Goal: Information Seeking & Learning: Learn about a topic

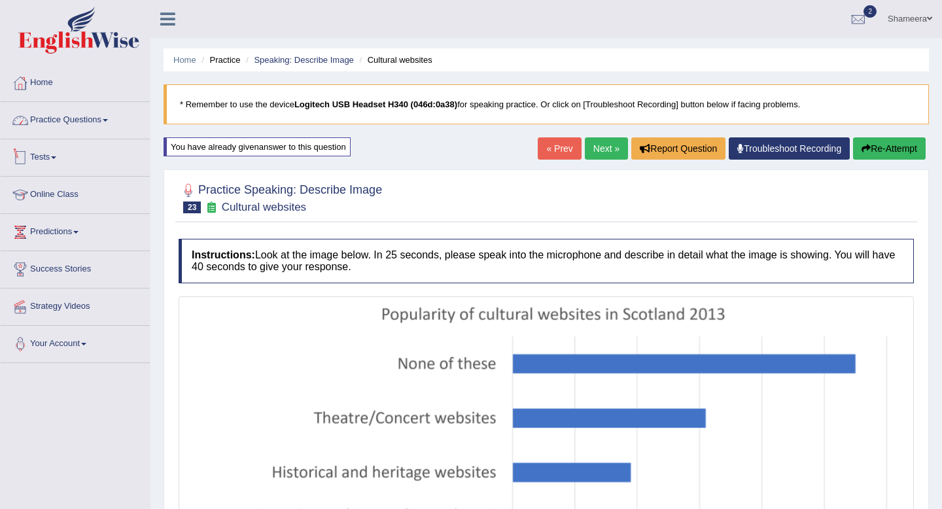
click at [107, 126] on link "Practice Questions" at bounding box center [75, 118] width 149 height 33
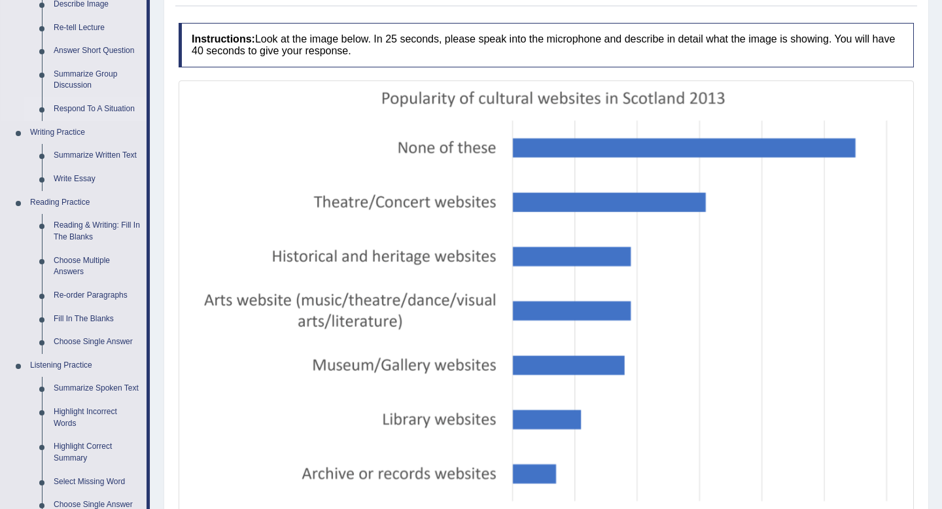
scroll to position [217, 0]
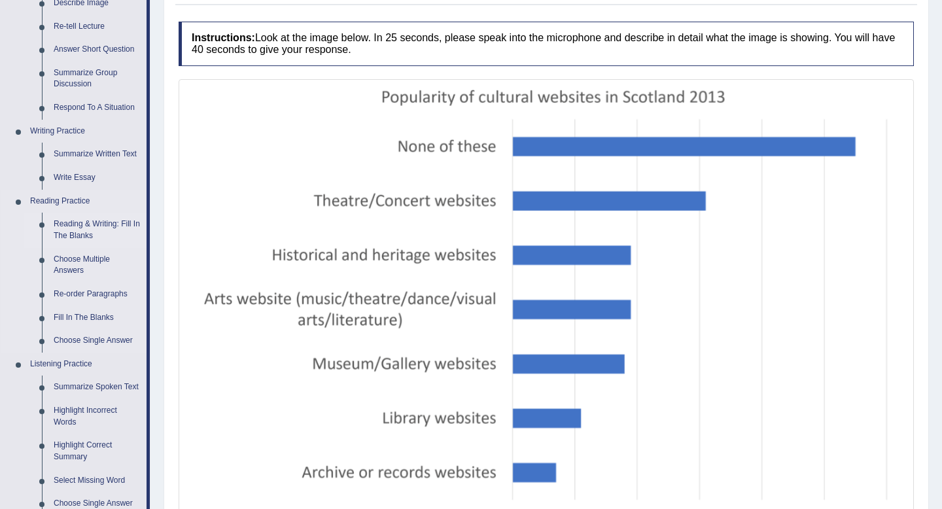
click at [100, 225] on link "Reading & Writing: Fill In The Blanks" at bounding box center [97, 230] width 99 height 35
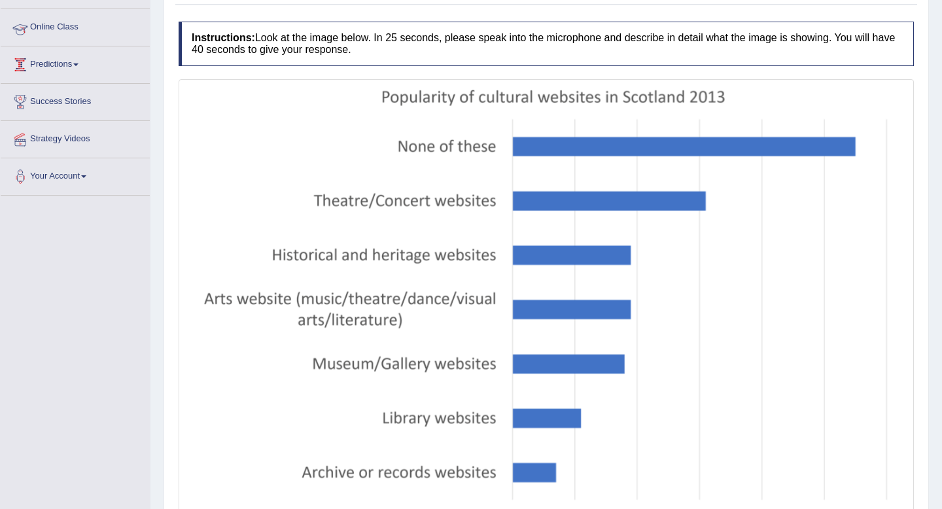
scroll to position [245, 0]
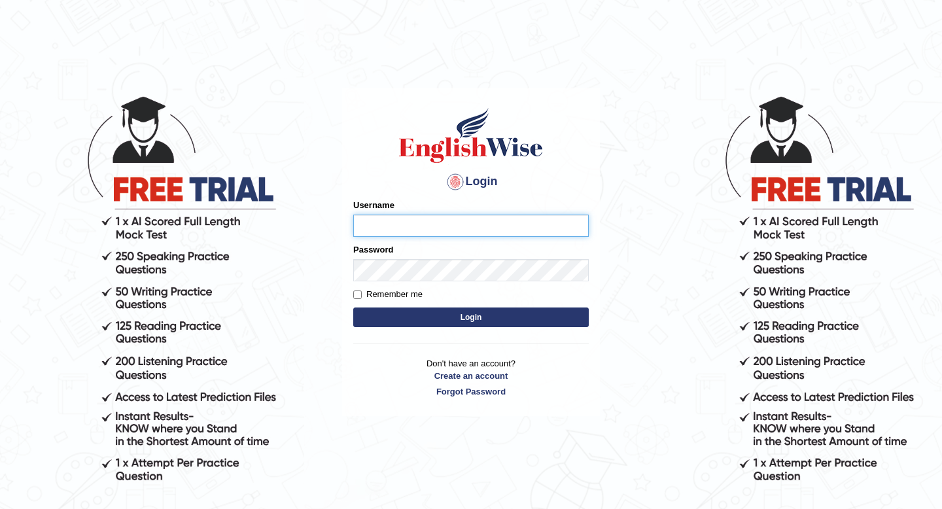
type input "Spmedi"
click at [513, 320] on button "Login" at bounding box center [470, 317] width 235 height 20
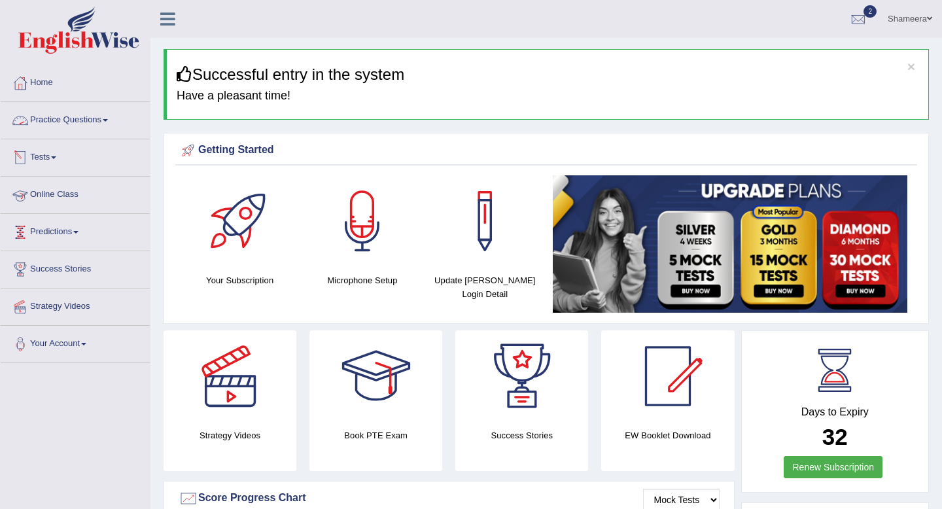
click at [96, 120] on link "Practice Questions" at bounding box center [75, 118] width 149 height 33
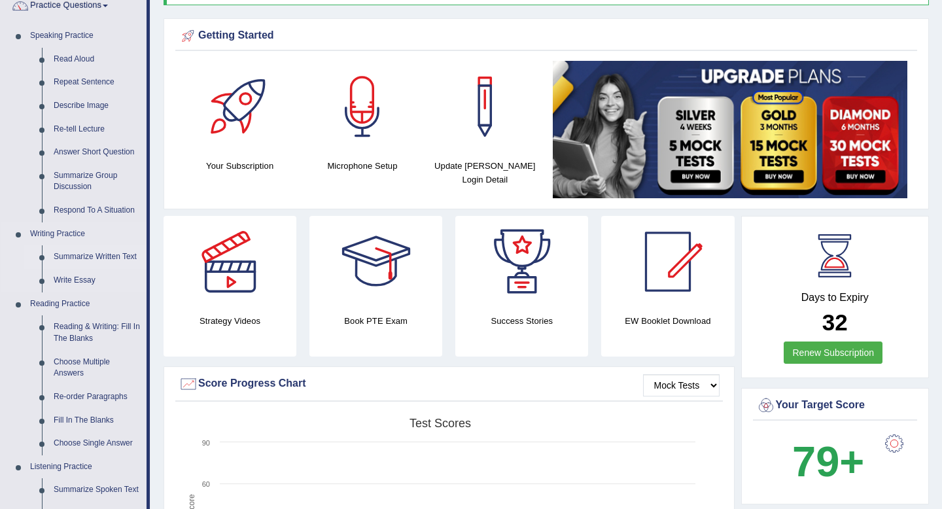
scroll to position [118, 0]
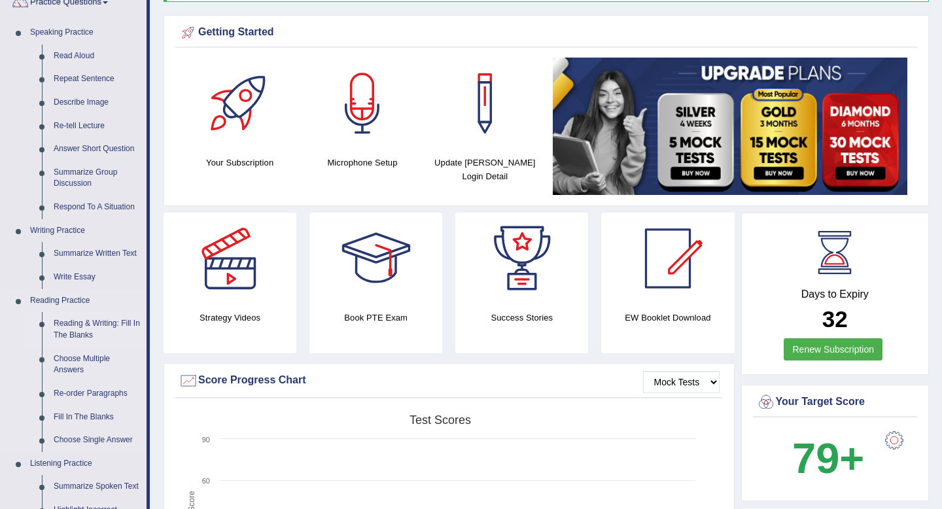
click at [78, 328] on link "Reading & Writing: Fill In The Blanks" at bounding box center [97, 329] width 99 height 35
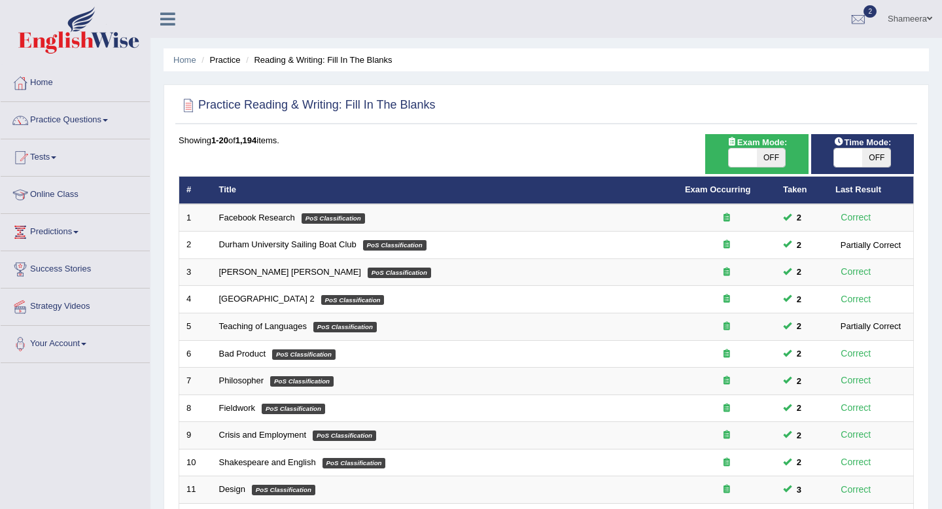
click at [753, 158] on span at bounding box center [743, 157] width 28 height 18
checkbox input "true"
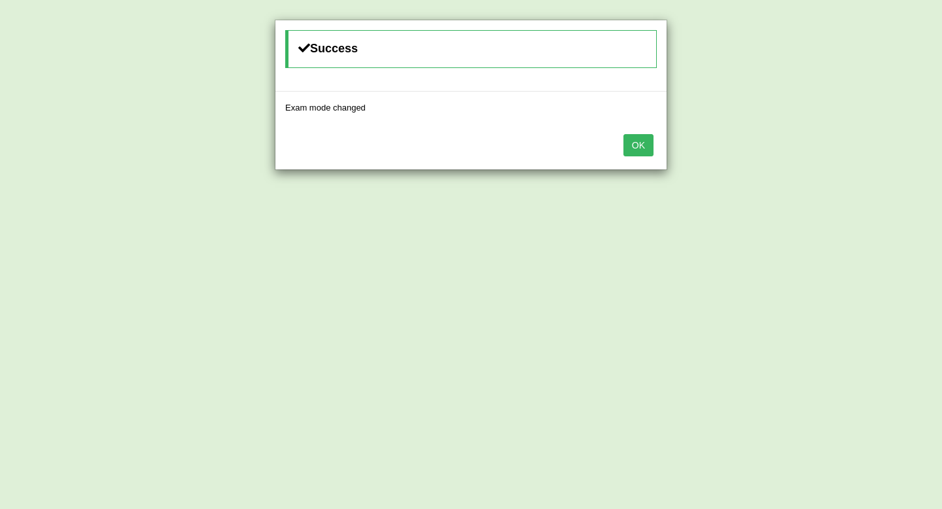
click at [653, 151] on button "OK" at bounding box center [638, 145] width 30 height 22
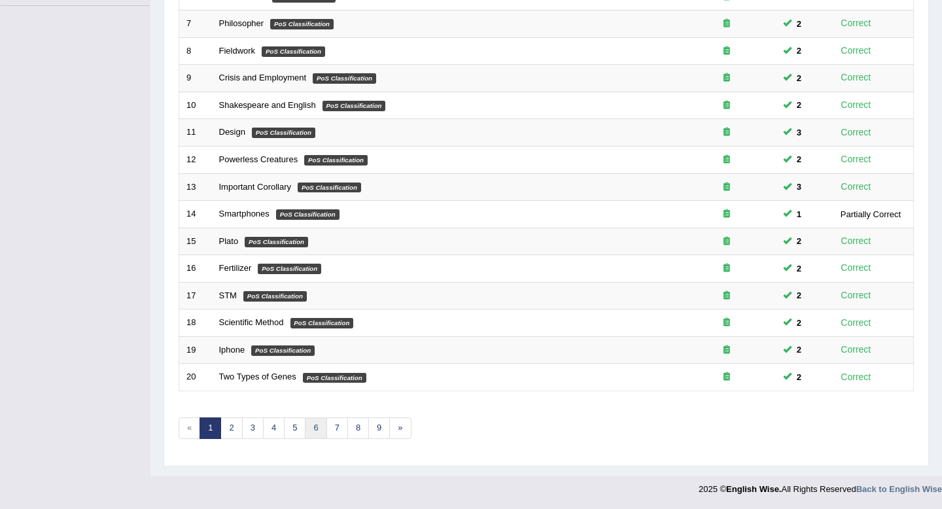
click at [315, 426] on link "6" at bounding box center [316, 428] width 22 height 22
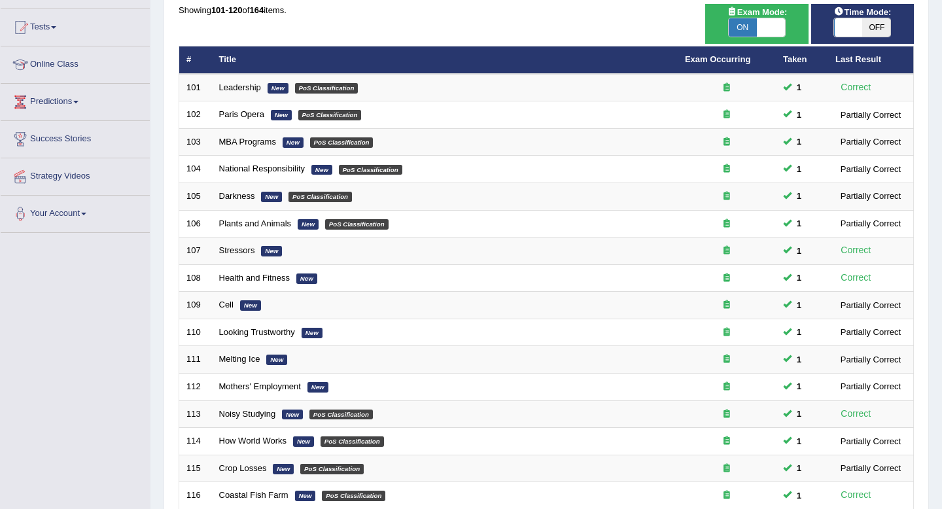
scroll to position [357, 0]
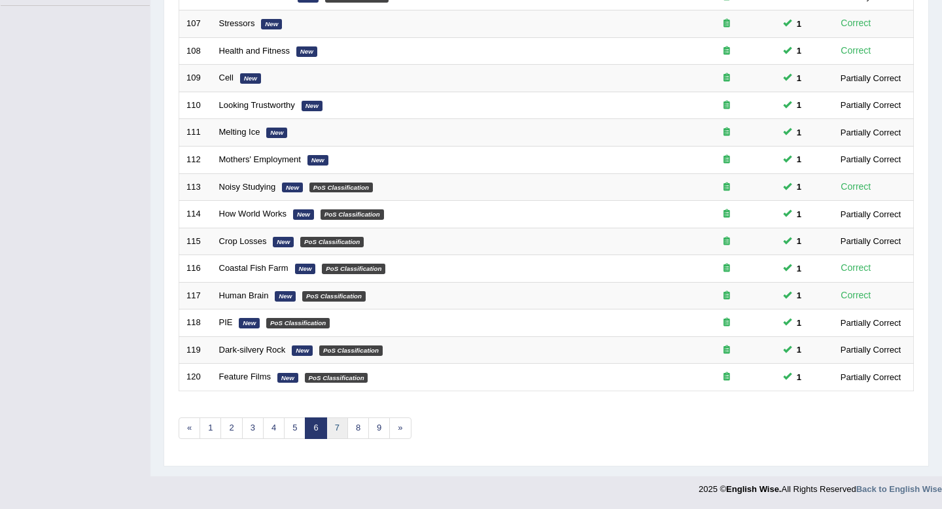
click at [339, 425] on link "7" at bounding box center [337, 428] width 22 height 22
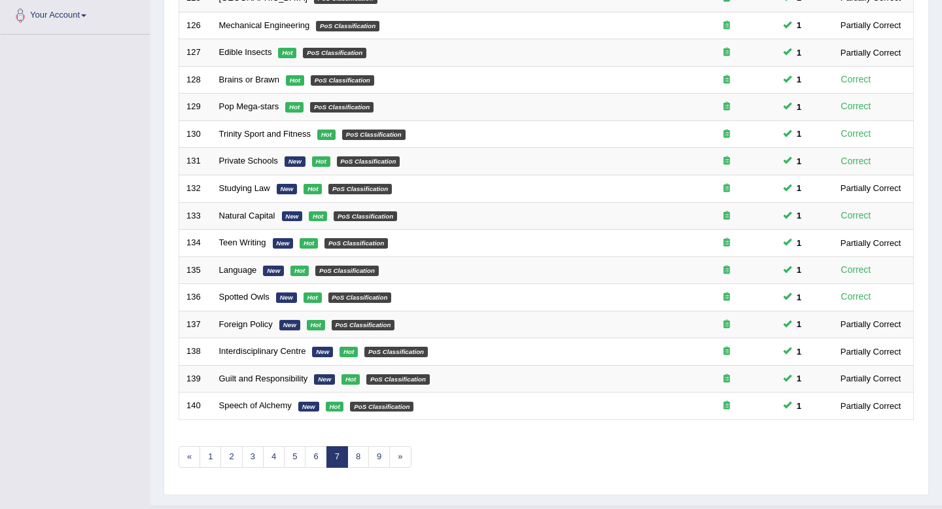
scroll to position [357, 0]
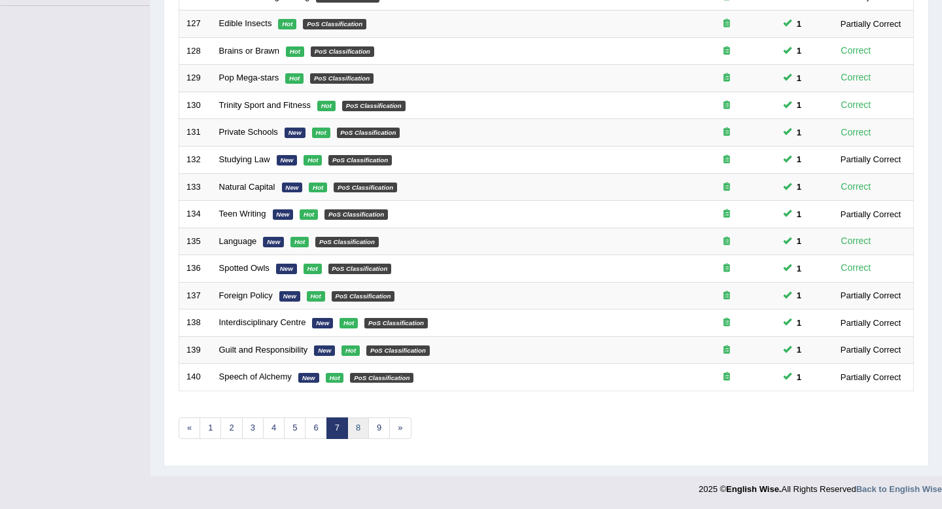
click at [360, 426] on link "8" at bounding box center [358, 428] width 22 height 22
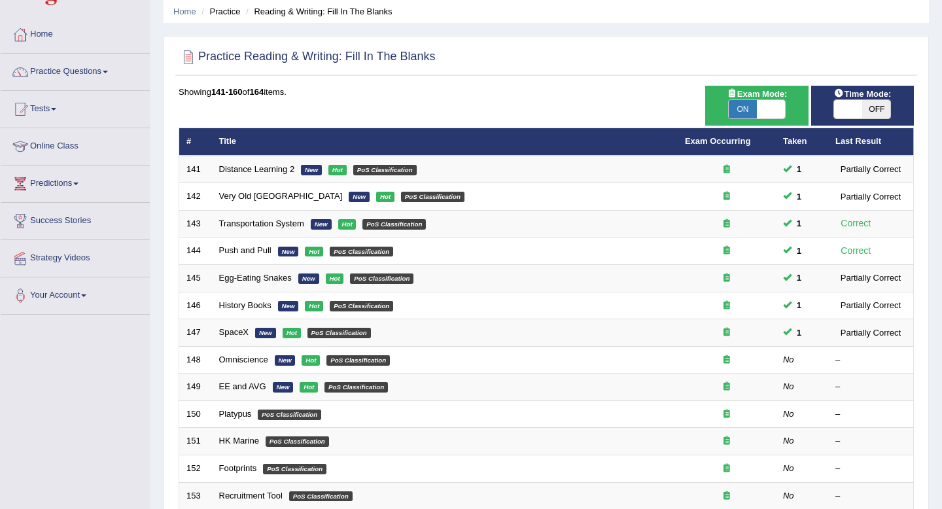
scroll to position [49, 0]
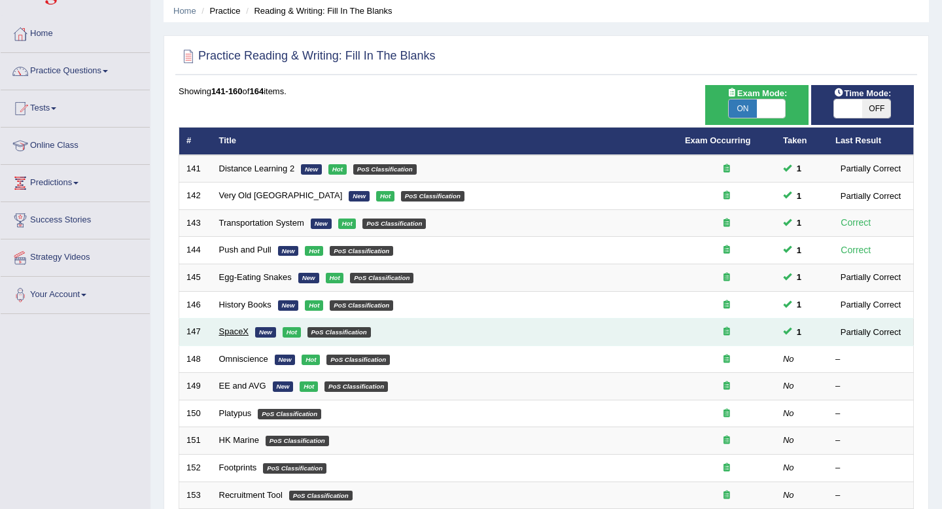
click at [237, 336] on link "SpaceX" at bounding box center [234, 331] width 30 height 10
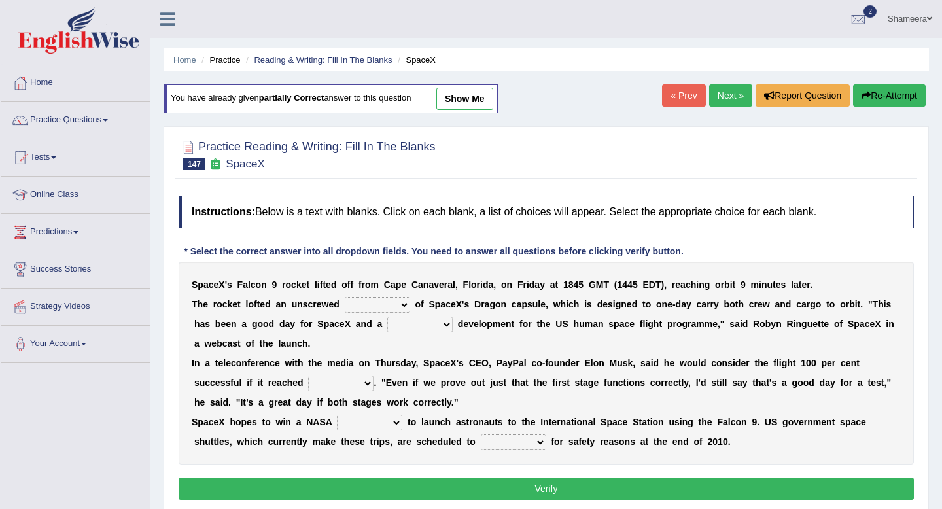
click at [729, 103] on link "Next »" at bounding box center [730, 95] width 43 height 22
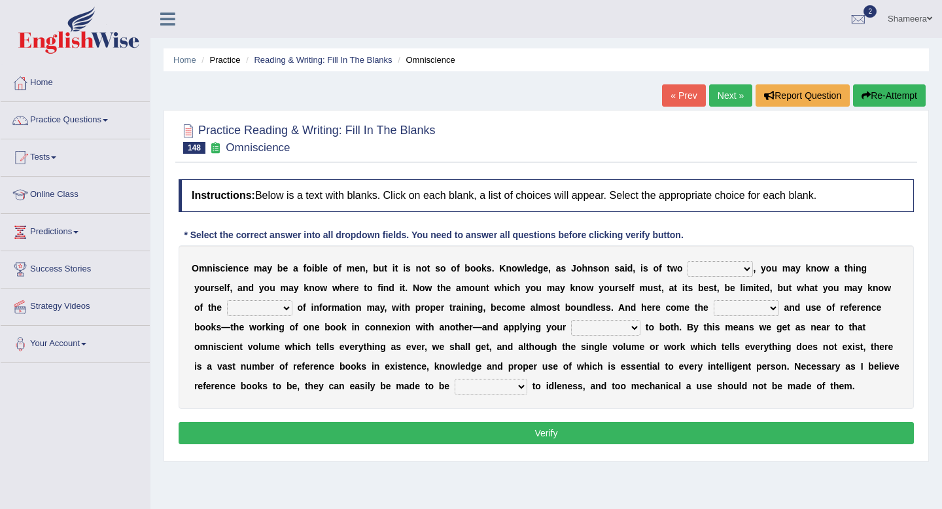
click at [637, 172] on div "Practice Reading & Writing: Fill In The Blanks 148 Omniscience Instructions: Be…" at bounding box center [545, 286] width 765 height 352
click at [707, 267] on select "ways kinds masses volumes" at bounding box center [719, 269] width 65 height 16
click at [286, 311] on select "sources races works things" at bounding box center [259, 308] width 65 height 16
click at [687, 266] on select "ways kinds masses volumes" at bounding box center [719, 269] width 65 height 16
select select "ways"
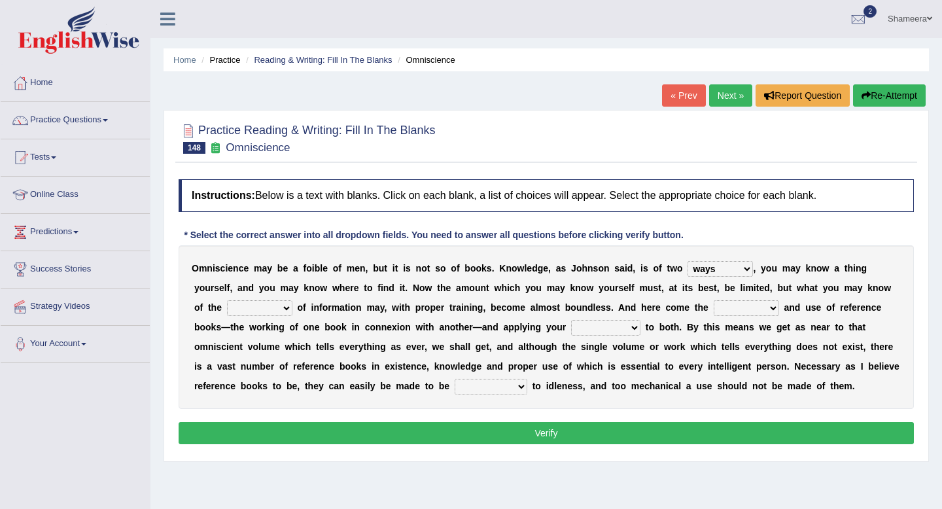
click at [687, 261] on select "ways kinds masses volumes" at bounding box center [719, 269] width 65 height 16
click at [267, 311] on select "sources races works things" at bounding box center [259, 308] width 65 height 16
select select "sources"
click at [227, 300] on select "sources races works things" at bounding box center [259, 308] width 65 height 16
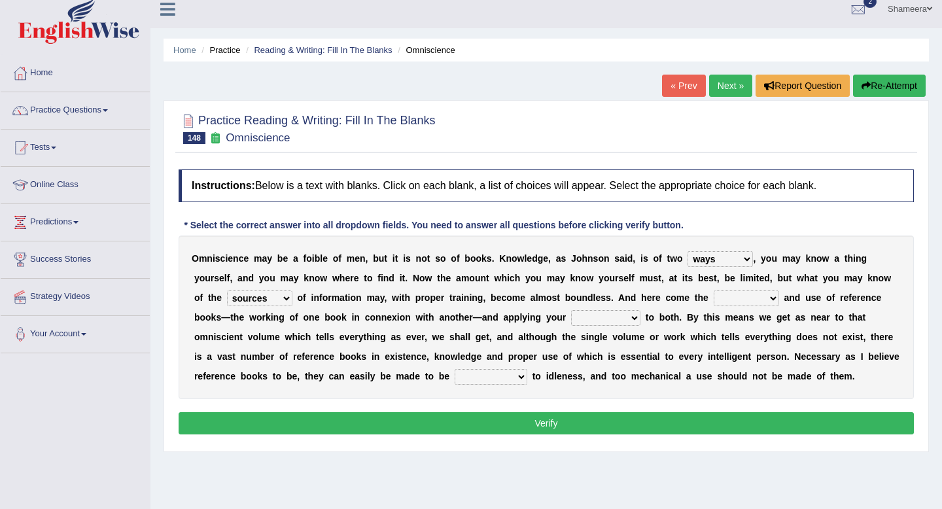
scroll to position [11, 0]
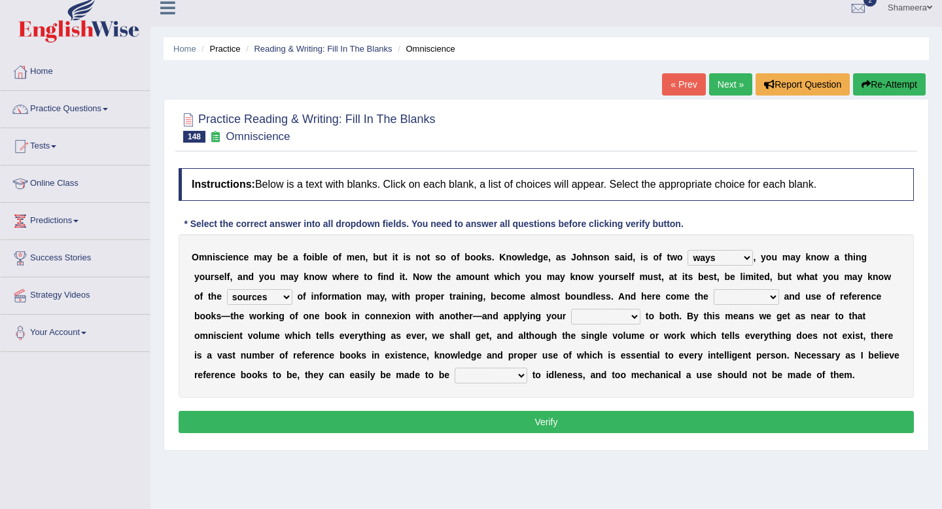
click at [727, 299] on select "reference exist value easy" at bounding box center [746, 297] width 65 height 16
select select "value"
click at [714, 289] on select "reference exist value easy" at bounding box center [746, 297] width 65 height 16
click at [609, 320] on select "acceptance perception intelligence impact" at bounding box center [605, 317] width 69 height 16
select select "perception"
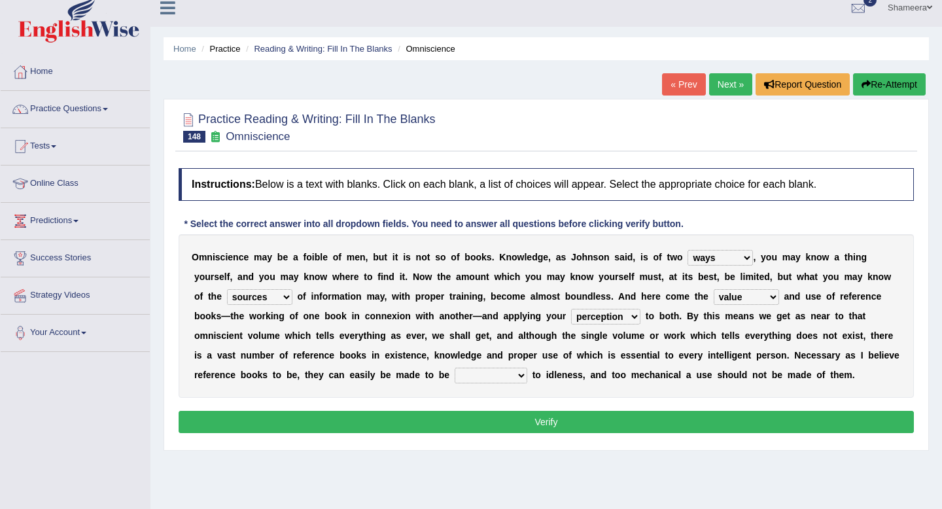
click at [571, 309] on select "acceptance perception intelligence impact" at bounding box center [605, 317] width 69 height 16
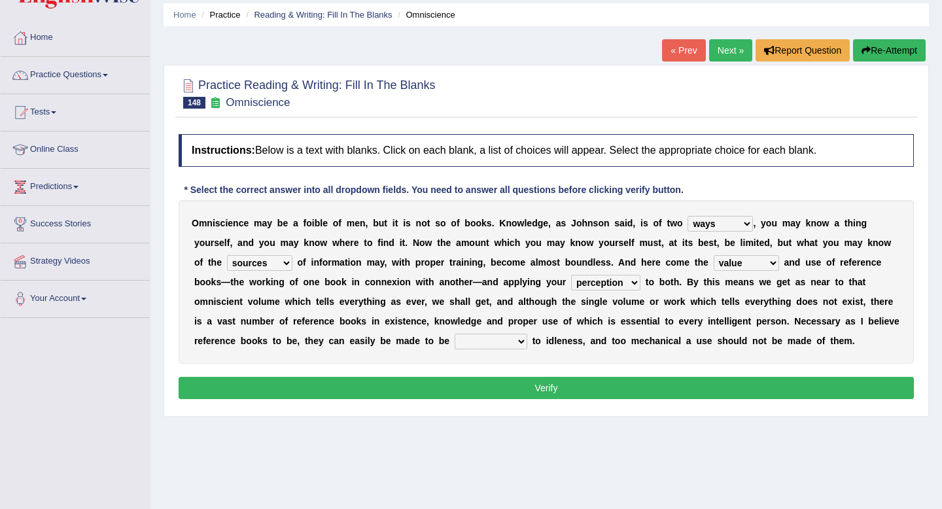
scroll to position [46, 0]
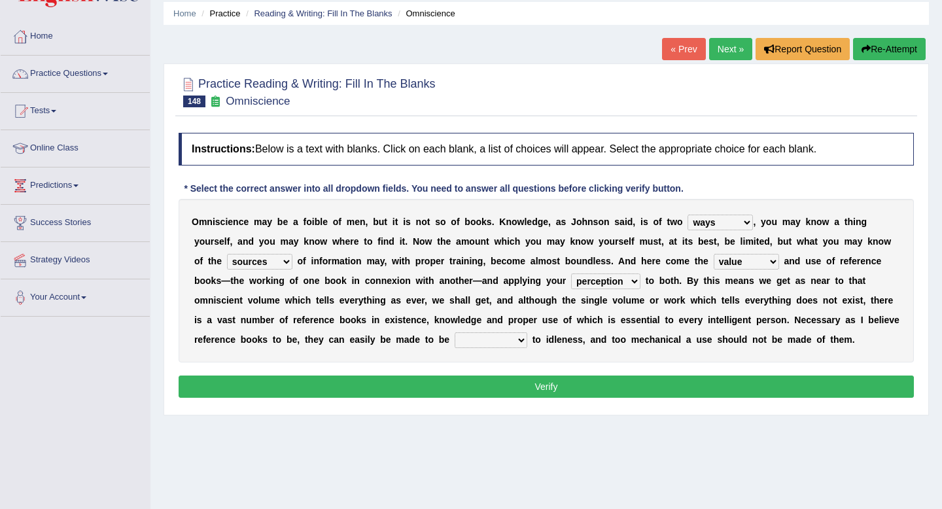
click at [513, 339] on select "contributory contribution constant conference" at bounding box center [491, 340] width 73 height 16
select select "contributory"
click at [455, 332] on select "contributory contribution constant conference" at bounding box center [491, 340] width 73 height 16
click at [506, 347] on select "contributory contribution constant conference" at bounding box center [491, 340] width 73 height 16
click at [562, 383] on button "Verify" at bounding box center [546, 386] width 735 height 22
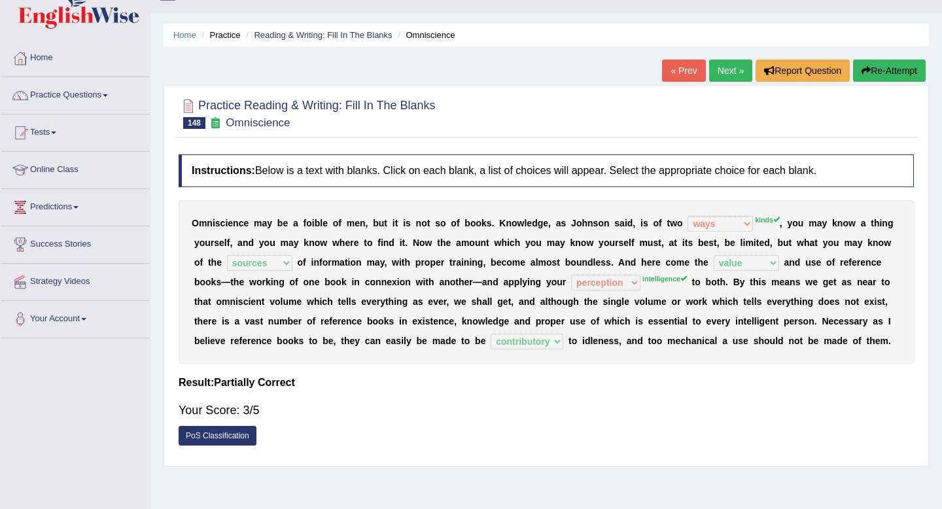
scroll to position [0, 0]
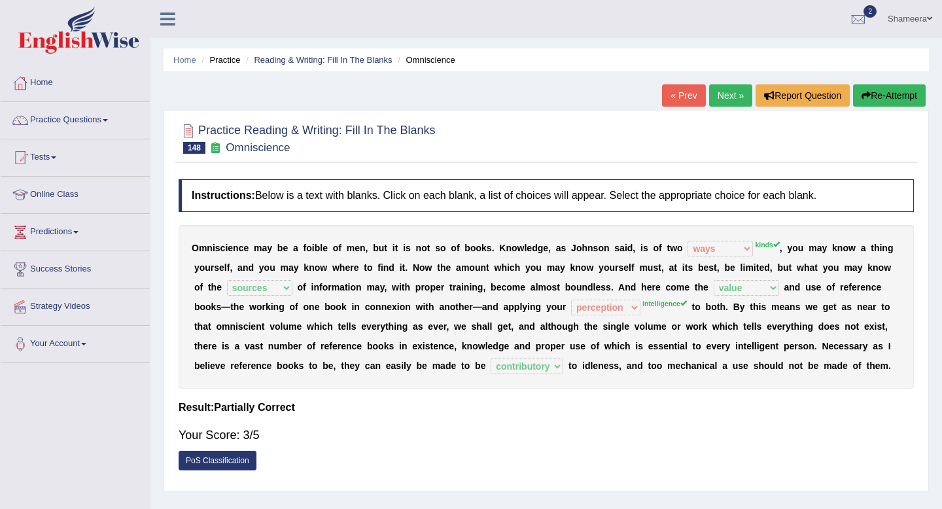
drag, startPoint x: 314, startPoint y: 148, endPoint x: 245, endPoint y: 148, distance: 68.7
click at [245, 148] on h2 "Practice Reading & Writing: Fill In The Blanks 148 Omniscience" at bounding box center [307, 137] width 257 height 33
click at [731, 96] on link "Next »" at bounding box center [730, 95] width 43 height 22
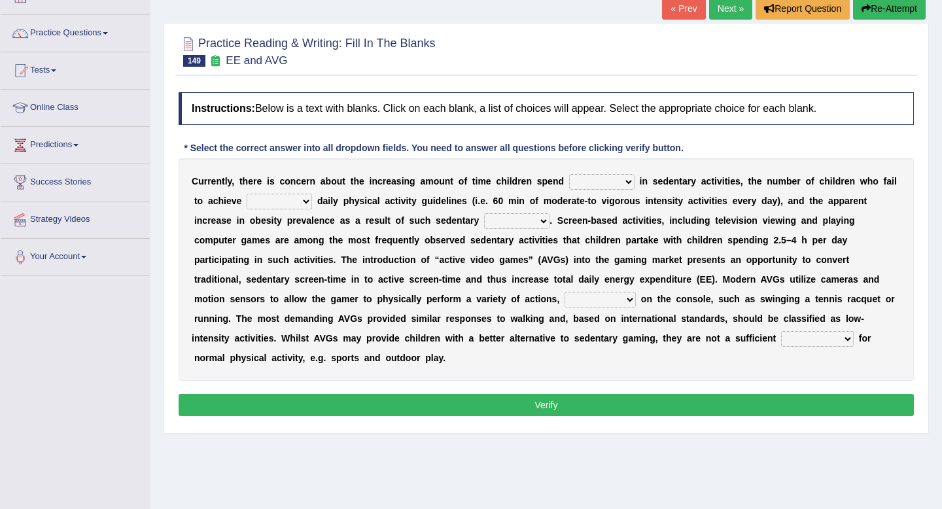
scroll to position [88, 0]
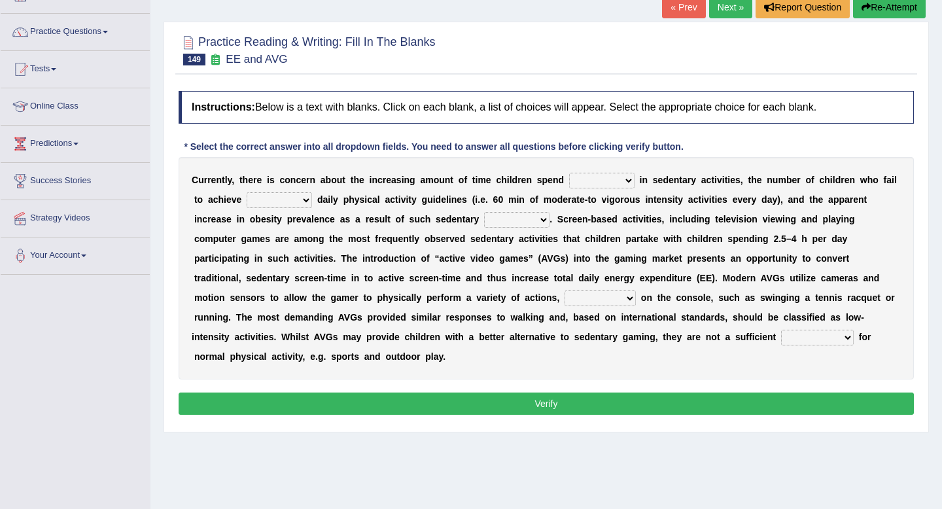
click at [621, 184] on select "enamored employed enclosed engaged" at bounding box center [601, 181] width 65 height 16
select select "engaged"
click at [569, 173] on select "enamored employed enclosed engaged" at bounding box center [601, 181] width 65 height 16
click at [264, 205] on select "minimized minimum minute minginess" at bounding box center [279, 200] width 65 height 16
select select "minimum"
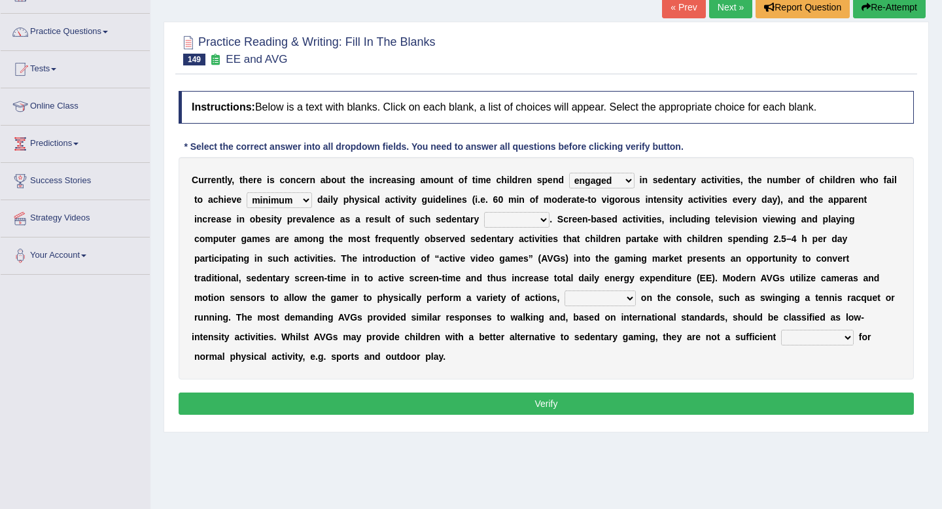
click at [247, 192] on select "minimized minimum minute minginess" at bounding box center [279, 200] width 65 height 16
click at [509, 224] on select "benefits benefactor behavior besides" at bounding box center [516, 220] width 65 height 16
select select "behavior"
click at [484, 212] on select "benefits benefactor behavior besides" at bounding box center [516, 220] width 65 height 16
click at [564, 295] on select "framed dependent absolutely materialized" at bounding box center [599, 298] width 71 height 16
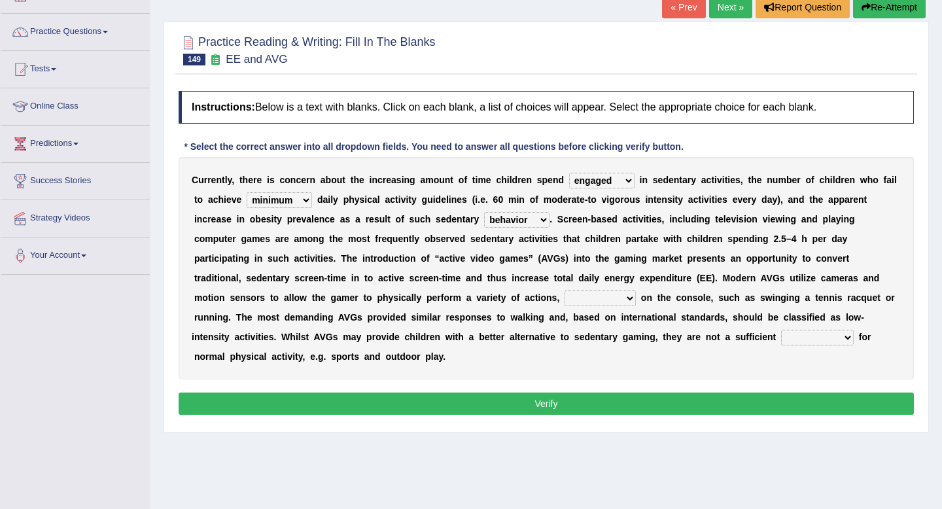
select select "framed"
click at [564, 290] on select "framed dependent absolutely materialized" at bounding box center [599, 298] width 71 height 16
click at [781, 339] on select "replaces replaced replacement replacing" at bounding box center [817, 338] width 73 height 16
select select "replacement"
click at [781, 330] on select "replaces replaced replacement replacing" at bounding box center [817, 338] width 73 height 16
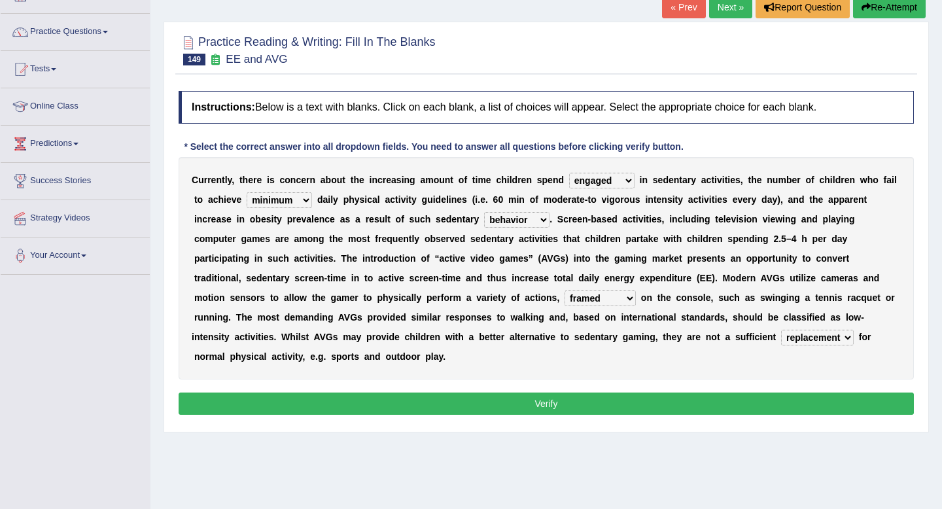
click at [628, 407] on button "Verify" at bounding box center [546, 403] width 735 height 22
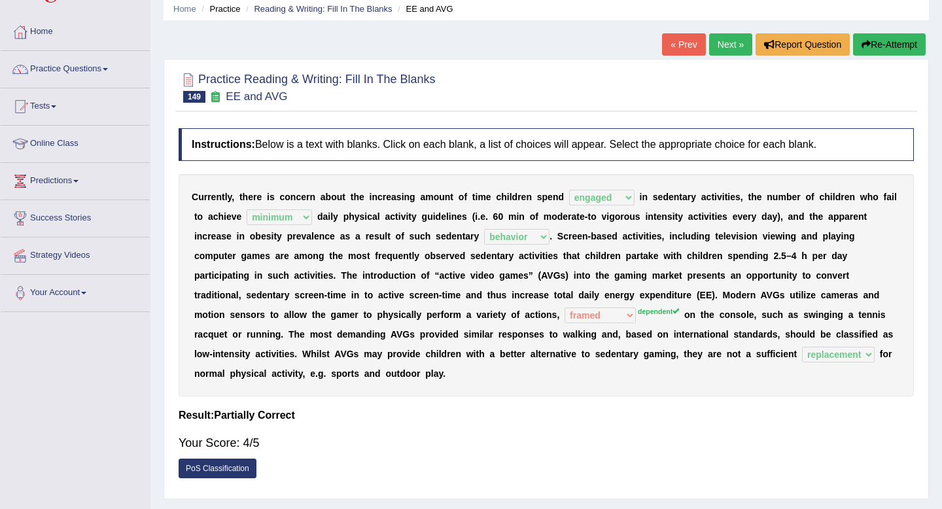
scroll to position [0, 0]
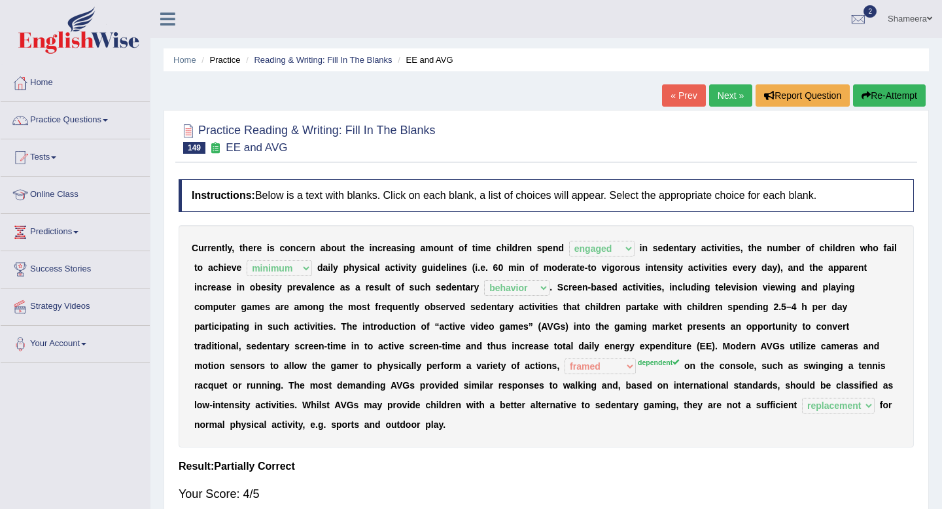
click at [729, 101] on link "Next »" at bounding box center [730, 95] width 43 height 22
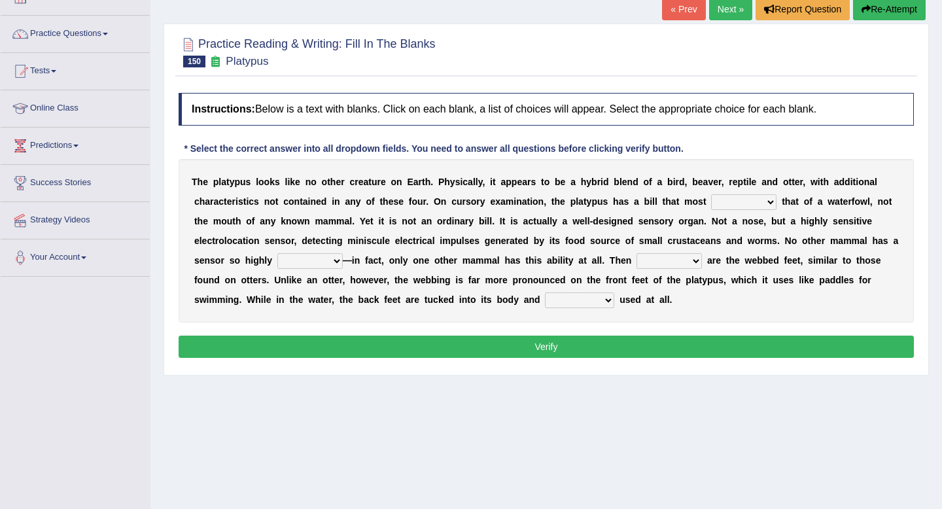
click at [730, 209] on select "say looks resembles likely" at bounding box center [743, 202] width 65 height 16
click at [711, 194] on select "say looks resembles likely" at bounding box center [743, 202] width 65 height 16
click at [743, 205] on select "say looks resembles likely" at bounding box center [743, 202] width 65 height 16
select select "likely"
click at [711, 194] on select "say looks resembles likely" at bounding box center [743, 202] width 65 height 16
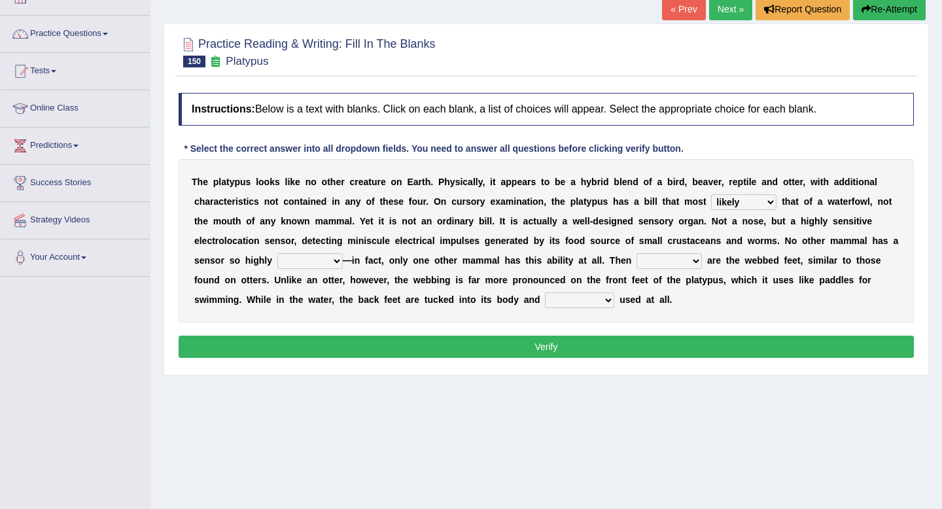
click at [300, 262] on select "installed developed pervasive dependent" at bounding box center [309, 261] width 65 height 16
select select "developed"
click at [277, 253] on select "installed developed pervasive dependent" at bounding box center [309, 261] width 65 height 16
click at [657, 260] on select "so as their there" at bounding box center [668, 261] width 65 height 16
select select "there"
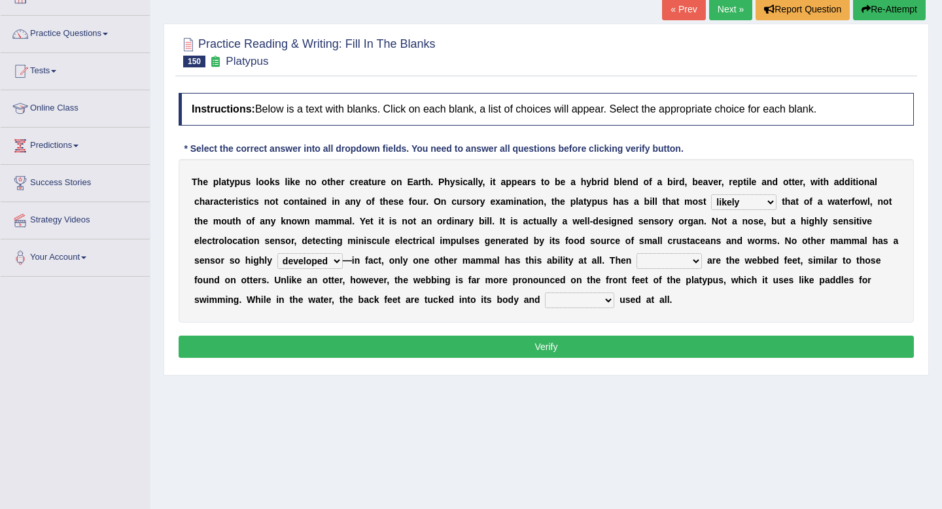
click at [636, 253] on select "so as their there" at bounding box center [668, 261] width 65 height 16
click at [581, 299] on select "purportedly hardly legged lagged" at bounding box center [579, 300] width 69 height 16
select select "hardly"
click at [545, 292] on select "purportedly hardly legged lagged" at bounding box center [579, 300] width 69 height 16
click at [593, 347] on button "Verify" at bounding box center [546, 347] width 735 height 22
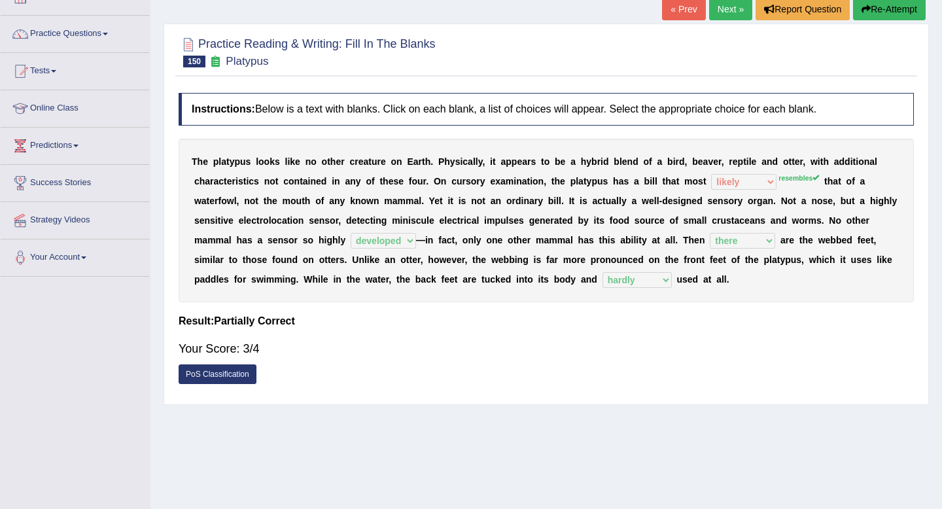
scroll to position [63, 0]
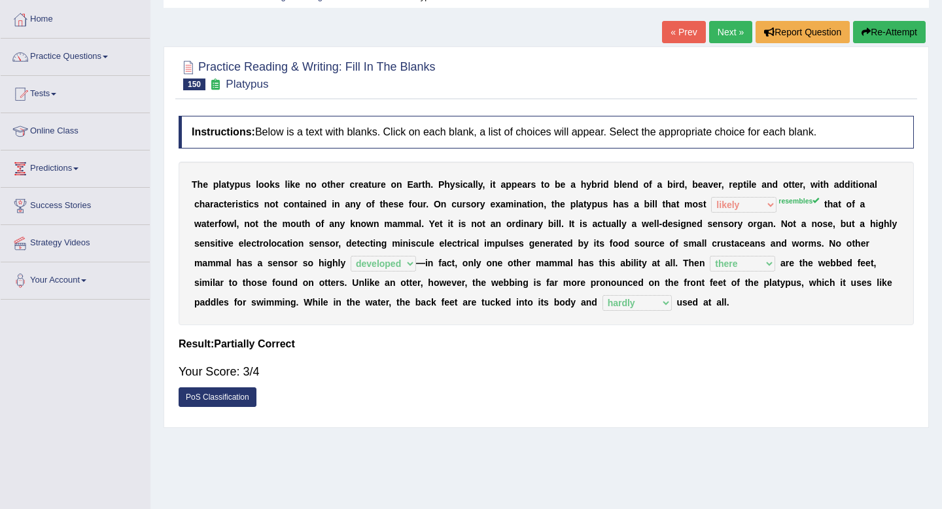
click at [593, 347] on h4 "Result:" at bounding box center [546, 344] width 735 height 12
click at [721, 27] on link "Next »" at bounding box center [730, 32] width 43 height 22
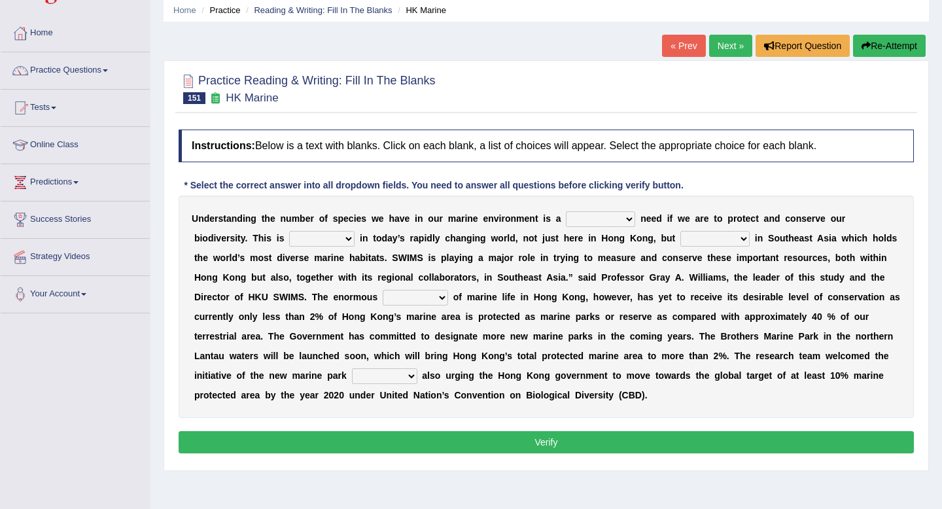
click at [593, 222] on select "supposed basic supposedly basically" at bounding box center [600, 219] width 69 height 16
select select "basic"
click at [566, 211] on select "supposed basic supposedly basically" at bounding box center [600, 219] width 69 height 16
click at [307, 239] on select "primal real fatal vital" at bounding box center [321, 239] width 65 height 16
select select "vital"
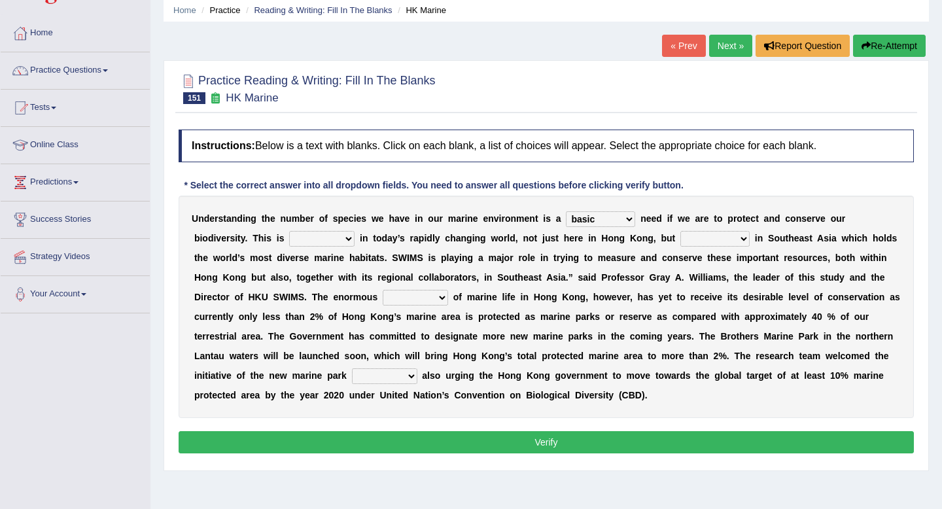
click at [289, 231] on select "primal real fatal vital" at bounding box center [321, 239] width 65 height 16
click at [691, 239] on select "forcefully unilaterally especially supposedly" at bounding box center [714, 239] width 69 height 16
select select "especially"
click at [680, 231] on select "forcefully unilaterally especially supposedly" at bounding box center [714, 239] width 69 height 16
click at [437, 299] on select "array shrine mess beseech" at bounding box center [415, 298] width 65 height 16
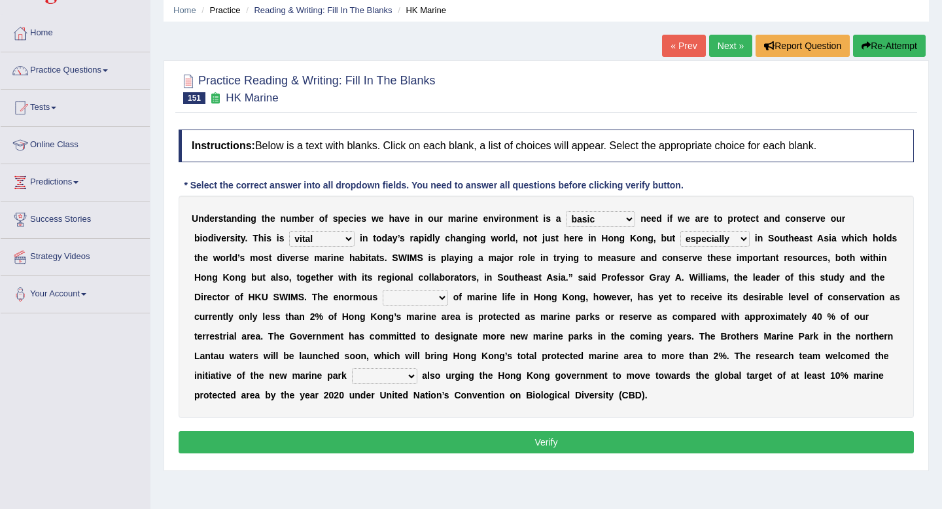
click at [426, 302] on select "array shrine mess beseech" at bounding box center [415, 298] width 65 height 16
click at [435, 303] on select "array shrine mess beseech" at bounding box center [415, 298] width 65 height 16
select select "array"
click at [383, 290] on select "array shrine mess beseech" at bounding box center [415, 298] width 65 height 16
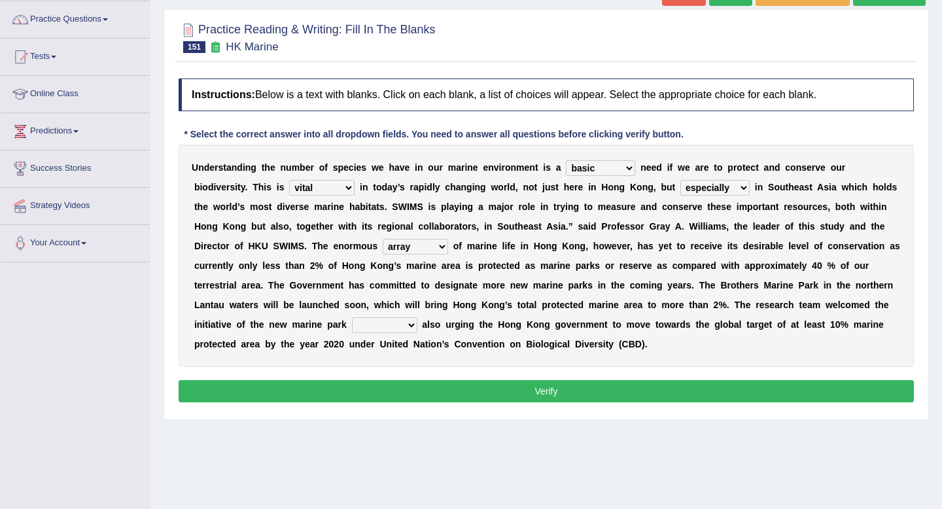
scroll to position [101, 0]
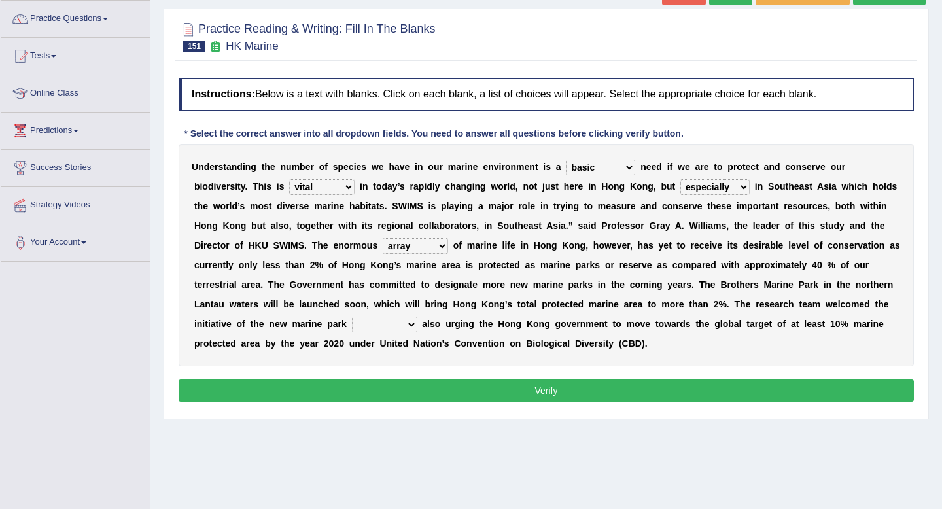
click at [402, 330] on select "since there their while" at bounding box center [384, 325] width 65 height 16
click at [374, 328] on select "since there their while" at bounding box center [384, 325] width 65 height 16
select select "while"
click at [352, 317] on select "since there their while" at bounding box center [384, 325] width 65 height 16
click at [394, 391] on button "Verify" at bounding box center [546, 390] width 735 height 22
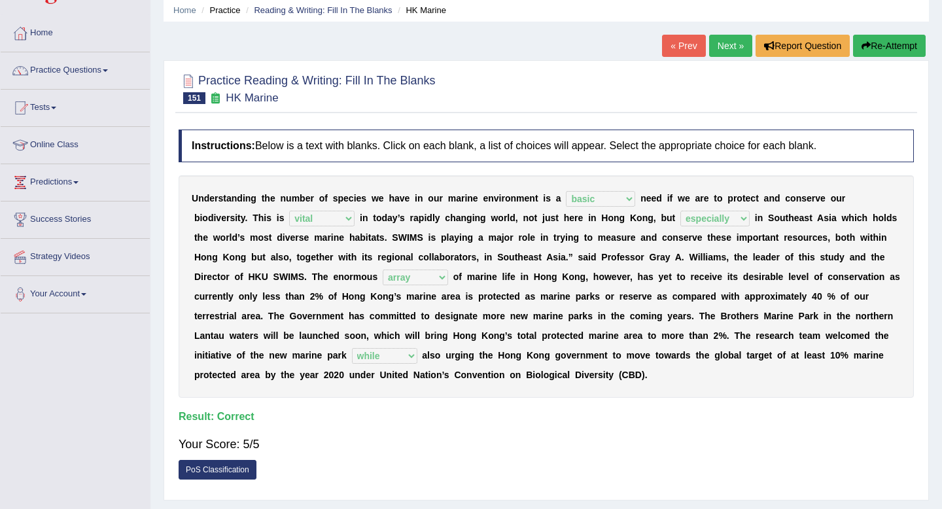
scroll to position [0, 0]
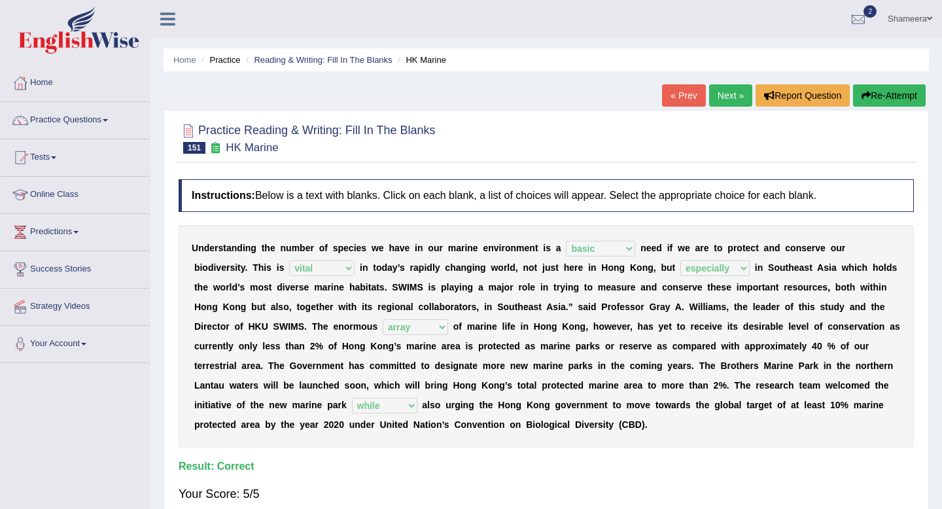
click at [721, 104] on link "Next »" at bounding box center [730, 95] width 43 height 22
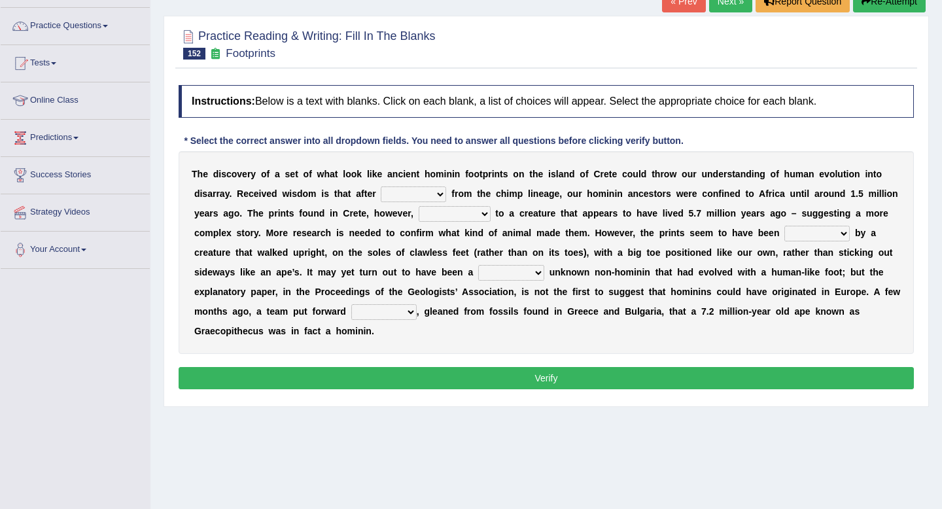
drag, startPoint x: 392, startPoint y: 170, endPoint x: 523, endPoint y: 171, distance: 130.8
click at [523, 171] on div "T h e d i s c o v e r y o f a s e t o f w h a t l o o k l i k e a n c i e n t h…" at bounding box center [546, 252] width 735 height 203
click at [398, 192] on select "spat splat spitting splitting" at bounding box center [413, 194] width 65 height 16
select select "splitting"
click at [381, 186] on select "spat splat spitting splitting" at bounding box center [413, 194] width 65 height 16
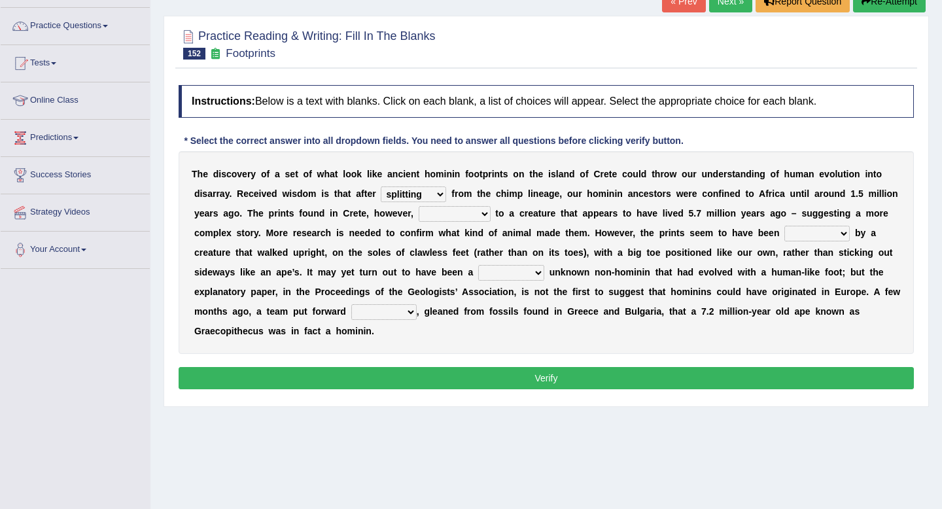
click at [419, 198] on select "spat splat spitting splitting" at bounding box center [413, 194] width 65 height 16
click at [431, 217] on select "formed barraged belonged transfigured" at bounding box center [455, 214] width 72 height 16
select select "belonged"
click at [419, 206] on select "formed barraged belonged transfigured" at bounding box center [455, 214] width 72 height 16
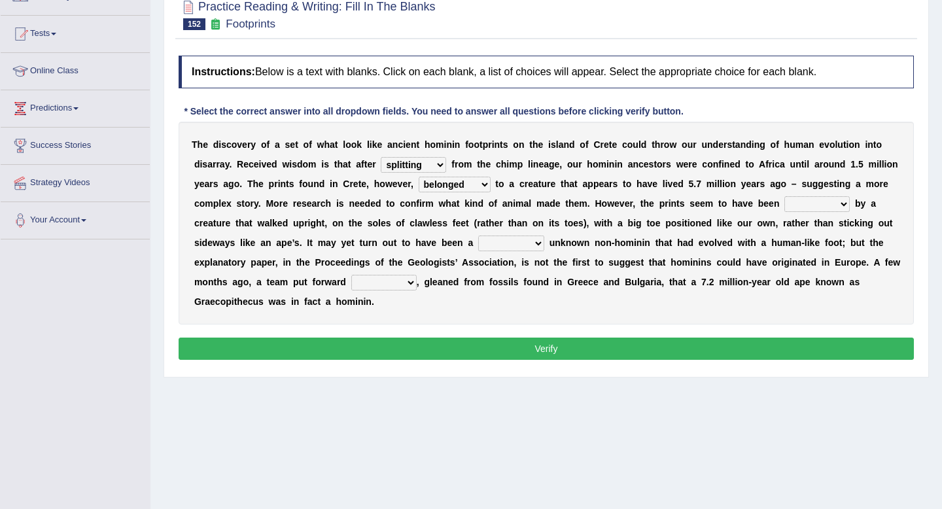
scroll to position [125, 0]
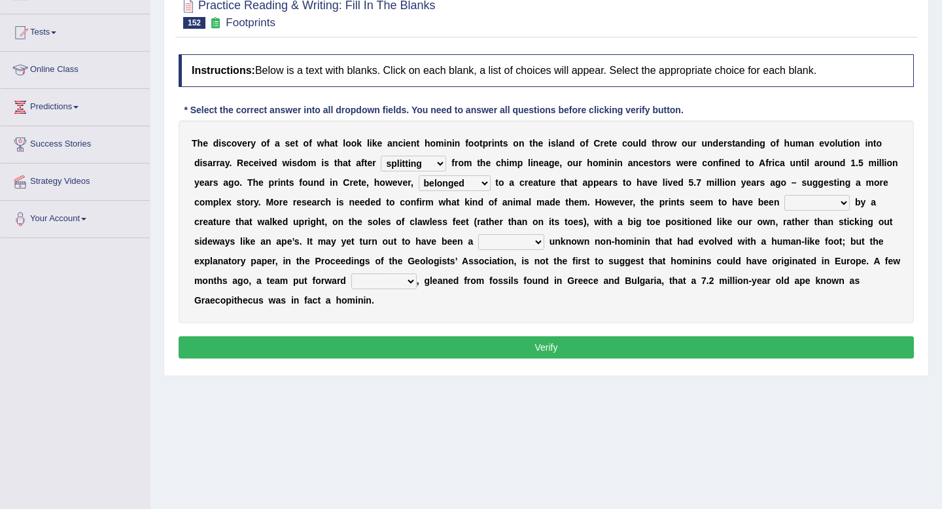
click at [805, 203] on select "made laid curated sponsored" at bounding box center [816, 203] width 65 height 16
select select "made"
click at [786, 195] on select "made laid curated sponsored" at bounding box center [816, 203] width 65 height 16
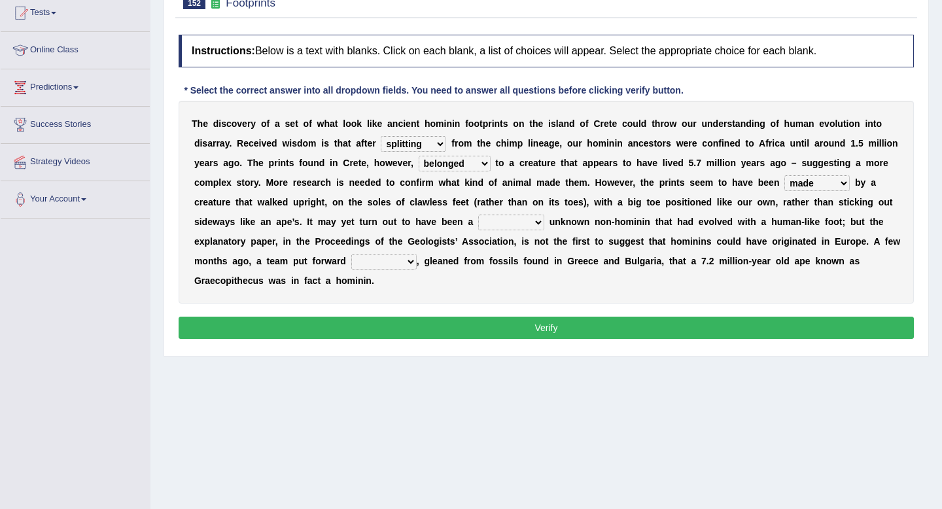
scroll to position [146, 0]
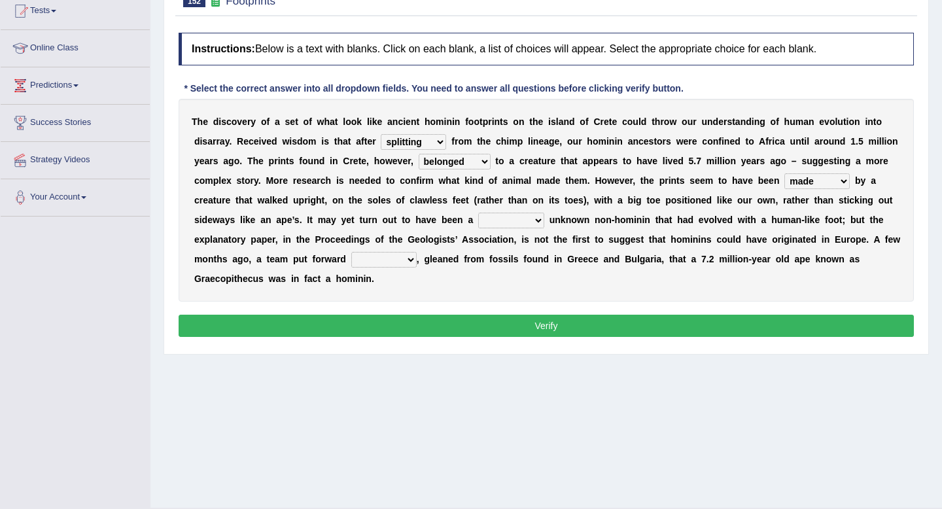
click at [496, 224] on select "famously wittingly previously hopelessly" at bounding box center [511, 221] width 66 height 16
select select "previously"
click at [478, 213] on select "famously wittingly previously hopelessly" at bounding box center [511, 221] width 66 height 16
click at [361, 262] on select "step circle proposal evidence" at bounding box center [383, 260] width 65 height 16
select select "evidence"
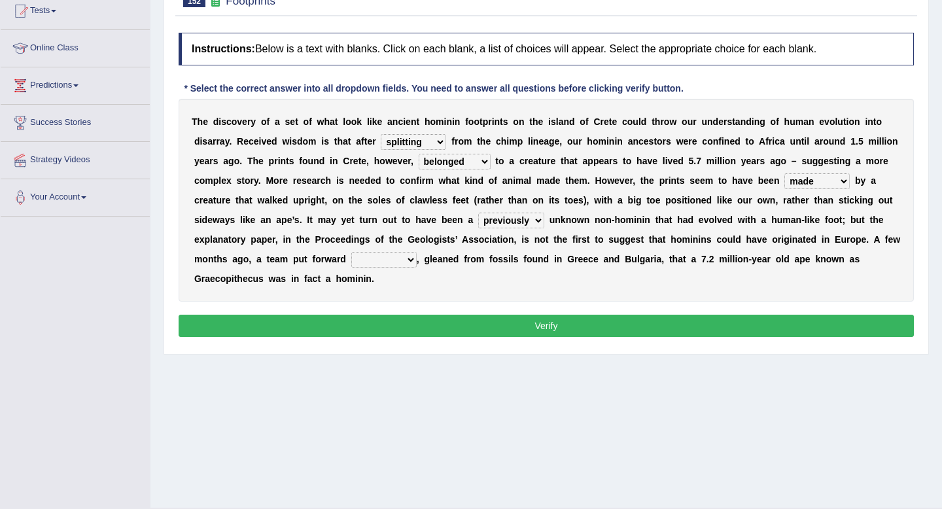
click at [352, 252] on select "step circle proposal evidence" at bounding box center [383, 260] width 65 height 16
click at [393, 324] on button "Verify" at bounding box center [546, 326] width 735 height 22
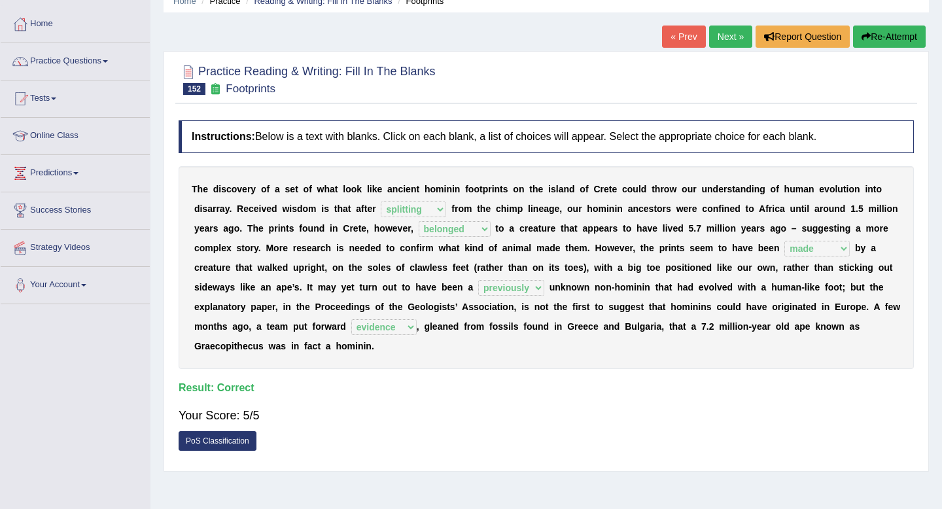
scroll to position [1, 0]
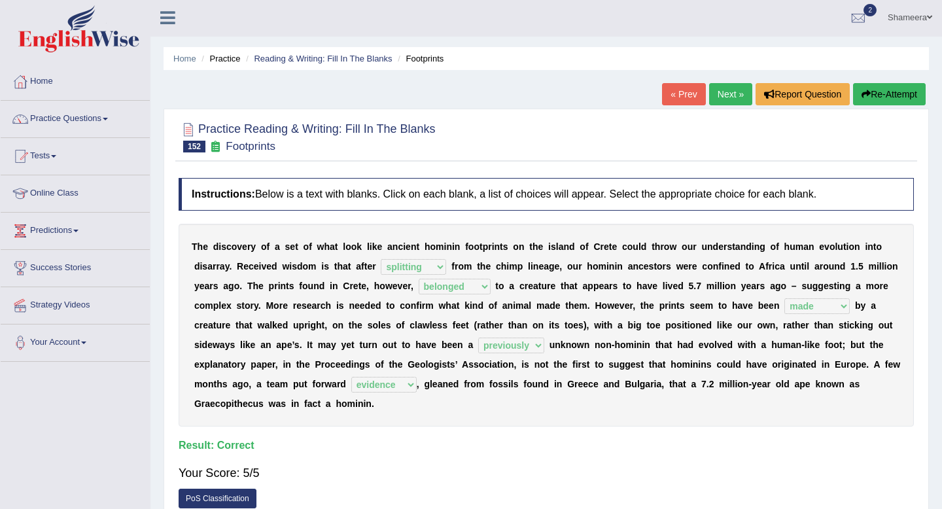
click at [726, 96] on link "Next »" at bounding box center [730, 94] width 43 height 22
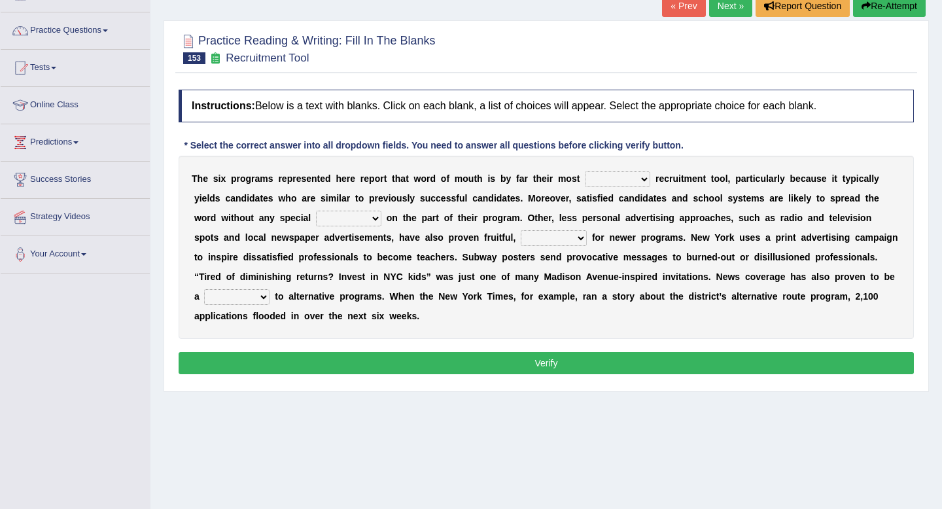
click at [610, 182] on select "affected forcible effective coherent" at bounding box center [617, 179] width 65 height 16
select select "effective"
click at [585, 171] on select "affected forcible effective coherent" at bounding box center [617, 179] width 65 height 16
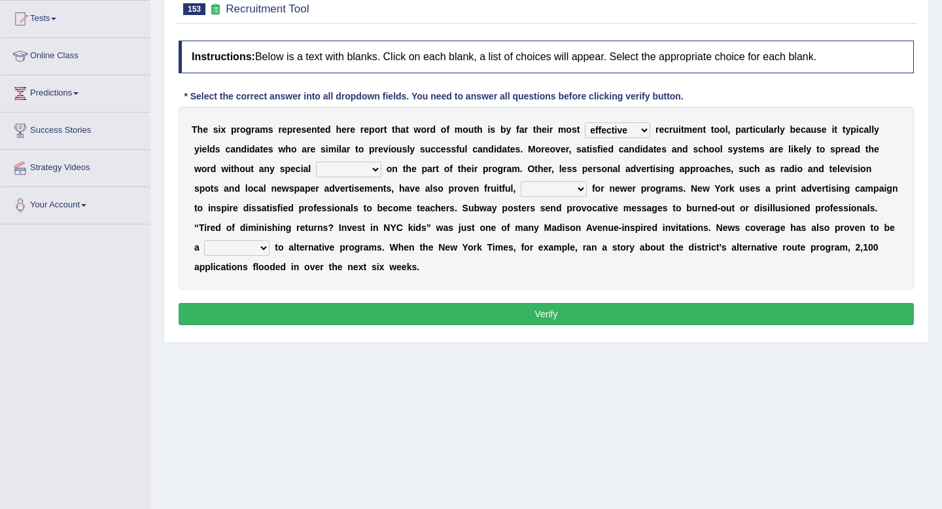
scroll to position [141, 0]
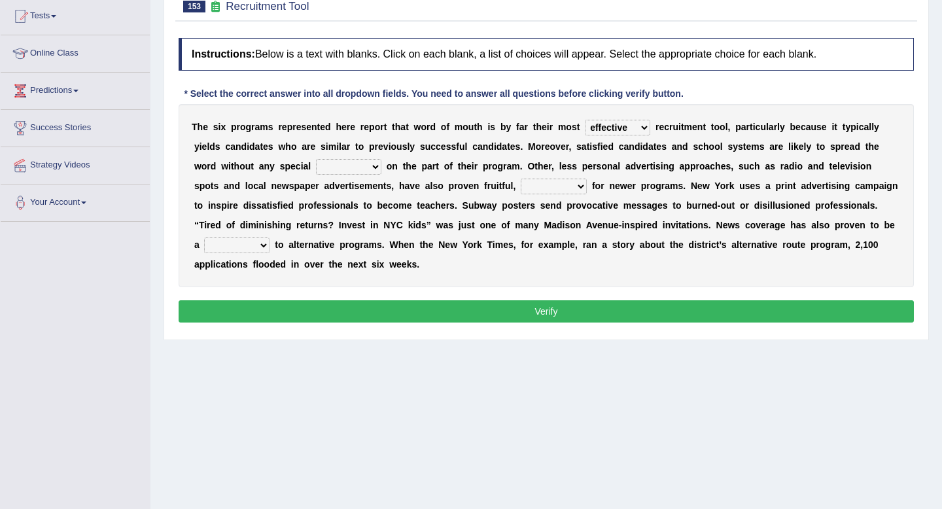
click at [336, 167] on select "logic effort validity force" at bounding box center [348, 167] width 65 height 16
select select "effort"
click at [316, 159] on select "logic effort validity force" at bounding box center [348, 167] width 65 height 16
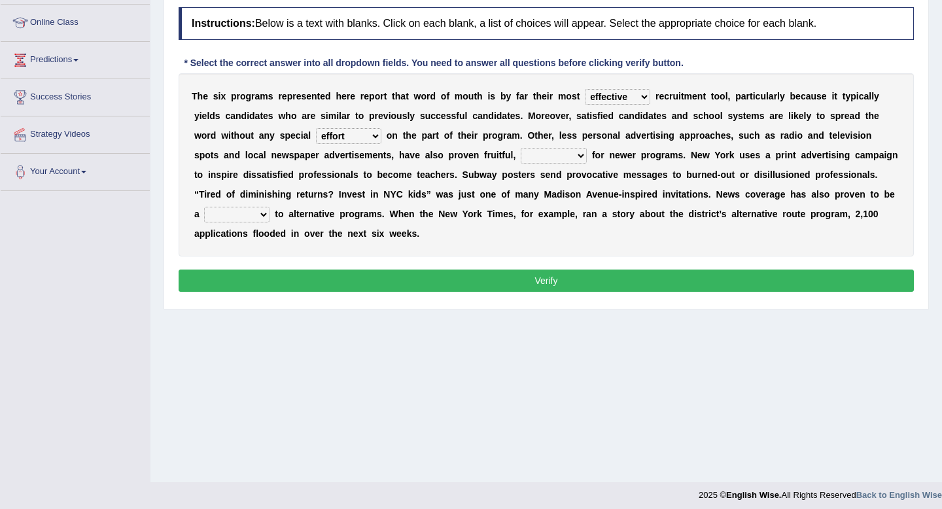
scroll to position [173, 0]
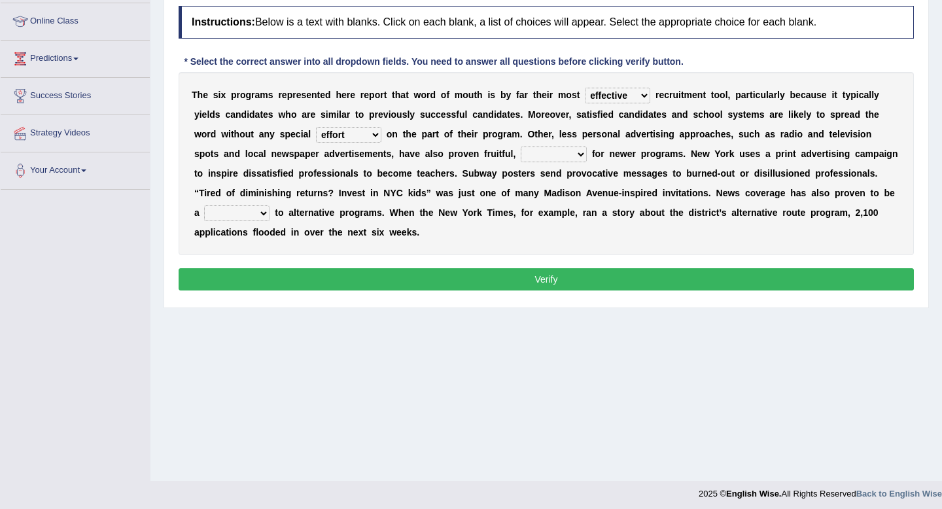
click at [521, 157] on select "conclusive credibly irresistibly especially" at bounding box center [554, 154] width 66 height 16
select select "especially"
click at [521, 146] on select "conclusive credibly irresistibly especially" at bounding box center [554, 154] width 66 height 16
click at [239, 212] on select "boon gain luxury windfall" at bounding box center [236, 213] width 65 height 16
select select "luxury"
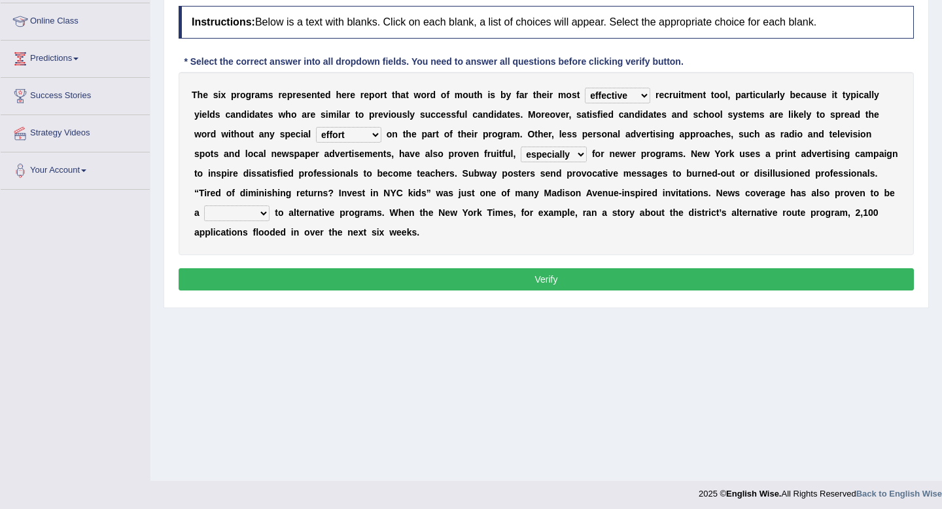
click at [204, 205] on select "boon gain luxury windfall" at bounding box center [236, 213] width 65 height 16
click at [231, 219] on select "boon gain luxury windfall" at bounding box center [236, 213] width 65 height 16
click at [281, 267] on div "Instructions: Below is a text with blanks. Click on each blank, a list of choic…" at bounding box center [546, 149] width 742 height 301
click at [284, 275] on button "Verify" at bounding box center [546, 279] width 735 height 22
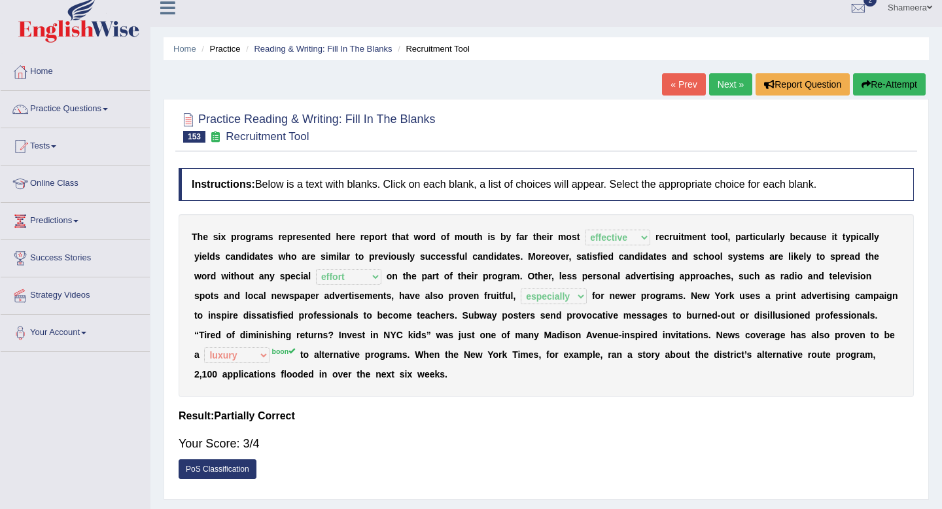
scroll to position [0, 0]
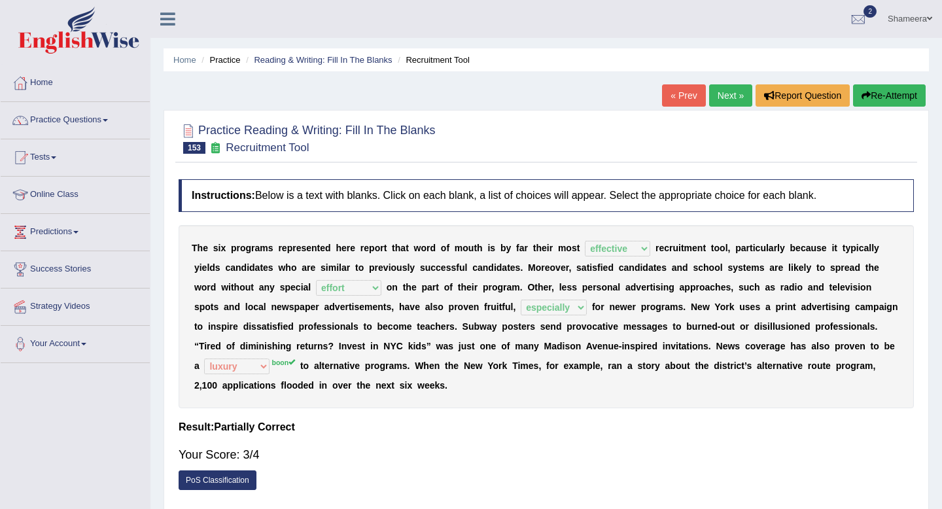
click at [717, 93] on link "Next »" at bounding box center [730, 95] width 43 height 22
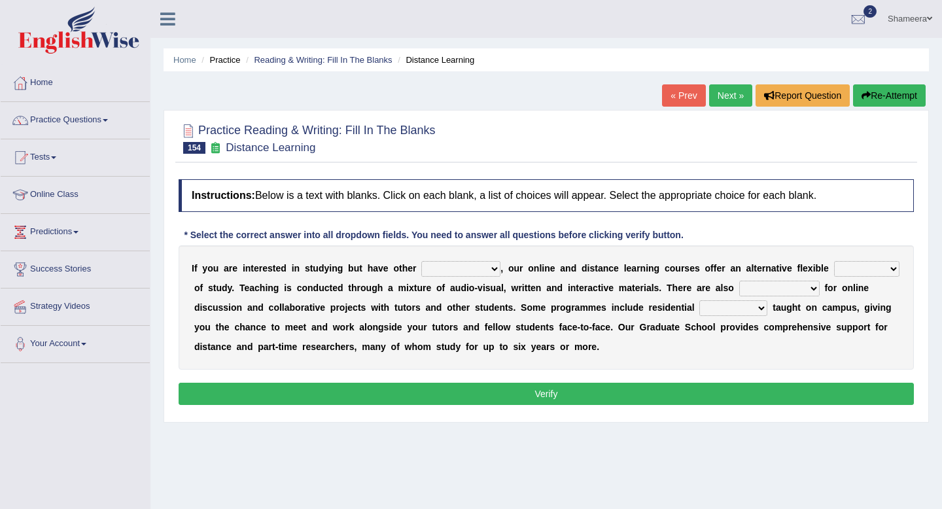
click at [479, 277] on div "I f y o u a r e i n t e r e s t e d i n s t u d y i n g b u t h a v e o t h e r…" at bounding box center [546, 307] width 735 height 124
click at [479, 275] on select "inclinations presumptions commitments assumptions" at bounding box center [460, 269] width 79 height 16
select select "commitments"
click at [421, 261] on select "inclinations presumptions commitments assumptions" at bounding box center [460, 269] width 79 height 16
click at [834, 263] on select "partition plan mission mode" at bounding box center [866, 269] width 65 height 16
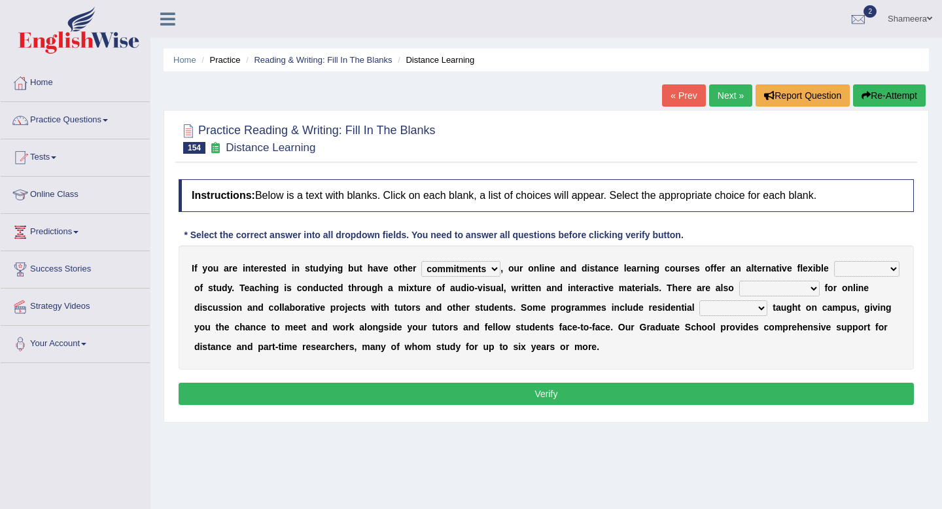
select select "plan"
click at [834, 261] on select "partition plan mission mode" at bounding box center [866, 269] width 65 height 16
click at [853, 267] on select "partition plan mission mode" at bounding box center [866, 269] width 65 height 16
click at [791, 289] on select "opportunities occasions needs contingencies" at bounding box center [779, 289] width 80 height 16
select select "opportunities"
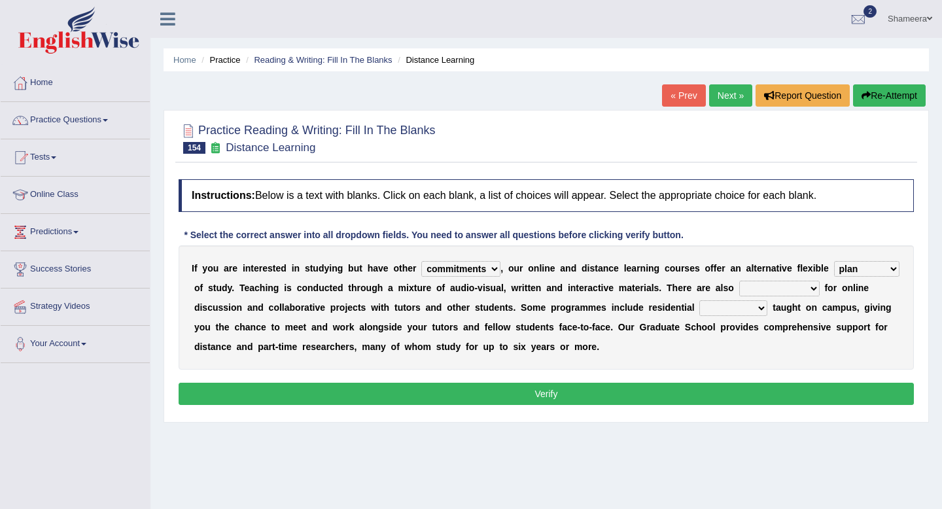
click at [739, 281] on select "opportunities occasions needs contingencies" at bounding box center [779, 289] width 80 height 16
click at [747, 312] on select "apartments modules techniques finesse" at bounding box center [733, 308] width 68 height 16
click at [720, 311] on select "apartments modules techniques finesse" at bounding box center [733, 308] width 68 height 16
select select "finesse"
click at [699, 300] on select "apartments modules techniques finesse" at bounding box center [733, 308] width 68 height 16
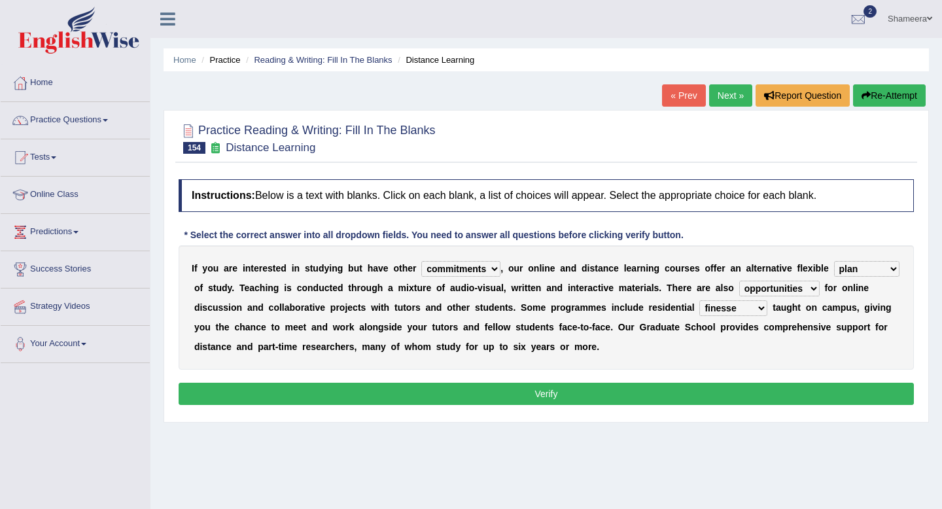
click at [735, 387] on button "Verify" at bounding box center [546, 394] width 735 height 22
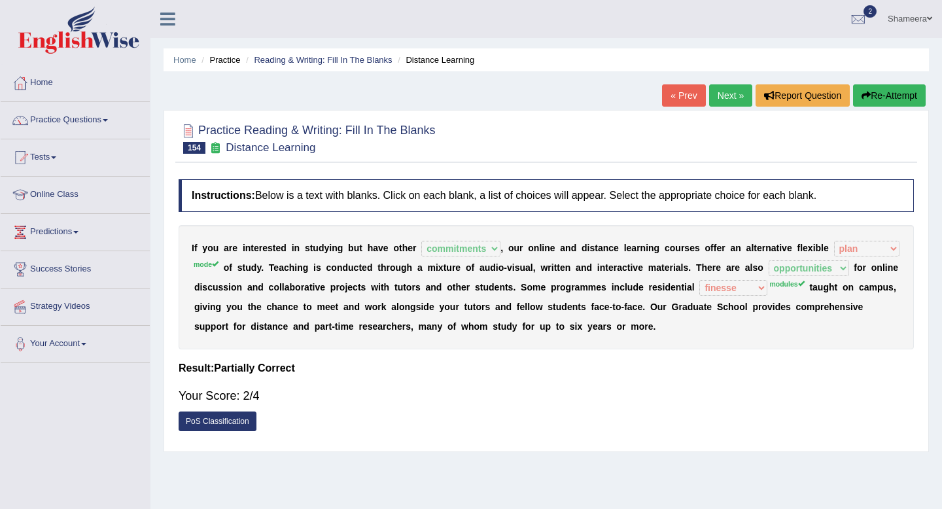
click at [877, 97] on button "Re-Attempt" at bounding box center [889, 95] width 73 height 22
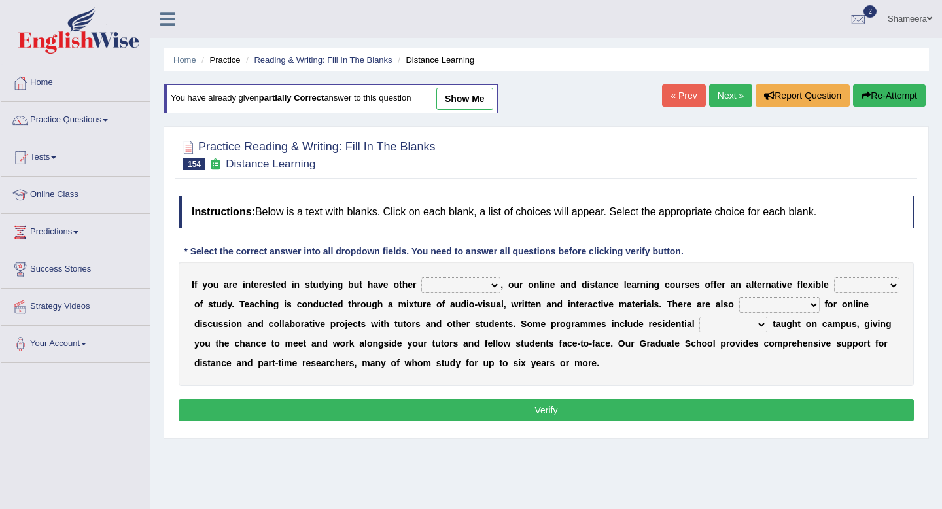
click at [726, 325] on select "apartments modules techniques finesse" at bounding box center [733, 325] width 68 height 16
click at [472, 99] on link "show me" at bounding box center [464, 99] width 57 height 22
select select "commitments"
select select "plan"
select select "opportunities"
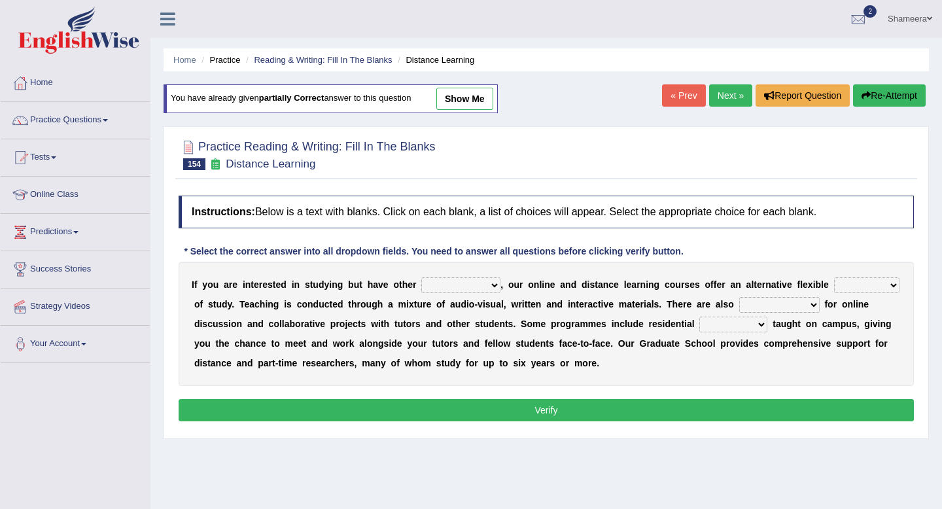
select select "finesse"
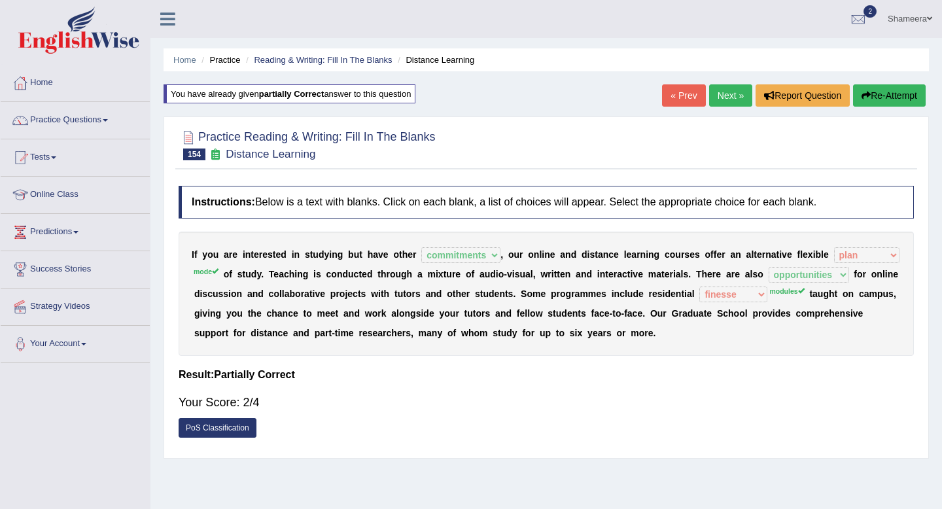
click at [868, 90] on button "Re-Attempt" at bounding box center [889, 95] width 73 height 22
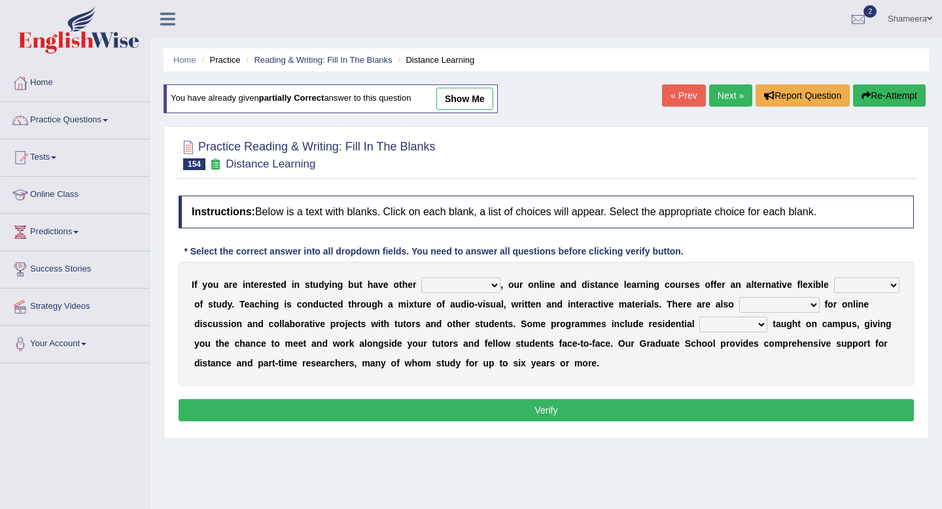
click at [737, 321] on select "apartments modules techniques finesse" at bounding box center [733, 325] width 68 height 16
click at [725, 99] on link "Next »" at bounding box center [730, 95] width 43 height 22
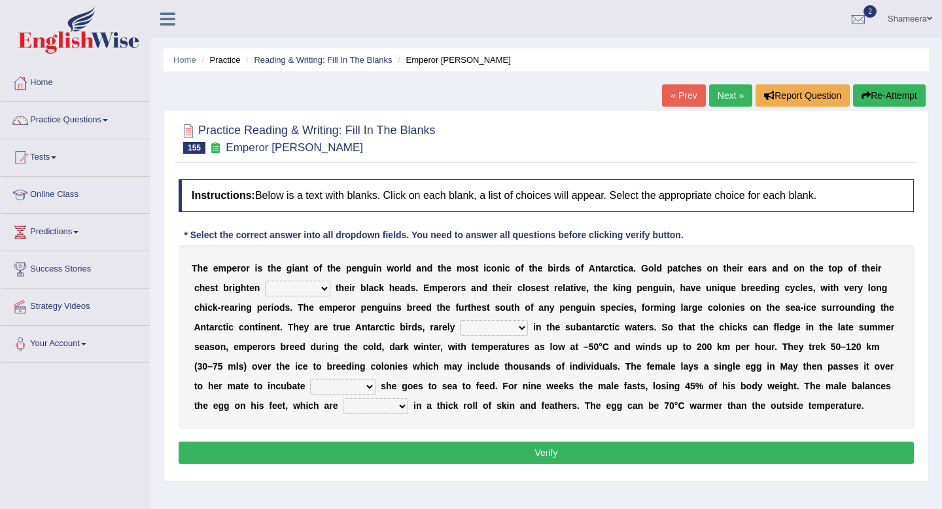
click at [305, 289] on select "down glow up on" at bounding box center [297, 289] width 65 height 16
select select "up"
click at [265, 281] on select "down glow up on" at bounding box center [297, 289] width 65 height 16
click at [487, 330] on select "swim seen submerged floating" at bounding box center [494, 328] width 68 height 16
select select "seen"
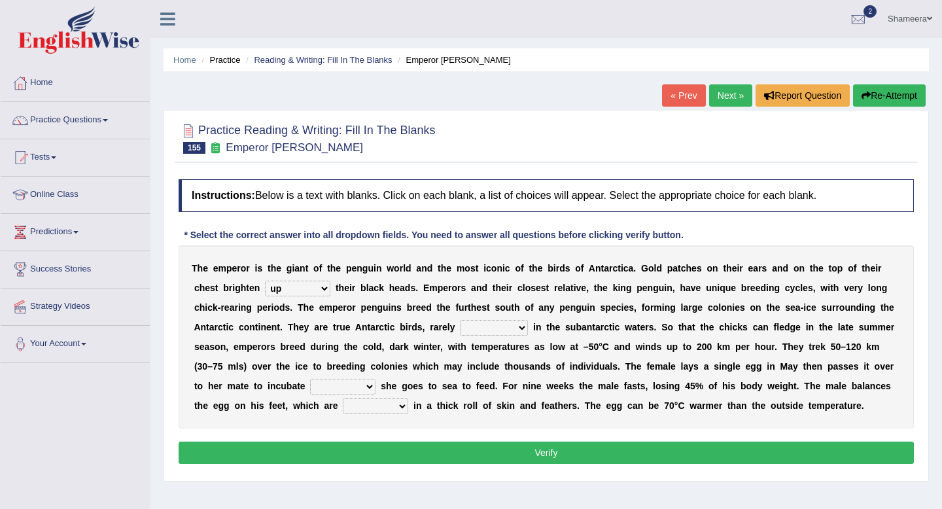
click at [460, 320] on select "swim seen submerged floating" at bounding box center [494, 328] width 68 height 16
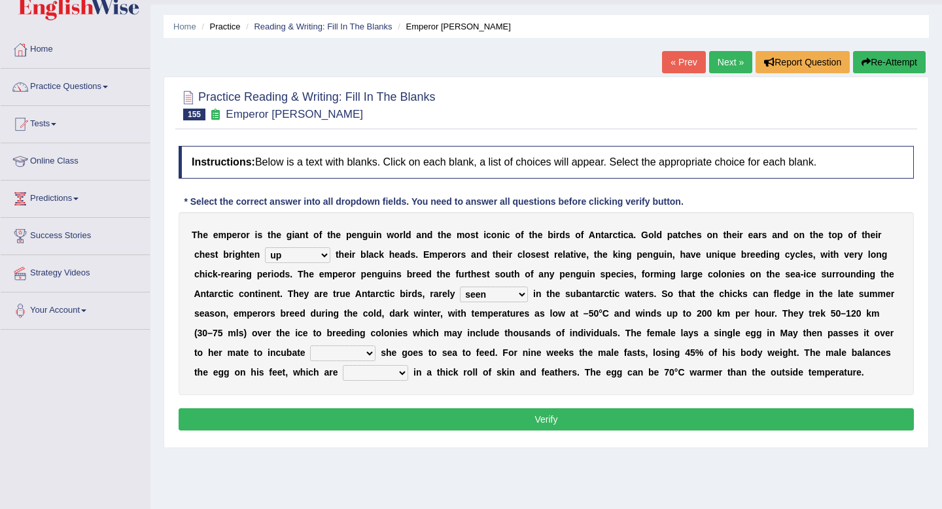
scroll to position [39, 0]
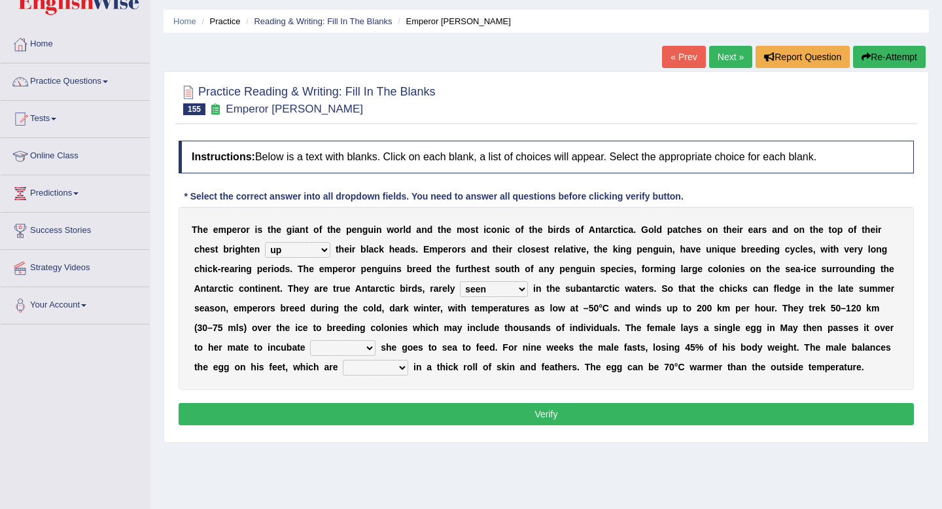
click at [336, 348] on select "whilst rather however though" at bounding box center [342, 348] width 65 height 16
select select "whilst"
click at [311, 340] on select "whilst rather however though" at bounding box center [342, 348] width 65 height 16
click at [400, 366] on select "powered caved carved covered" at bounding box center [375, 368] width 65 height 16
select select "covered"
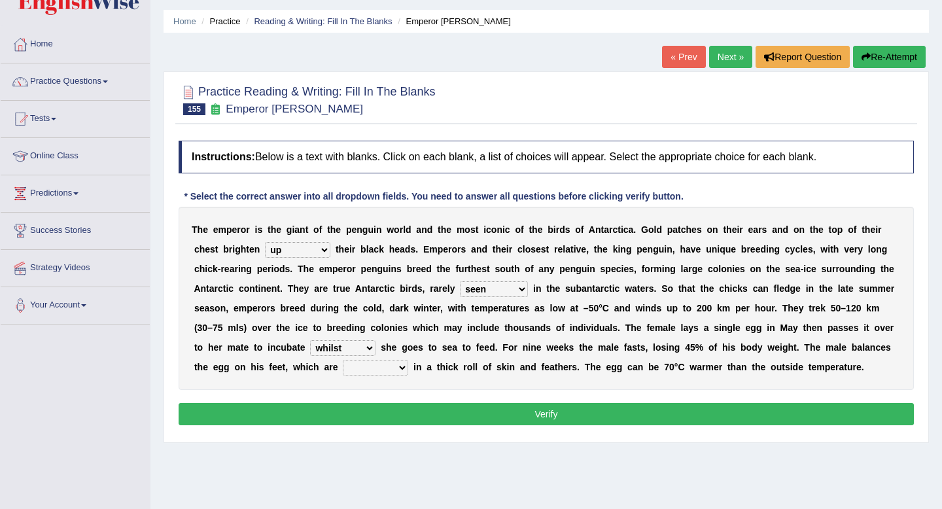
click at [343, 360] on select "powered caved carved covered" at bounding box center [375, 368] width 65 height 16
click at [401, 415] on button "Verify" at bounding box center [546, 414] width 735 height 22
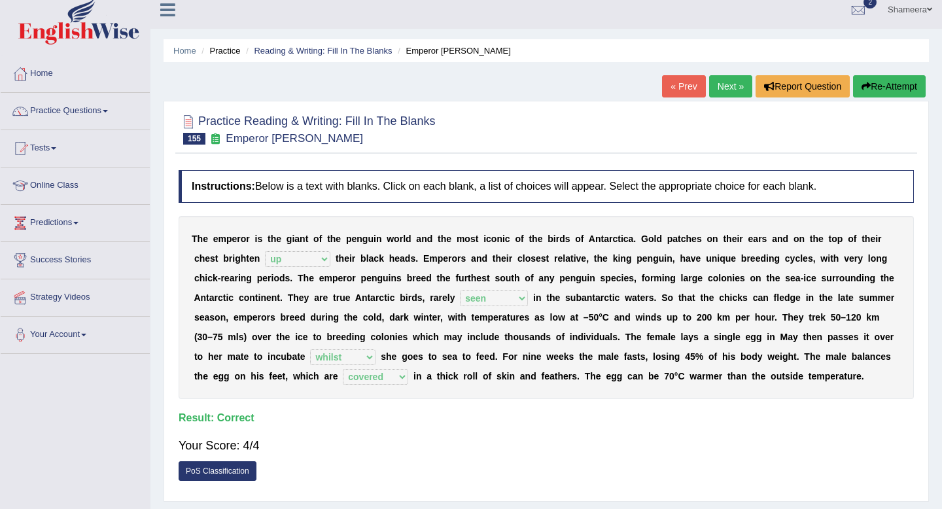
scroll to position [0, 0]
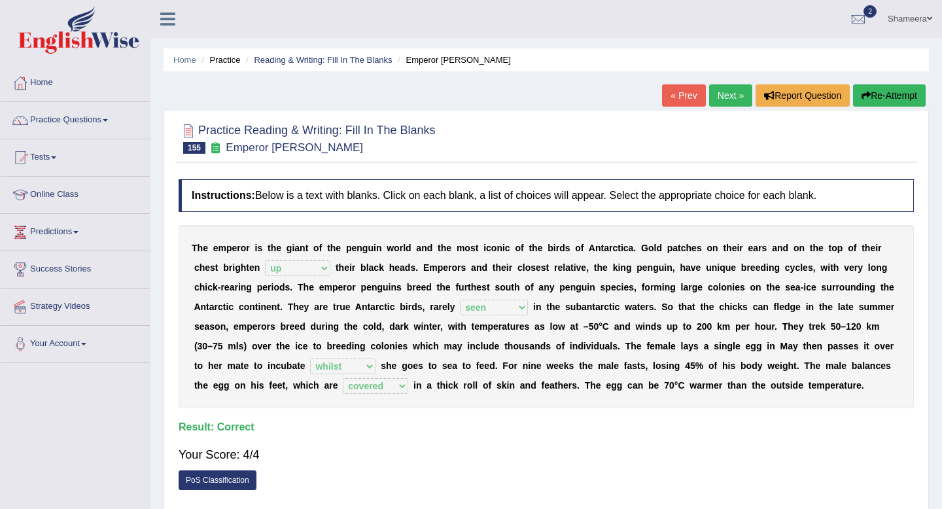
click at [724, 91] on link "Next »" at bounding box center [730, 95] width 43 height 22
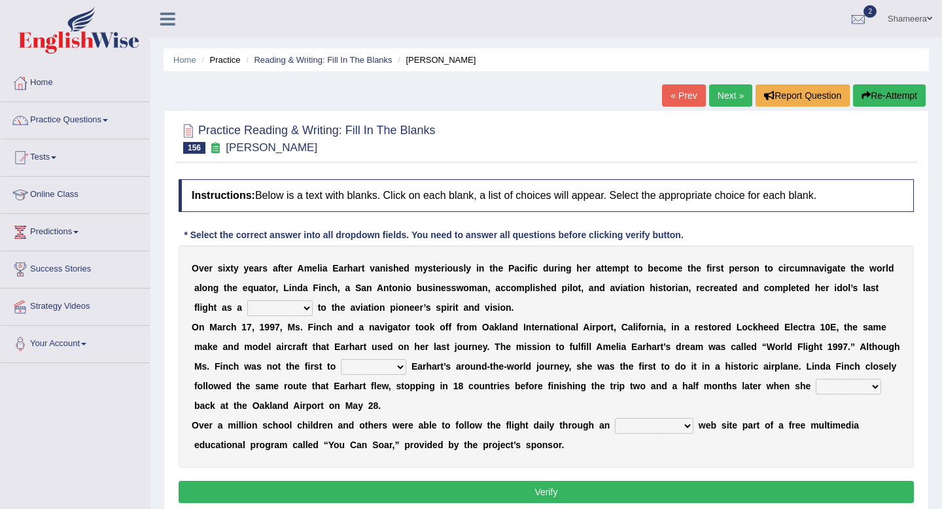
scroll to position [50, 0]
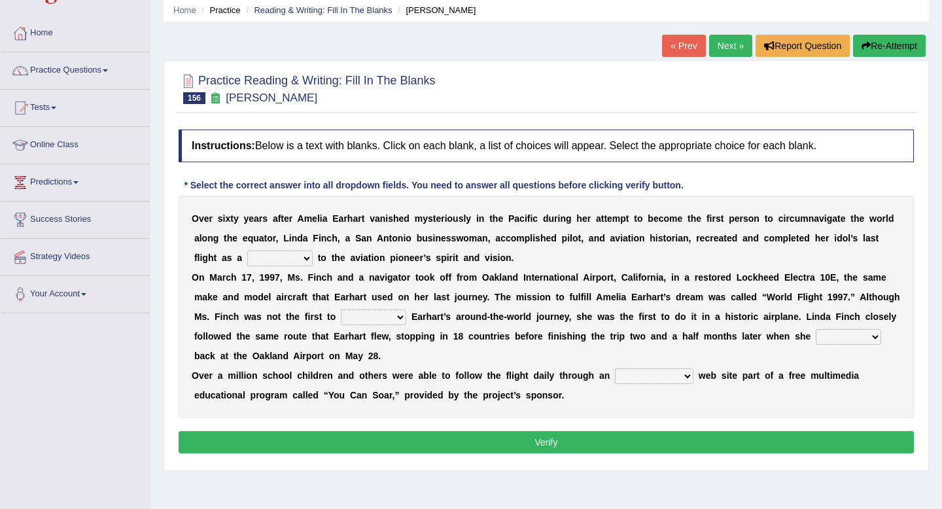
click at [276, 258] on select "taunt delay tribute sample" at bounding box center [279, 258] width 65 height 16
select select "tribute"
click at [247, 250] on select "taunt delay tribute sample" at bounding box center [279, 258] width 65 height 16
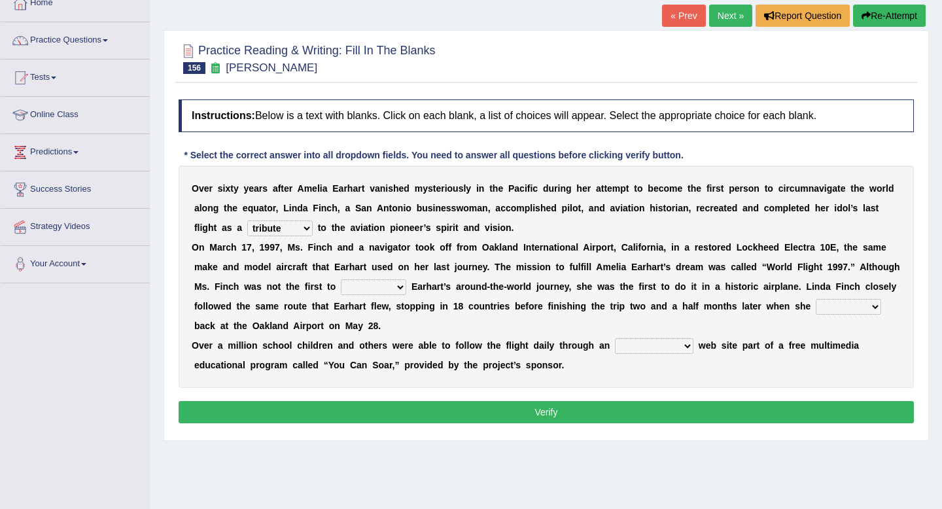
scroll to position [80, 0]
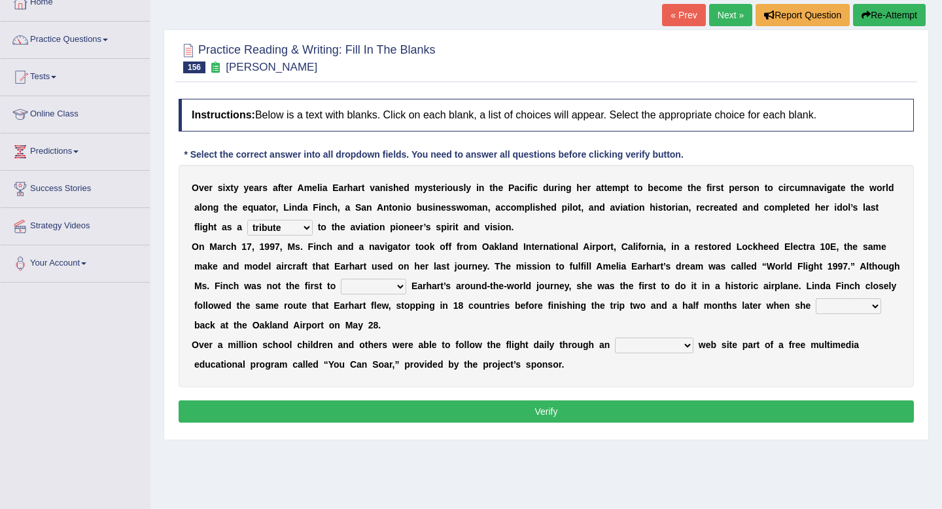
click at [289, 223] on select "taunt delay tribute sample" at bounding box center [279, 228] width 65 height 16
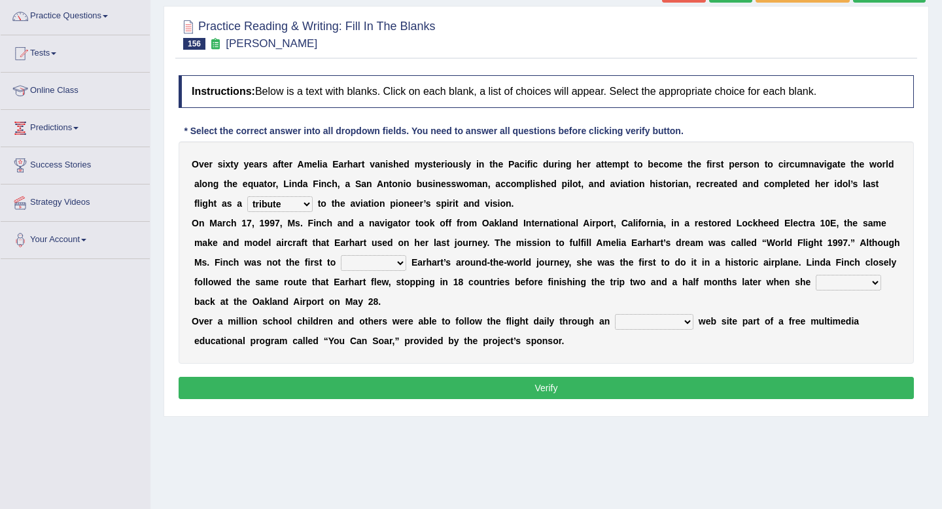
click at [361, 266] on select "hear qualify sabotage attempt" at bounding box center [373, 263] width 65 height 16
select select "attempt"
click at [341, 255] on select "hear qualify sabotage attempt" at bounding box center [373, 263] width 65 height 16
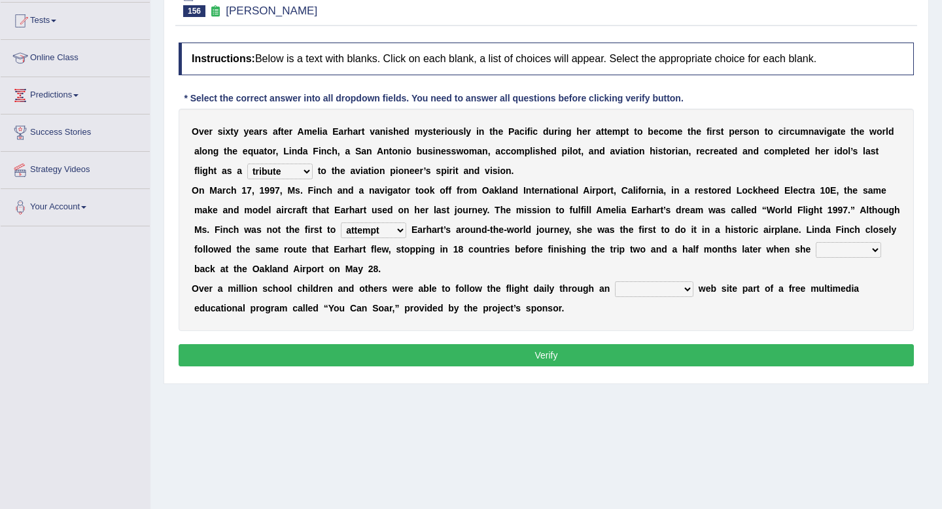
scroll to position [139, 0]
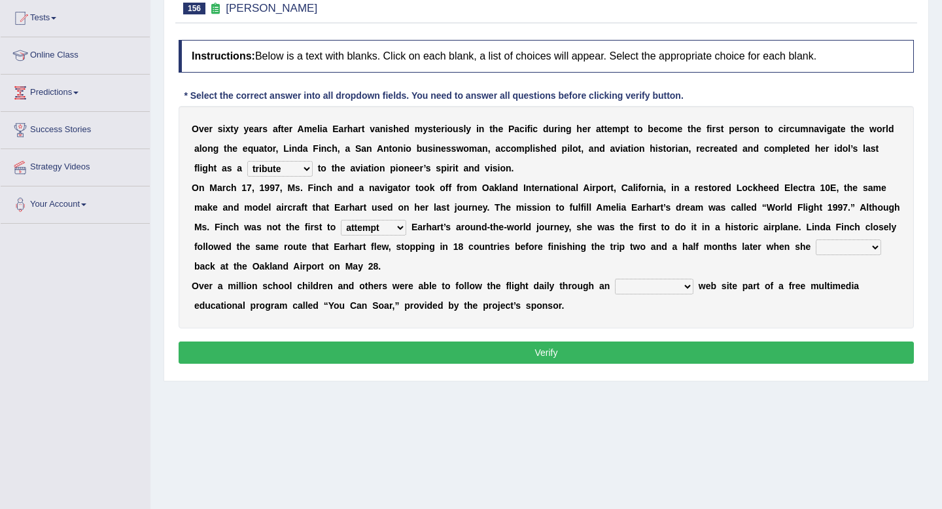
click at [831, 251] on select "sailed landed walked looked" at bounding box center [848, 247] width 65 height 16
select select "landed"
click at [816, 239] on select "sailed landed walked looked" at bounding box center [848, 247] width 65 height 16
click at [644, 286] on select "simple superior unresponsive interactive" at bounding box center [654, 287] width 78 height 16
select select "interactive"
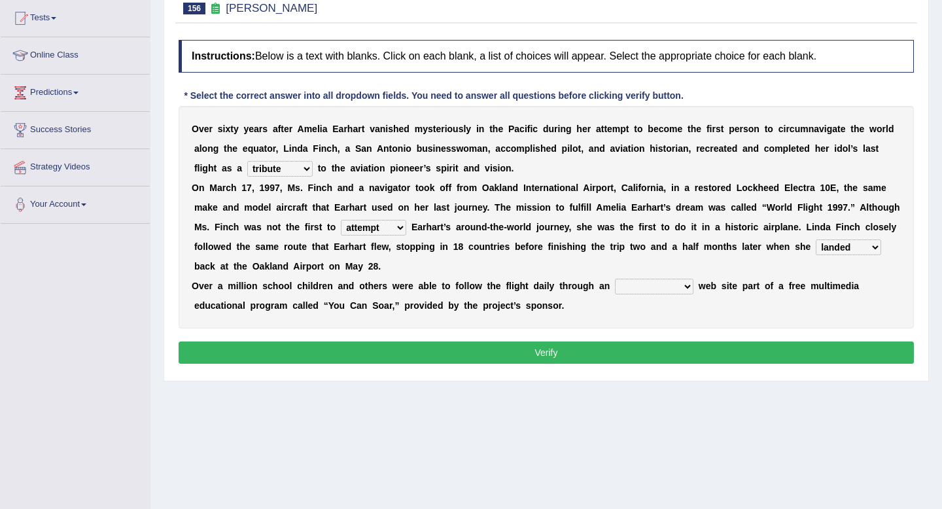
click at [615, 279] on select "simple superior unresponsive interactive" at bounding box center [654, 287] width 78 height 16
click at [652, 351] on button "Verify" at bounding box center [546, 352] width 735 height 22
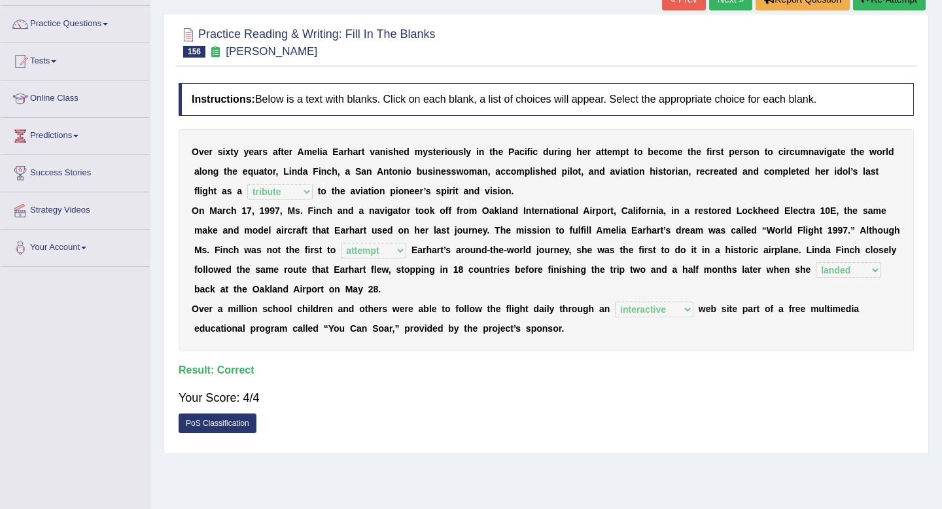
scroll to position [0, 0]
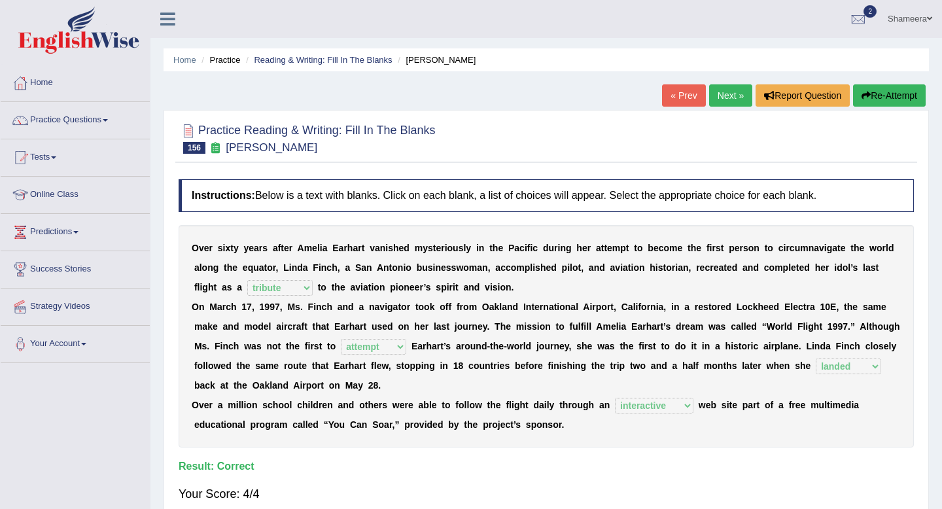
click at [711, 96] on link "Next »" at bounding box center [730, 95] width 43 height 22
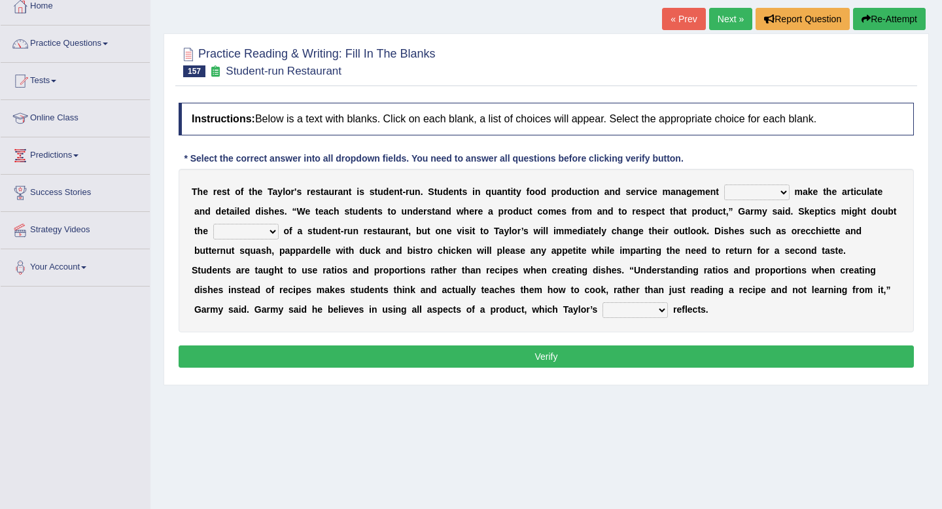
scroll to position [84, 0]
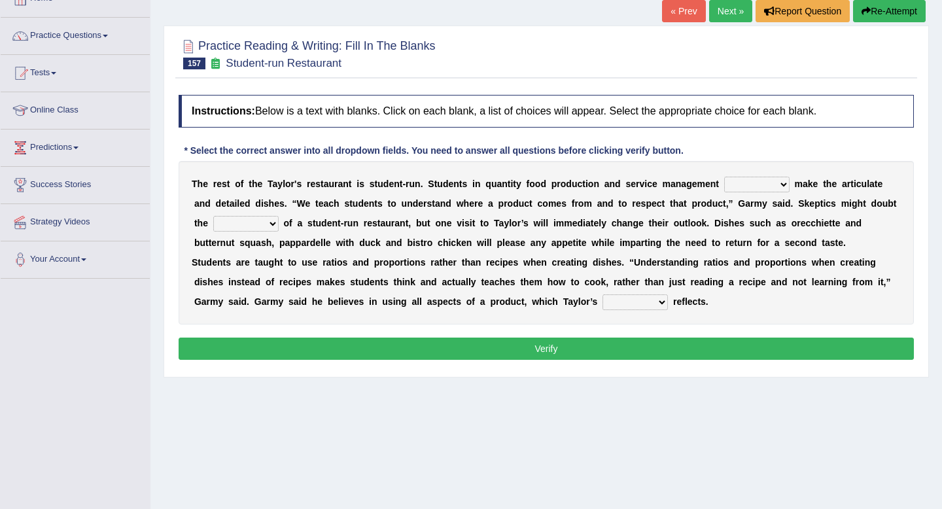
click at [741, 187] on select "issues handling classes decisions" at bounding box center [756, 185] width 65 height 16
select select "classes"
click at [724, 177] on select "issues handling classes decisions" at bounding box center [756, 185] width 65 height 16
click at [257, 224] on select "sanctity quality frailty futility" at bounding box center [245, 224] width 65 height 16
select select "quality"
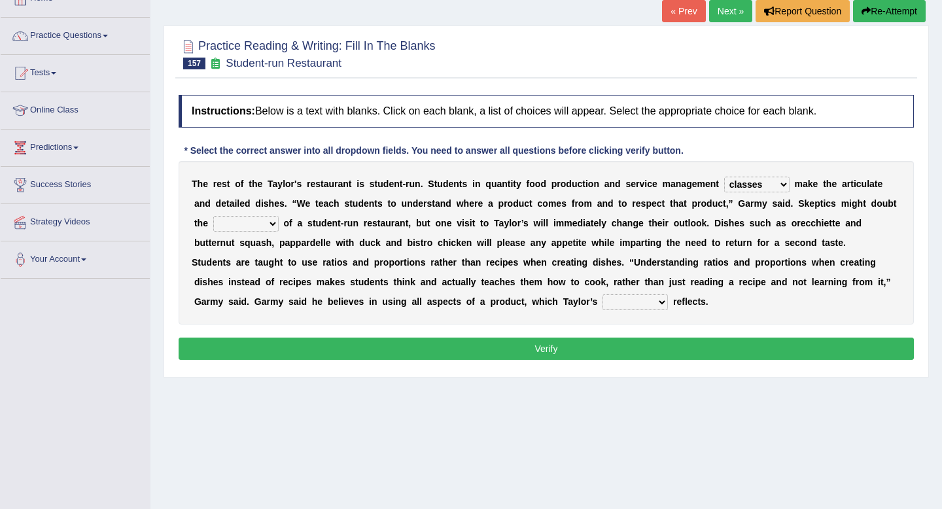
click at [213, 216] on select "sanctity quality frailty futility" at bounding box center [245, 224] width 65 height 16
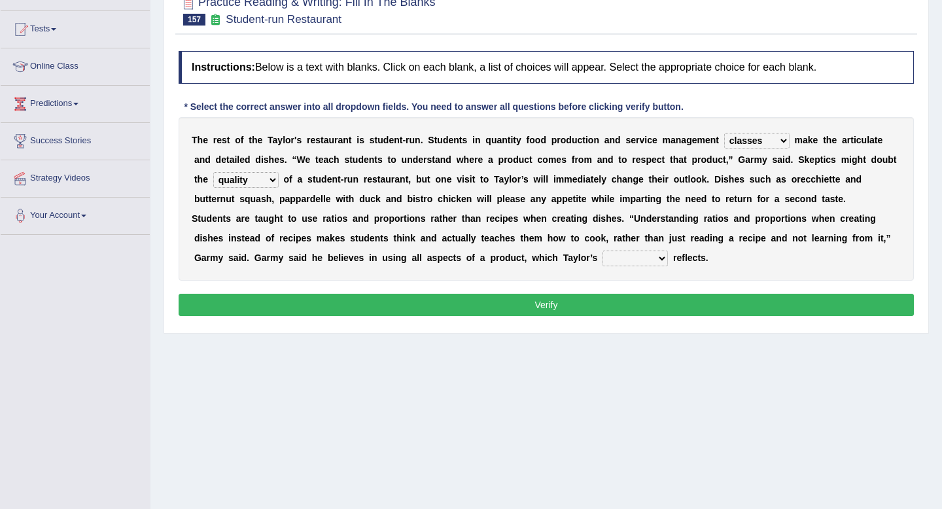
scroll to position [130, 0]
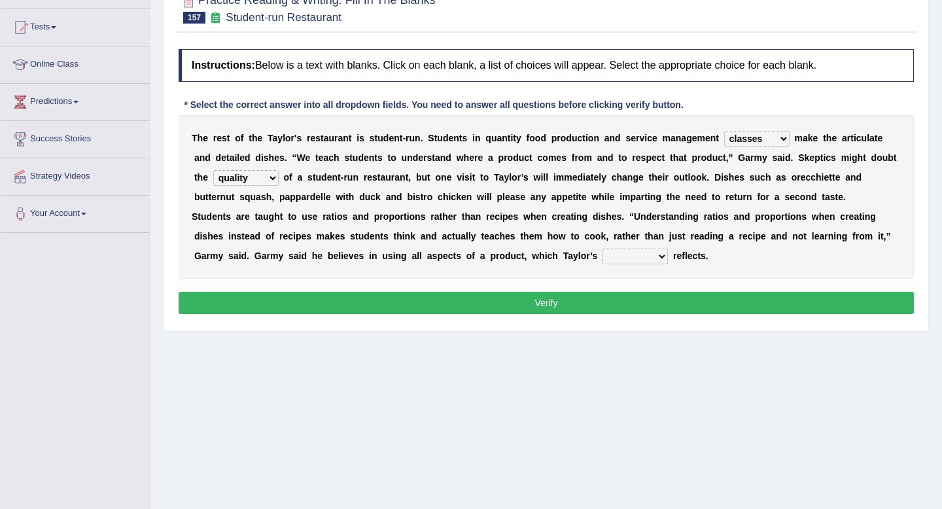
click at [636, 256] on select "course opinion mirror menu" at bounding box center [634, 257] width 65 height 16
select select "menu"
click at [602, 249] on select "course opinion mirror menu" at bounding box center [634, 257] width 65 height 16
click at [623, 295] on button "Verify" at bounding box center [546, 303] width 735 height 22
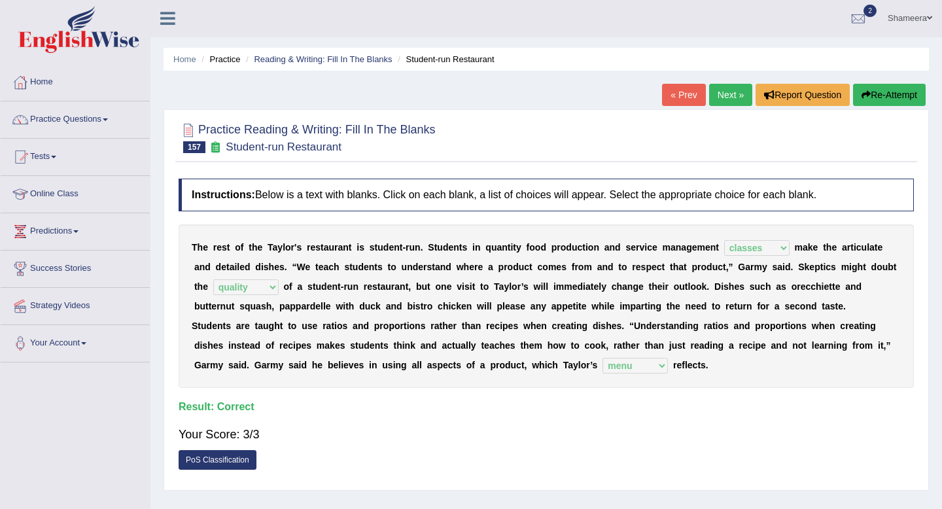
scroll to position [0, 0]
click at [723, 86] on link "Next »" at bounding box center [730, 95] width 43 height 22
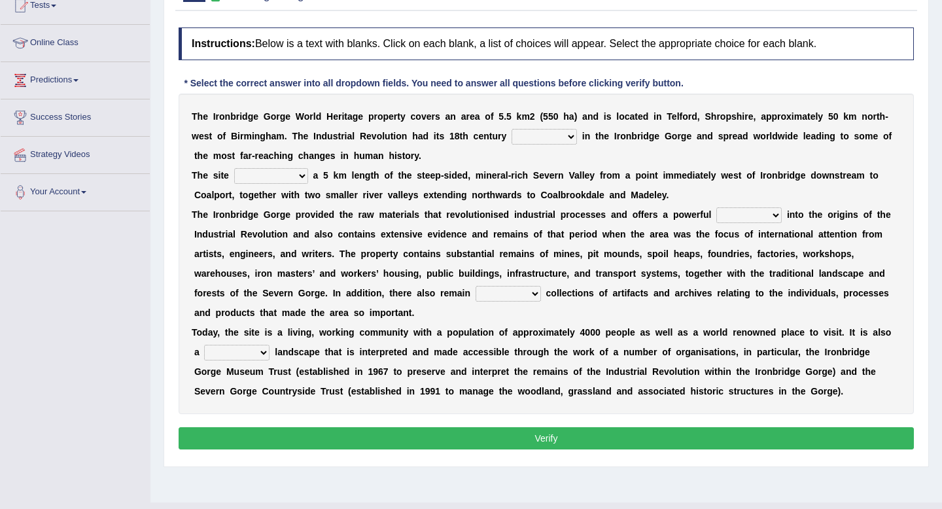
scroll to position [152, 0]
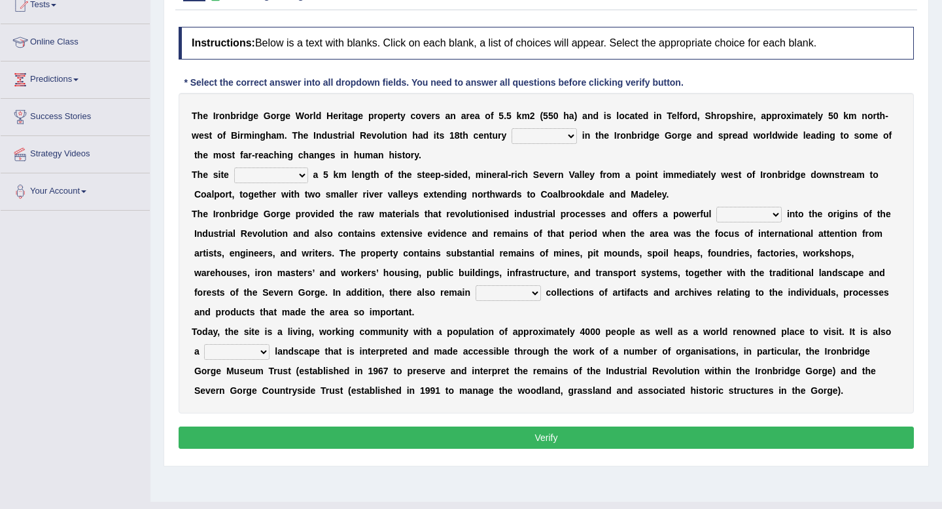
click at [528, 137] on select "reason silk roots wishes" at bounding box center [543, 136] width 65 height 16
click at [277, 181] on select "incorporates assigns gets corporate" at bounding box center [271, 175] width 74 height 16
select select "incorporates"
click at [234, 167] on select "incorporates assigns gets corporate" at bounding box center [271, 175] width 74 height 16
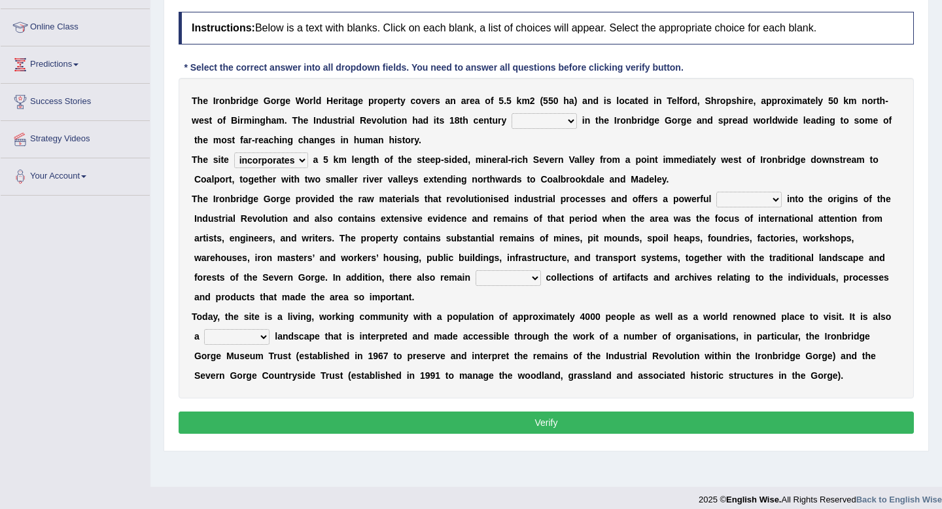
scroll to position [174, 0]
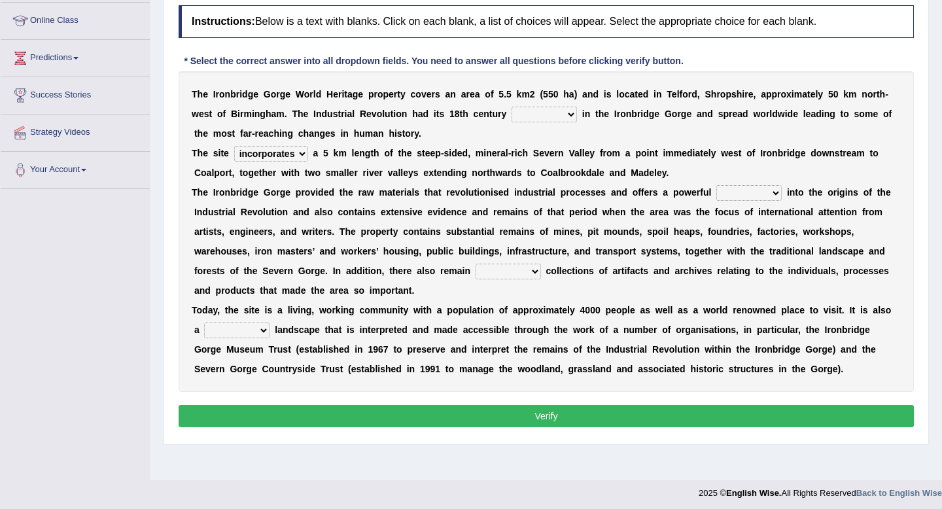
click at [536, 114] on select "reason silk roots wishes" at bounding box center [543, 115] width 65 height 16
select select "roots"
click at [511, 107] on select "reason silk roots wishes" at bounding box center [543, 115] width 65 height 16
click at [740, 187] on select "vision insight strike work" at bounding box center [748, 193] width 65 height 16
click at [730, 199] on select "vision insight strike work" at bounding box center [748, 193] width 65 height 16
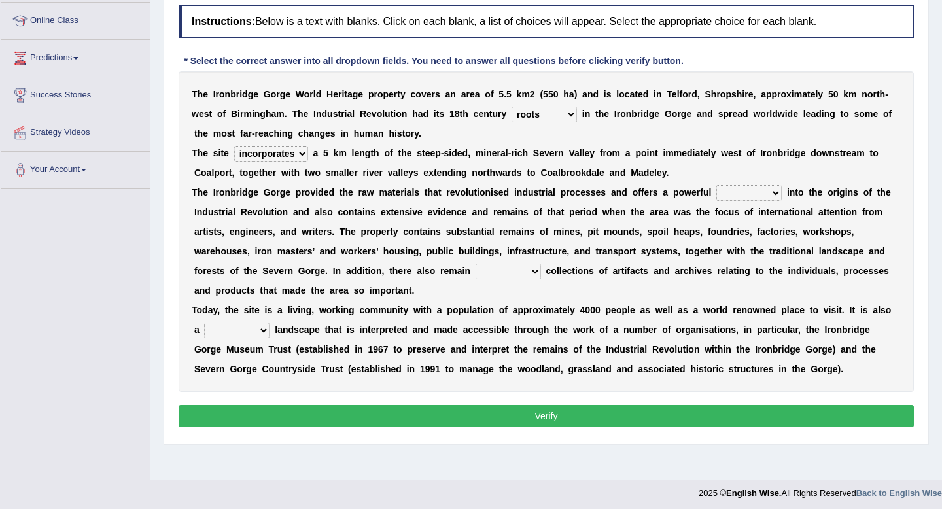
select select "insight"
click at [716, 185] on select "vision insight strike work" at bounding box center [748, 193] width 65 height 16
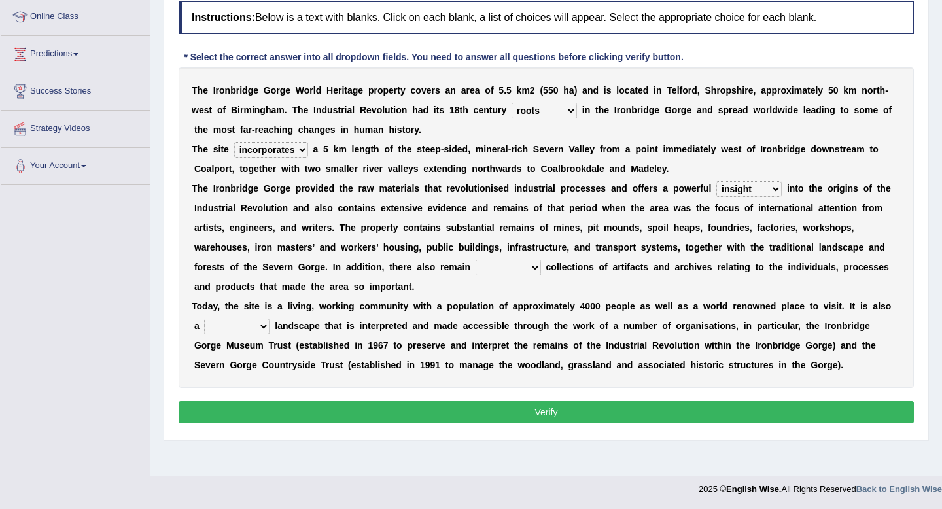
click at [507, 269] on select "extensive expensive external example" at bounding box center [507, 268] width 65 height 16
click at [505, 267] on select "extensive expensive external example" at bounding box center [507, 268] width 65 height 16
select select "extensive"
click at [475, 260] on select "extensive expensive external example" at bounding box center [507, 268] width 65 height 16
click at [237, 328] on select "backward step historical collect" at bounding box center [236, 326] width 65 height 16
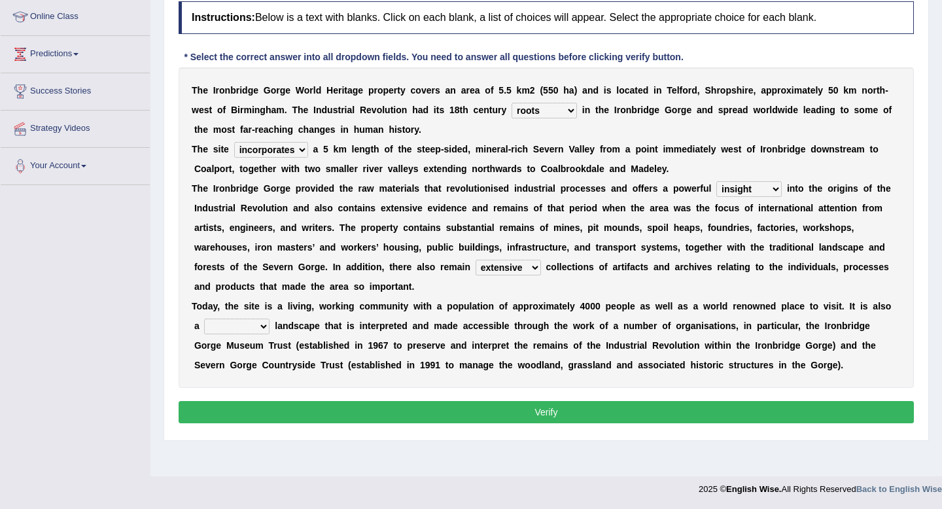
select select "historical"
click at [204, 318] on select "backward step historical collect" at bounding box center [236, 326] width 65 height 16
click at [266, 410] on button "Verify" at bounding box center [546, 412] width 735 height 22
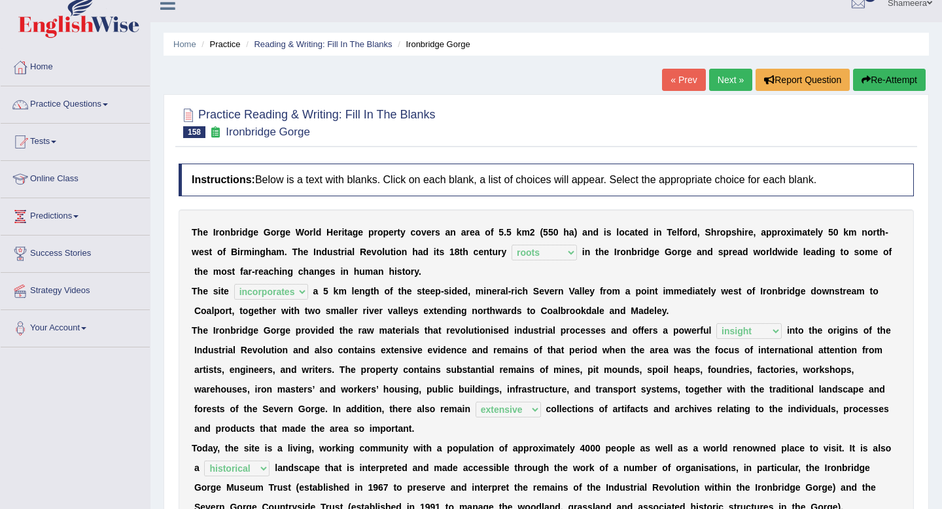
scroll to position [12, 0]
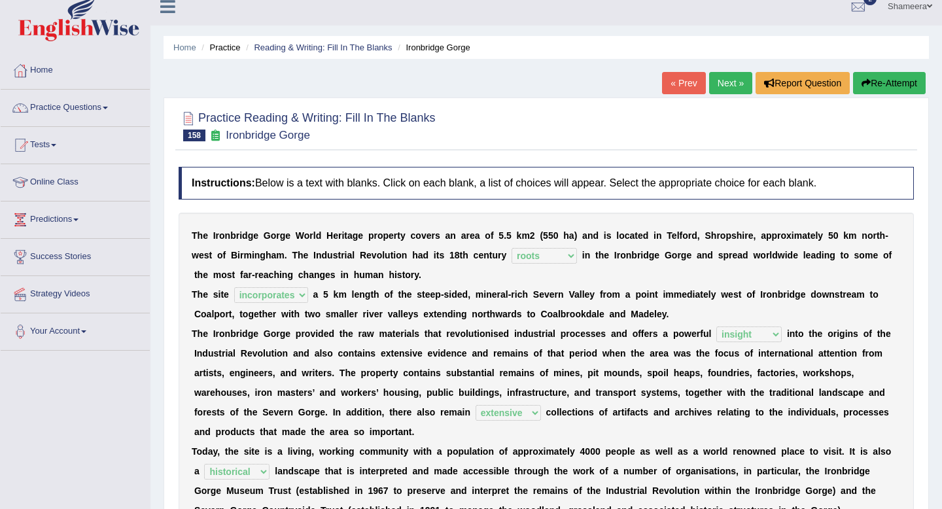
click at [727, 83] on link "Next »" at bounding box center [730, 83] width 43 height 22
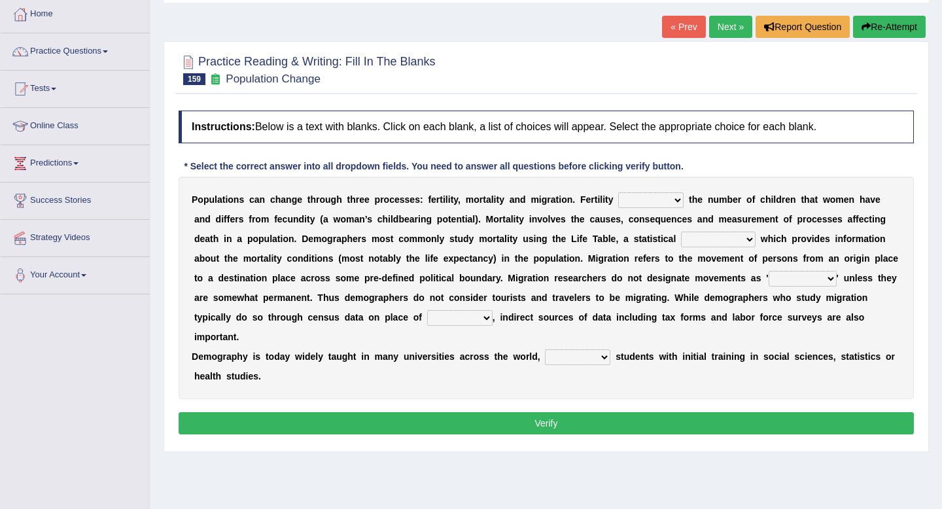
scroll to position [71, 0]
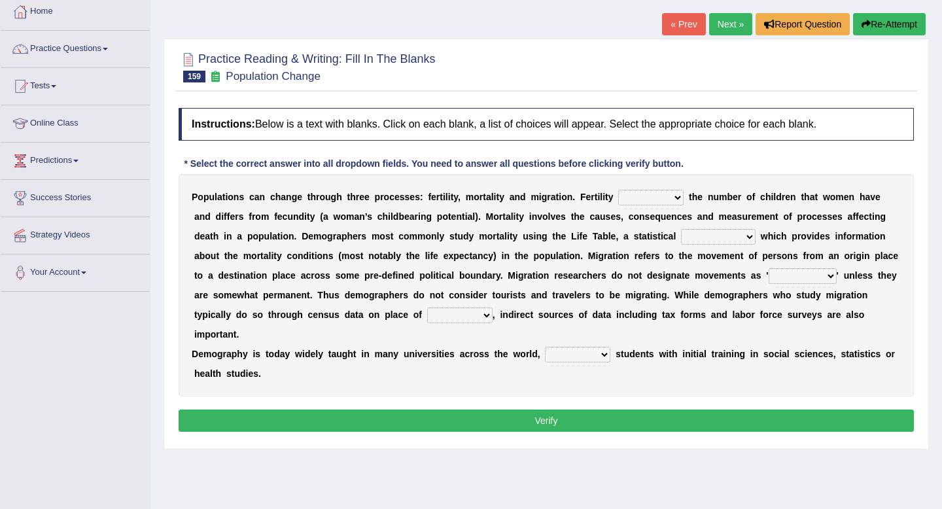
click at [642, 198] on select "invokes decides involves issues" at bounding box center [650, 198] width 65 height 16
click at [618, 190] on select "invokes decides involves issues" at bounding box center [650, 198] width 65 height 16
click at [651, 202] on select "invokes decides involves issues" at bounding box center [650, 198] width 65 height 16
click at [646, 201] on select "invokes decides involves issues" at bounding box center [650, 198] width 65 height 16
select select "decides"
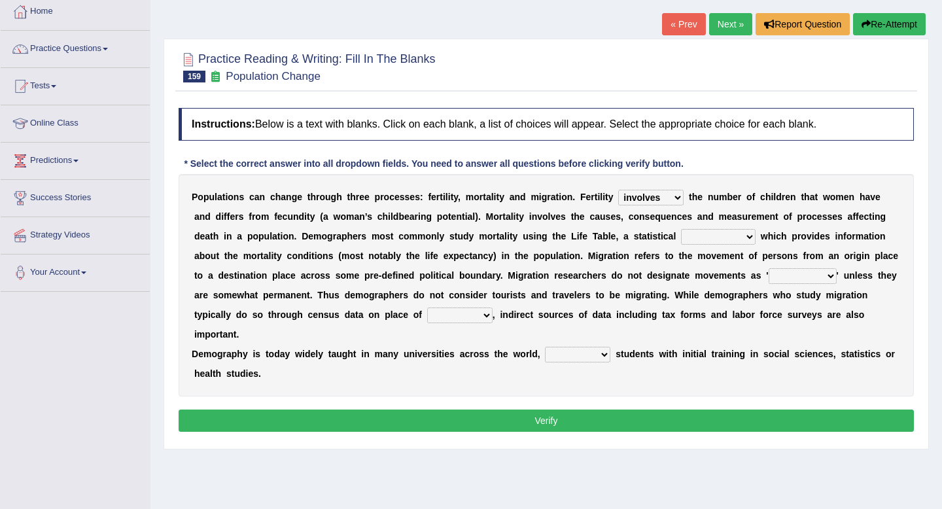
click at [618, 190] on select "invokes decides involves issues" at bounding box center [650, 198] width 65 height 16
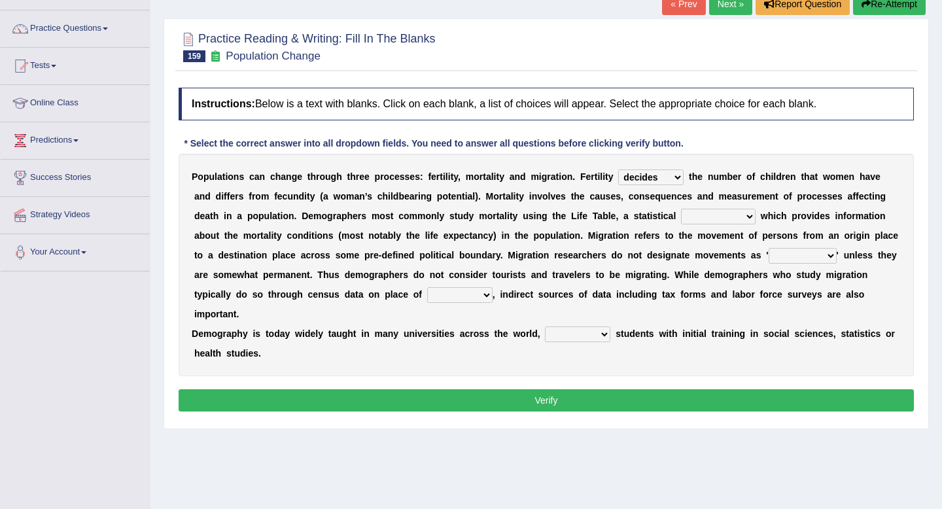
scroll to position [95, 0]
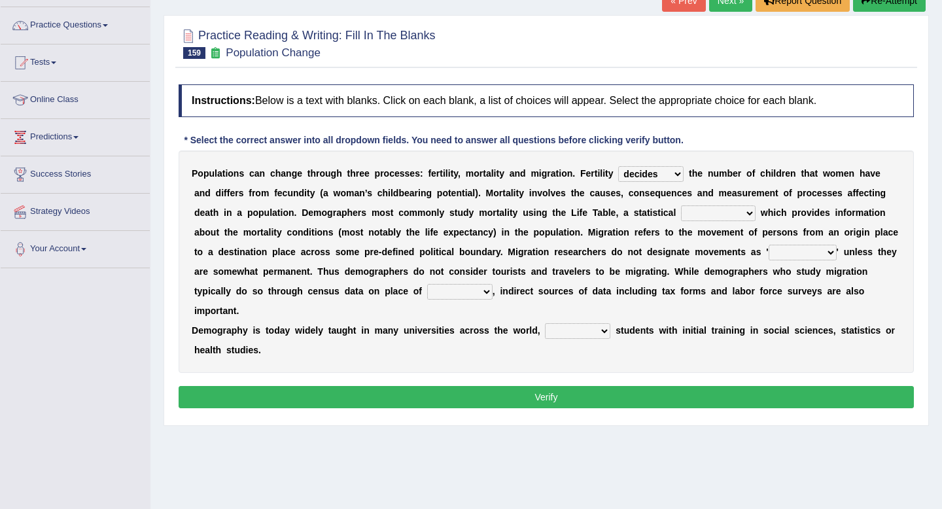
click at [681, 207] on select "mathematics device subject theorem" at bounding box center [718, 213] width 75 height 16
select select "device"
click at [681, 205] on select "mathematics device subject theorem" at bounding box center [718, 213] width 75 height 16
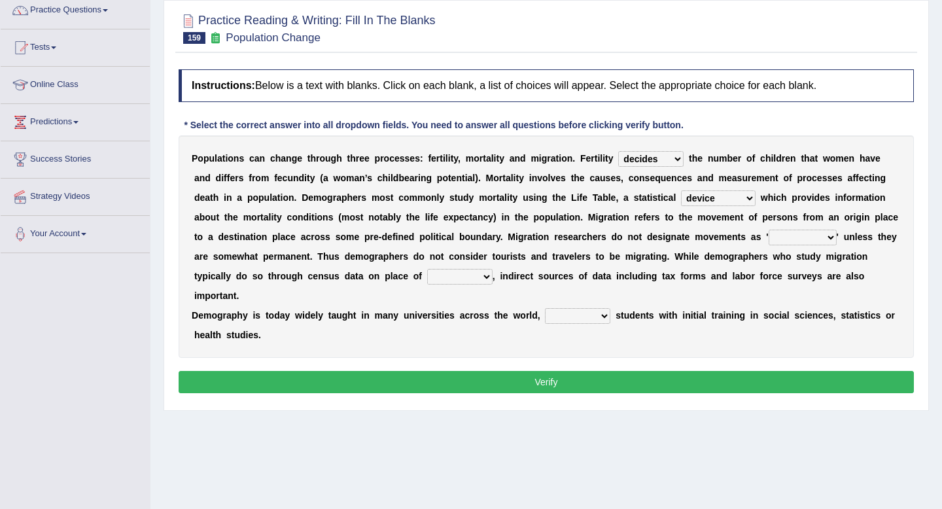
scroll to position [112, 0]
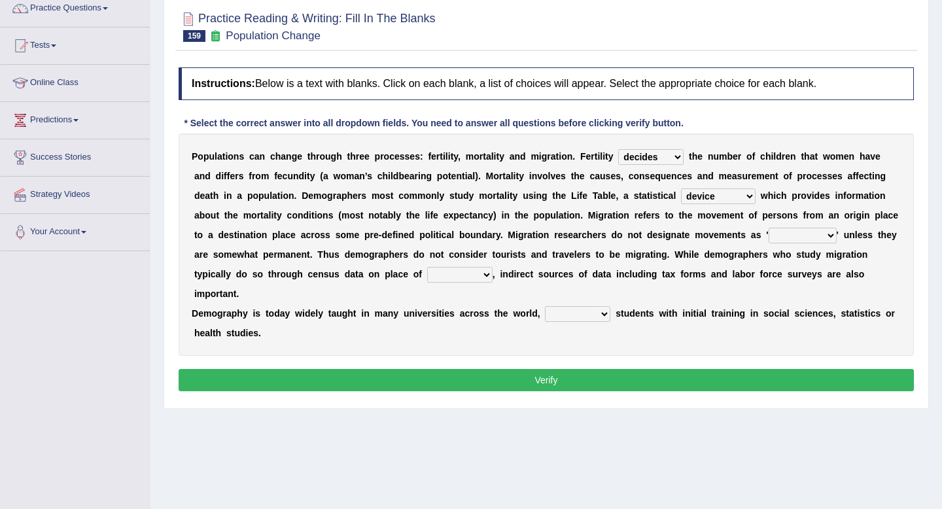
click at [680, 240] on div "P o p u l a t i o n s c a n c h a n g e t h r o u g h t h r e e p r o c e s s e…" at bounding box center [546, 244] width 735 height 222
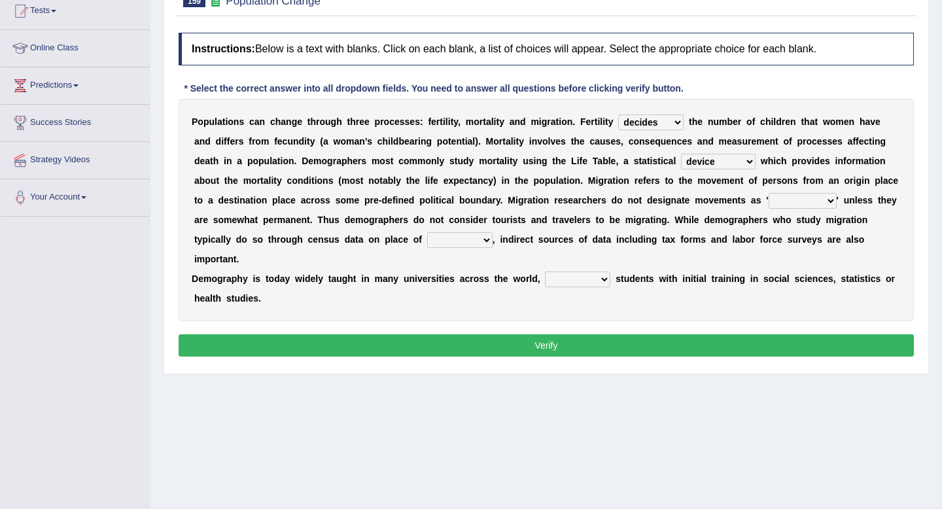
scroll to position [148, 0]
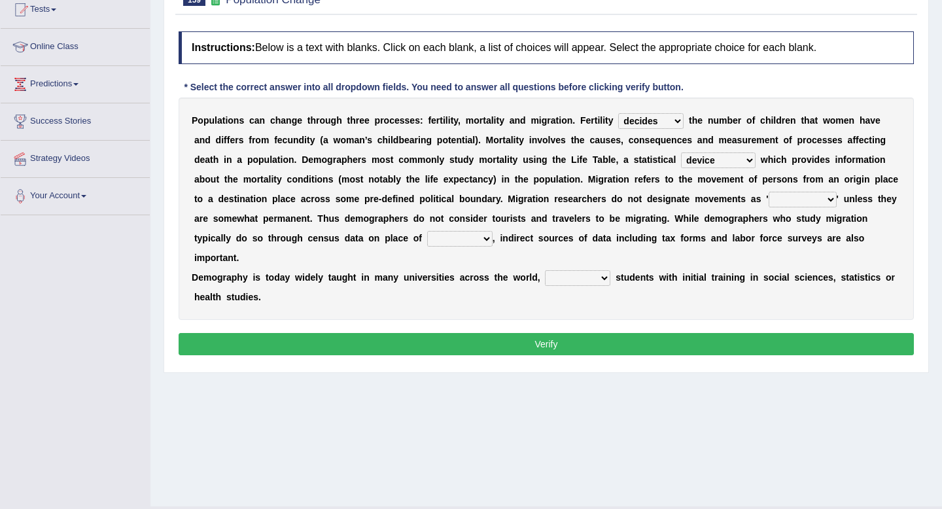
click at [768, 201] on select "relations functions migrations boundaries" at bounding box center [802, 200] width 68 height 16
click at [768, 192] on select "relations functions migrations boundaries" at bounding box center [802, 200] width 68 height 16
click at [768, 198] on select "relations functions migrations boundaries" at bounding box center [802, 200] width 68 height 16
click at [768, 204] on select "relations functions migrations boundaries" at bounding box center [802, 200] width 68 height 16
select select "migrations"
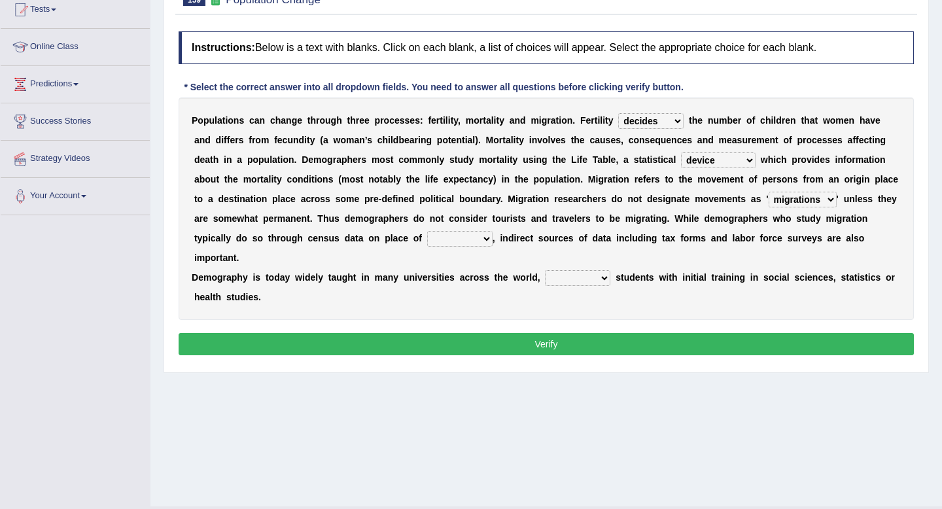
click at [768, 192] on select "relations functions migrations boundaries" at bounding box center [802, 200] width 68 height 16
click at [776, 202] on select "relations functions migrations boundaries" at bounding box center [802, 200] width 68 height 16
click at [427, 242] on select "eat pray residence work" at bounding box center [459, 239] width 65 height 16
select select "residence"
click at [427, 231] on select "eat pray residence work" at bounding box center [459, 239] width 65 height 16
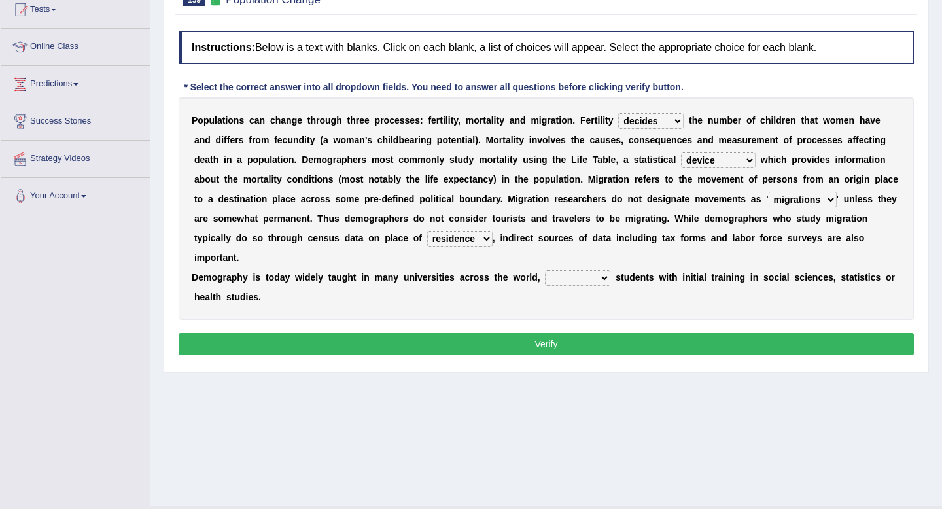
click at [407, 231] on div "P o p u l a t i o n s c a n c h a n g e t h r o u g h t h r e e p r o c e s s e…" at bounding box center [546, 208] width 735 height 222
click at [427, 243] on select "eat pray residence work" at bounding box center [459, 239] width 65 height 16
click at [561, 270] on select "rejecting consulting attracting conspiring" at bounding box center [577, 278] width 65 height 16
select select "attracting"
click at [545, 270] on select "rejecting consulting attracting conspiring" at bounding box center [577, 278] width 65 height 16
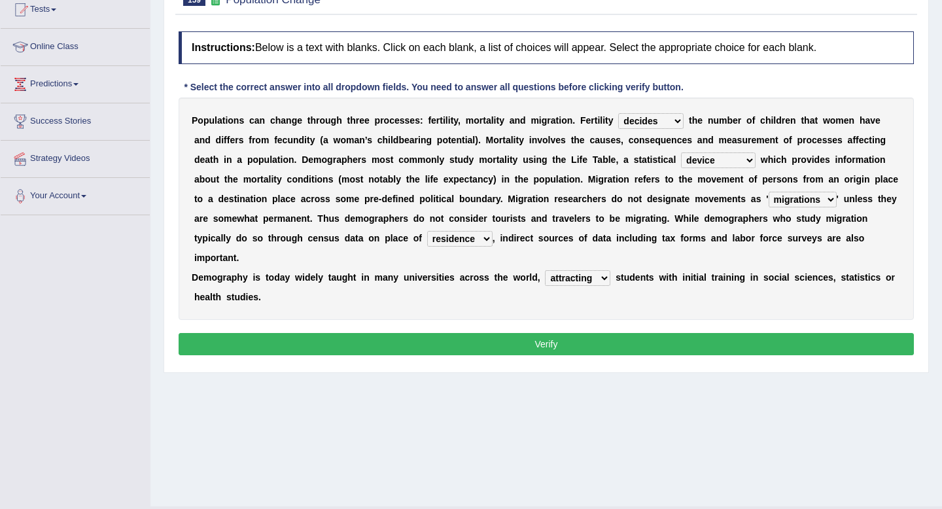
click at [590, 333] on button "Verify" at bounding box center [546, 344] width 735 height 22
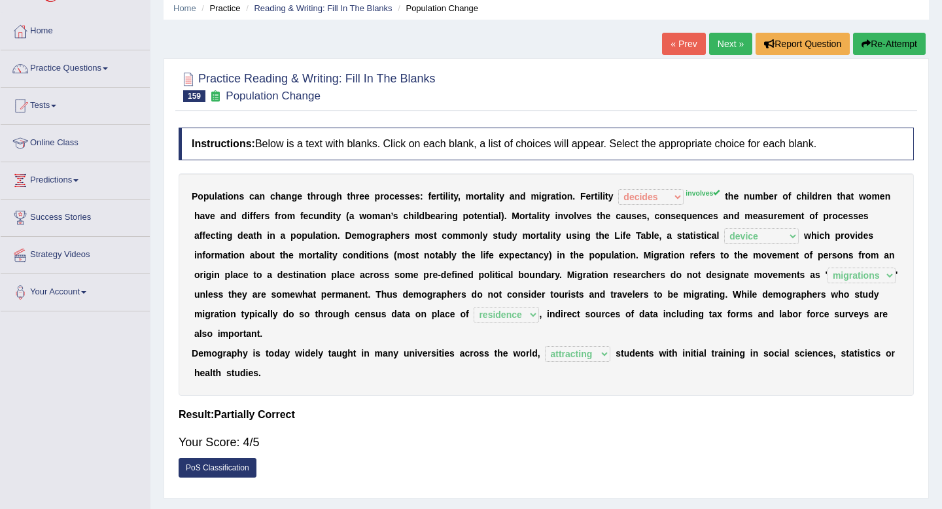
scroll to position [47, 0]
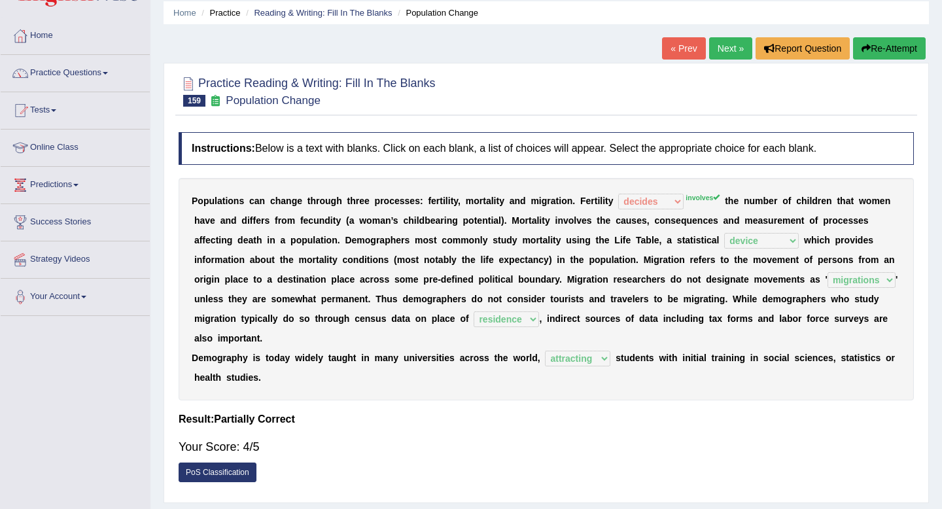
click at [719, 52] on link "Next »" at bounding box center [730, 48] width 43 height 22
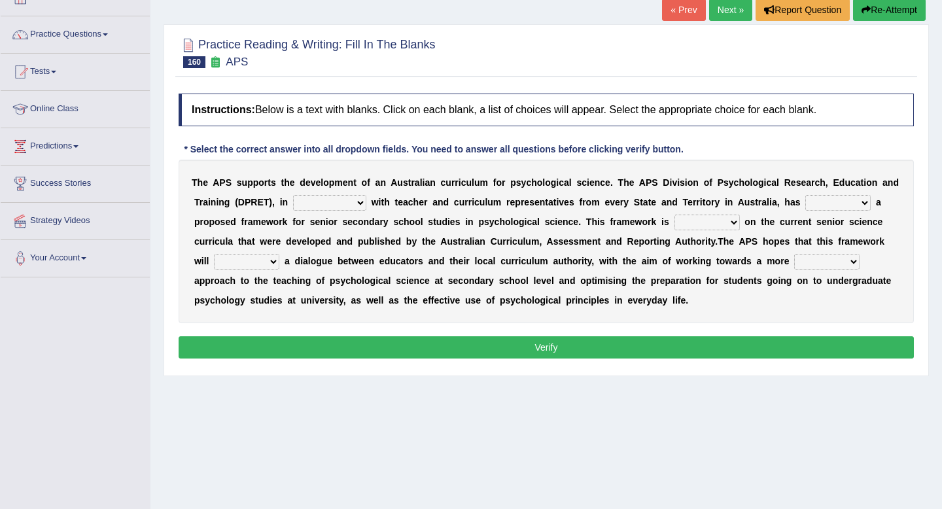
scroll to position [95, 0]
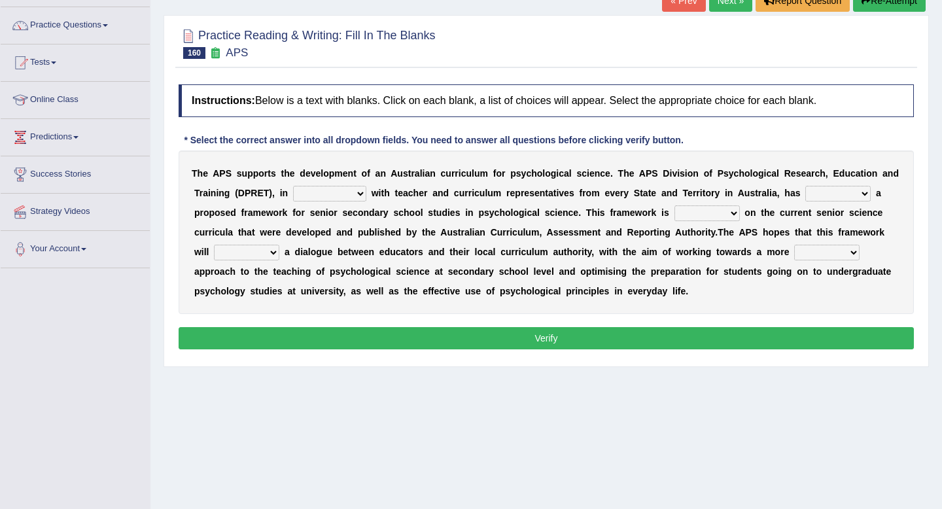
click at [338, 192] on select "aspiration assumption consultation connotation" at bounding box center [329, 194] width 73 height 16
click at [339, 194] on select "aspiration assumption consultation connotation" at bounding box center [329, 194] width 73 height 16
click at [326, 194] on select "aspiration assumption consultation connotation" at bounding box center [329, 194] width 73 height 16
select select "consultation"
click at [293, 186] on select "aspiration assumption consultation connotation" at bounding box center [329, 194] width 73 height 16
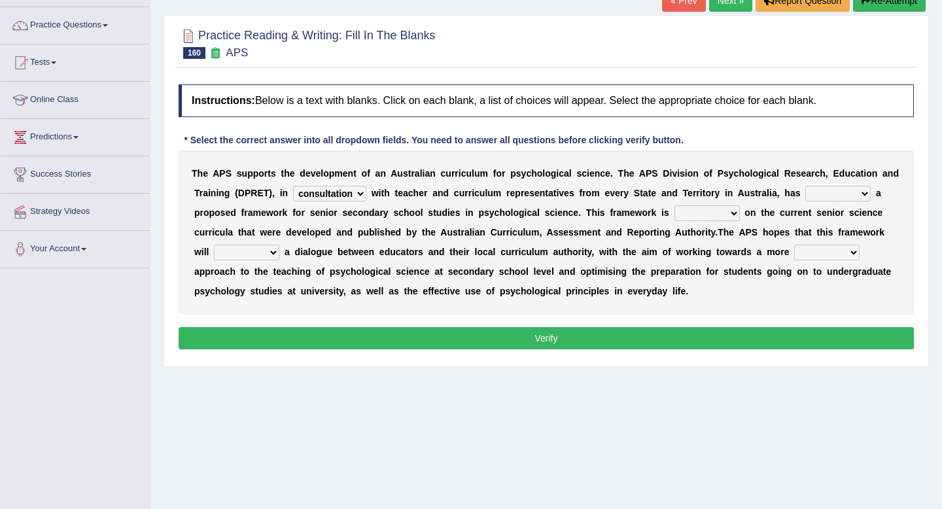
click at [839, 193] on select "deride denied demanded developed" at bounding box center [837, 194] width 65 height 16
select select "developed"
click at [805, 186] on select "deride denied demanded developed" at bounding box center [837, 194] width 65 height 16
click at [835, 194] on select "deride denied demanded developed" at bounding box center [837, 194] width 65 height 16
click at [703, 218] on select "modelling meddling modelled meddled" at bounding box center [706, 213] width 65 height 16
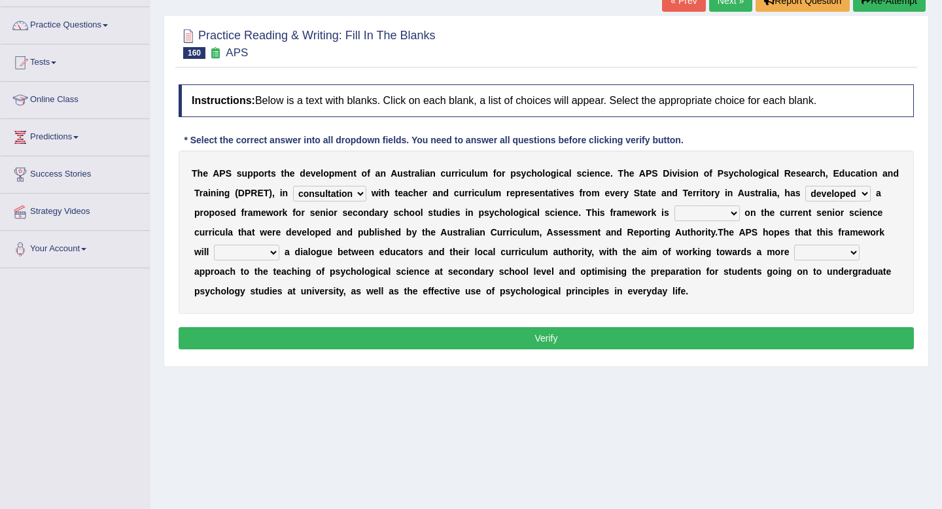
select select "modelled"
click at [674, 205] on select "modelling meddling modelled meddled" at bounding box center [706, 213] width 65 height 16
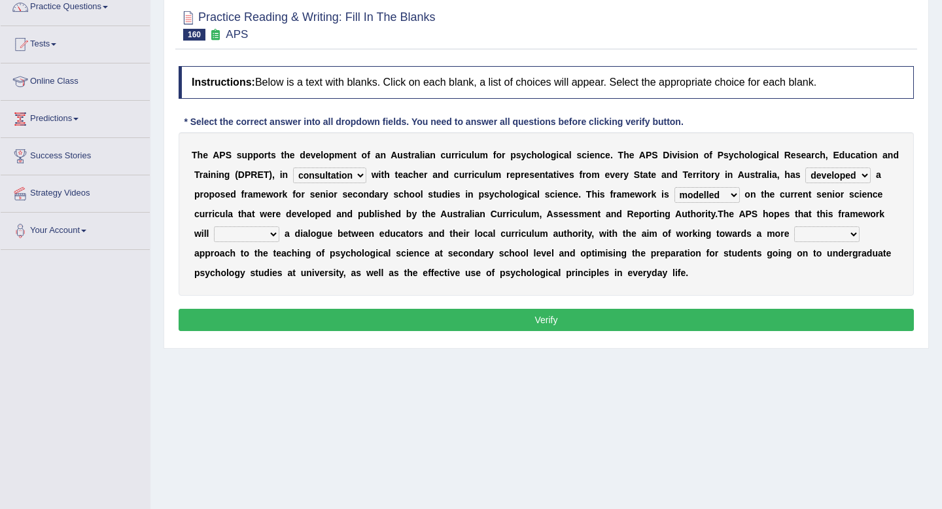
scroll to position [118, 0]
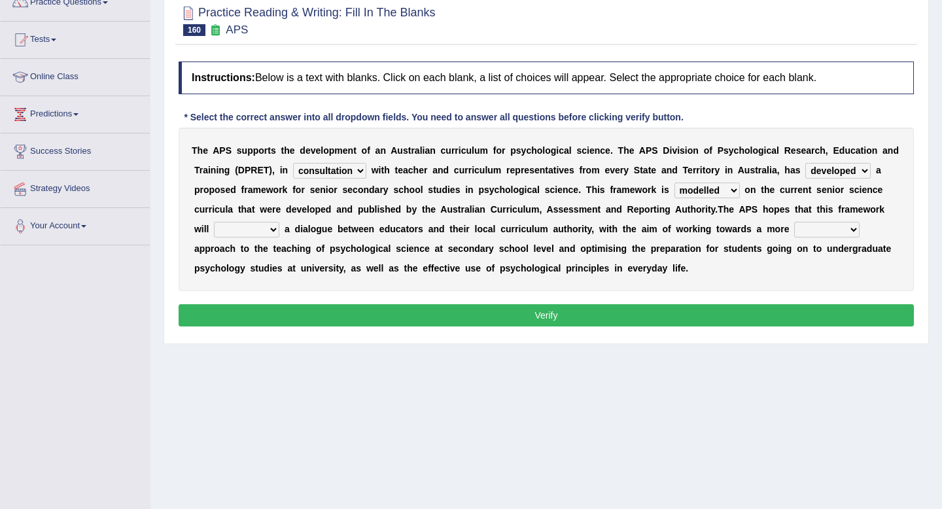
click at [218, 229] on select "facilitate facilitates facilitating facilitated" at bounding box center [246, 230] width 65 height 16
select select "facilitate"
click at [214, 222] on select "facilitate facilitates facilitating facilitated" at bounding box center [246, 230] width 65 height 16
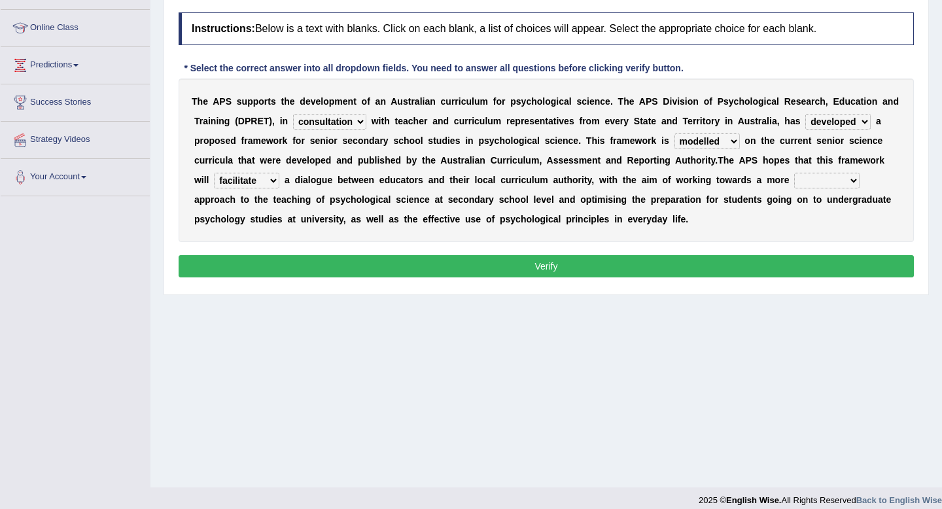
scroll to position [167, 0]
click at [814, 182] on select "lenient abrasive consistent disruptive" at bounding box center [826, 180] width 65 height 16
click at [810, 179] on select "lenient abrasive consistent disruptive" at bounding box center [826, 180] width 65 height 16
select select "consistent"
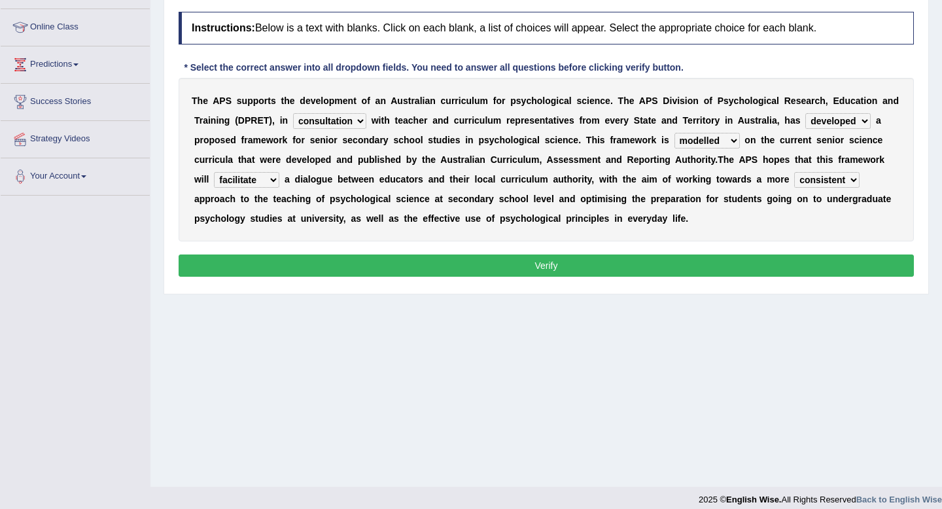
click at [795, 172] on select "lenient abrasive consistent disruptive" at bounding box center [826, 180] width 65 height 16
click at [806, 265] on button "Verify" at bounding box center [546, 265] width 735 height 22
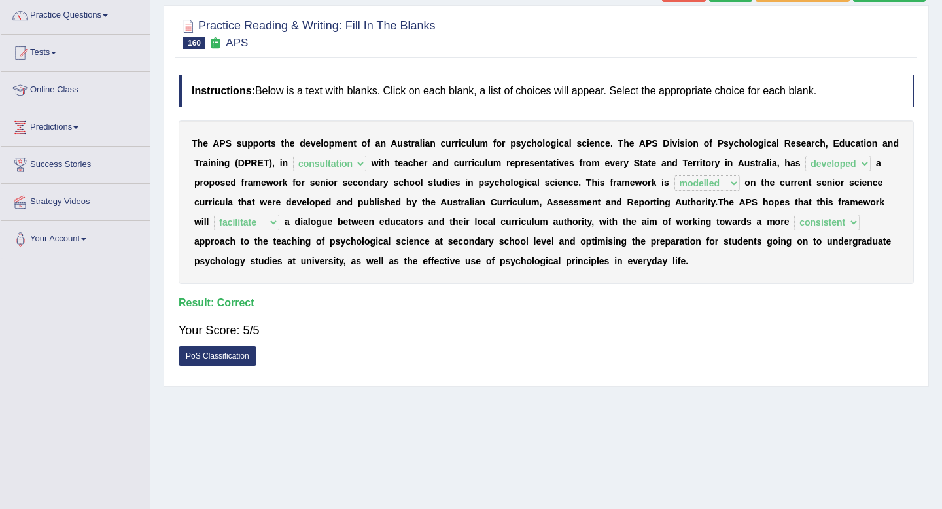
scroll to position [0, 0]
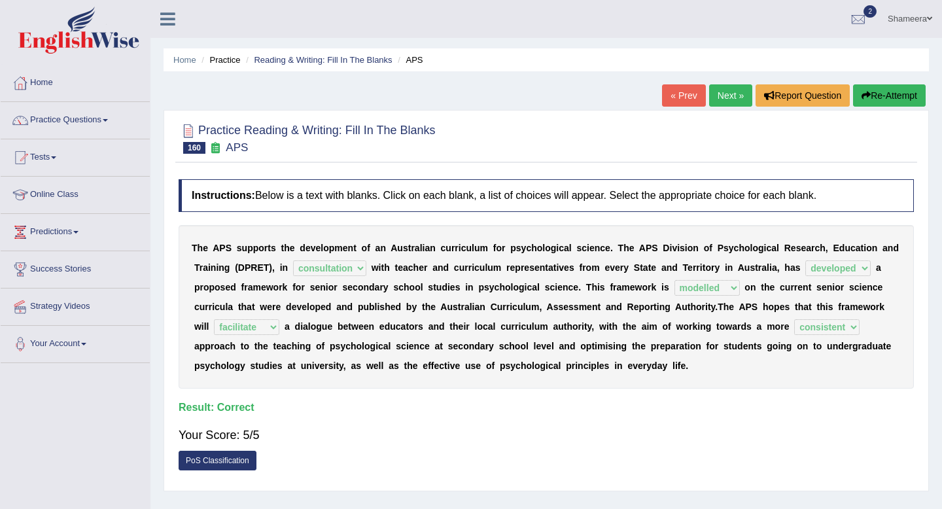
click at [727, 103] on link "Next »" at bounding box center [730, 95] width 43 height 22
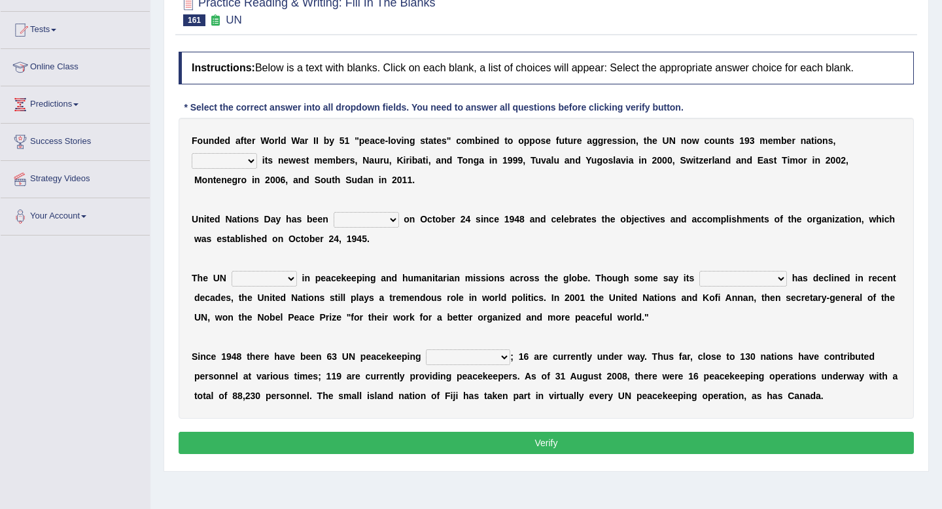
scroll to position [129, 0]
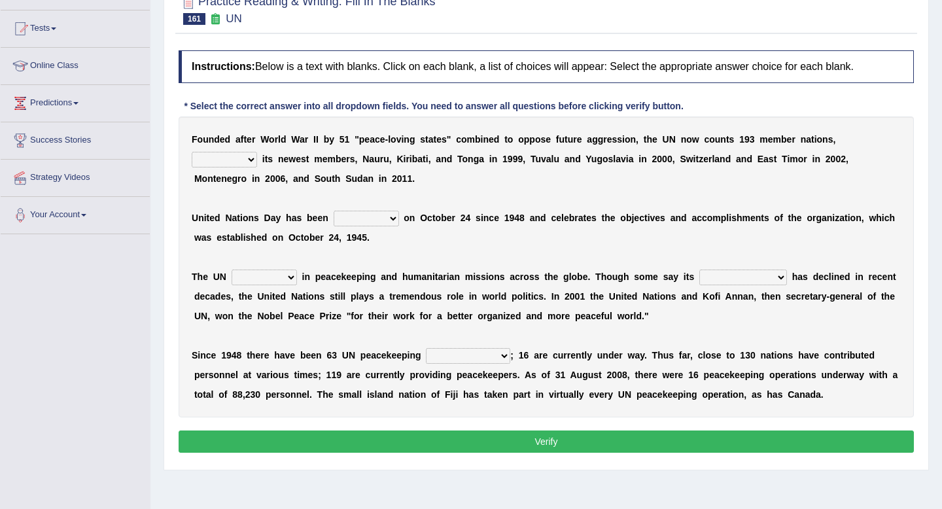
click at [237, 166] on select "limiting possibly especially including" at bounding box center [224, 160] width 65 height 16
select select "including"
click at [192, 152] on select "limiting possibly especially including" at bounding box center [224, 160] width 65 height 16
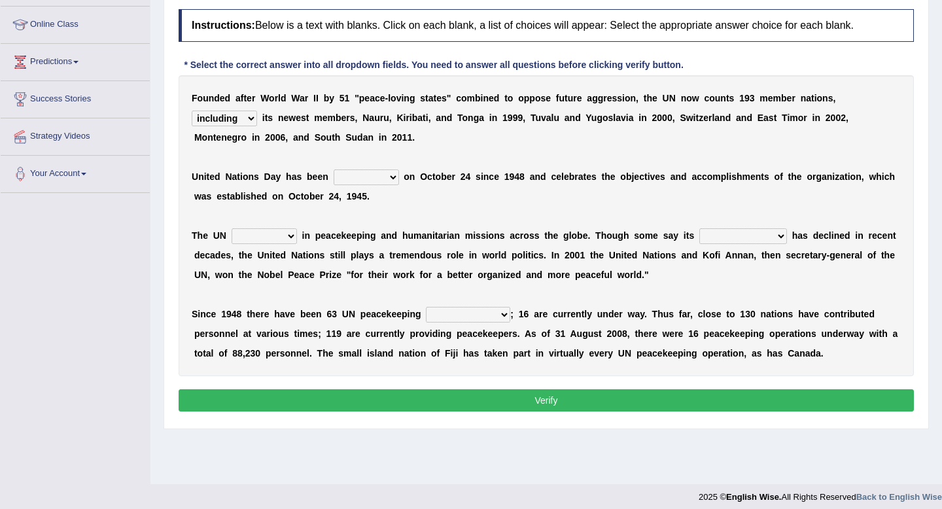
scroll to position [178, 0]
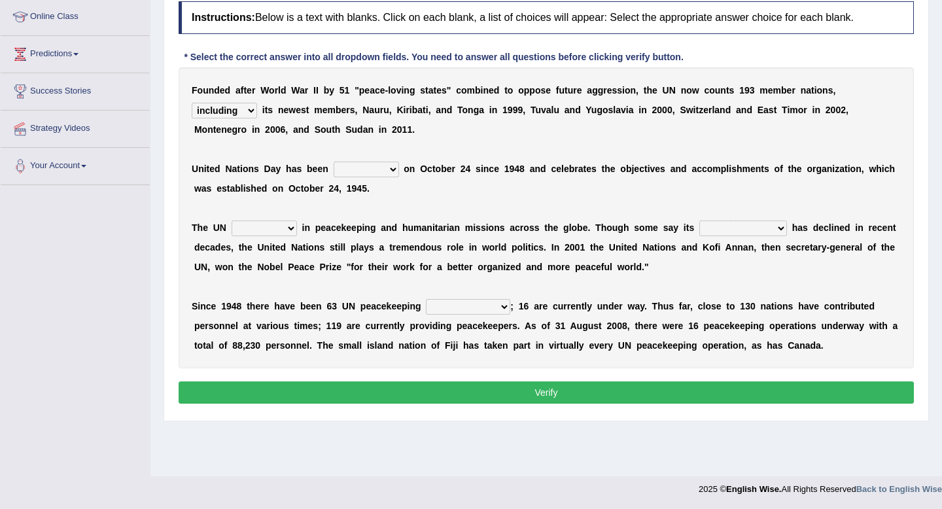
click at [358, 167] on select "observed watched monitored examined" at bounding box center [366, 170] width 65 height 16
click at [334, 162] on select "observed watched monitored examined" at bounding box center [366, 170] width 65 height 16
click at [385, 174] on select "observed watched monitored examined" at bounding box center [366, 170] width 65 height 16
select select "watched"
click at [334, 162] on select "observed watched monitored examined" at bounding box center [366, 170] width 65 height 16
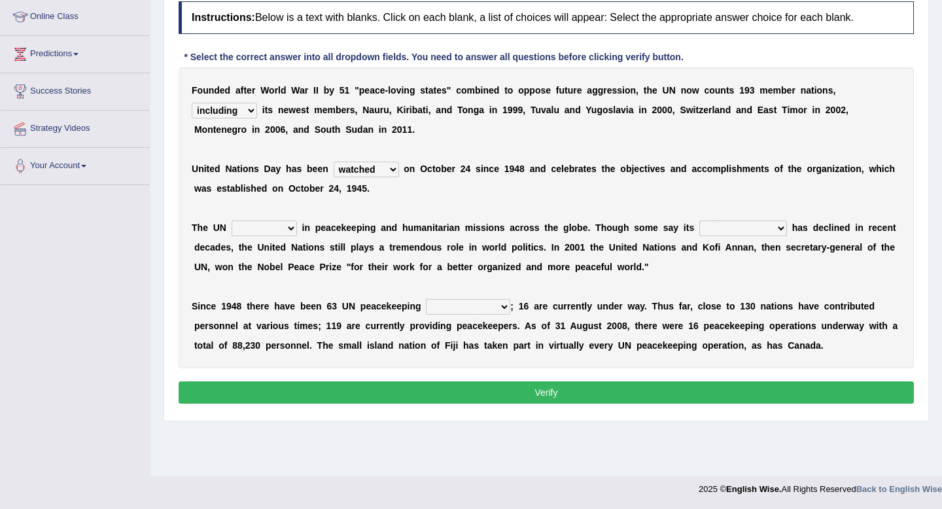
click at [262, 224] on select "appoints absorbs connects engages" at bounding box center [264, 228] width 65 height 16
select select "engages"
click at [232, 220] on select "appoints absorbs connects engages" at bounding box center [264, 228] width 65 height 16
click at [266, 228] on select "appoints absorbs connects engages" at bounding box center [264, 228] width 65 height 16
click at [734, 232] on select "descriptiveness influence meaningless consequences" at bounding box center [743, 228] width 88 height 16
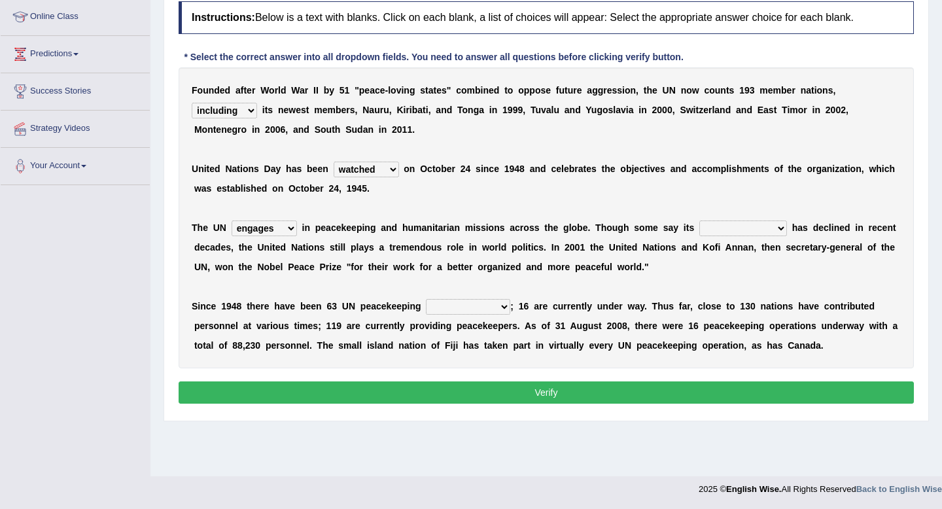
select select "influence"
click at [699, 220] on select "descriptiveness influence meaningless consequences" at bounding box center [743, 228] width 88 height 16
click at [442, 307] on select "businesses processes transgressions operations" at bounding box center [468, 307] width 84 height 16
select select "operations"
click at [426, 299] on select "businesses processes transgressions operations" at bounding box center [468, 307] width 84 height 16
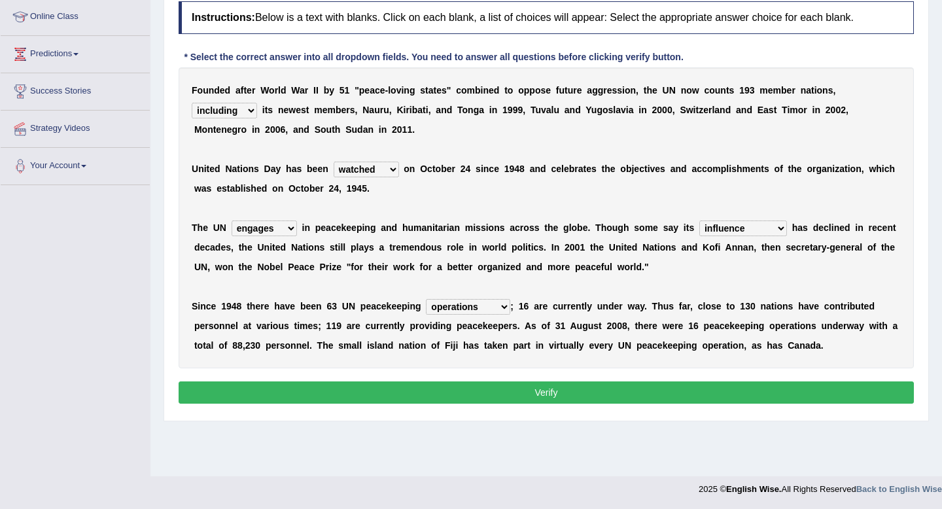
click at [476, 387] on button "Verify" at bounding box center [546, 392] width 735 height 22
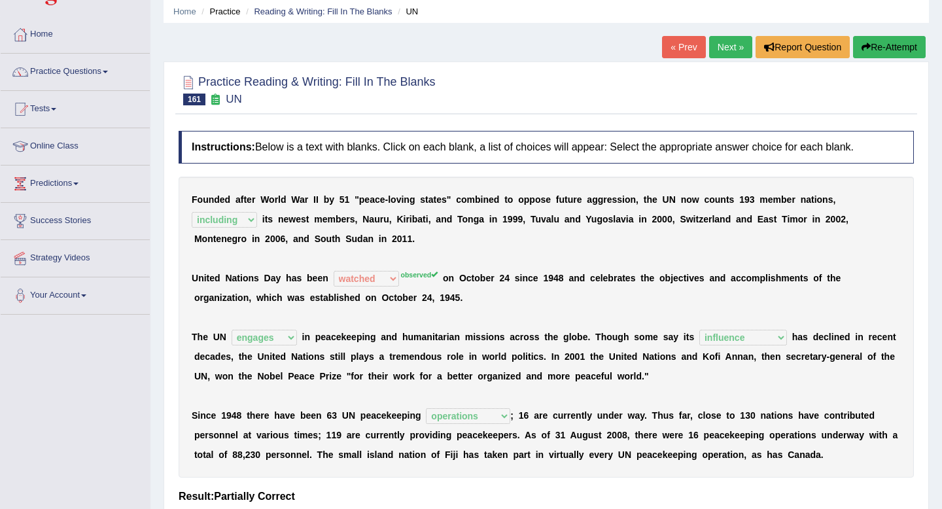
scroll to position [49, 0]
click at [727, 47] on link "Next »" at bounding box center [730, 46] width 43 height 22
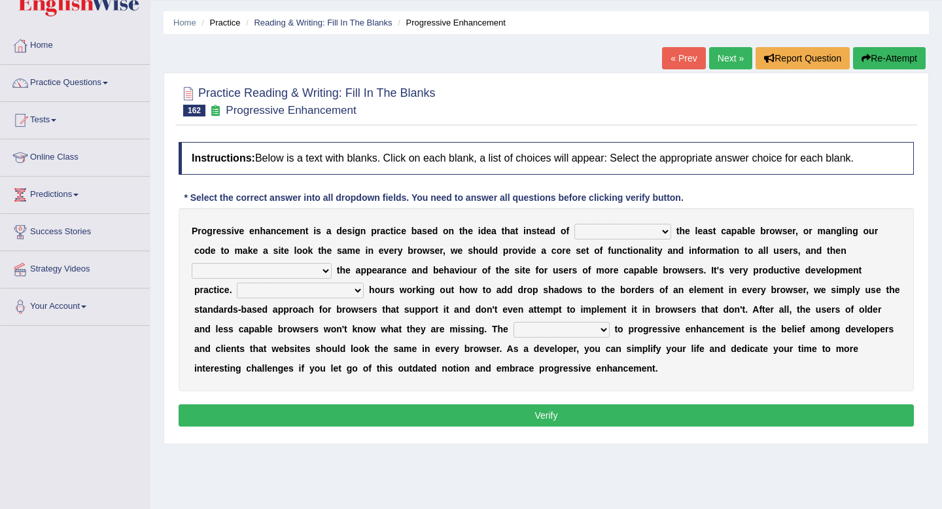
scroll to position [54, 0]
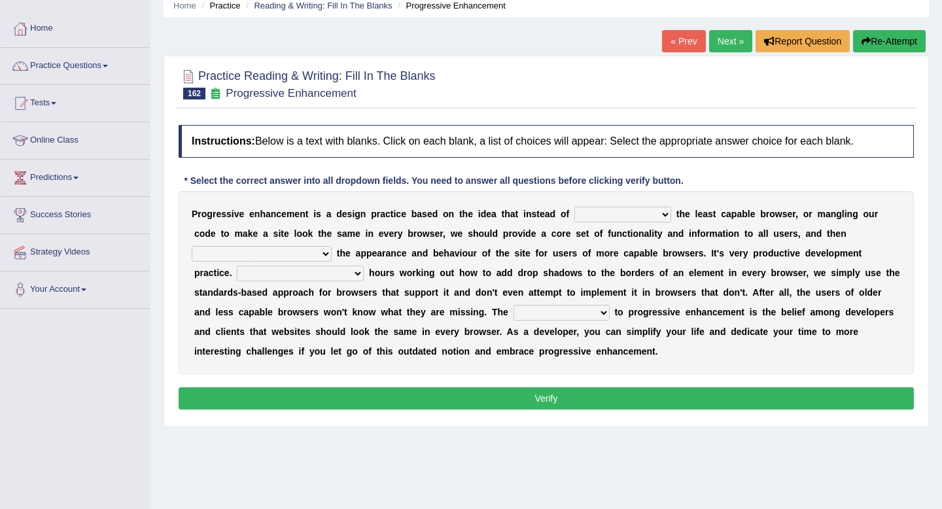
click at [594, 220] on select "designing for have to design have designed for be designing" at bounding box center [622, 215] width 97 height 16
select select "designing for"
click at [574, 207] on select "designing for have to design have designed for be designing" at bounding box center [622, 215] width 97 height 16
click at [273, 256] on select "with progress enhancement progressively enhance progress so enhancing progress …" at bounding box center [262, 254] width 140 height 16
select select "progressively enhance"
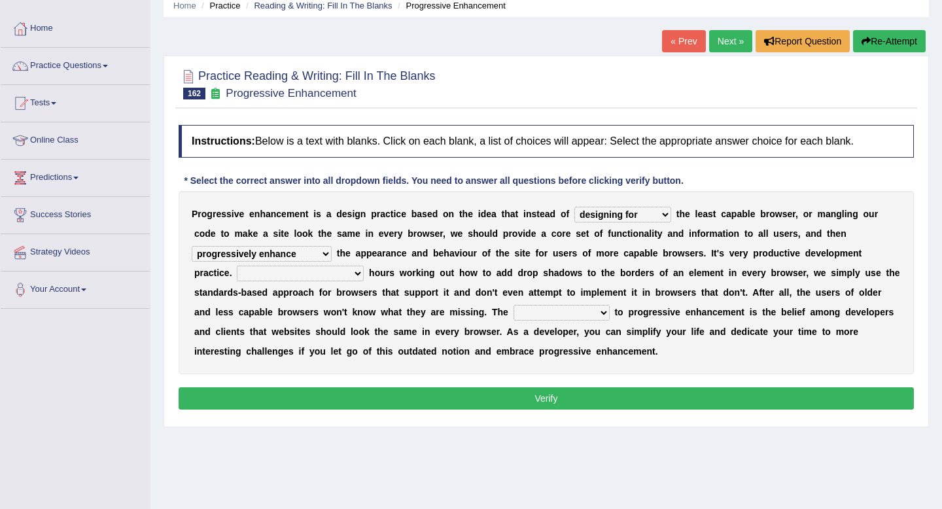
click at [192, 246] on select "with progress enhancement progressively enhance progress so enhancing progress …" at bounding box center [262, 254] width 140 height 16
click at [286, 273] on select "In addition to developing Beside adding Whereby eliminating Instead of spending" at bounding box center [300, 274] width 127 height 16
click at [325, 275] on select "In addition to developing Beside adding Whereby eliminating Instead of spending" at bounding box center [300, 274] width 127 height 16
select select "Instead of spending"
click at [237, 266] on select "In addition to developing Beside adding Whereby eliminating Instead of spending" at bounding box center [300, 274] width 127 height 16
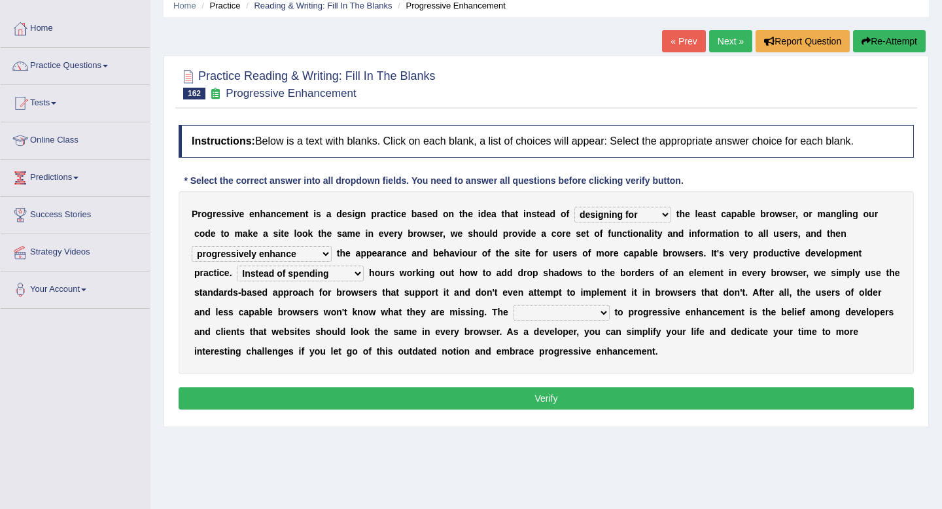
click at [561, 309] on select "larger problem lesser benefit biggest challenge least assurance" at bounding box center [561, 313] width 96 height 16
click at [513, 305] on select "larger problem lesser benefit biggest challenge least assurance" at bounding box center [561, 313] width 96 height 16
click at [581, 309] on select "larger problem lesser benefit biggest challenge least assurance" at bounding box center [561, 313] width 96 height 16
select select "biggest challenge"
click at [513, 305] on select "larger problem lesser benefit biggest challenge least assurance" at bounding box center [561, 313] width 96 height 16
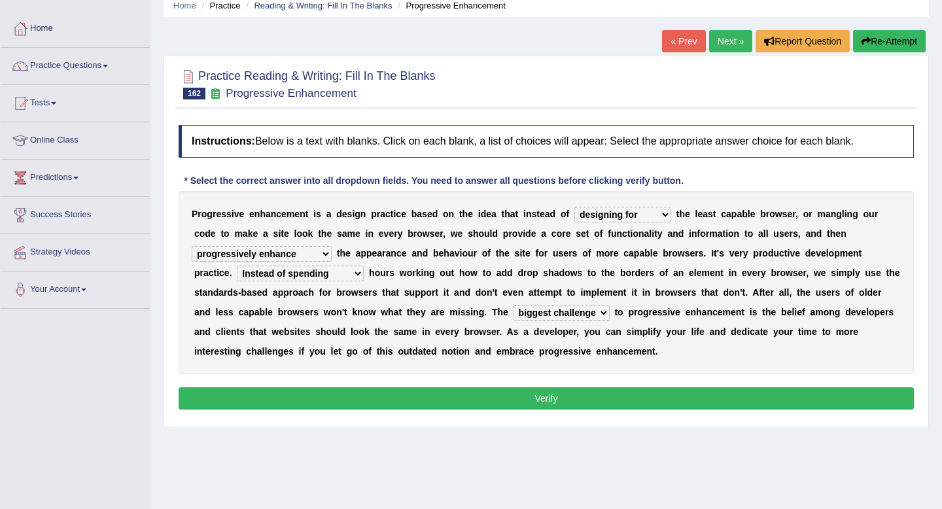
click at [576, 304] on div "P r o g r e s s i v e e n h a n c e m e n t i s a d e s i g n p r a c t i c e b…" at bounding box center [546, 282] width 735 height 183
click at [547, 407] on button "Verify" at bounding box center [546, 398] width 735 height 22
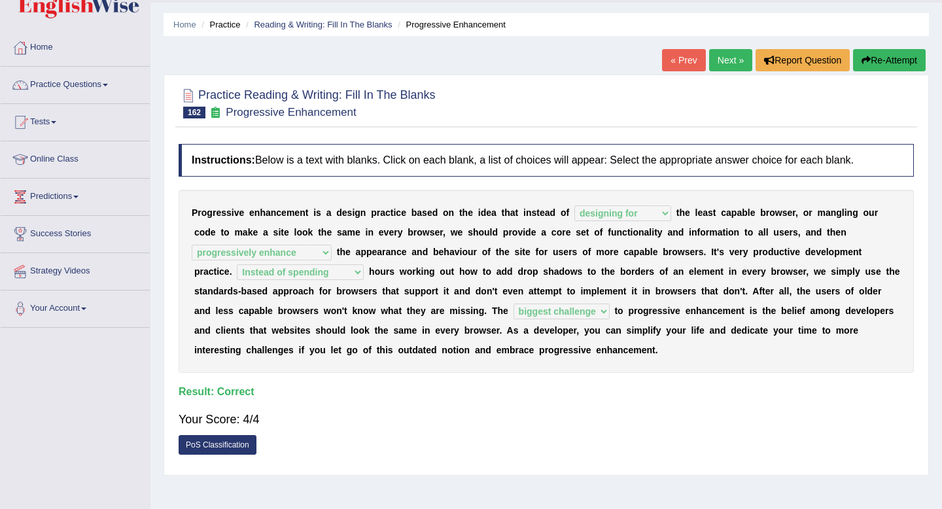
scroll to position [0, 0]
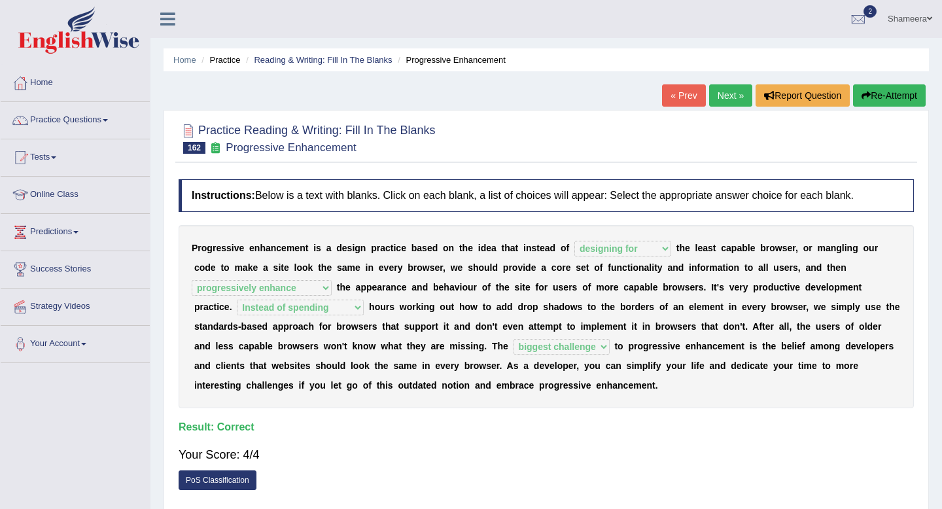
click at [712, 93] on link "Next »" at bounding box center [730, 95] width 43 height 22
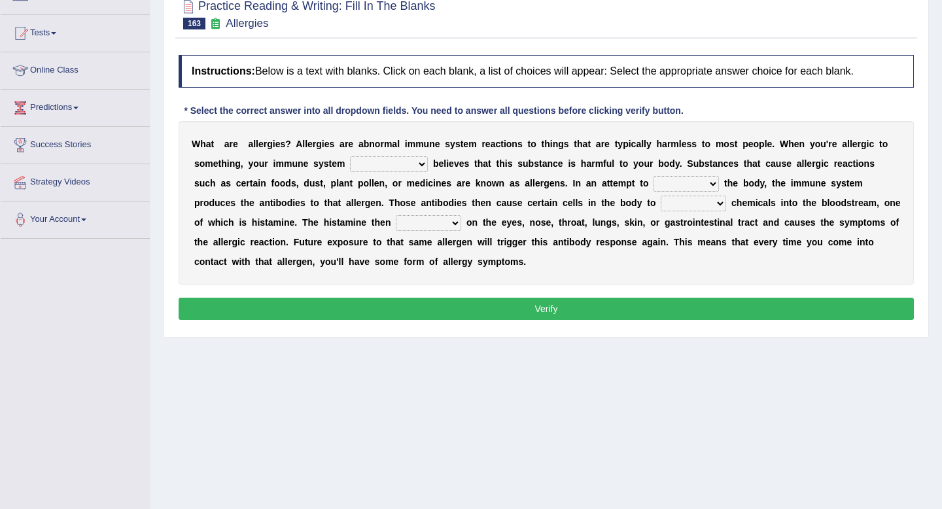
scroll to position [125, 0]
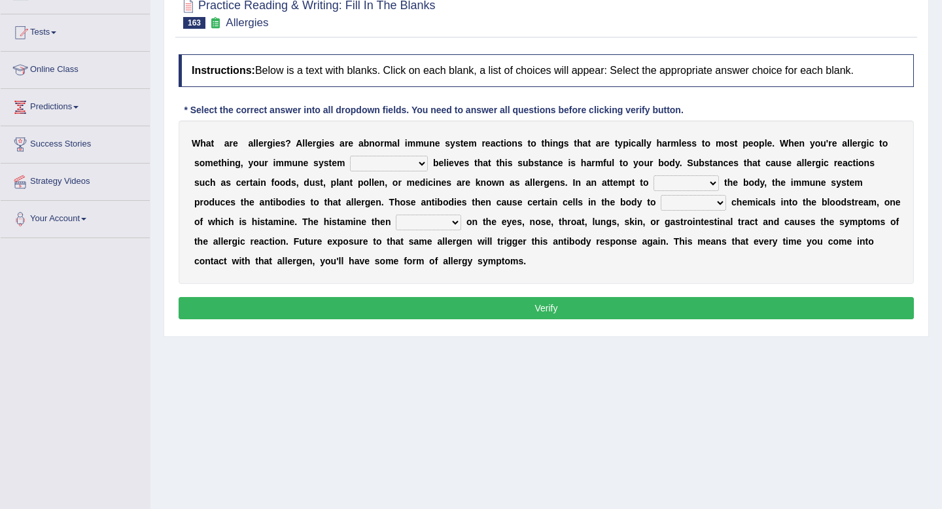
click at [366, 165] on select "completely consequently mistakenly definitely" at bounding box center [389, 164] width 78 height 16
select select "completely"
click at [350, 156] on select "completely consequently mistakenly definitely" at bounding box center [389, 164] width 78 height 16
click at [394, 166] on select "completely consequently mistakenly definitely" at bounding box center [389, 164] width 78 height 16
click at [653, 184] on select "preserve protect improve activate" at bounding box center [685, 183] width 65 height 16
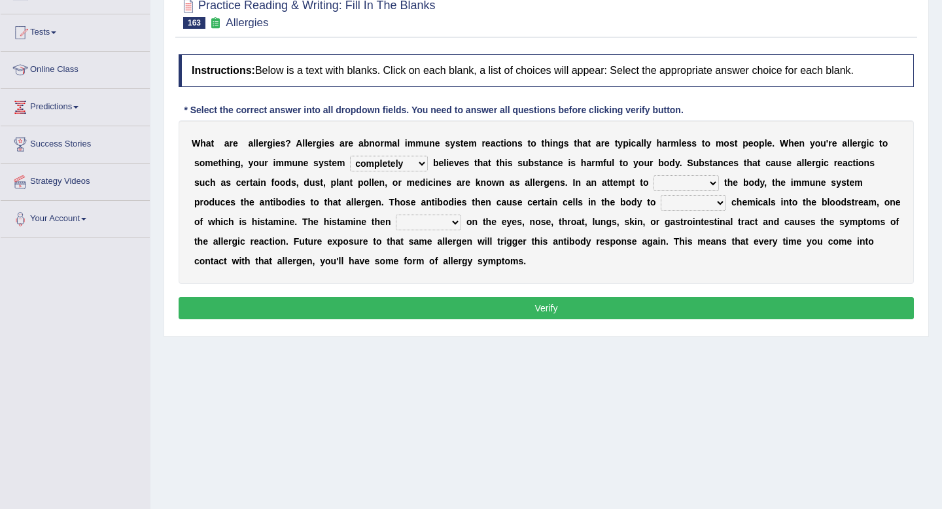
select select "protect"
click at [653, 175] on select "preserve protect improve activate" at bounding box center [685, 183] width 65 height 16
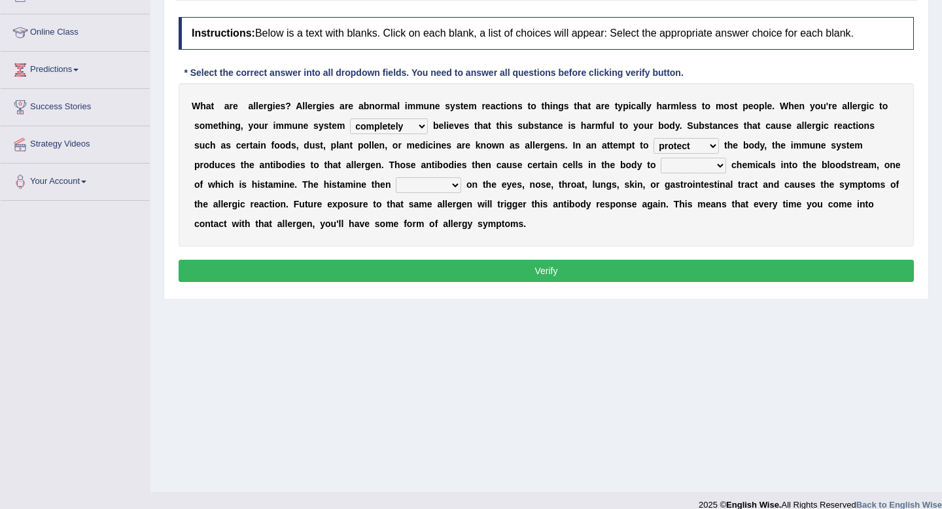
scroll to position [165, 0]
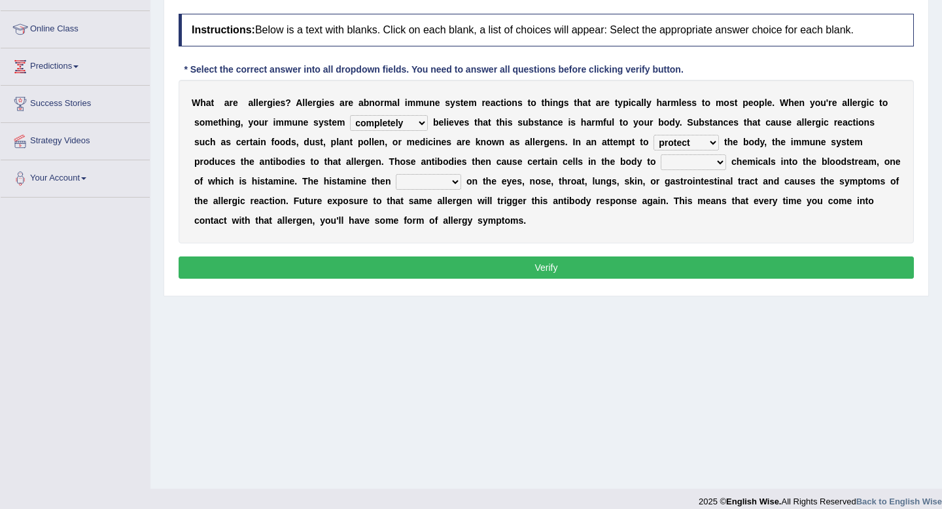
click at [661, 168] on select "confiine release escape hold" at bounding box center [693, 162] width 65 height 16
select select "release"
click at [661, 154] on select "confiine release escape hold" at bounding box center [693, 162] width 65 height 16
click at [396, 183] on select "acts performs targets focuses" at bounding box center [428, 182] width 65 height 16
select select "targets"
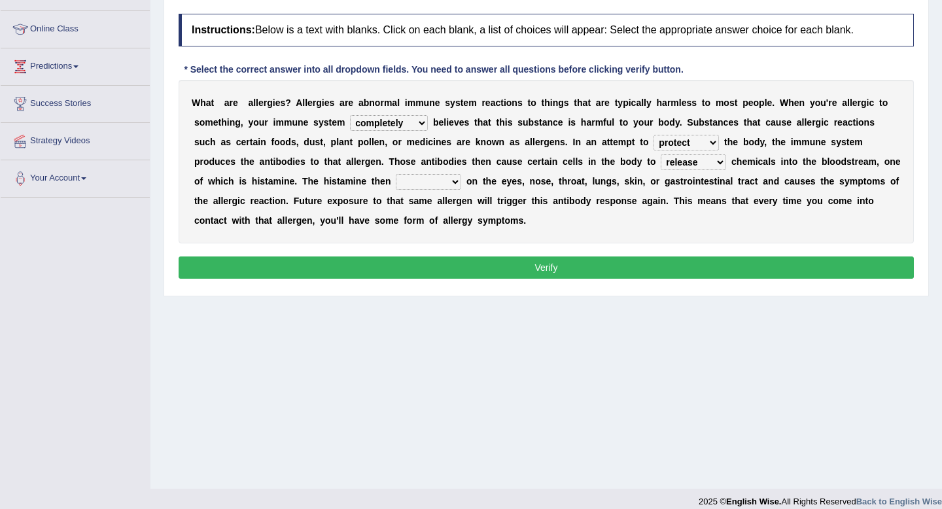
click at [396, 174] on select "acts performs targets focuses" at bounding box center [428, 182] width 65 height 16
click at [421, 268] on button "Verify" at bounding box center [546, 267] width 735 height 22
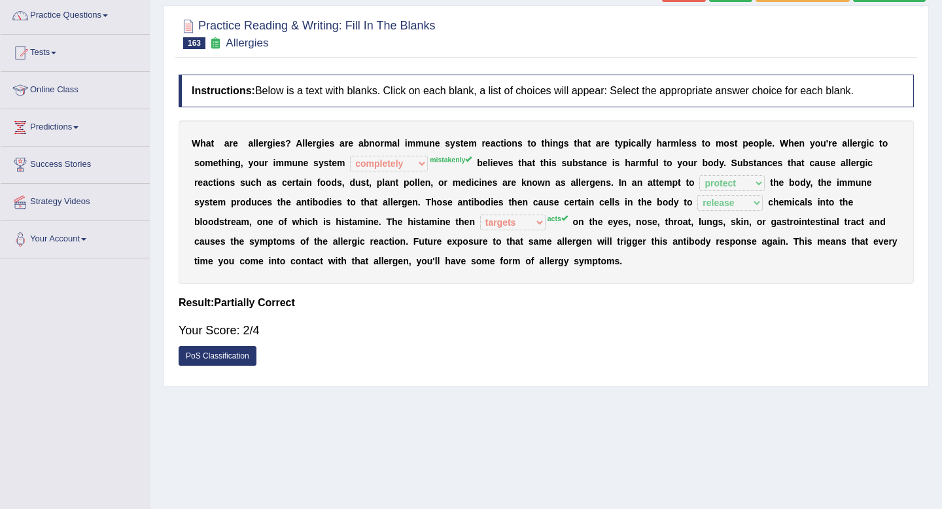
scroll to position [102, 0]
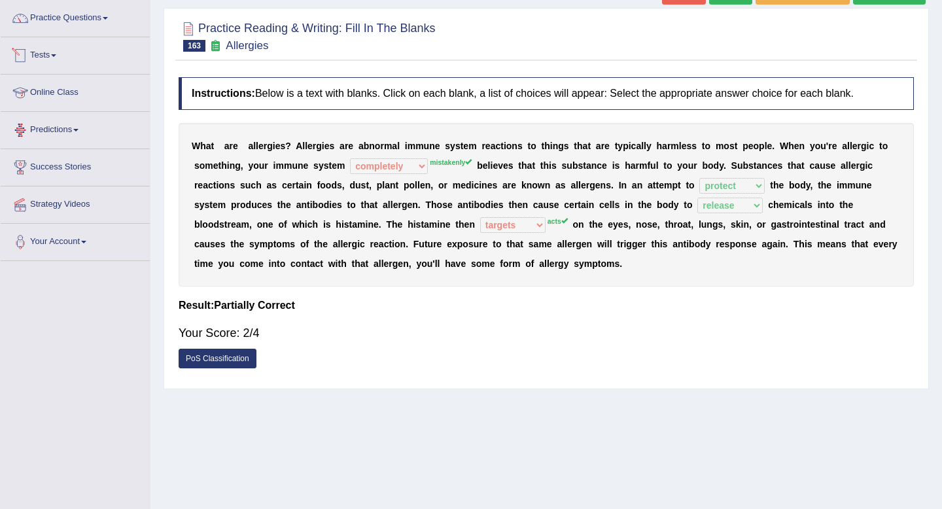
click at [62, 58] on link "Tests" at bounding box center [75, 53] width 149 height 33
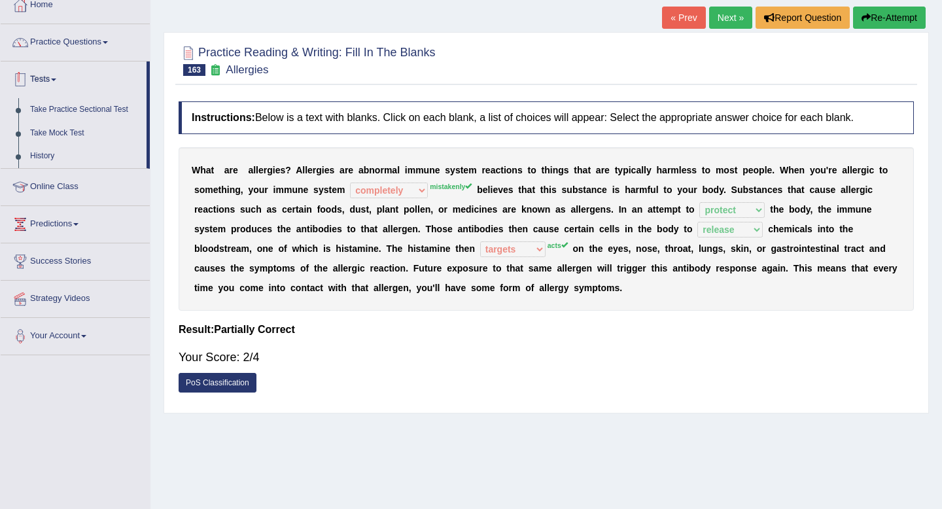
scroll to position [71, 0]
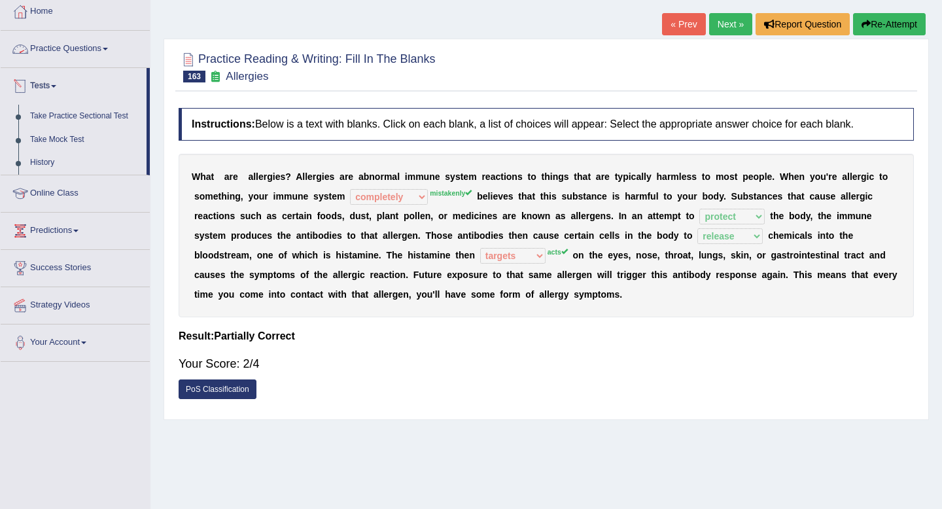
click at [80, 44] on link "Practice Questions" at bounding box center [75, 47] width 149 height 33
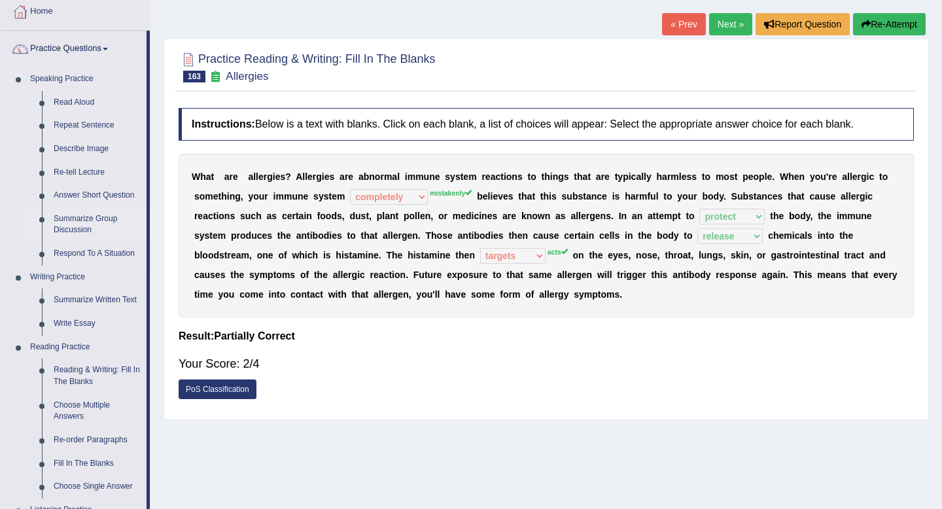
click at [92, 216] on link "Summarize Group Discussion" at bounding box center [97, 224] width 99 height 35
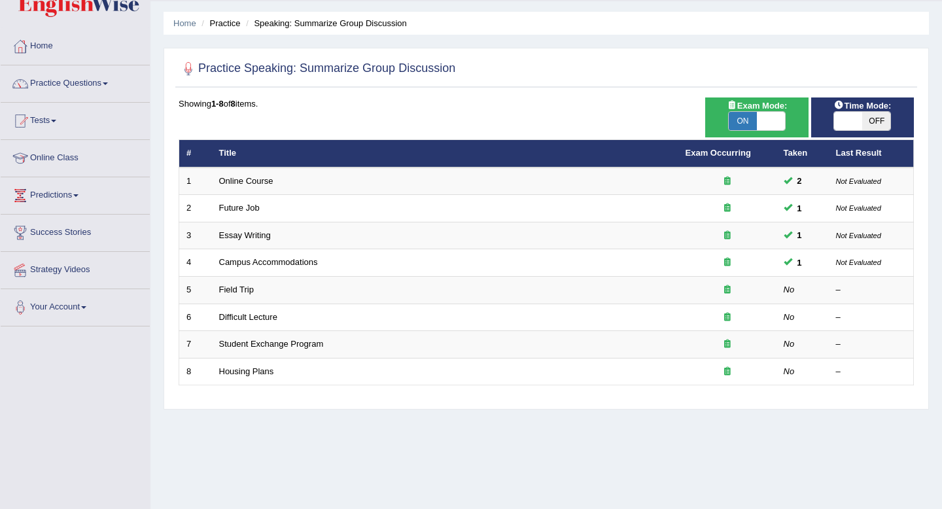
scroll to position [42, 0]
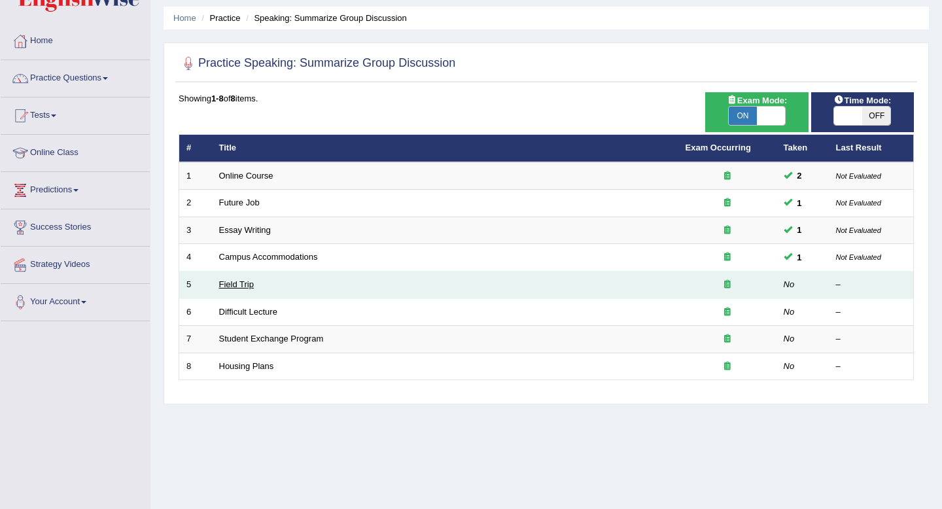
click at [238, 283] on link "Field Trip" at bounding box center [236, 284] width 35 height 10
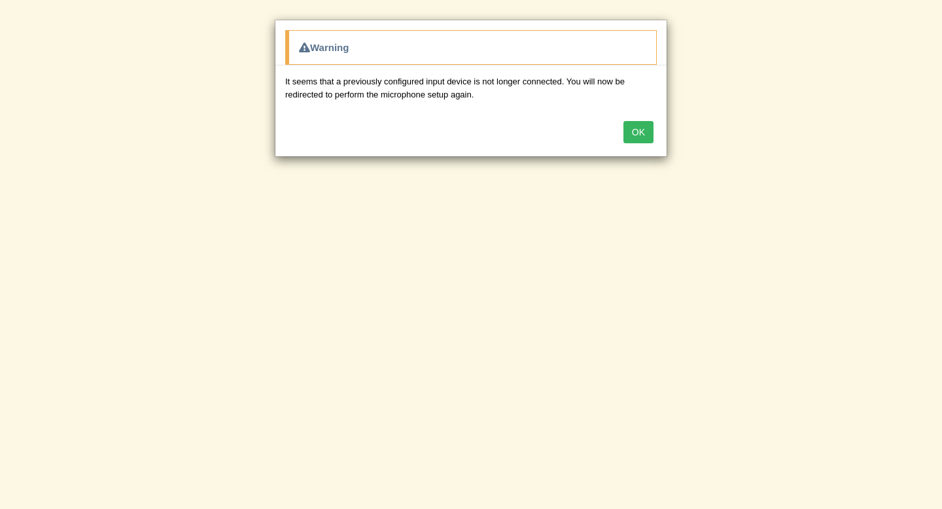
click at [640, 134] on button "OK" at bounding box center [638, 132] width 30 height 22
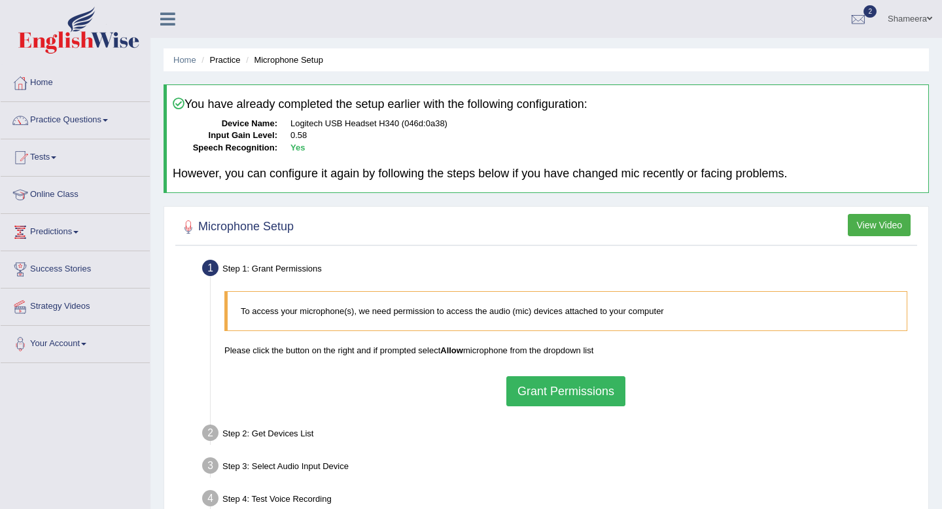
click at [549, 389] on button "Grant Permissions" at bounding box center [565, 391] width 119 height 30
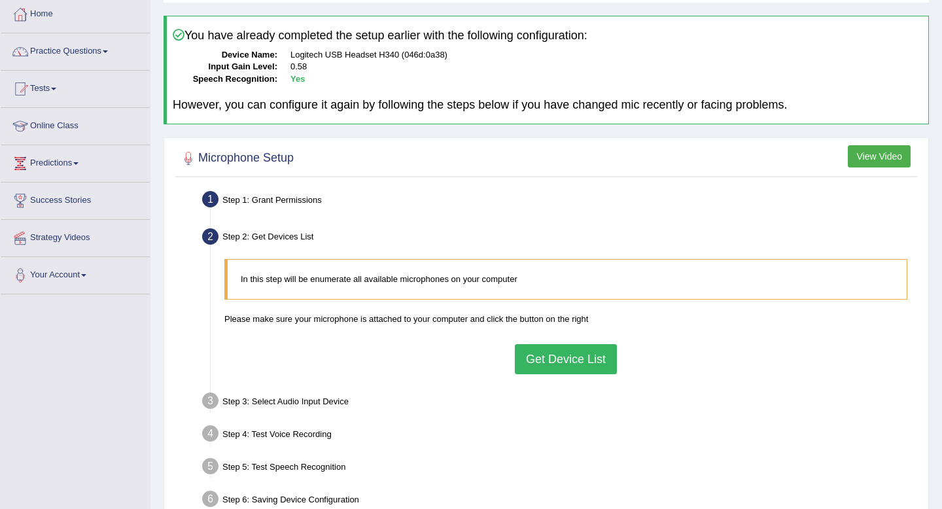
scroll to position [70, 0]
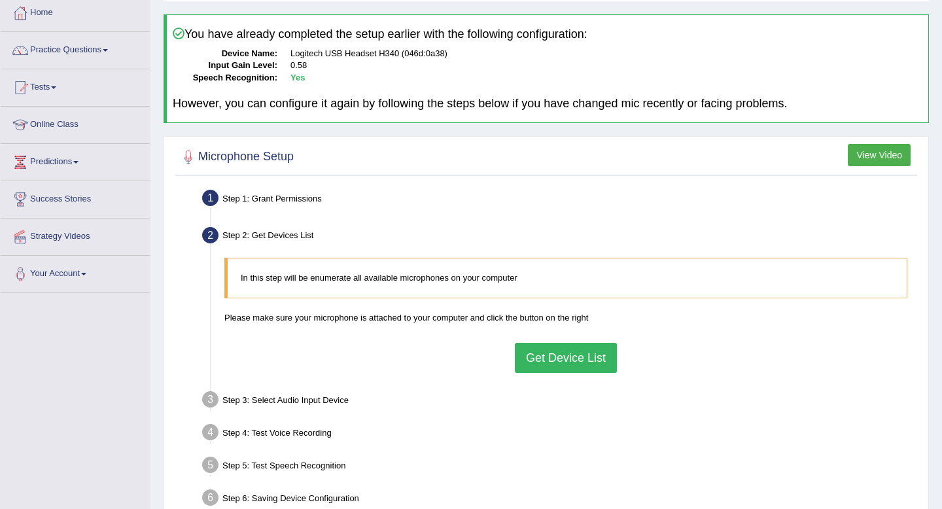
click at [555, 360] on button "Get Device List" at bounding box center [566, 358] width 102 height 30
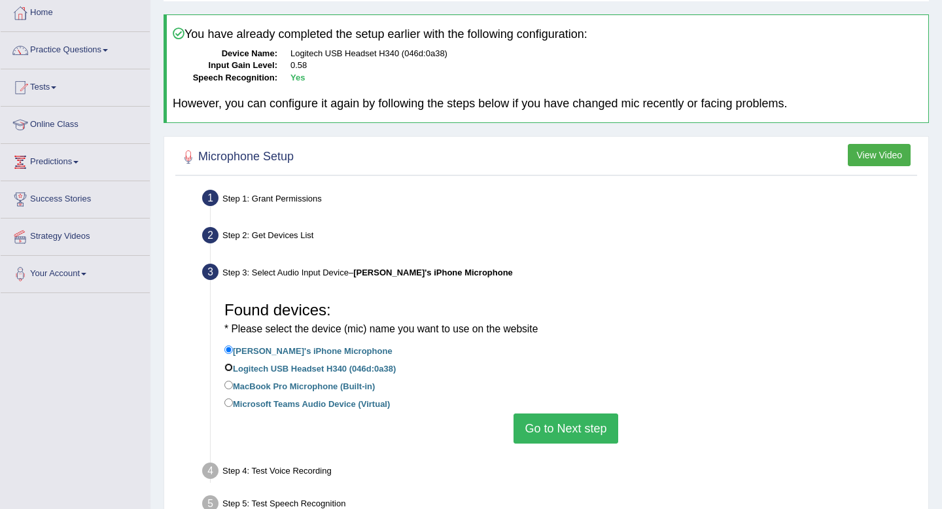
click at [226, 366] on input "Logitech USB Headset H340 (046d:0a38)" at bounding box center [228, 367] width 9 height 9
radio input "true"
click at [546, 426] on button "Go to Next step" at bounding box center [565, 428] width 104 height 30
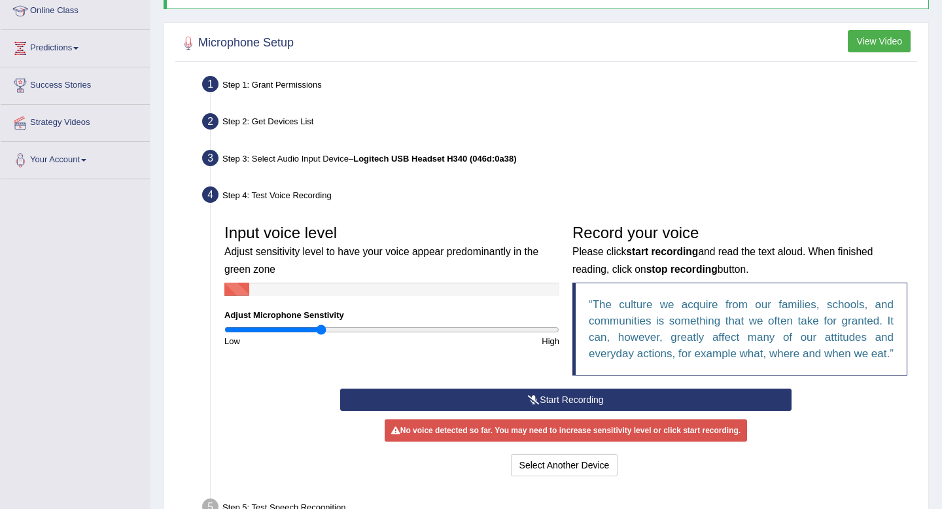
scroll to position [211, 0]
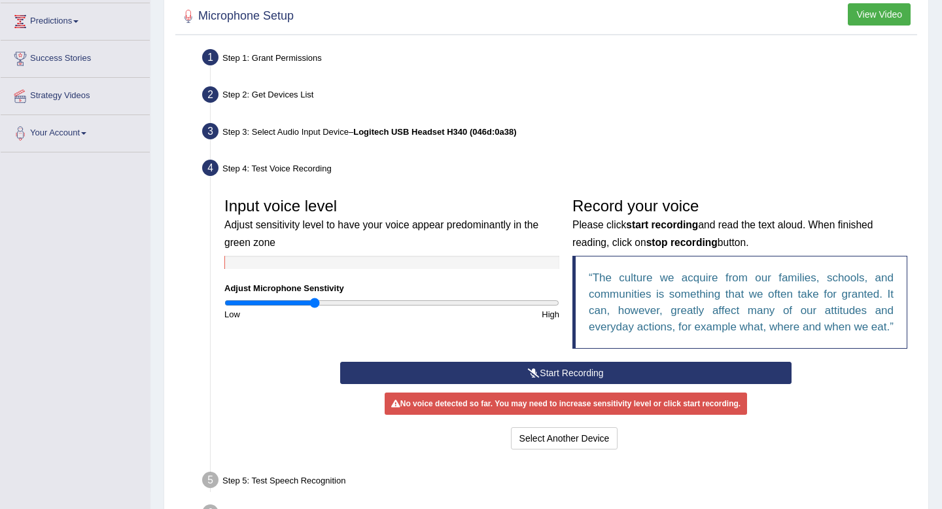
click at [315, 304] on input "range" at bounding box center [391, 303] width 335 height 10
drag, startPoint x: 315, startPoint y: 304, endPoint x: 330, endPoint y: 305, distance: 14.4
click at [330, 305] on input "range" at bounding box center [391, 303] width 335 height 10
click at [336, 305] on input "range" at bounding box center [391, 303] width 335 height 10
drag, startPoint x: 337, startPoint y: 305, endPoint x: 345, endPoint y: 305, distance: 8.5
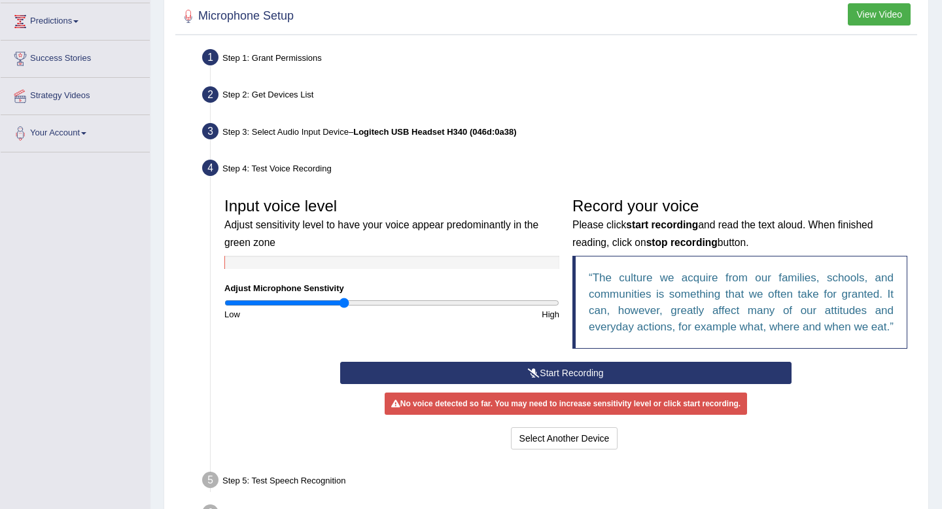
click at [345, 305] on input "range" at bounding box center [391, 303] width 335 height 10
click at [405, 383] on button "Start Recording" at bounding box center [565, 373] width 451 height 22
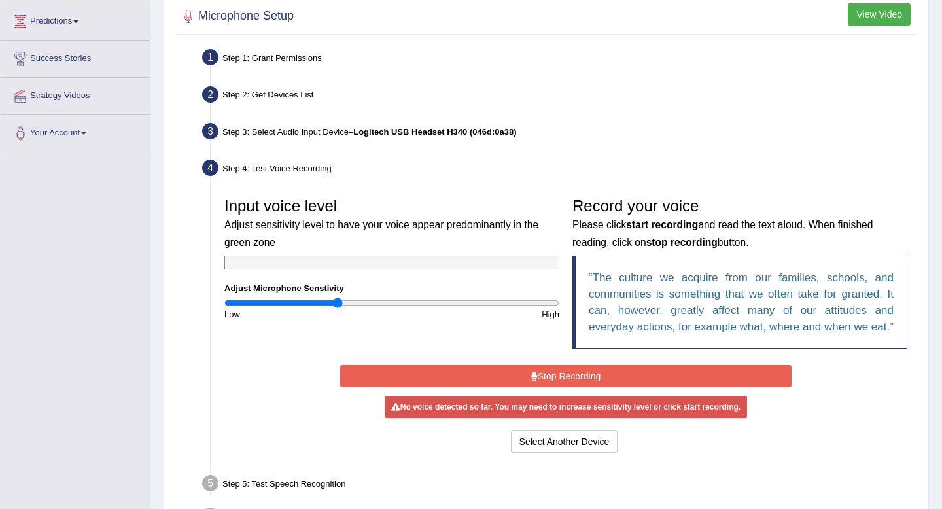
drag, startPoint x: 345, startPoint y: 303, endPoint x: 337, endPoint y: 303, distance: 7.8
type input "0.68"
click at [337, 303] on input "range" at bounding box center [391, 303] width 335 height 10
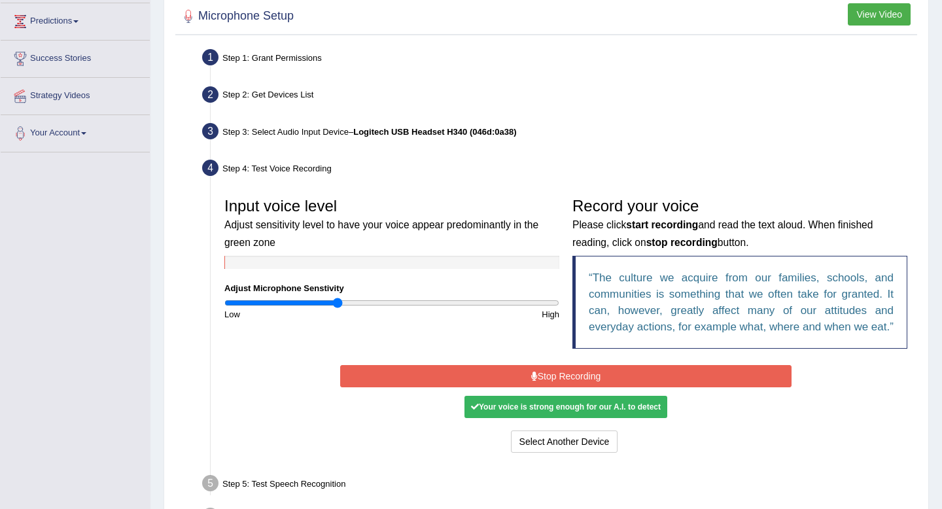
click at [466, 387] on button "Stop Recording" at bounding box center [565, 376] width 451 height 22
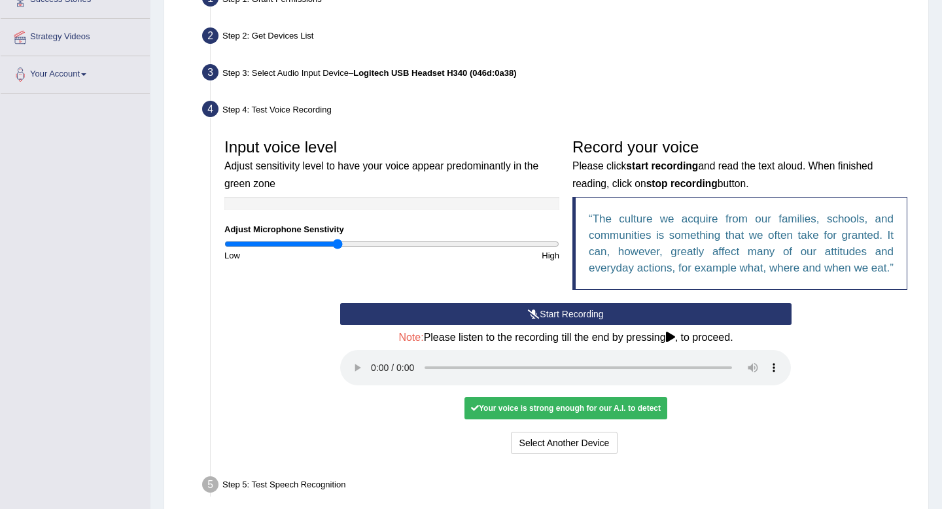
scroll to position [275, 0]
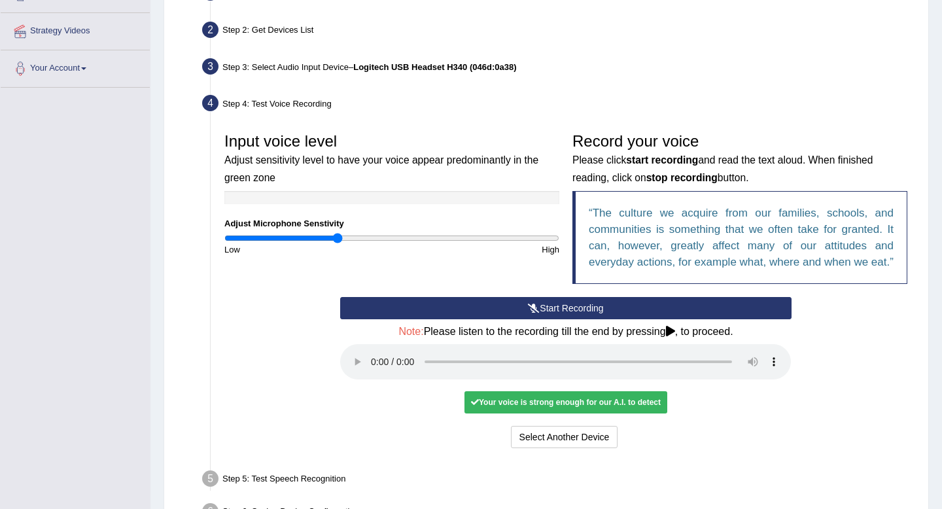
click at [489, 413] on div "Your voice is strong enough for our A.I. to detect" at bounding box center [565, 402] width 203 height 22
click at [579, 448] on button "Voice is ok. Go to Next step" at bounding box center [620, 437] width 129 height 22
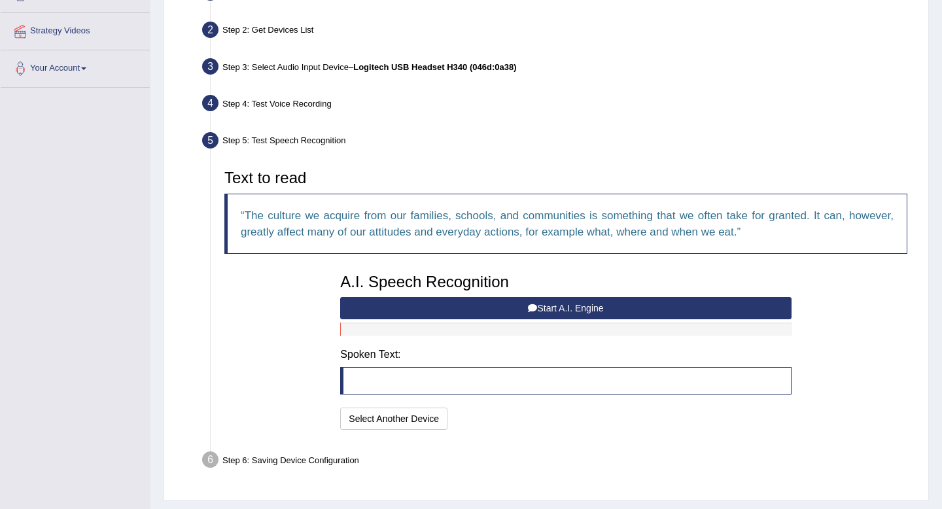
click at [493, 305] on button "Start A.I. Engine" at bounding box center [565, 308] width 451 height 22
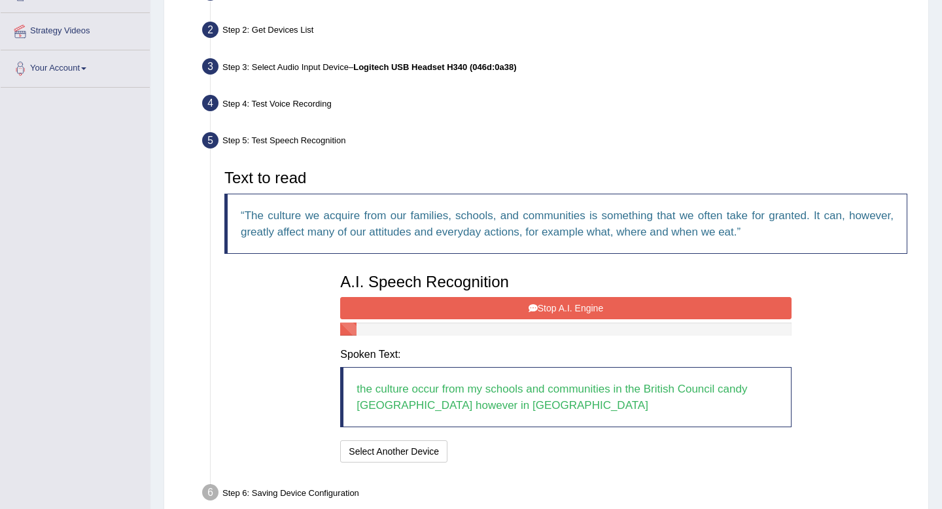
click at [519, 297] on button "Stop A.I. Engine" at bounding box center [565, 308] width 451 height 22
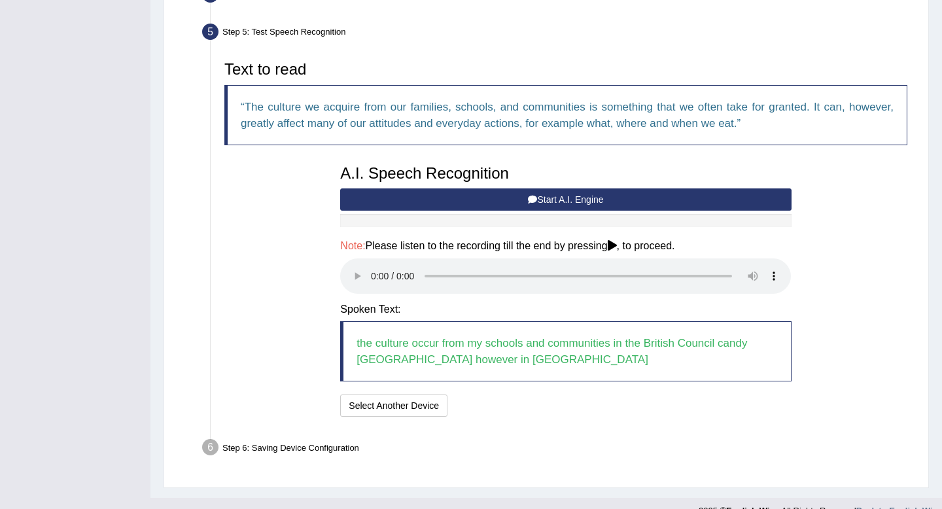
scroll to position [405, 0]
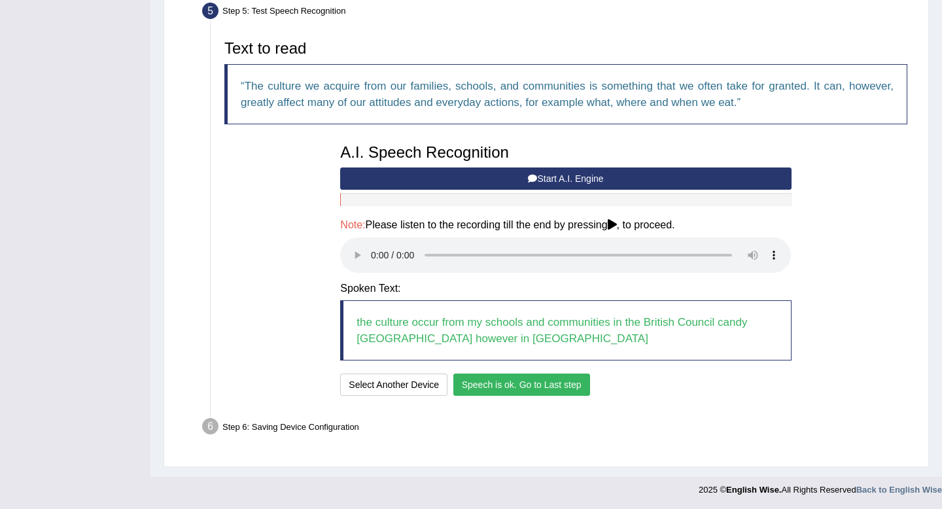
click at [502, 382] on button "Speech is ok. Go to Last step" at bounding box center [521, 384] width 137 height 22
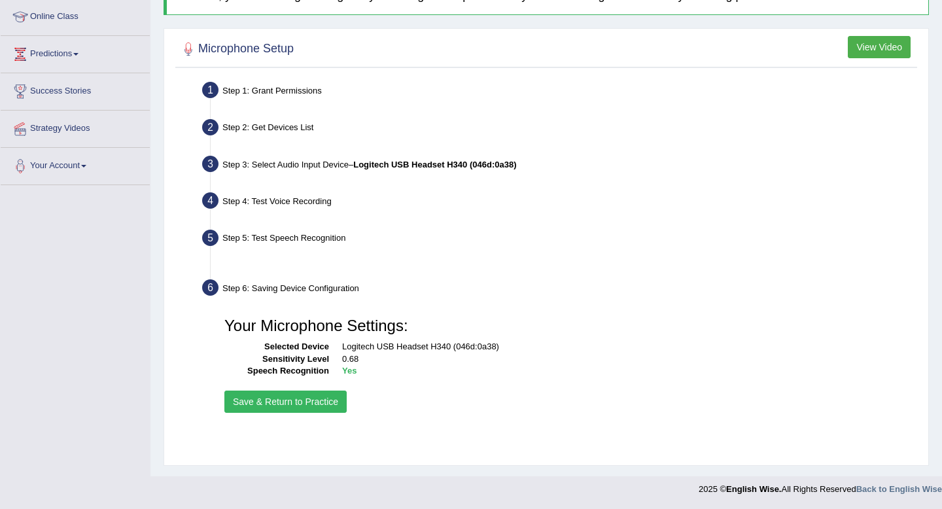
scroll to position [178, 0]
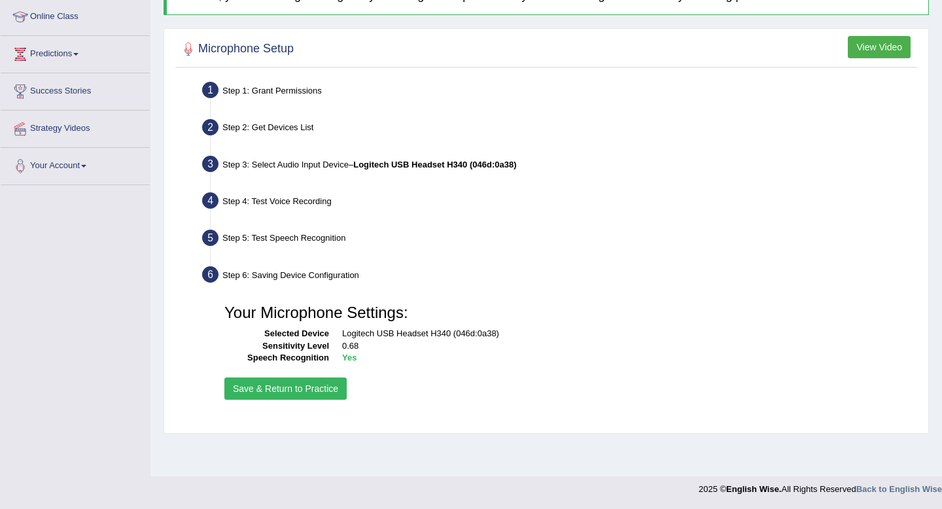
click at [318, 382] on button "Save & Return to Practice" at bounding box center [285, 388] width 122 height 22
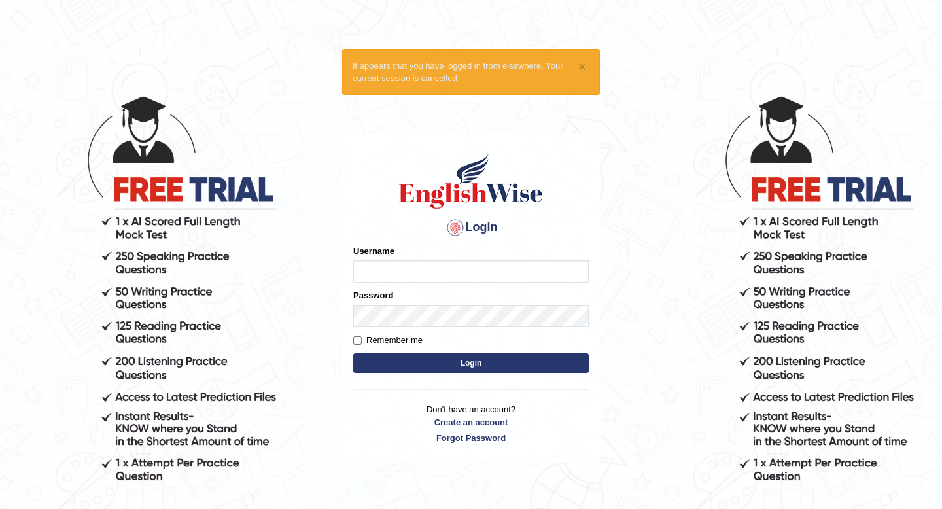
type input "Spmedi"
click at [493, 366] on button "Login" at bounding box center [470, 363] width 235 height 20
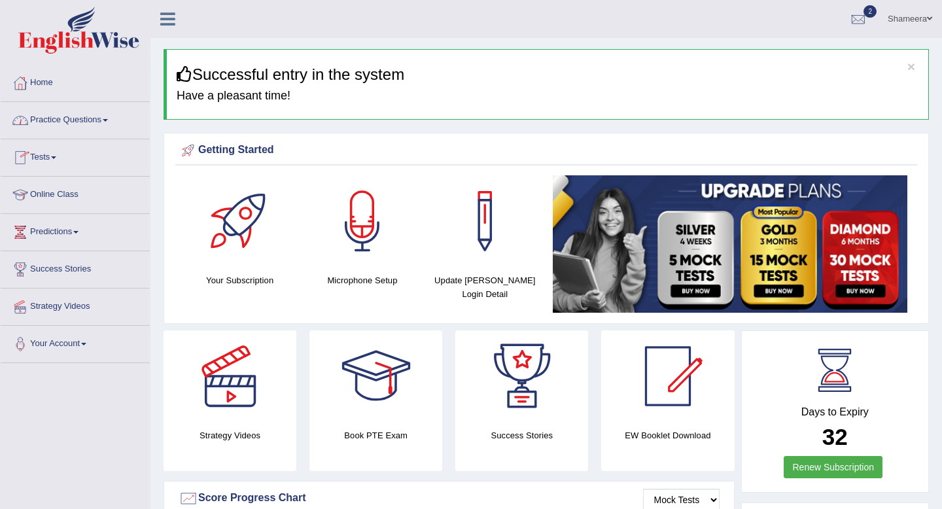
click at [111, 122] on link "Practice Questions" at bounding box center [75, 118] width 149 height 33
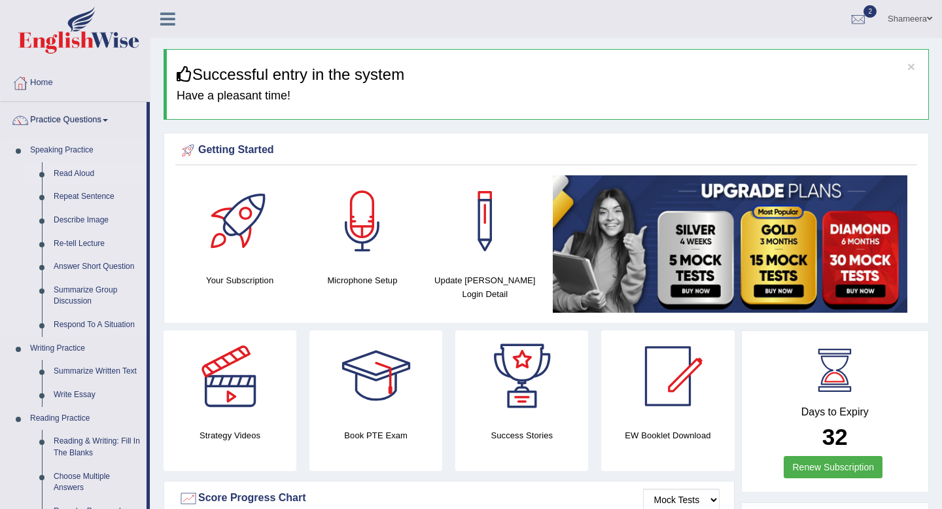
click at [82, 171] on link "Read Aloud" at bounding box center [97, 174] width 99 height 24
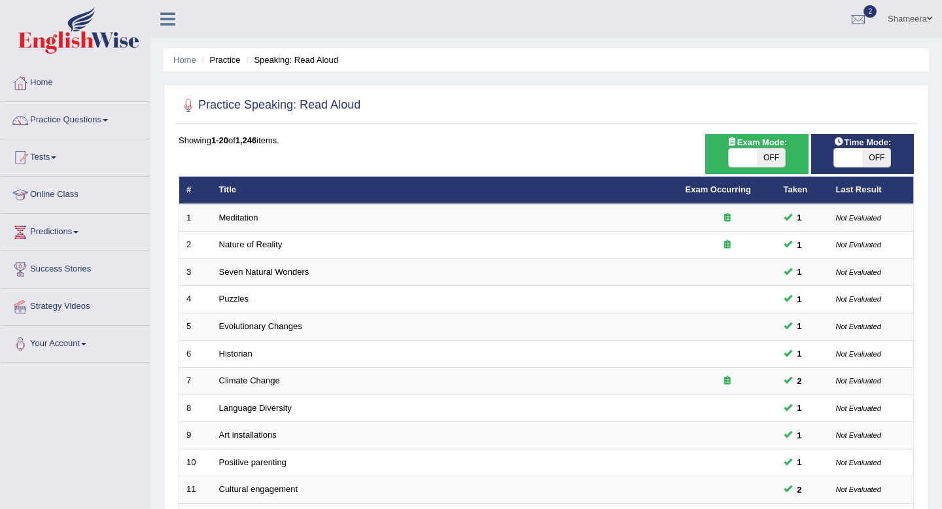
click at [757, 159] on span "OFF" at bounding box center [771, 157] width 28 height 18
checkbox input "true"
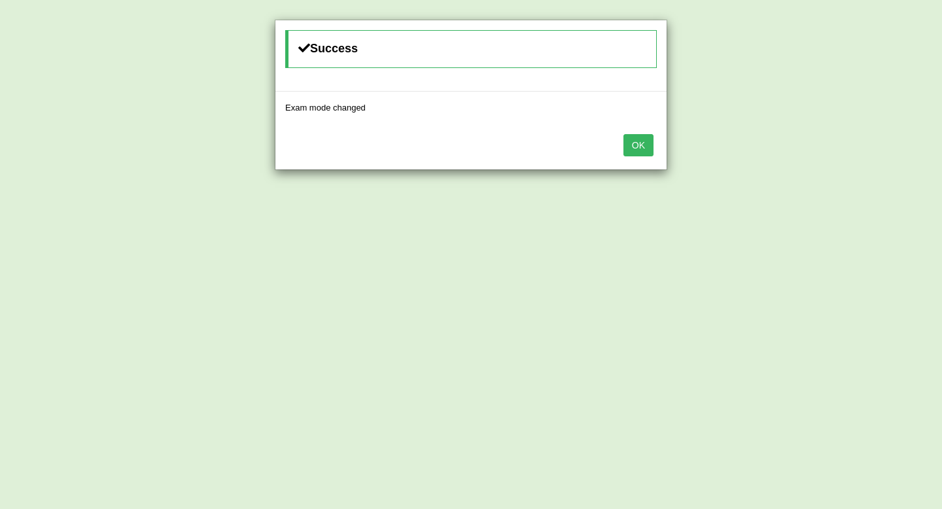
click at [645, 149] on button "OK" at bounding box center [638, 145] width 30 height 22
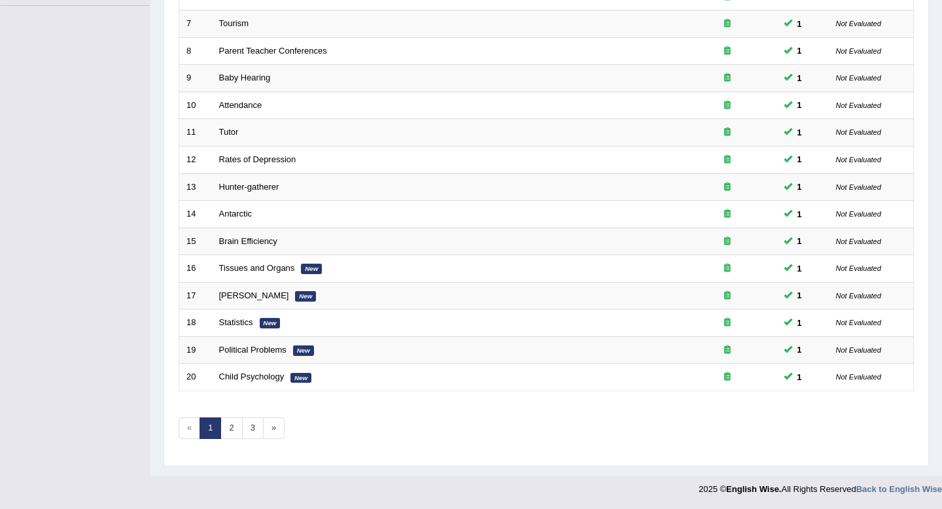
scroll to position [357, 0]
click at [249, 424] on link "3" at bounding box center [253, 428] width 22 height 22
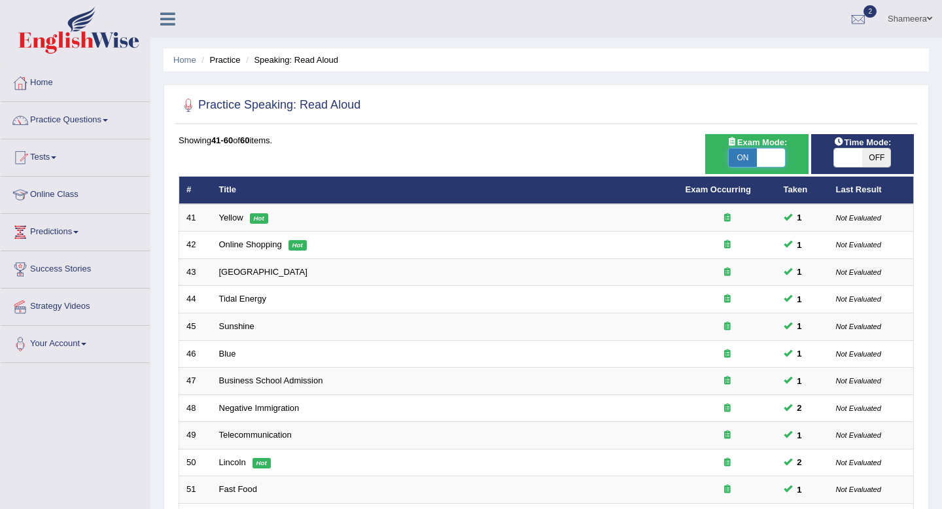
click at [774, 158] on span at bounding box center [771, 157] width 28 height 18
checkbox input "false"
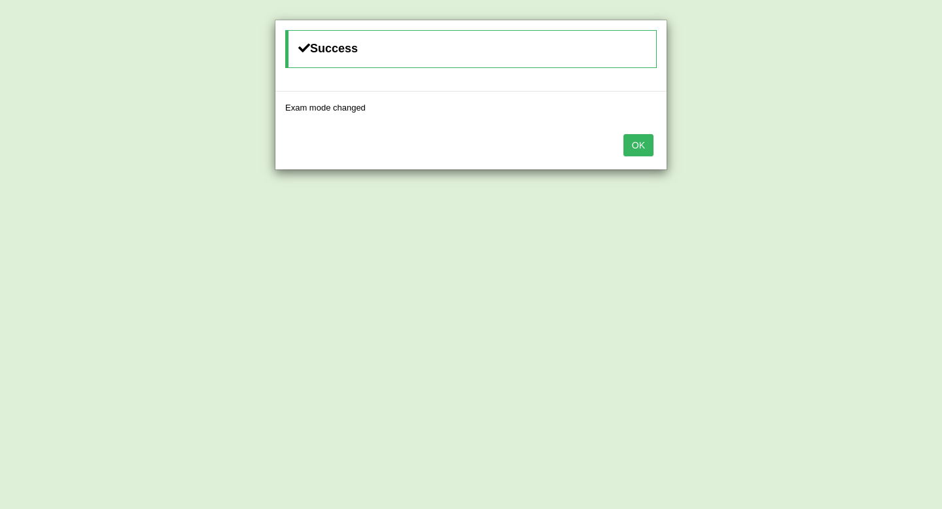
click at [645, 148] on button "OK" at bounding box center [638, 145] width 30 height 22
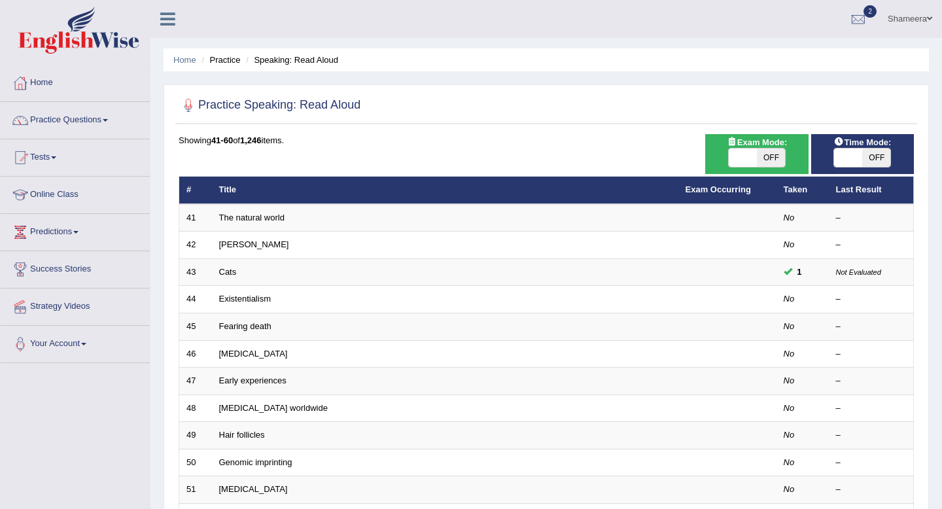
click at [837, 154] on span at bounding box center [848, 157] width 28 height 18
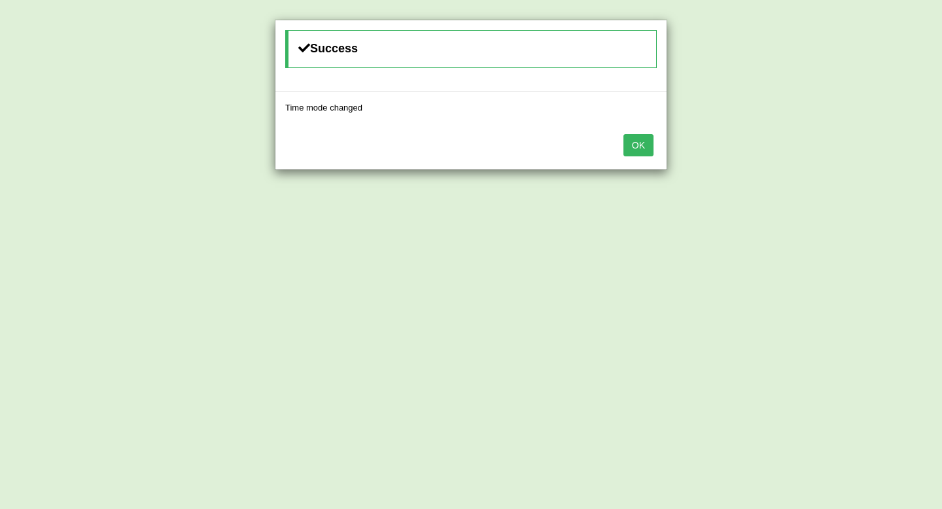
click at [642, 147] on button "OK" at bounding box center [638, 145] width 30 height 22
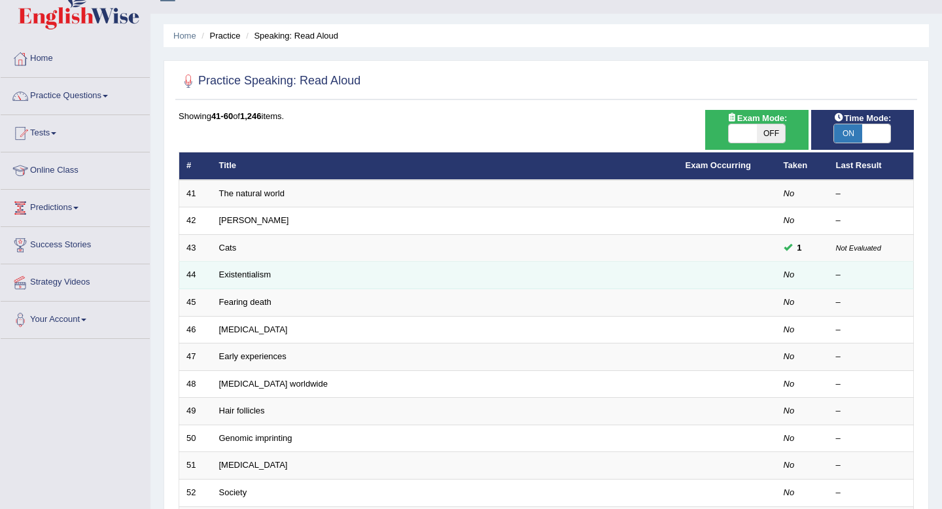
scroll to position [31, 0]
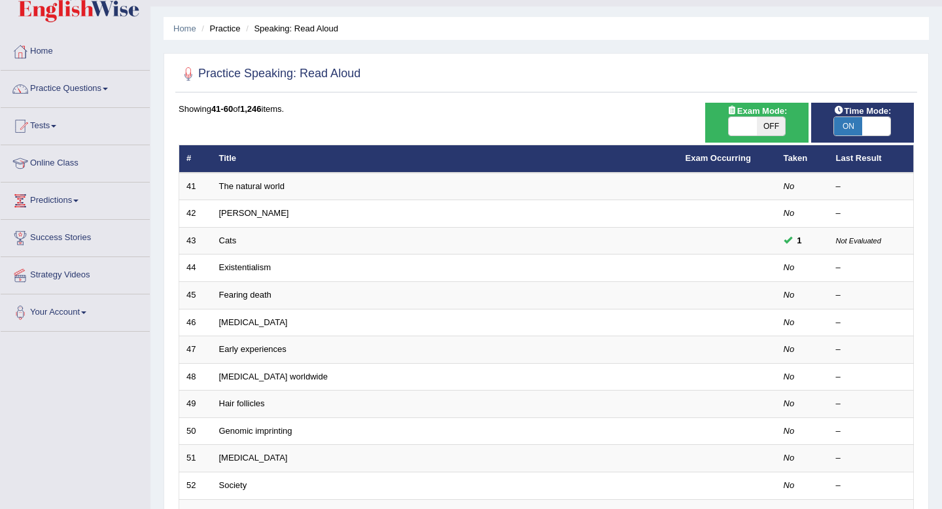
click at [860, 122] on span "ON" at bounding box center [848, 126] width 28 height 18
checkbox input "false"
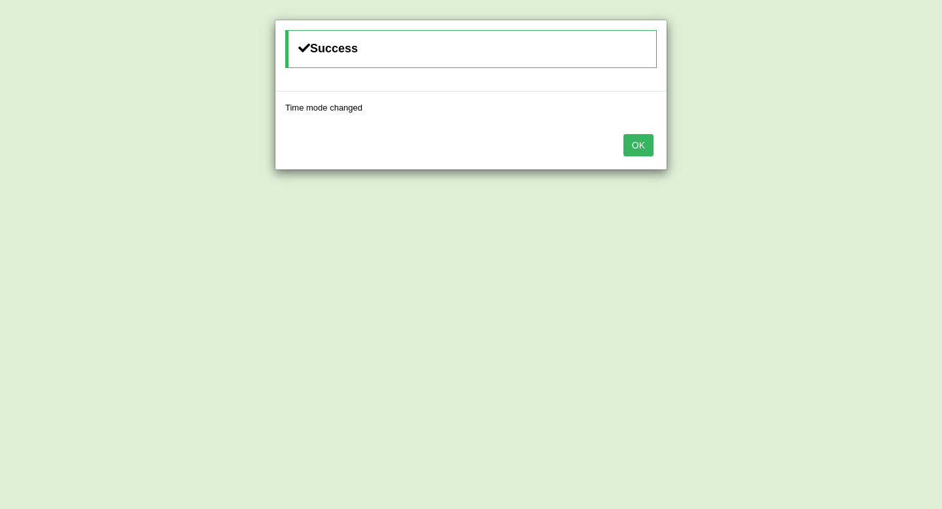
click at [648, 146] on button "OK" at bounding box center [638, 145] width 30 height 22
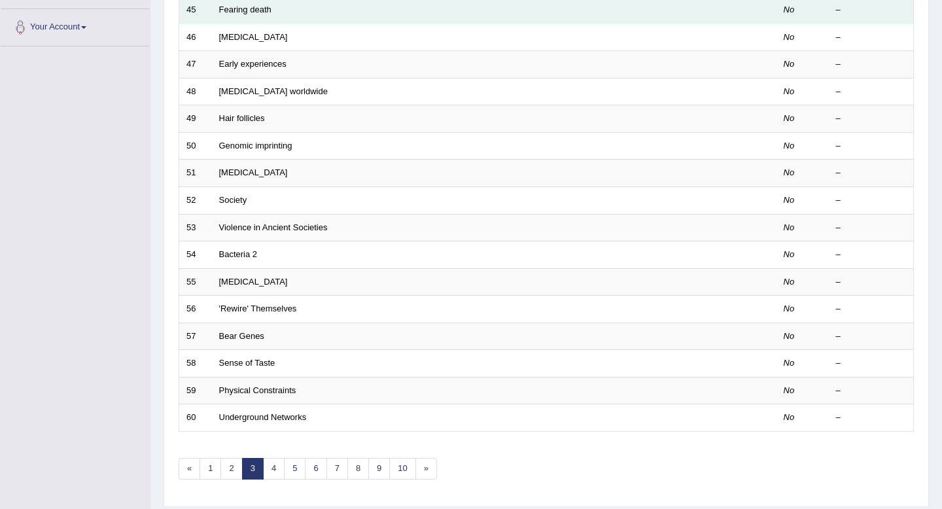
scroll to position [357, 0]
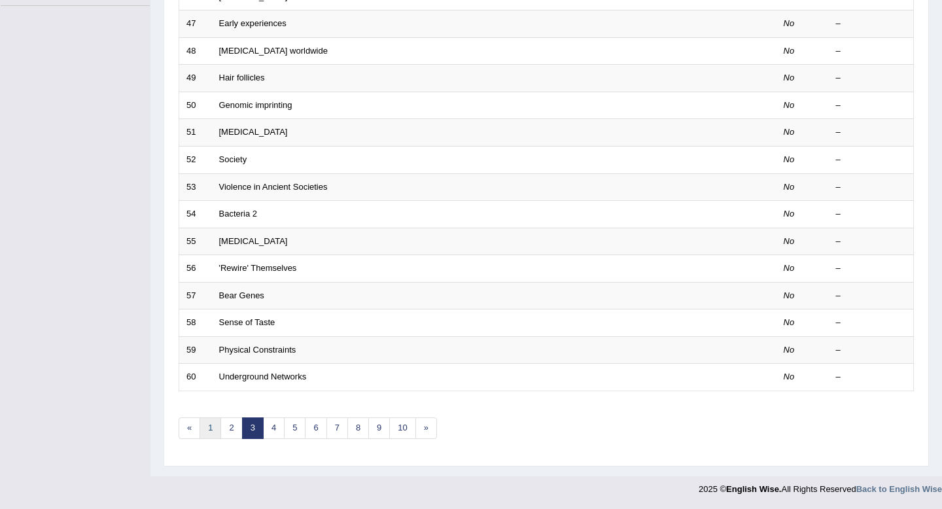
click at [209, 428] on link "1" at bounding box center [210, 428] width 22 height 22
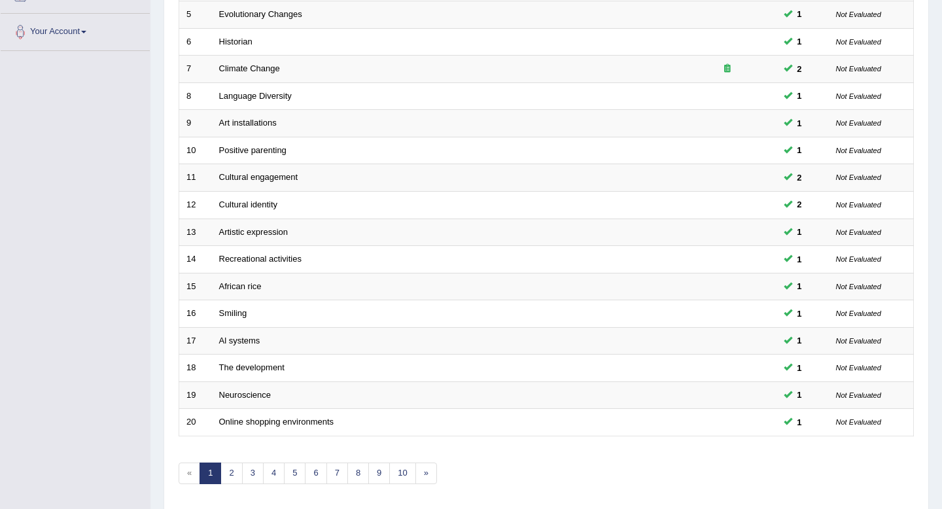
scroll to position [357, 0]
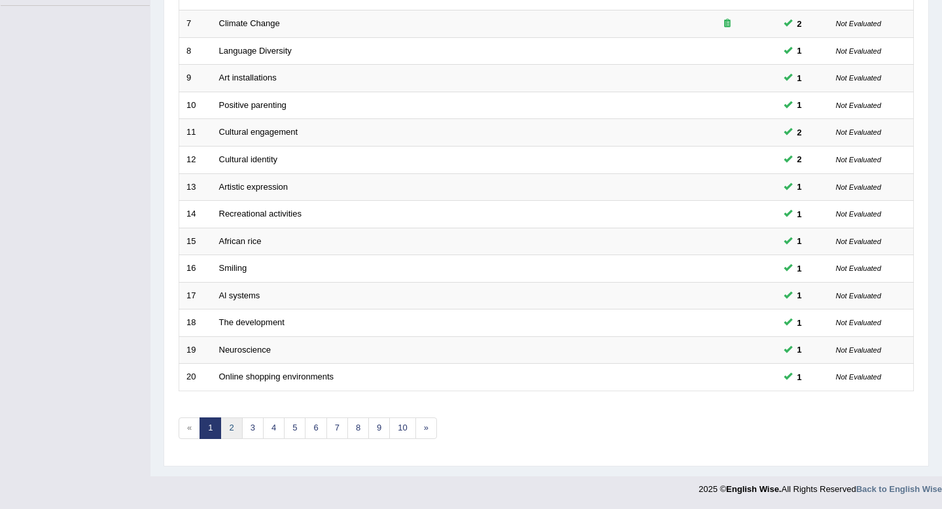
click at [236, 431] on link "2" at bounding box center [231, 428] width 22 height 22
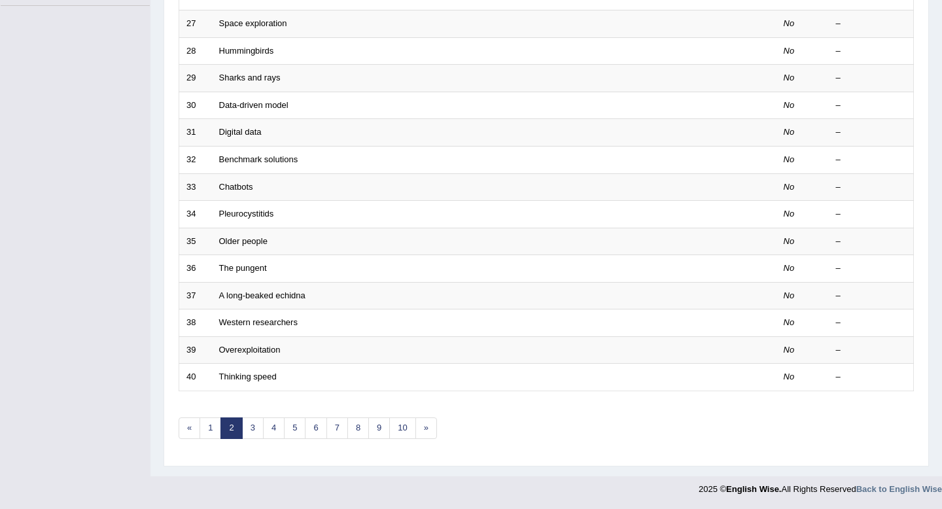
scroll to position [357, 0]
click at [216, 430] on link "1" at bounding box center [210, 428] width 22 height 22
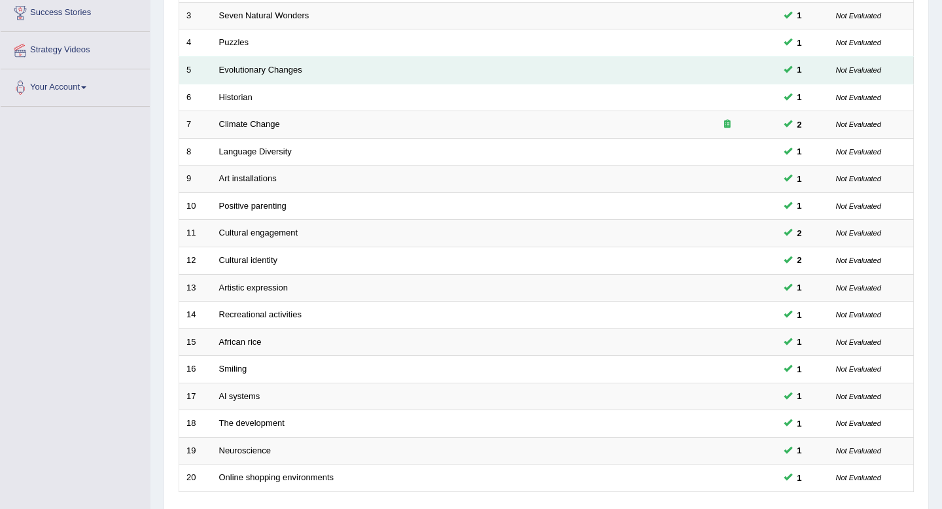
scroll to position [357, 0]
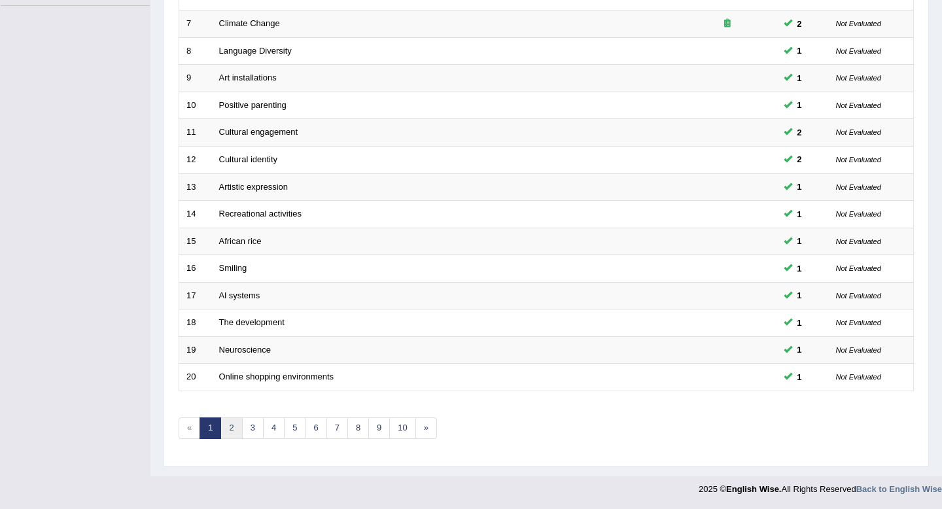
click at [229, 426] on link "2" at bounding box center [231, 428] width 22 height 22
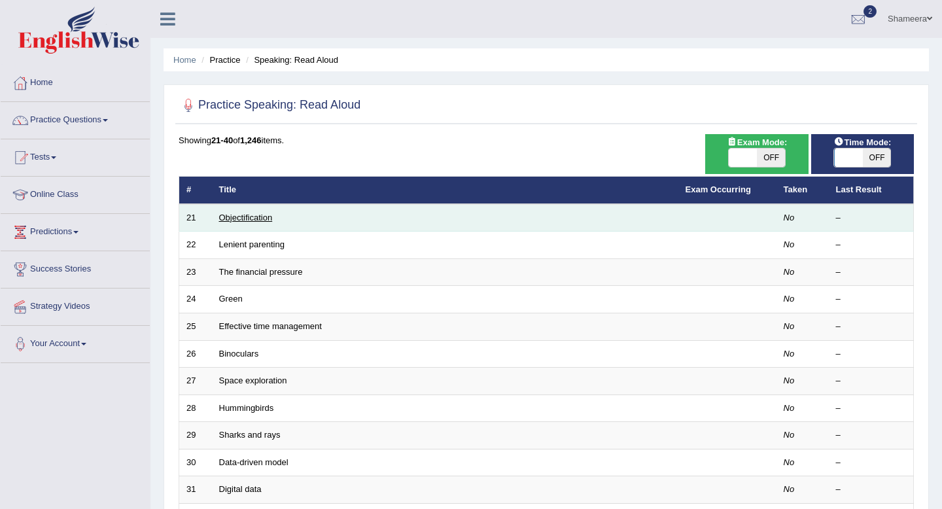
click at [260, 220] on link "Objectification" at bounding box center [246, 218] width 54 height 10
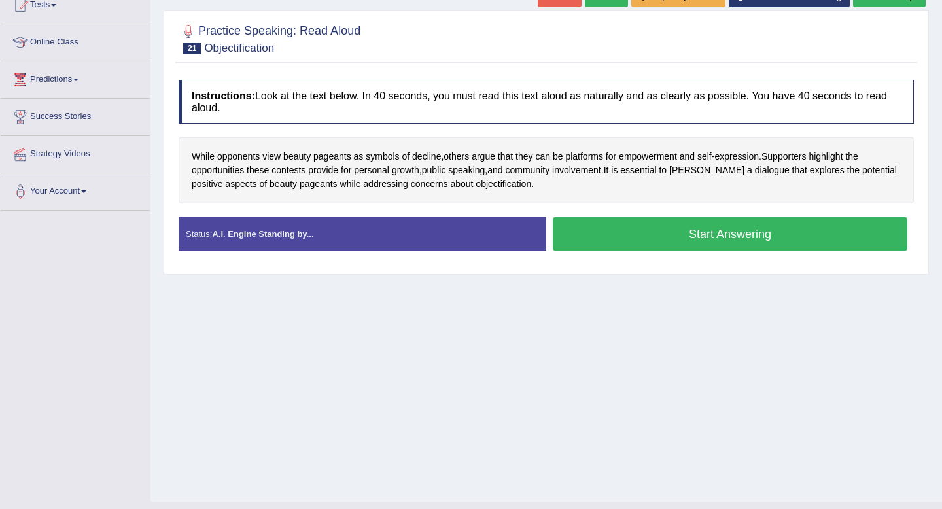
scroll to position [153, 0]
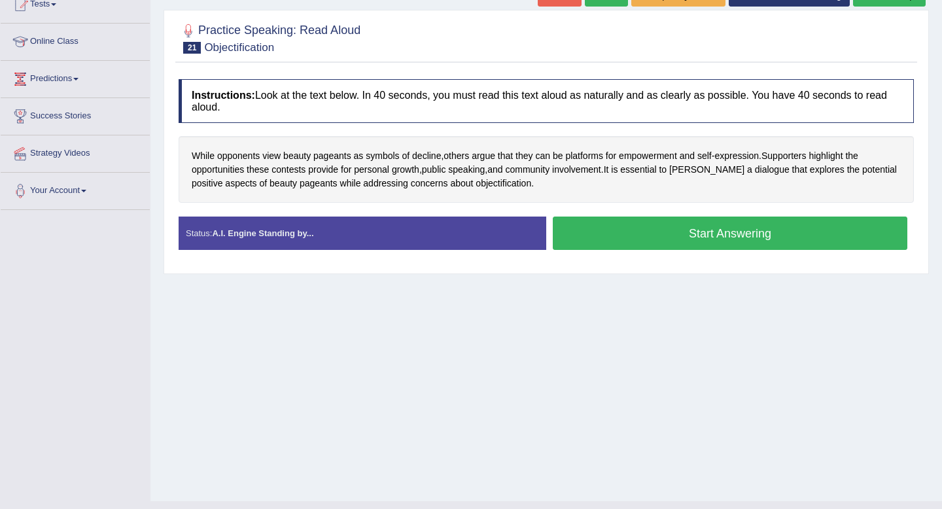
click at [636, 233] on button "Start Answering" at bounding box center [730, 232] width 354 height 33
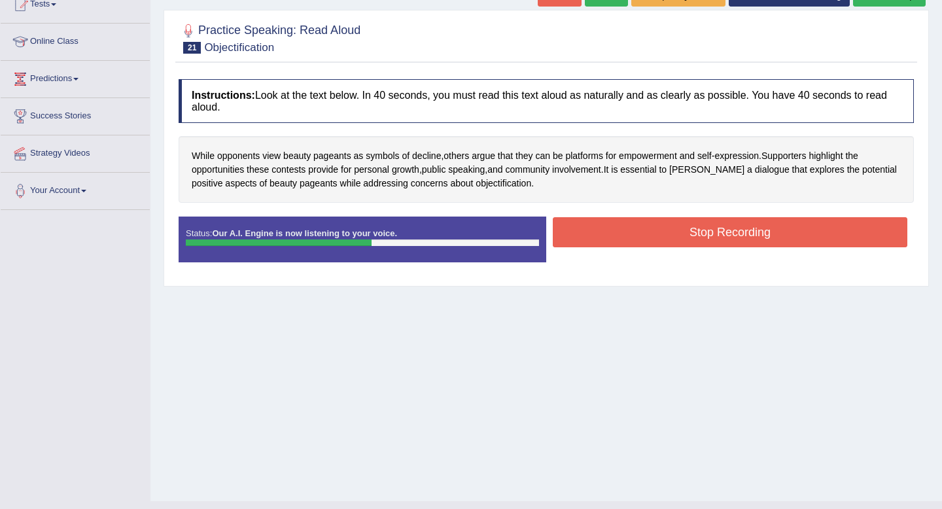
click at [664, 227] on button "Stop Recording" at bounding box center [730, 232] width 354 height 30
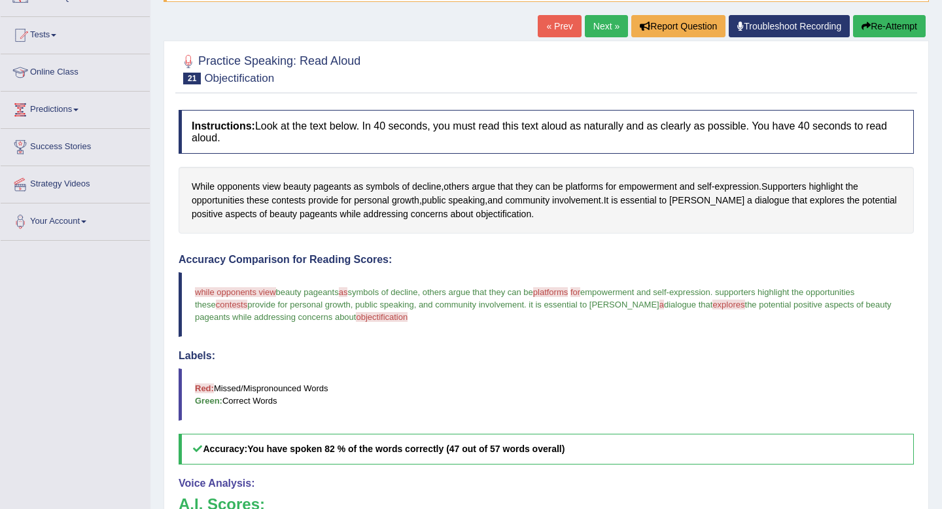
scroll to position [114, 0]
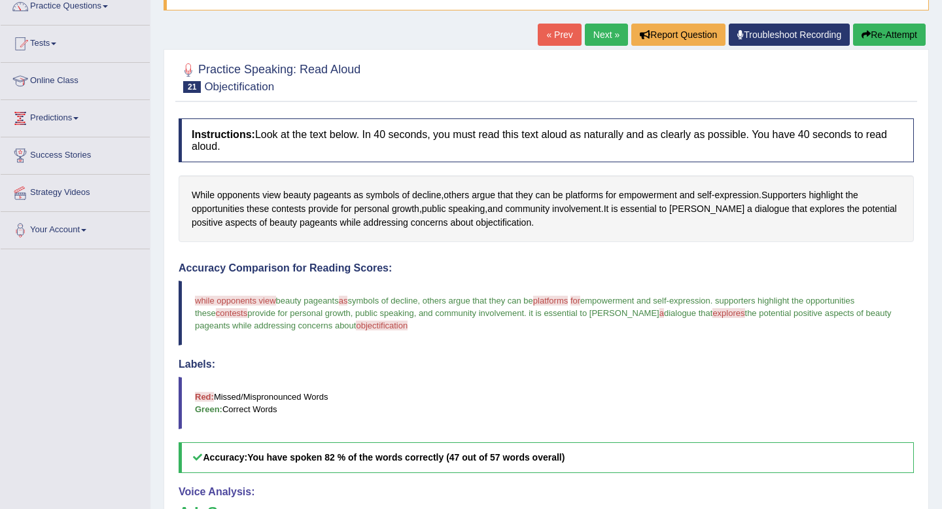
click at [588, 33] on link "Next »" at bounding box center [606, 35] width 43 height 22
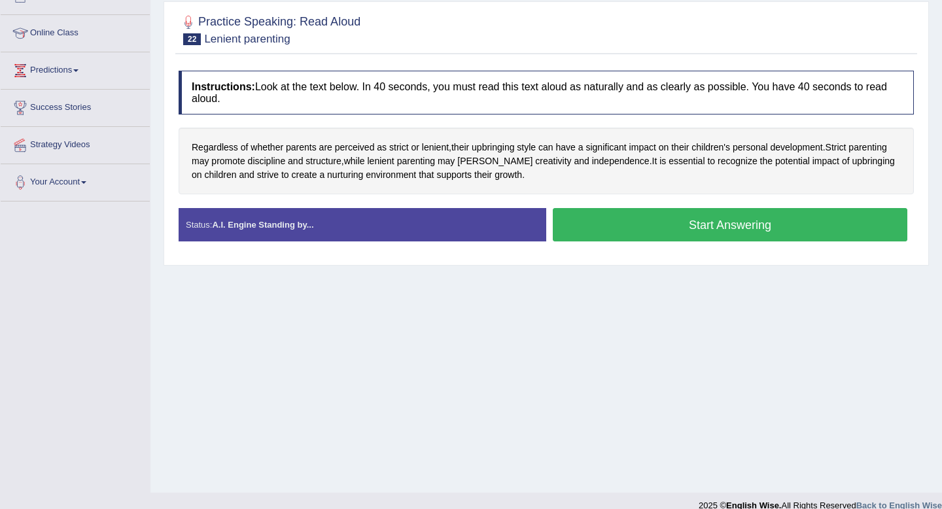
scroll to position [163, 0]
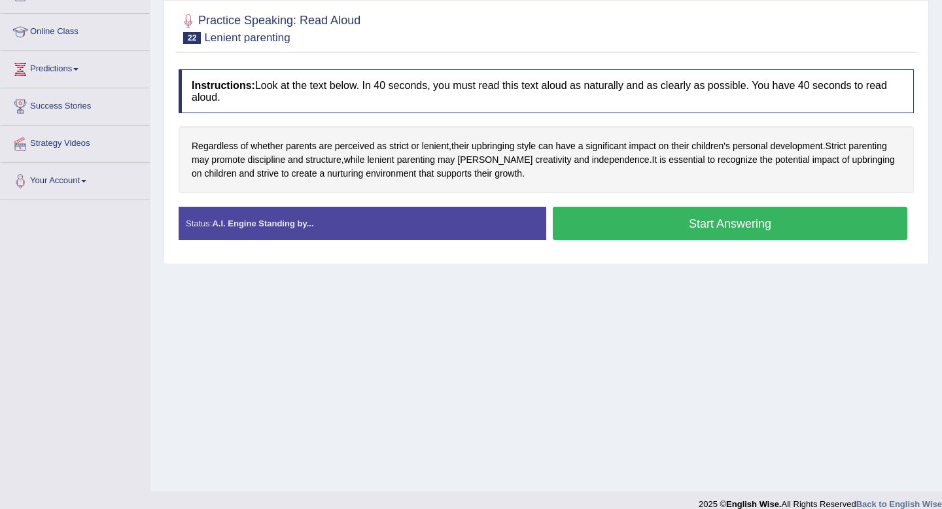
click at [619, 218] on button "Start Answering" at bounding box center [730, 223] width 354 height 33
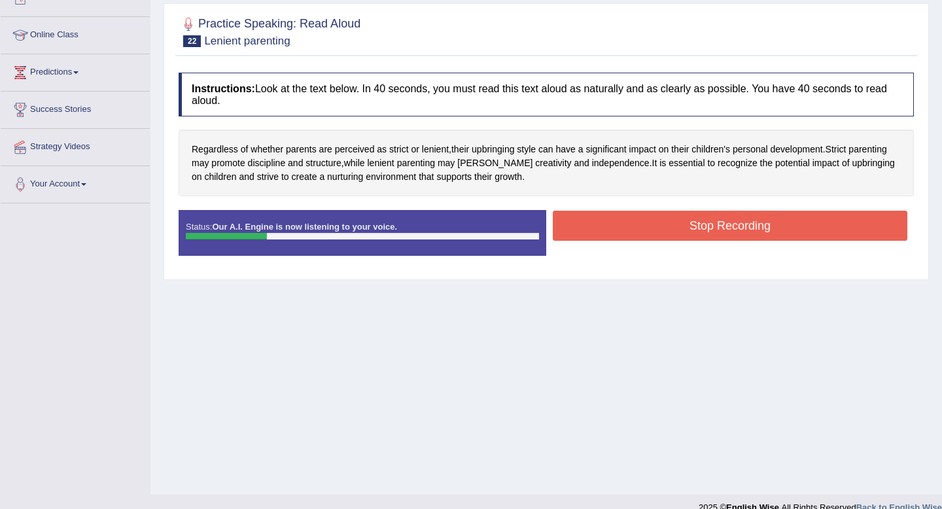
scroll to position [161, 0]
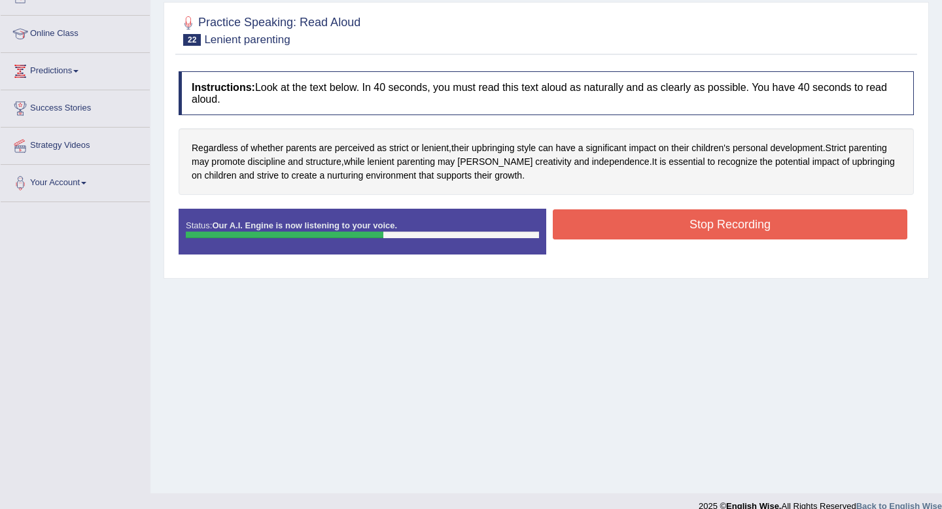
click at [619, 218] on button "Stop Recording" at bounding box center [730, 224] width 354 height 30
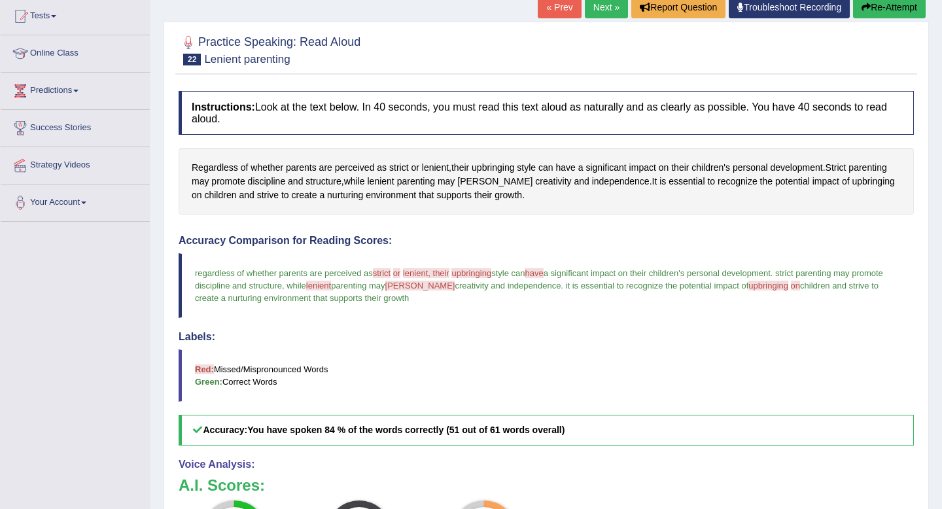
scroll to position [385, 0]
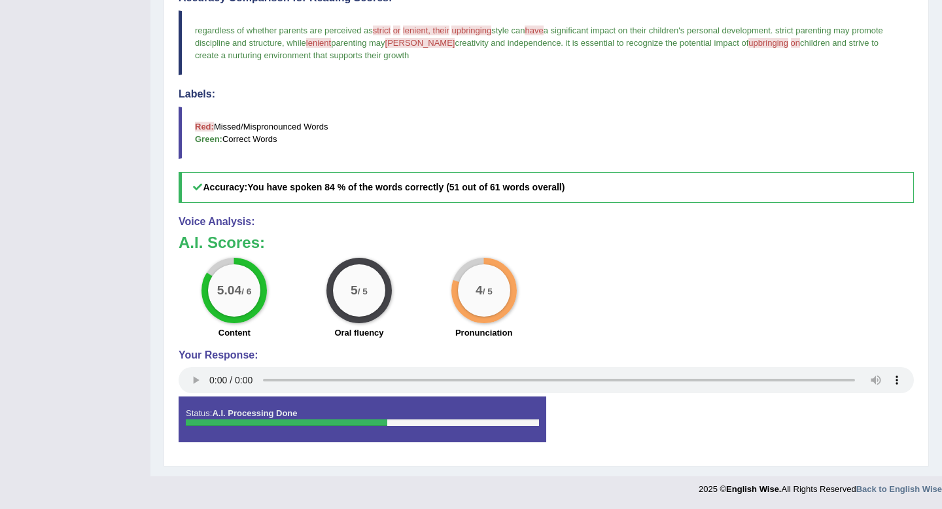
click at [852, 443] on div "Status: A.I. Processing Done Start Answering Stop Recording" at bounding box center [546, 425] width 735 height 59
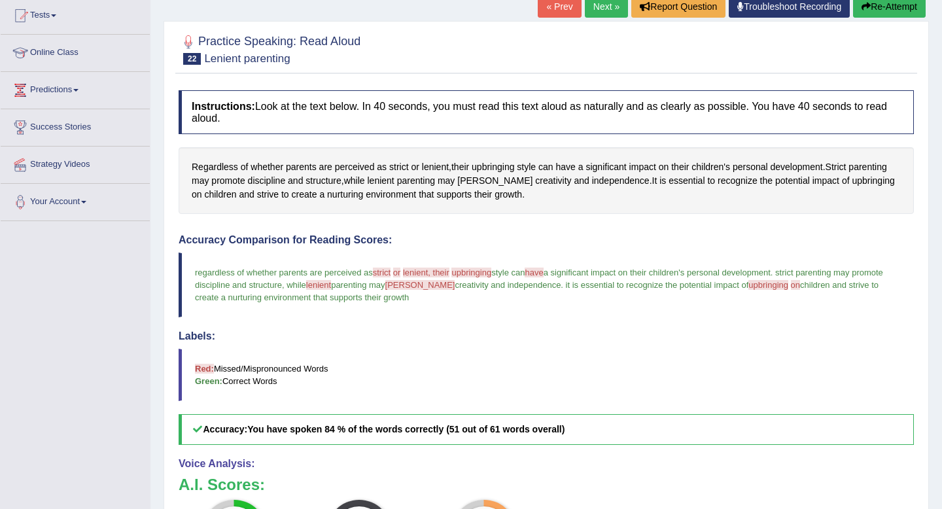
scroll to position [141, 0]
click at [597, 13] on link "Next »" at bounding box center [606, 7] width 43 height 22
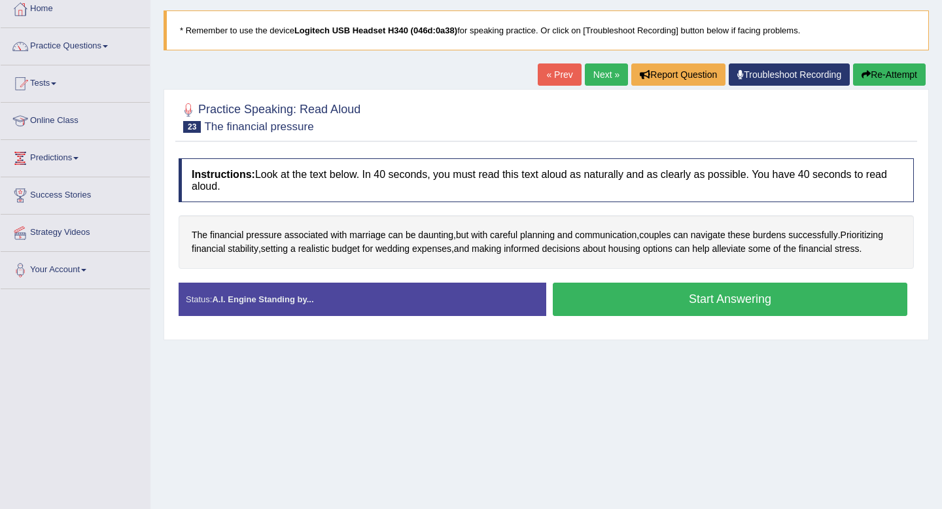
scroll to position [75, 0]
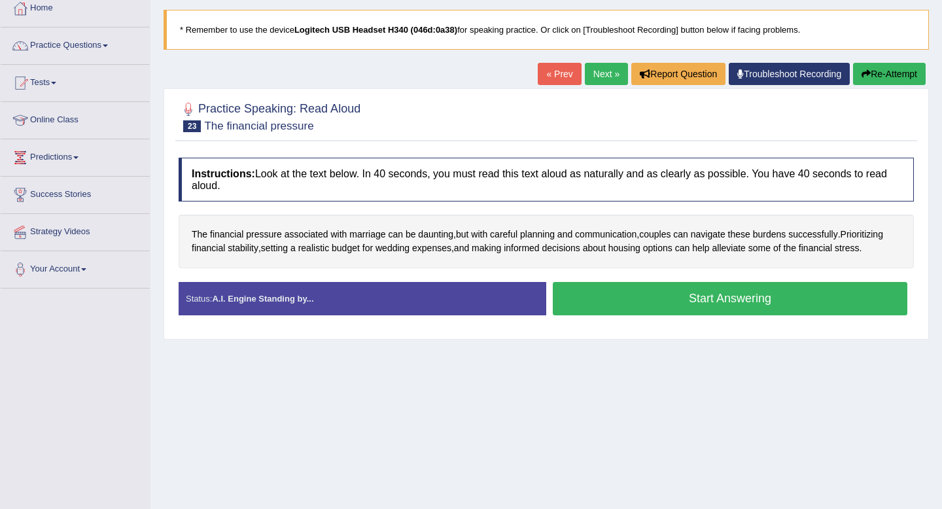
click at [717, 303] on button "Start Answering" at bounding box center [730, 298] width 354 height 33
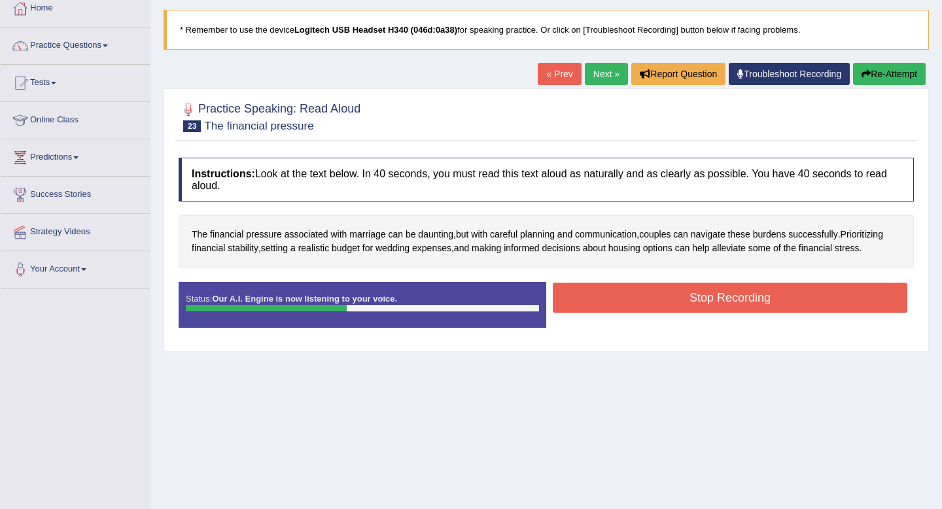
click at [685, 299] on button "Stop Recording" at bounding box center [730, 298] width 354 height 30
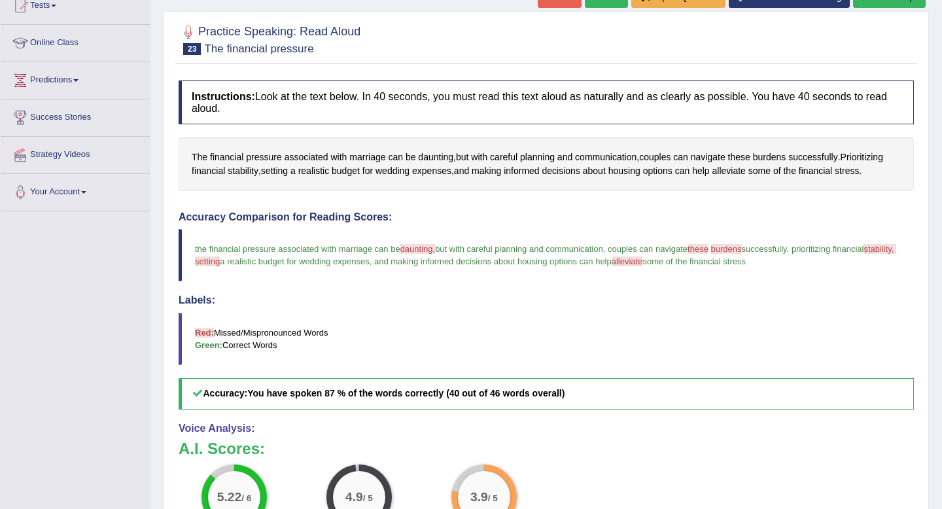
scroll to position [0, 0]
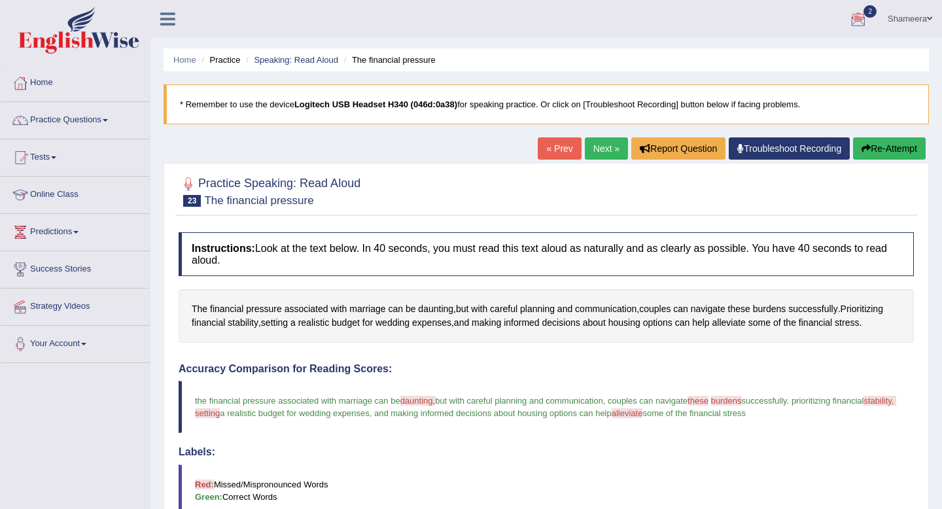
click at [594, 147] on link "Next »" at bounding box center [606, 148] width 43 height 22
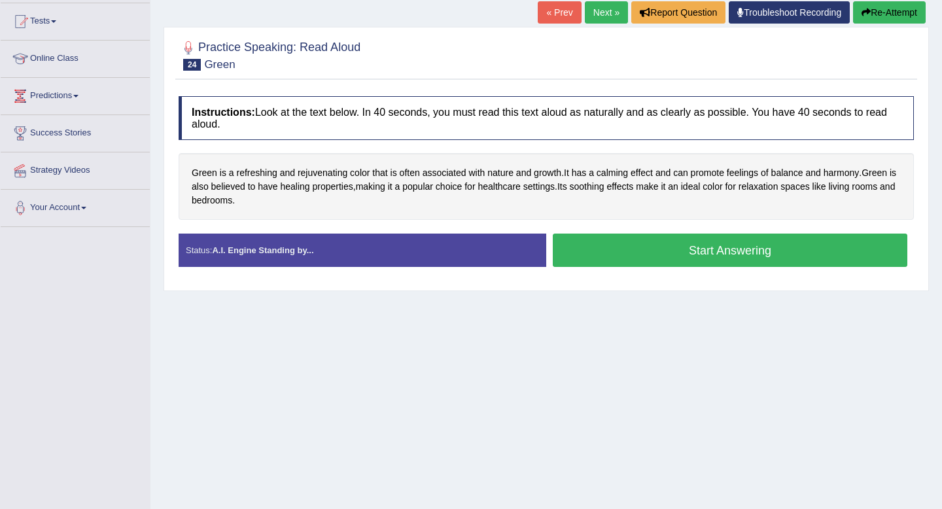
click at [691, 254] on button "Start Answering" at bounding box center [730, 249] width 354 height 33
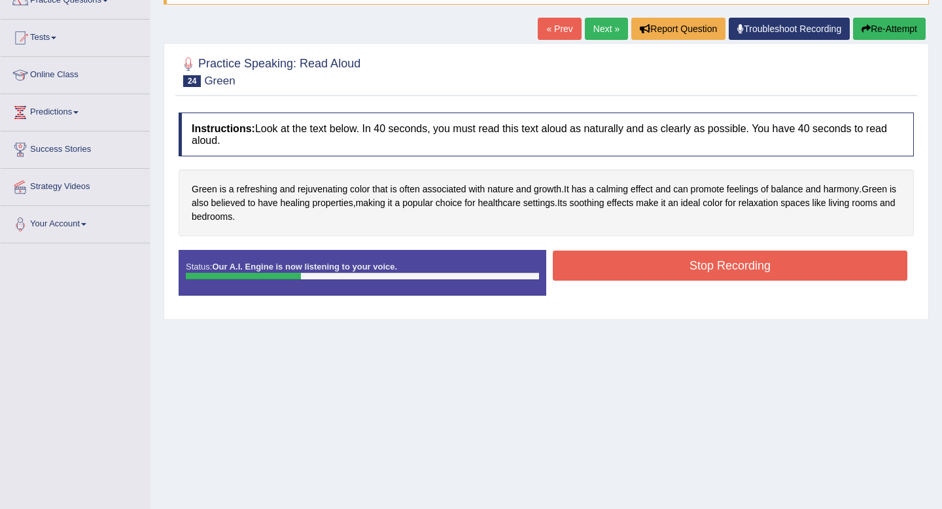
scroll to position [118, 0]
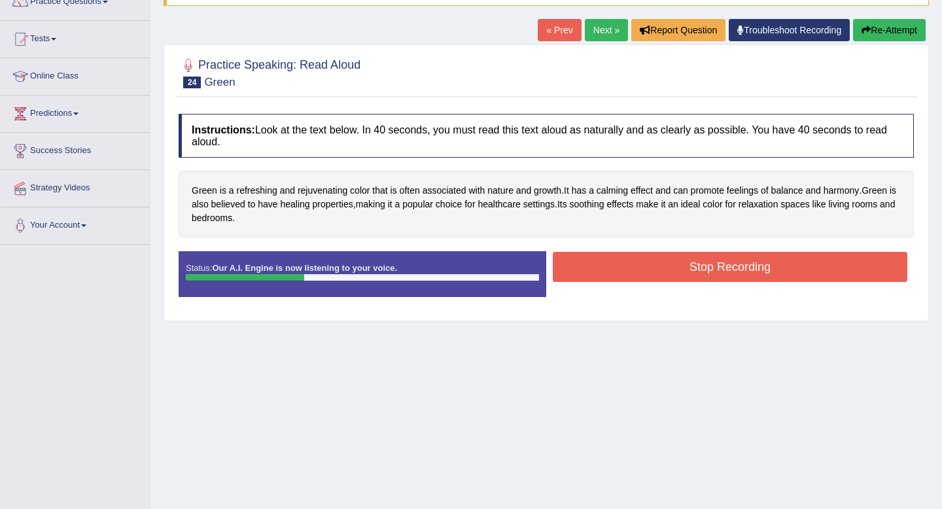
click at [884, 30] on button "Re-Attempt" at bounding box center [889, 30] width 73 height 22
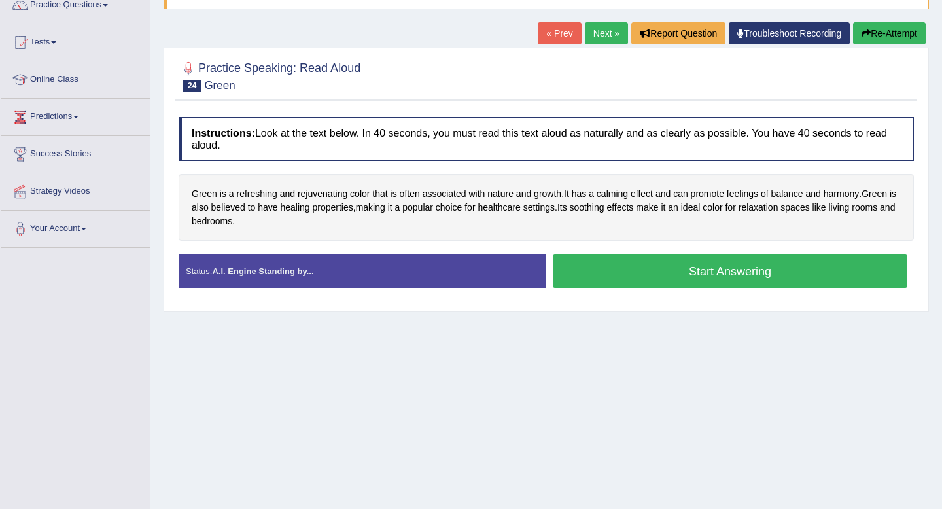
scroll to position [112, 0]
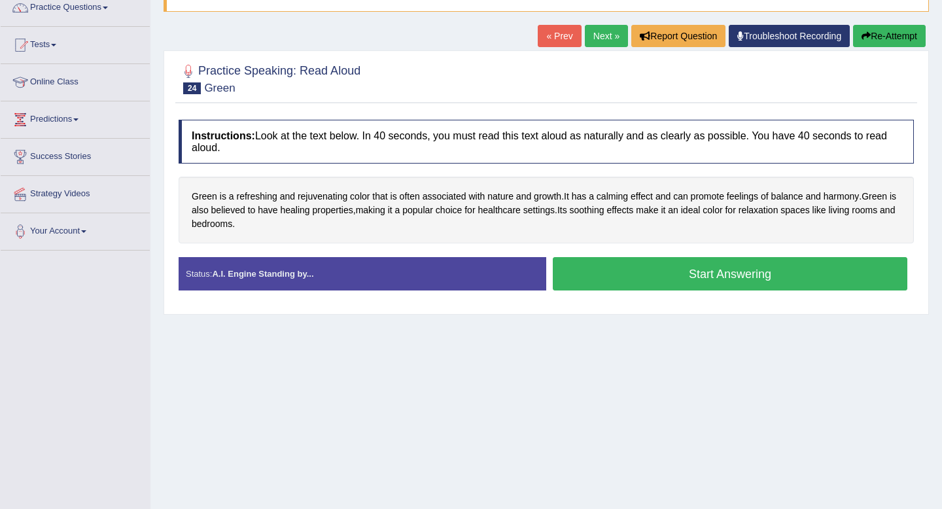
click at [616, 268] on button "Start Answering" at bounding box center [730, 273] width 354 height 33
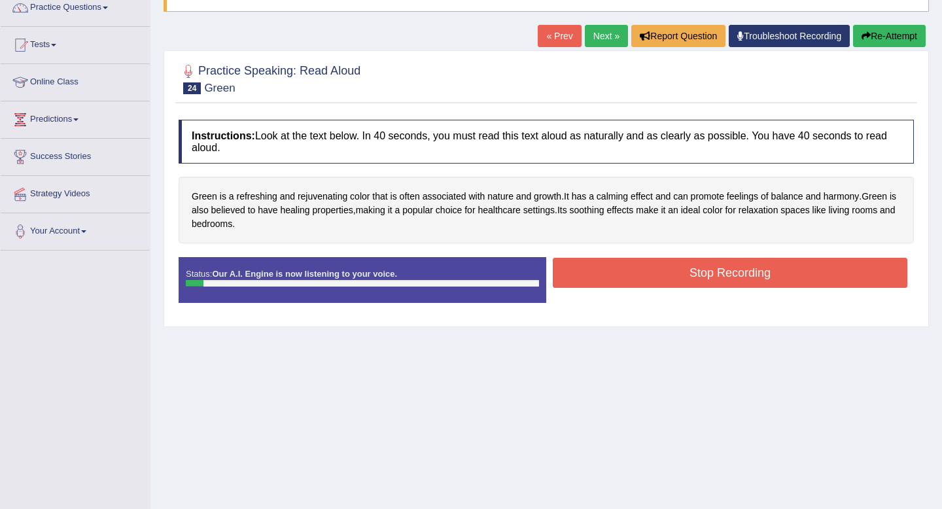
click at [893, 29] on button "Re-Attempt" at bounding box center [889, 36] width 73 height 22
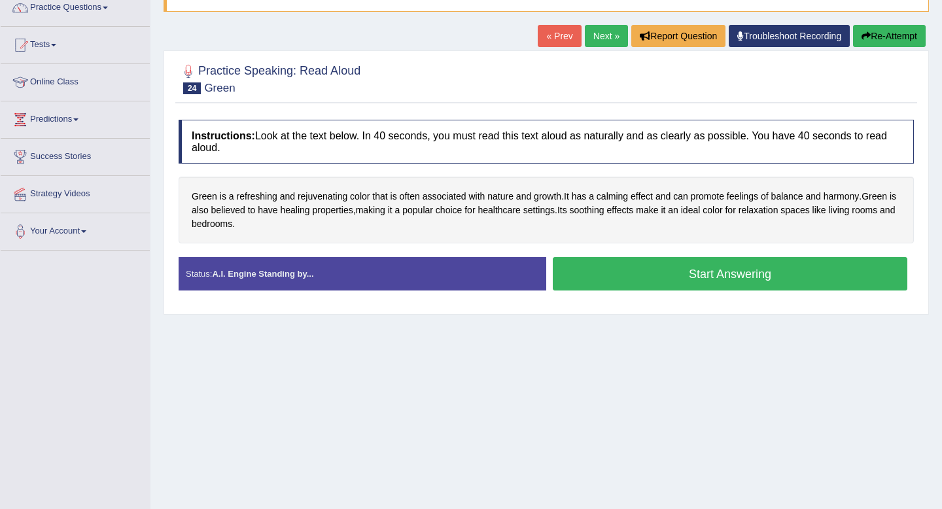
click at [677, 273] on button "Start Answering" at bounding box center [730, 273] width 354 height 33
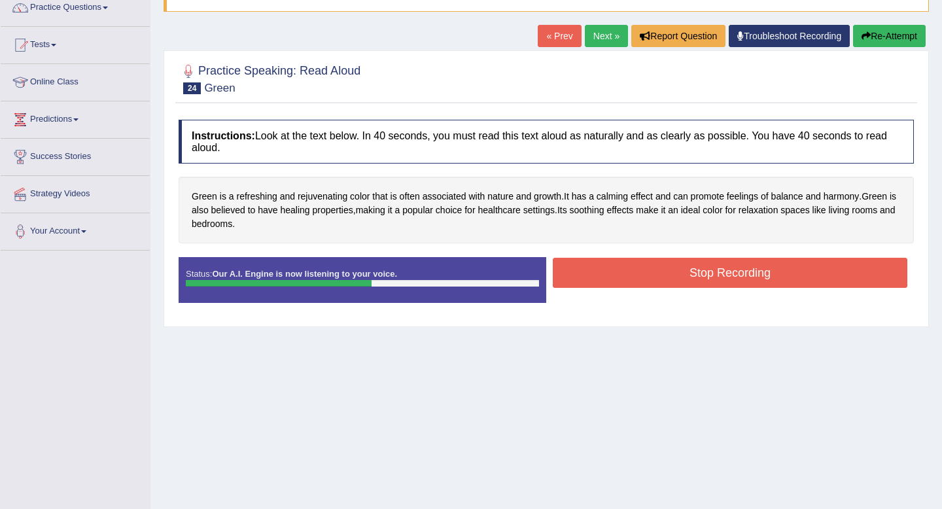
click at [704, 271] on button "Stop Recording" at bounding box center [730, 273] width 354 height 30
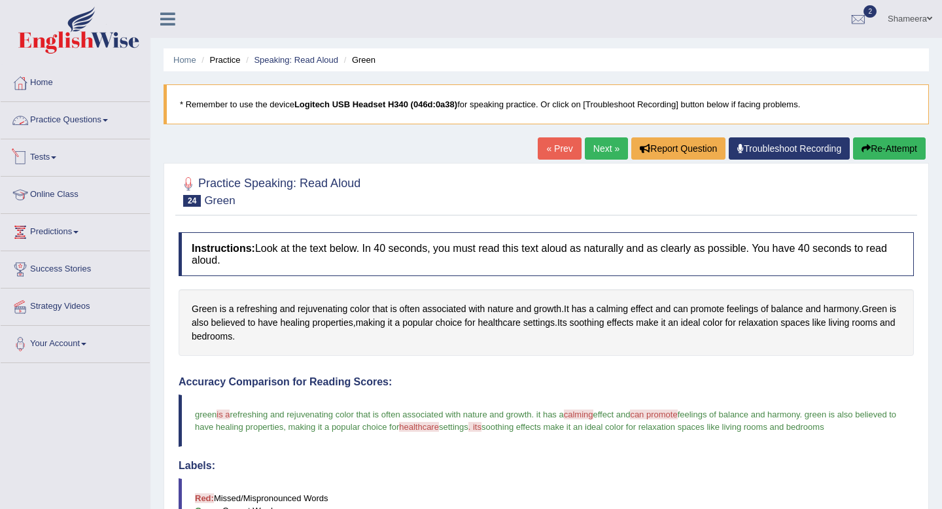
click at [100, 124] on link "Practice Questions" at bounding box center [75, 118] width 149 height 33
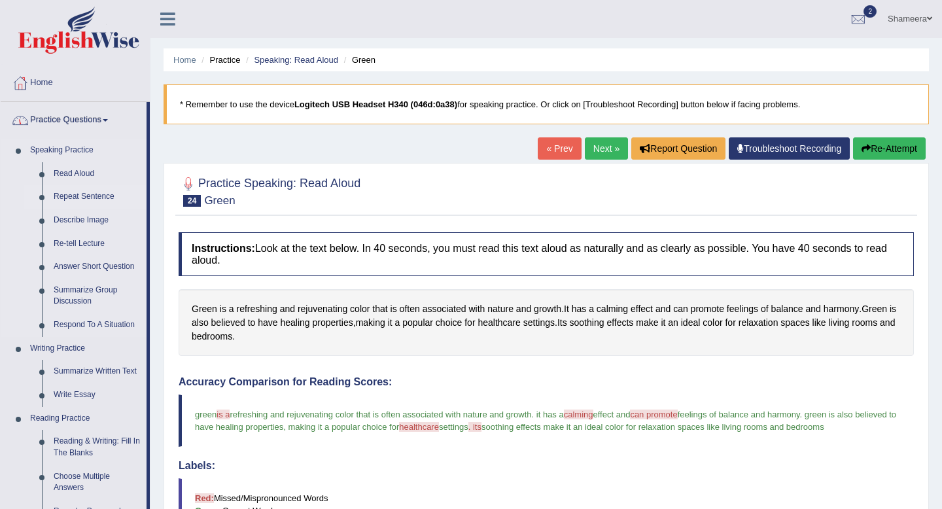
click at [91, 198] on link "Repeat Sentence" at bounding box center [97, 197] width 99 height 24
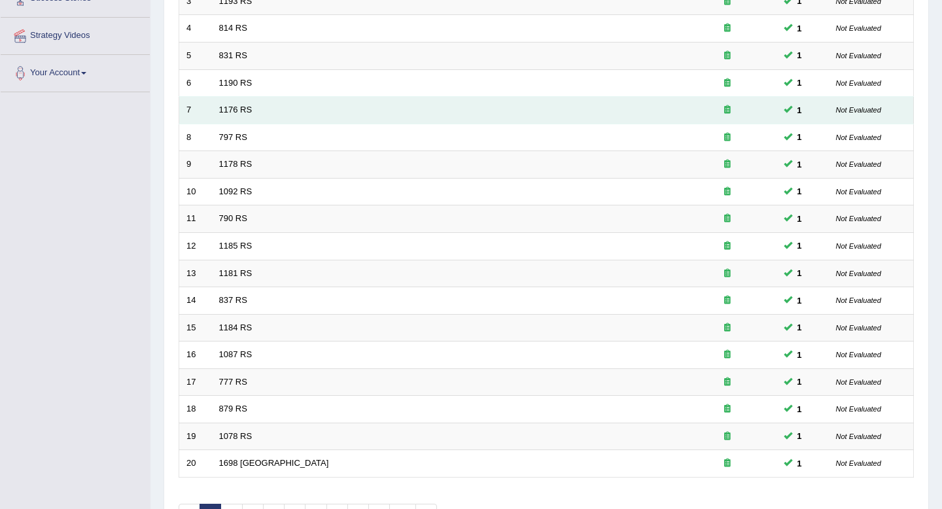
scroll to position [357, 0]
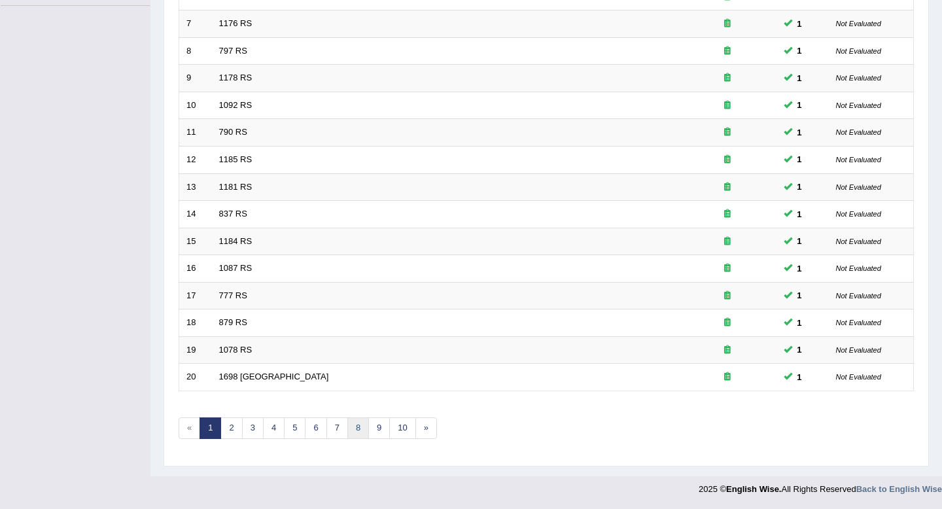
click at [356, 432] on link "8" at bounding box center [358, 428] width 22 height 22
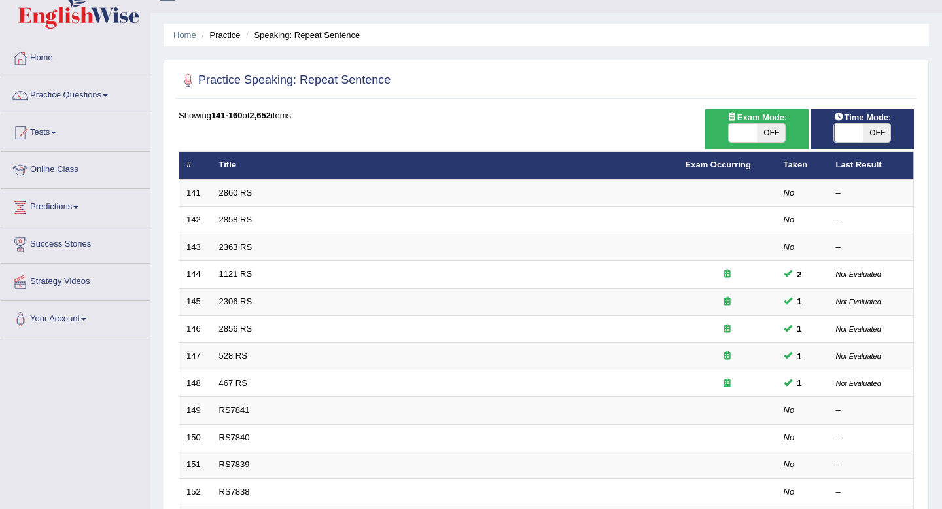
scroll to position [29, 0]
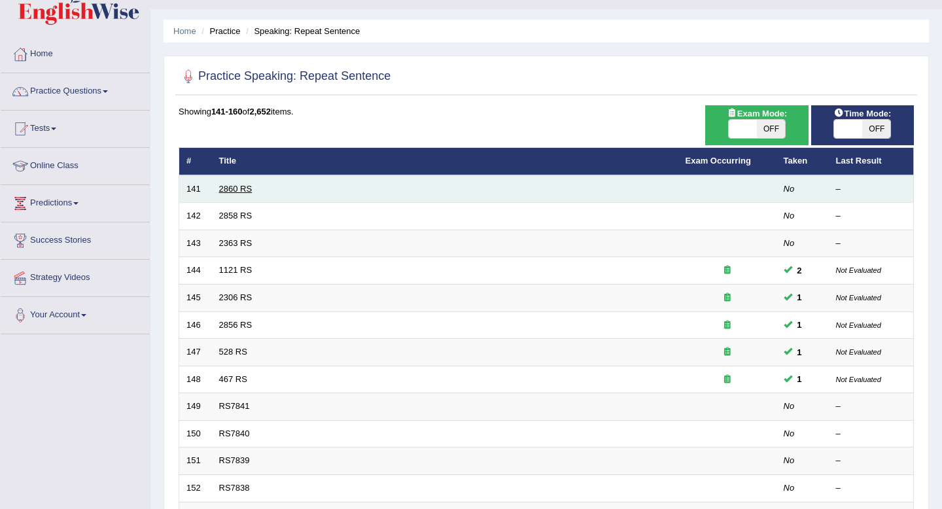
click at [237, 188] on link "2860 RS" at bounding box center [235, 189] width 33 height 10
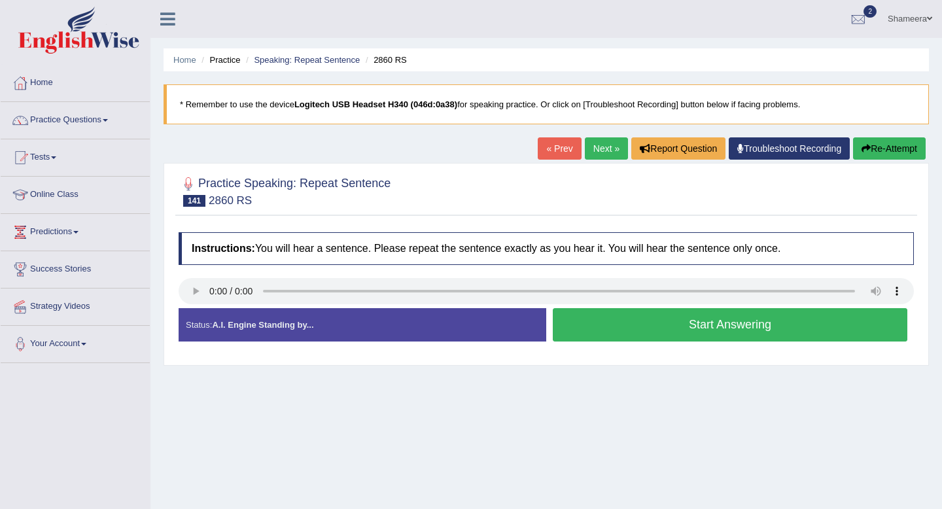
click at [309, 54] on li "Speaking: Repeat Sentence" at bounding box center [301, 60] width 117 height 12
click at [311, 60] on link "Speaking: Repeat Sentence" at bounding box center [307, 60] width 106 height 10
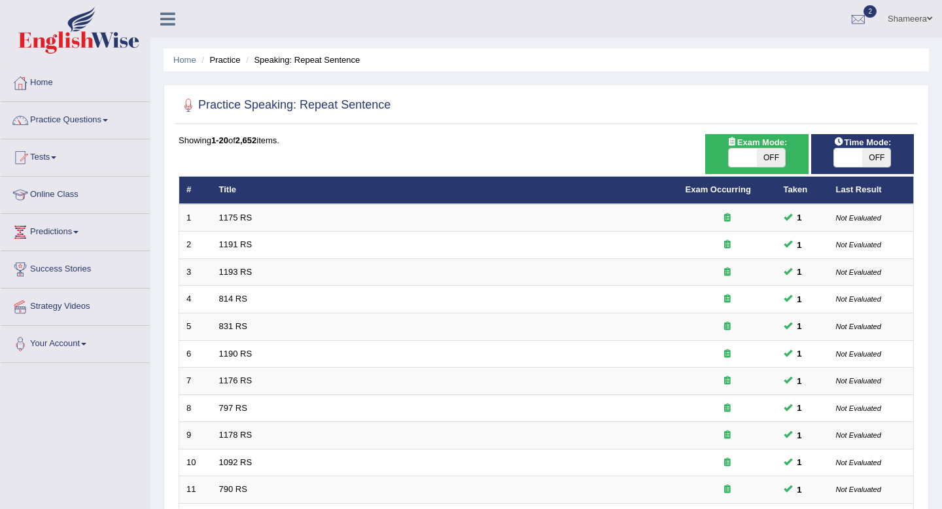
click at [763, 160] on span "OFF" at bounding box center [771, 157] width 28 height 18
checkbox input "true"
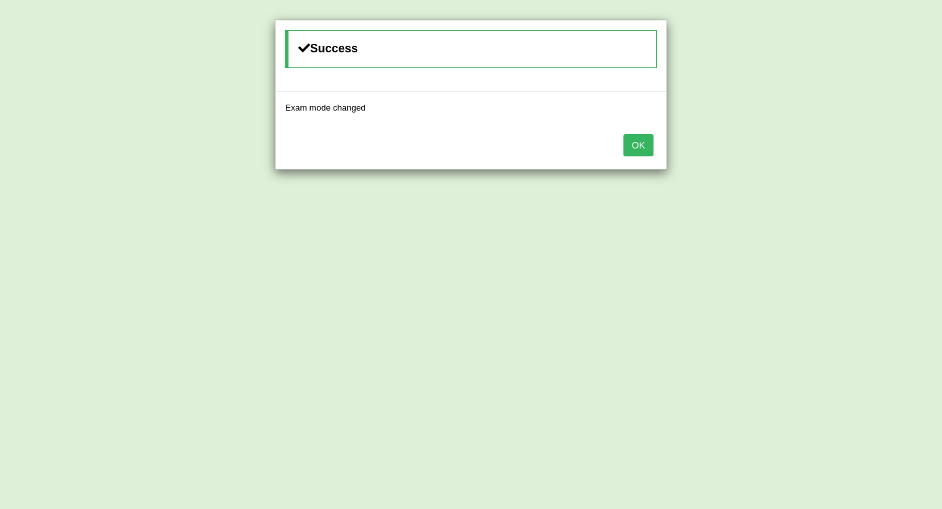
click at [644, 147] on button "OK" at bounding box center [638, 145] width 30 height 22
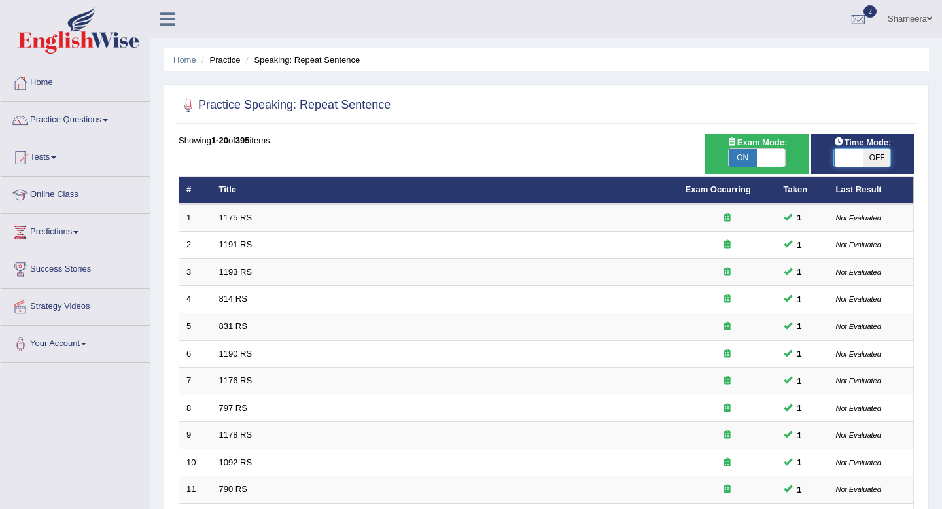
click at [859, 163] on span at bounding box center [849, 157] width 28 height 18
click at [865, 162] on span "OFF" at bounding box center [876, 157] width 28 height 18
checkbox input "true"
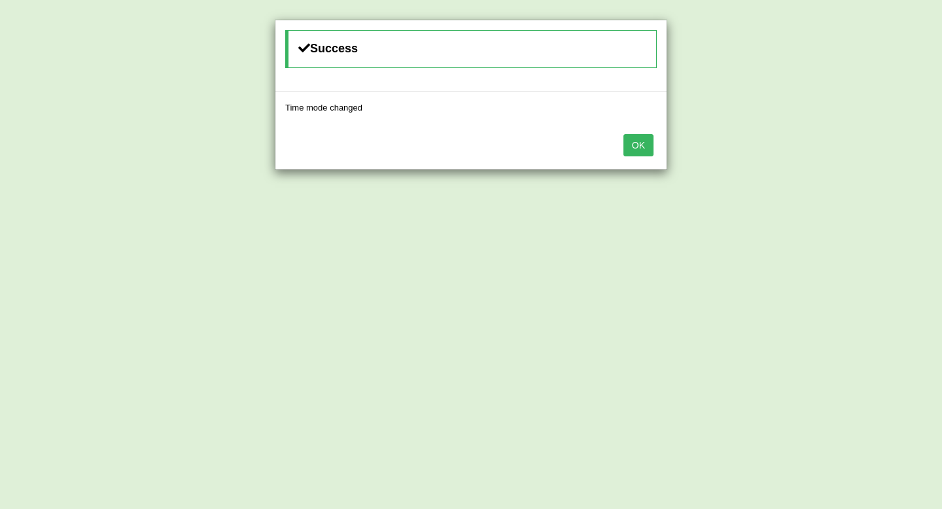
click at [632, 141] on button "OK" at bounding box center [638, 145] width 30 height 22
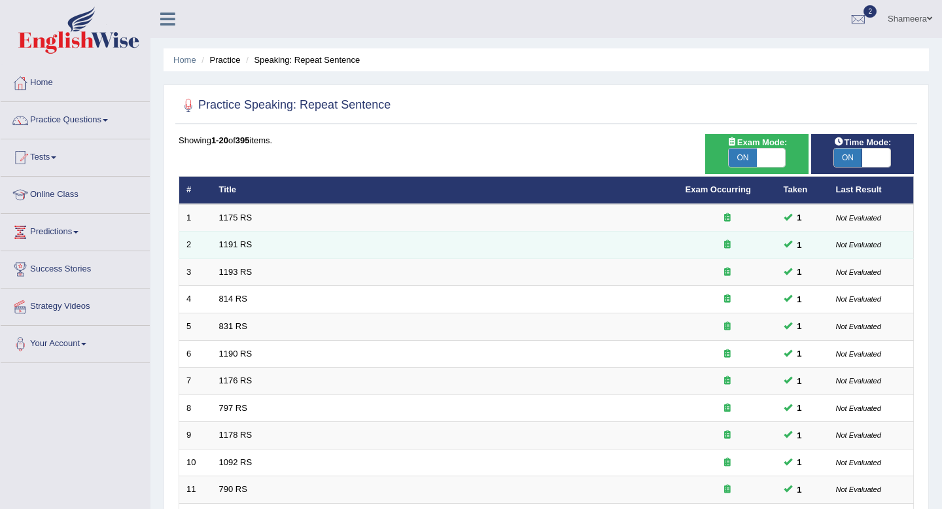
scroll to position [357, 0]
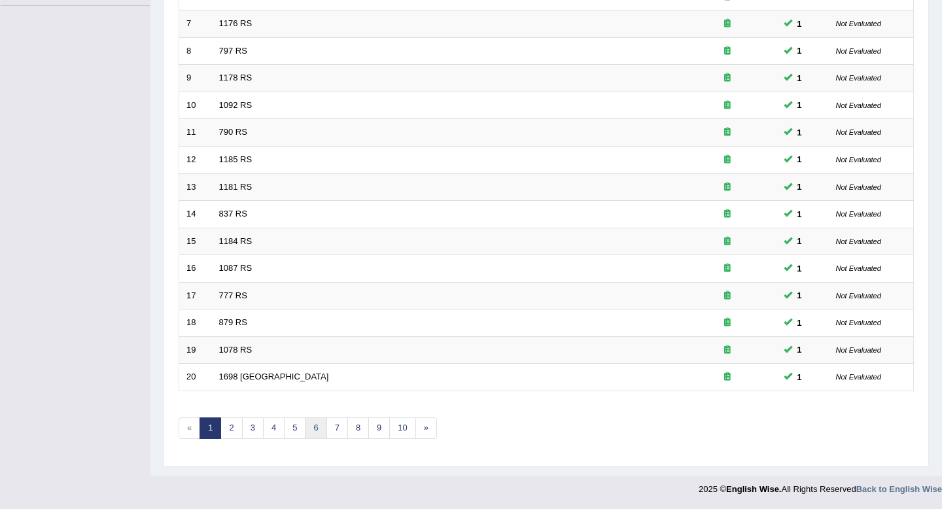
click at [318, 428] on link "6" at bounding box center [316, 428] width 22 height 22
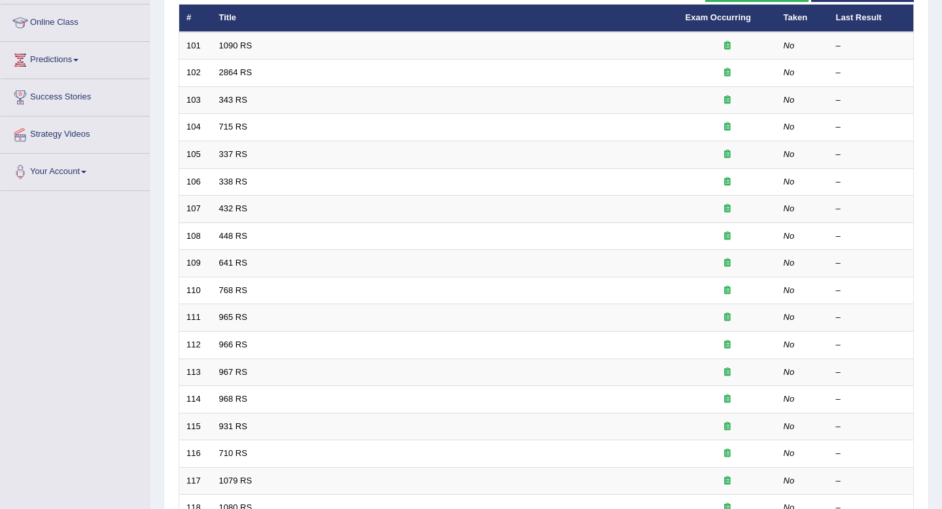
scroll to position [357, 0]
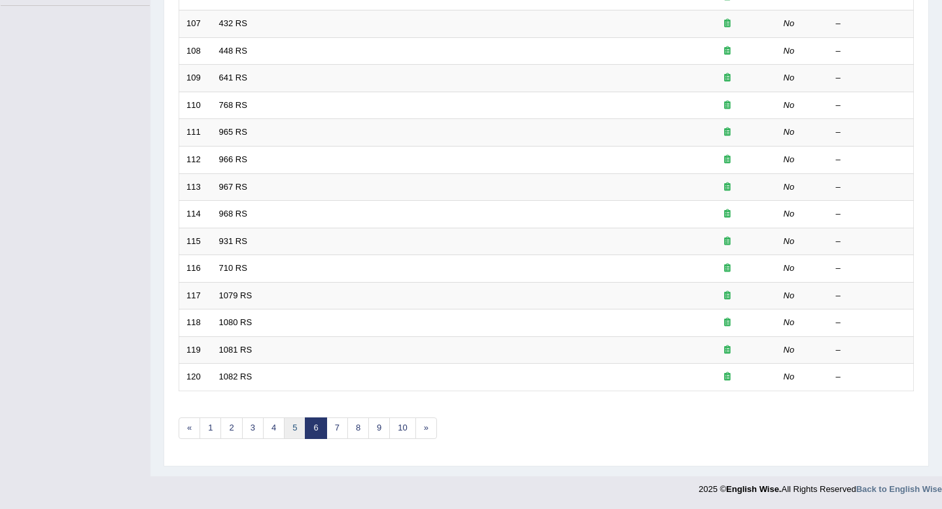
click at [297, 430] on link "5" at bounding box center [295, 428] width 22 height 22
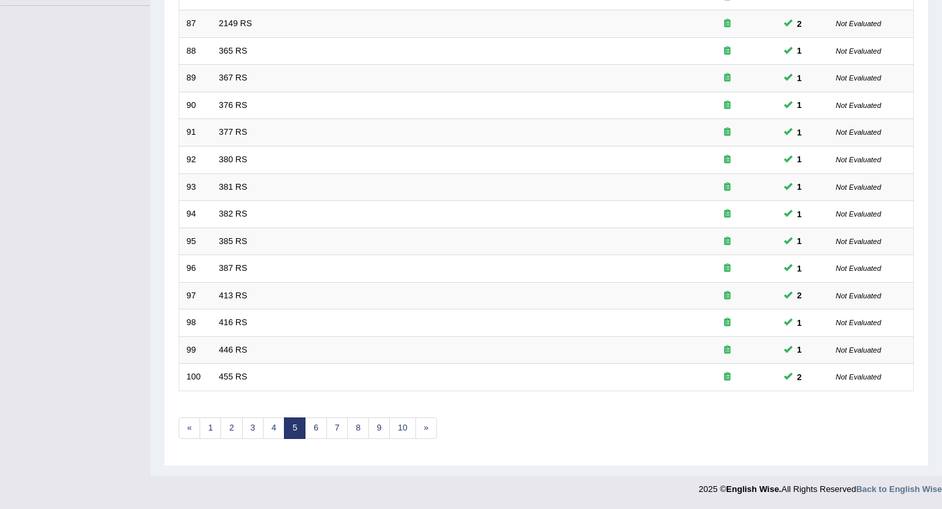
scroll to position [357, 0]
click at [319, 431] on link "6" at bounding box center [316, 428] width 22 height 22
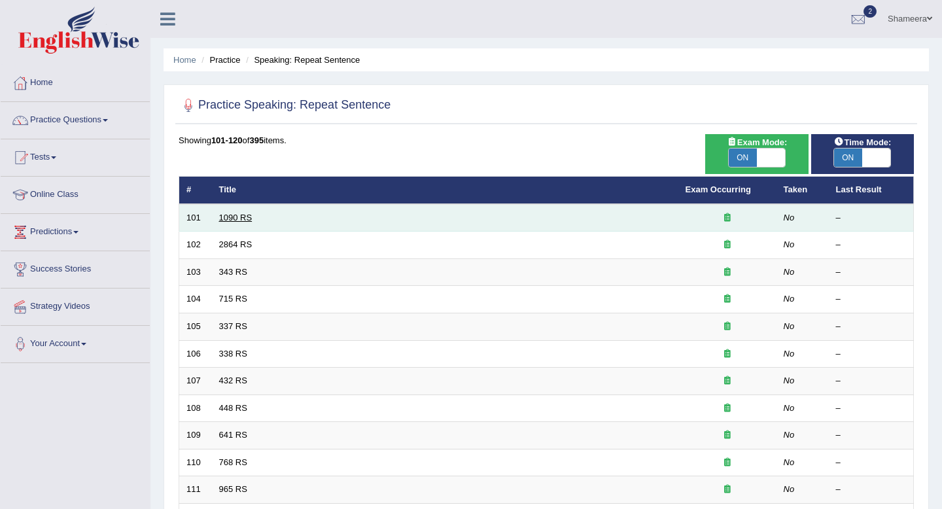
click at [242, 214] on link "1090 RS" at bounding box center [235, 218] width 33 height 10
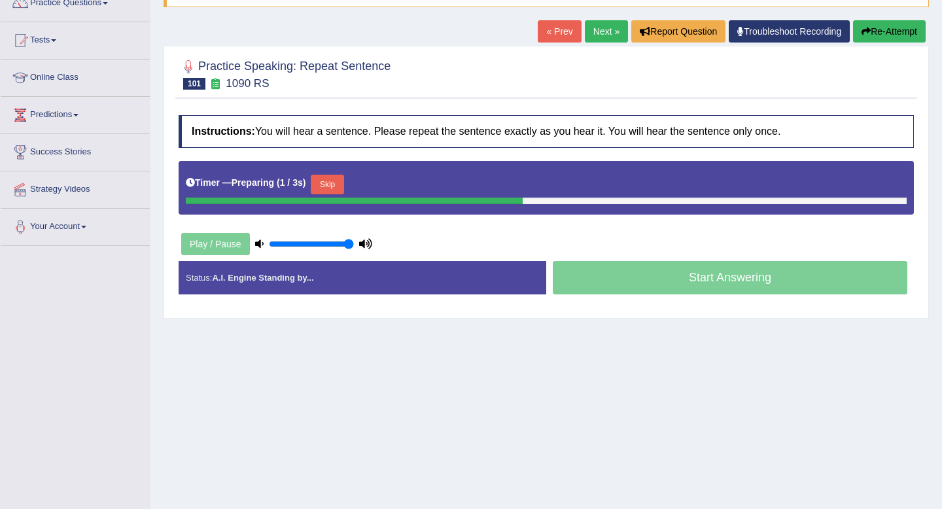
scroll to position [122, 0]
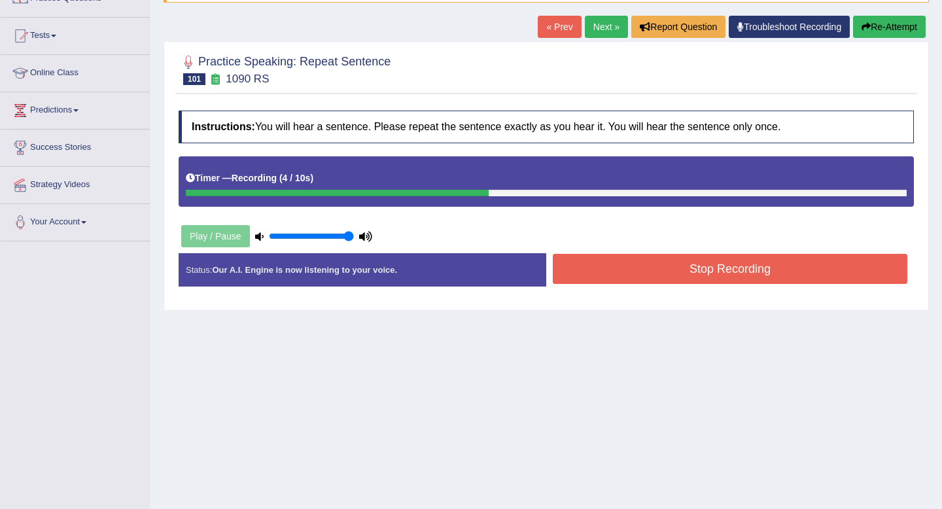
click at [680, 272] on button "Stop Recording" at bounding box center [730, 269] width 354 height 30
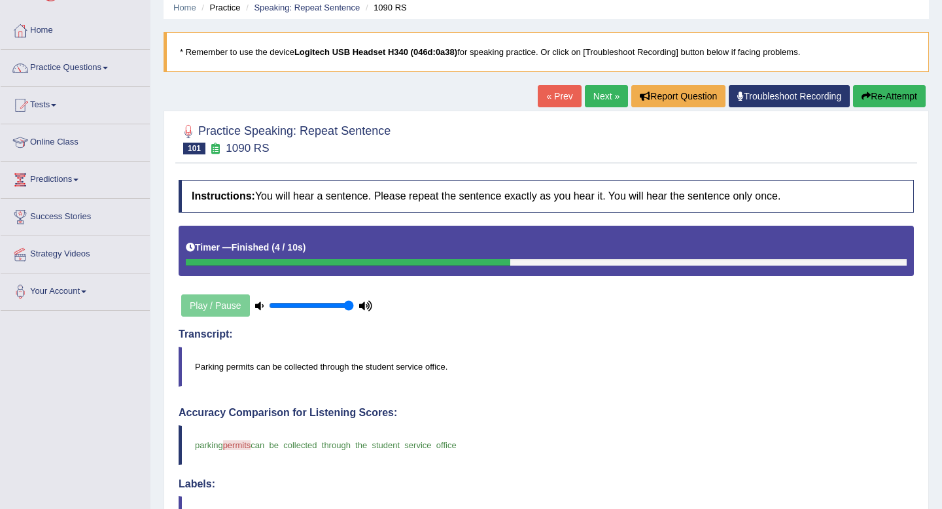
scroll to position [0, 0]
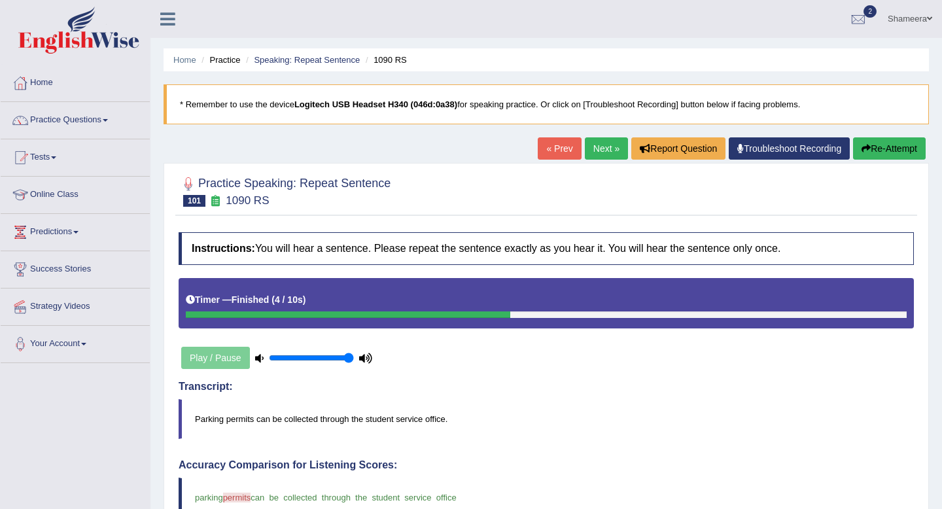
click at [596, 149] on link "Next »" at bounding box center [606, 148] width 43 height 22
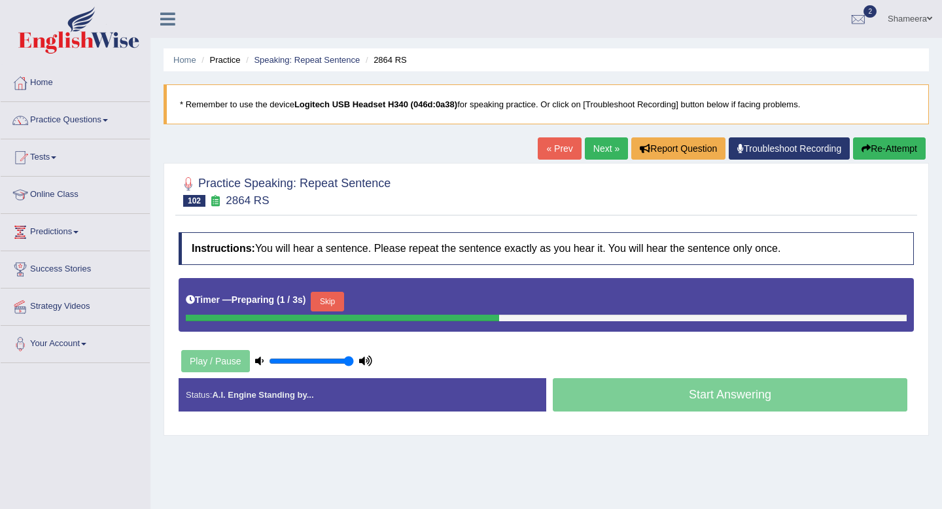
click at [332, 302] on button "Skip" at bounding box center [327, 302] width 33 height 20
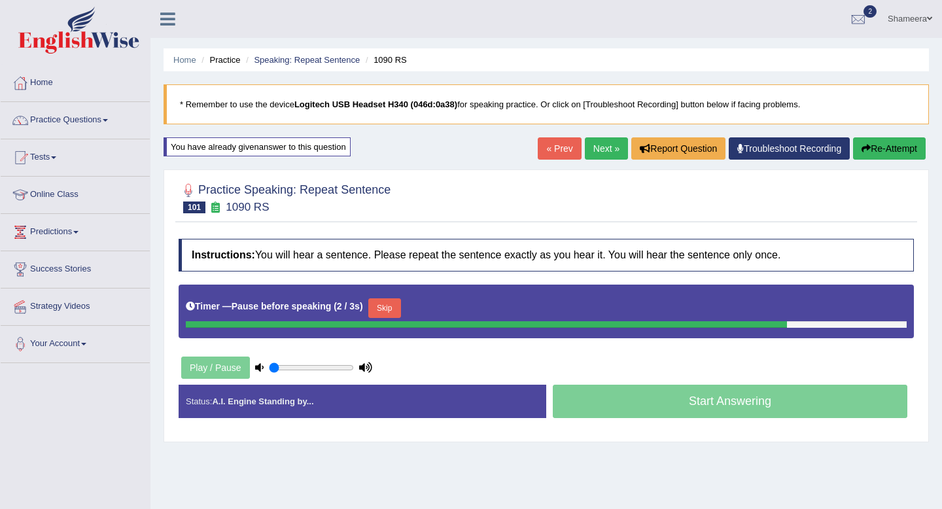
type input "0.05"
drag, startPoint x: 313, startPoint y: 368, endPoint x: 209, endPoint y: 367, distance: 104.6
click at [209, 367] on div "Play / Pause" at bounding box center [277, 367] width 196 height 33
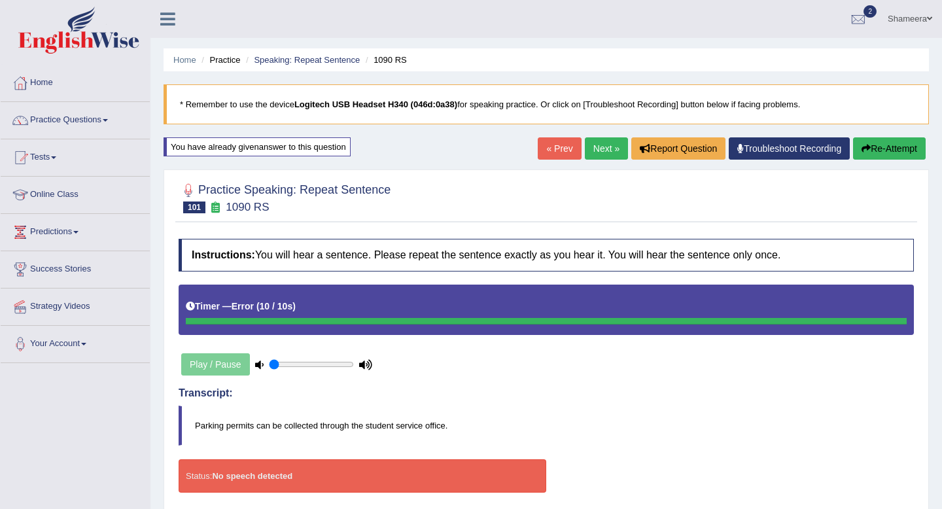
click at [604, 153] on link "Next »" at bounding box center [606, 148] width 43 height 22
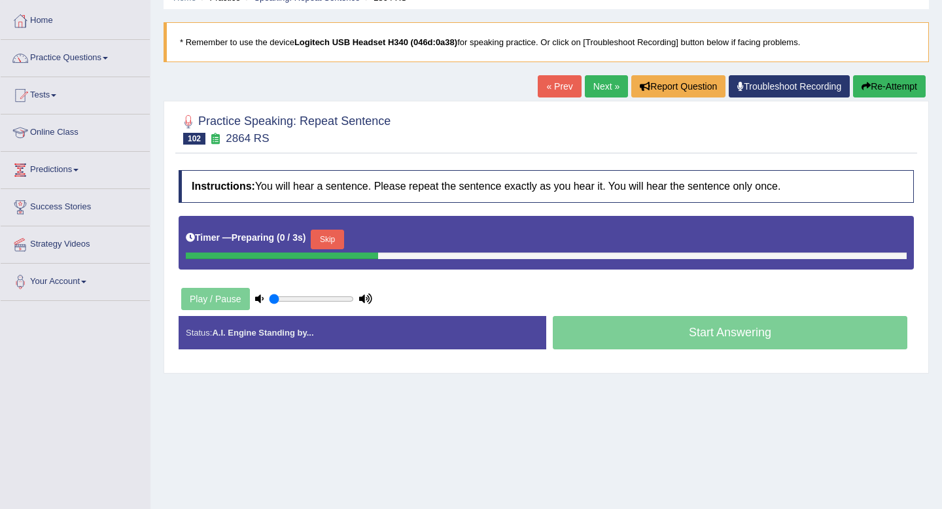
scroll to position [65, 0]
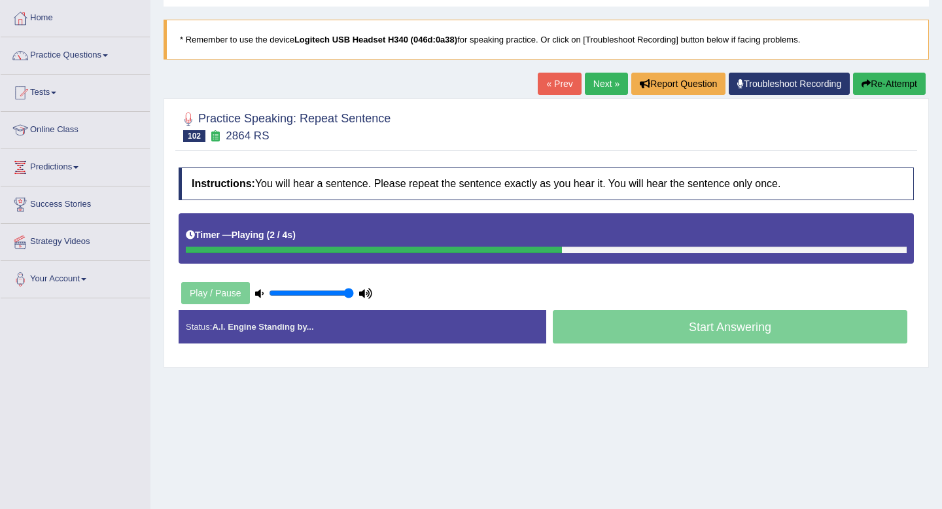
drag, startPoint x: 317, startPoint y: 296, endPoint x: 364, endPoint y: 296, distance: 47.1
type input "1"
click at [354, 296] on input "range" at bounding box center [311, 293] width 85 height 10
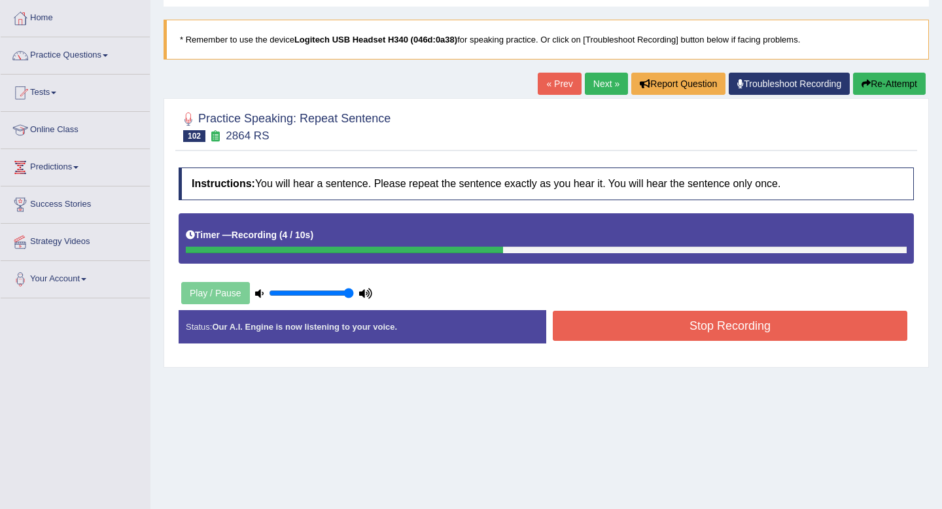
click at [657, 337] on button "Stop Recording" at bounding box center [730, 326] width 354 height 30
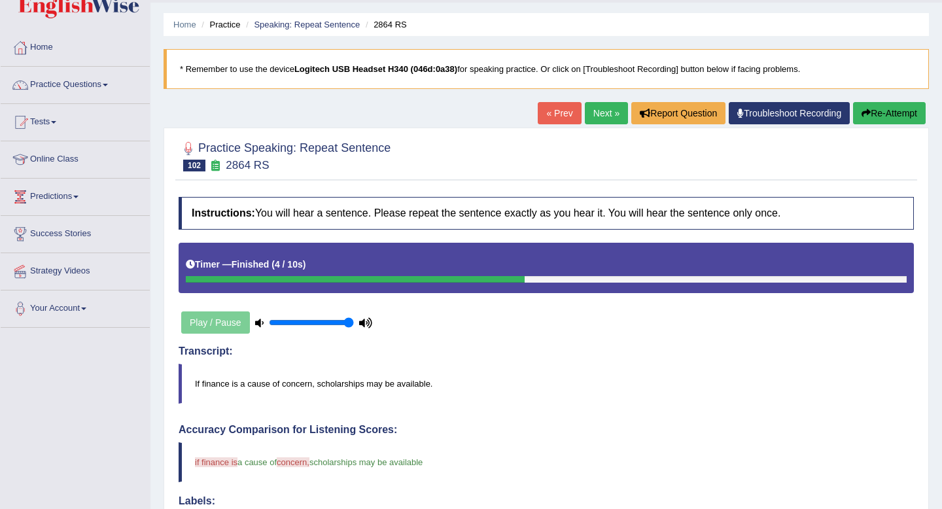
scroll to position [0, 0]
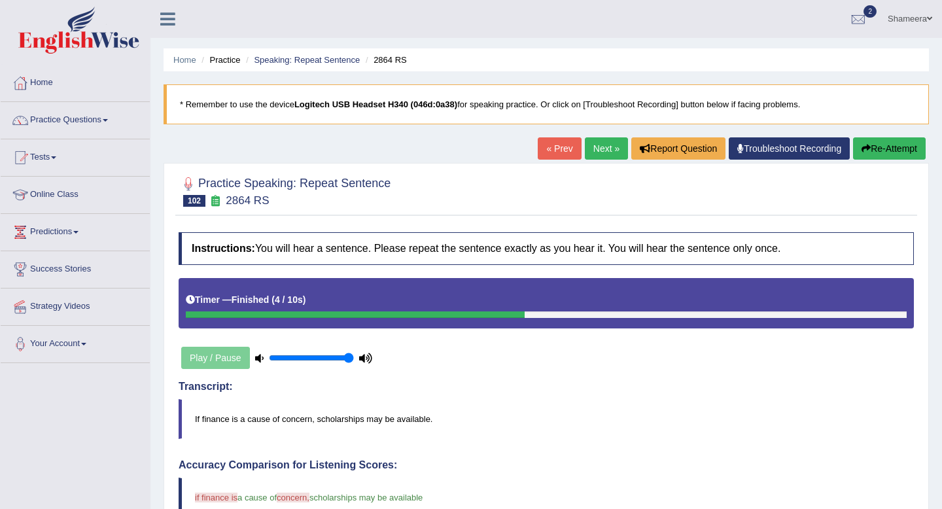
click at [600, 153] on link "Next »" at bounding box center [606, 148] width 43 height 22
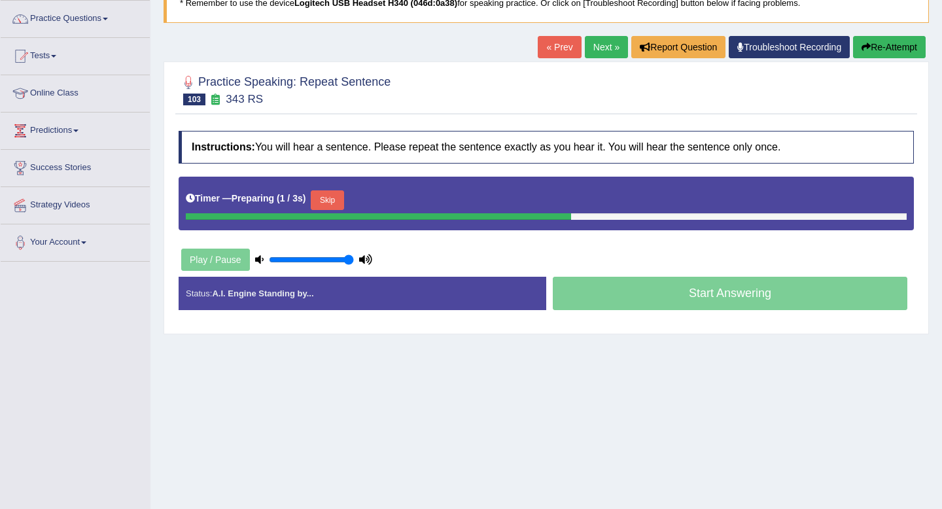
scroll to position [108, 0]
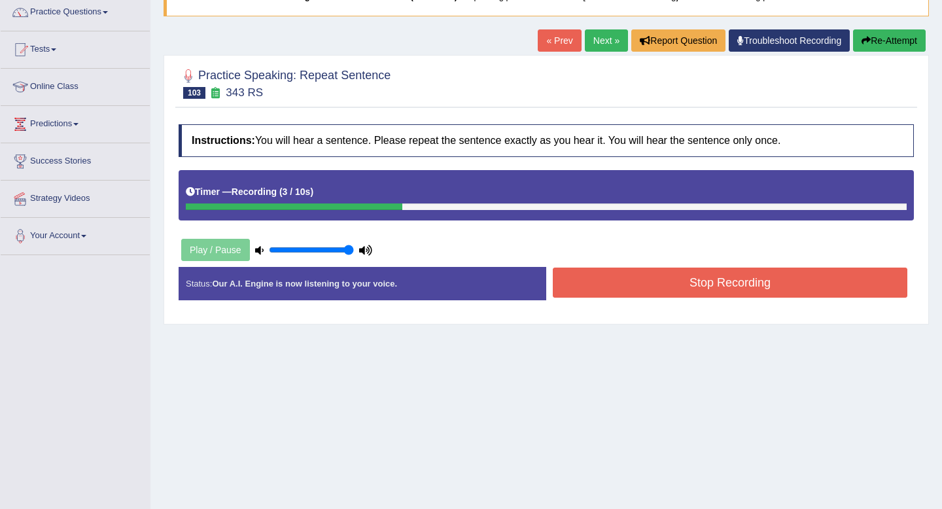
click at [670, 287] on button "Stop Recording" at bounding box center [730, 282] width 354 height 30
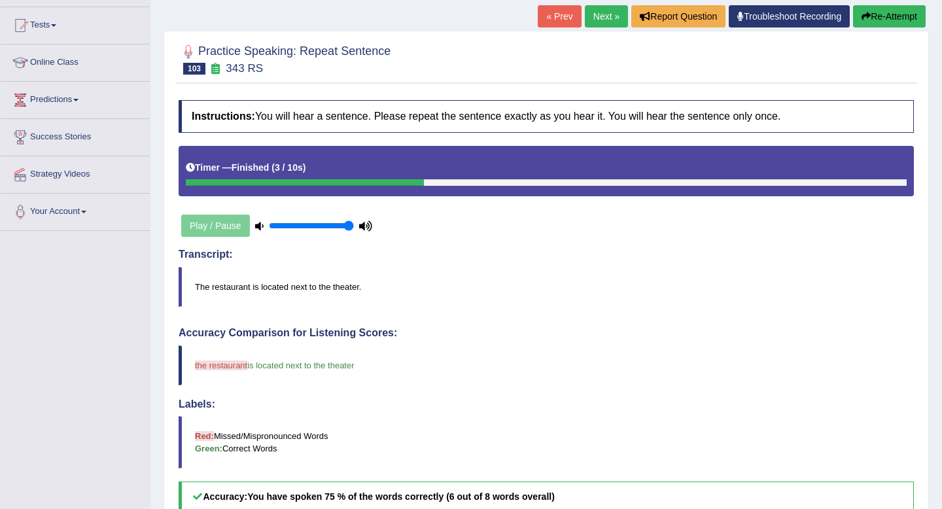
scroll to position [89, 0]
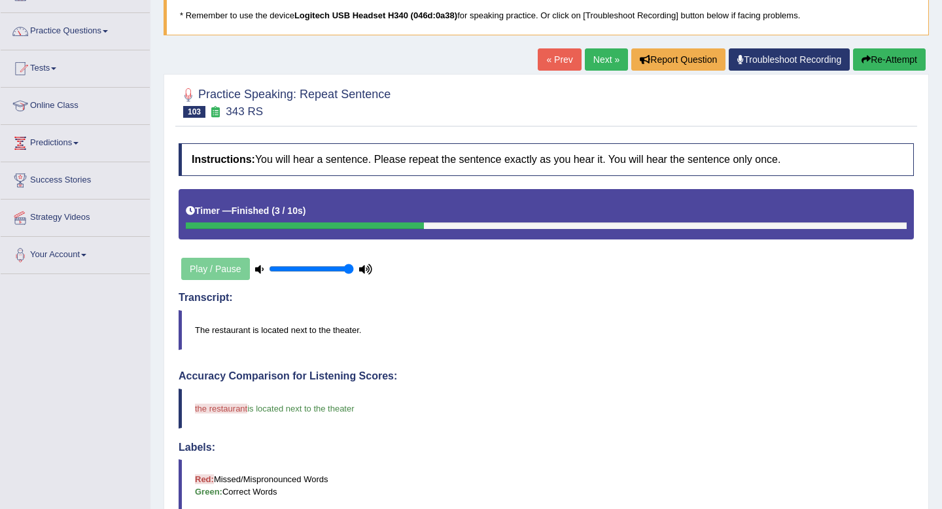
click at [607, 46] on div "Home Practice Speaking: Repeat Sentence 343 RS * Remember to use the device Log…" at bounding box center [545, 364] width 791 height 906
click at [601, 52] on link "Next »" at bounding box center [606, 59] width 43 height 22
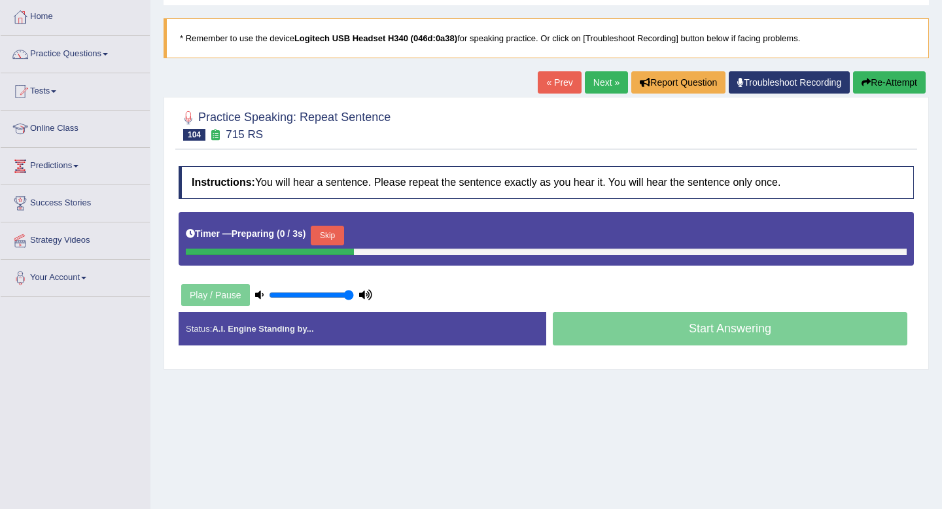
scroll to position [68, 0]
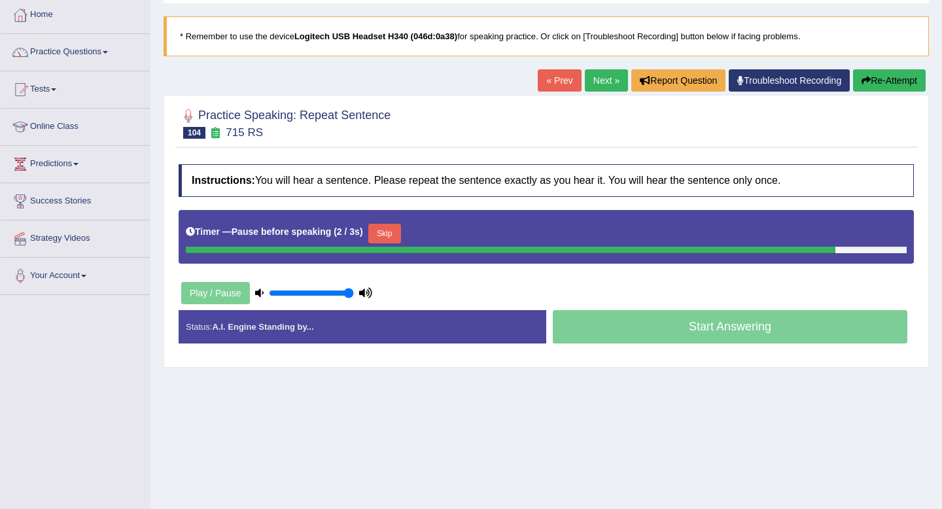
click at [398, 232] on button "Skip" at bounding box center [384, 234] width 33 height 20
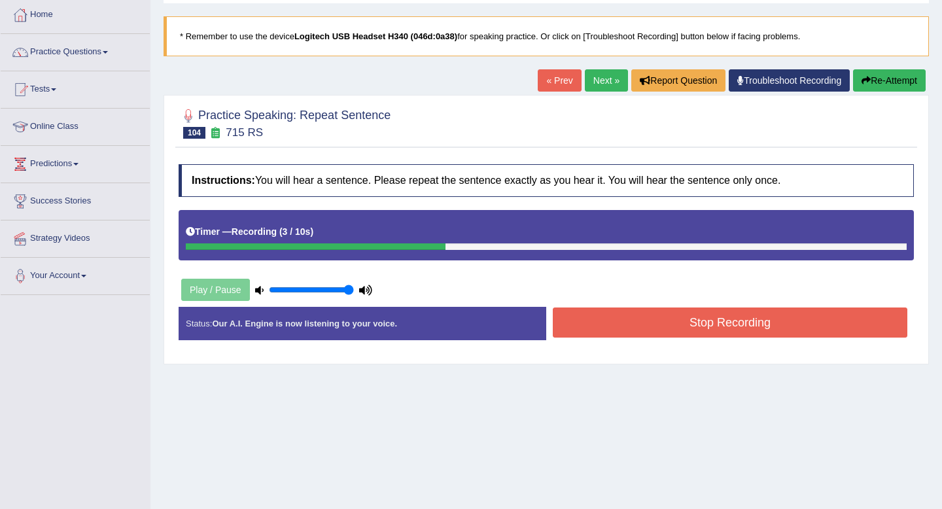
click at [653, 322] on button "Stop Recording" at bounding box center [730, 322] width 354 height 30
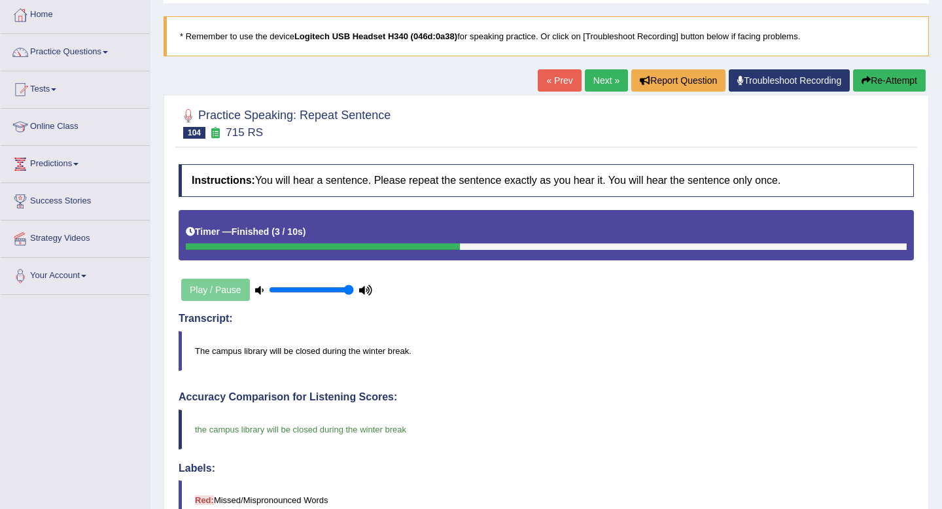
click at [602, 84] on link "Next »" at bounding box center [606, 80] width 43 height 22
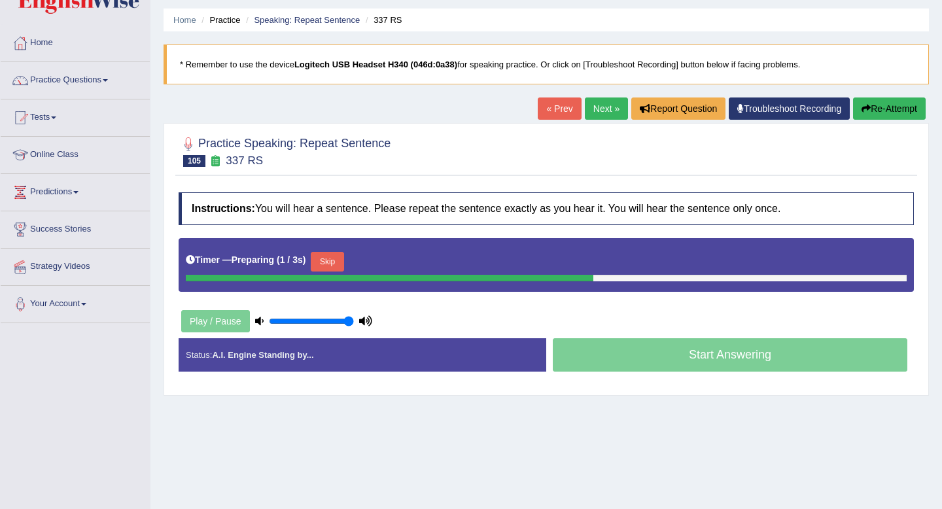
click at [341, 260] on button "Skip" at bounding box center [327, 262] width 33 height 20
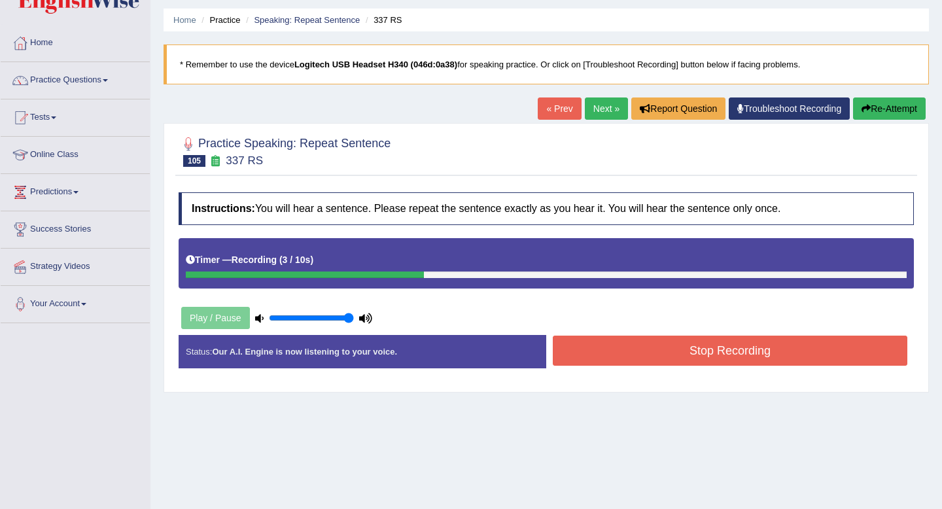
click at [668, 349] on button "Stop Recording" at bounding box center [730, 351] width 354 height 30
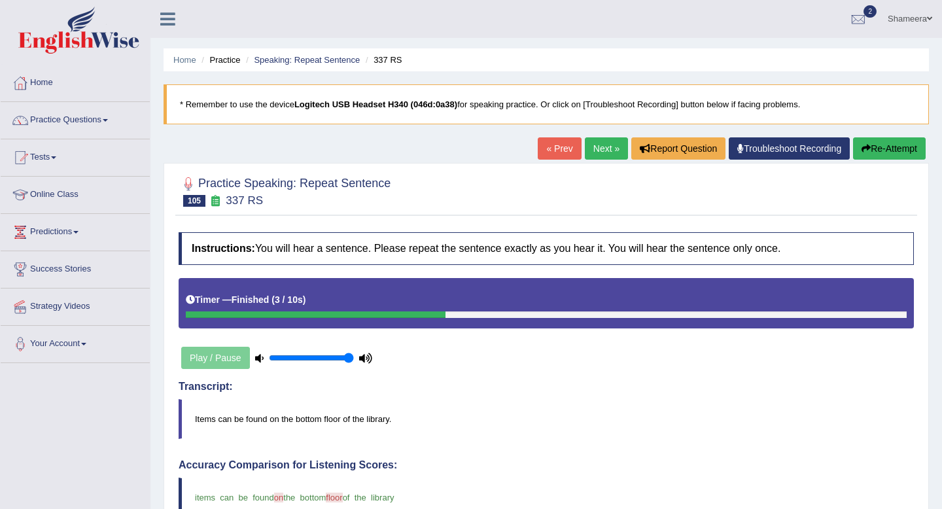
click at [591, 148] on link "Next »" at bounding box center [606, 148] width 43 height 22
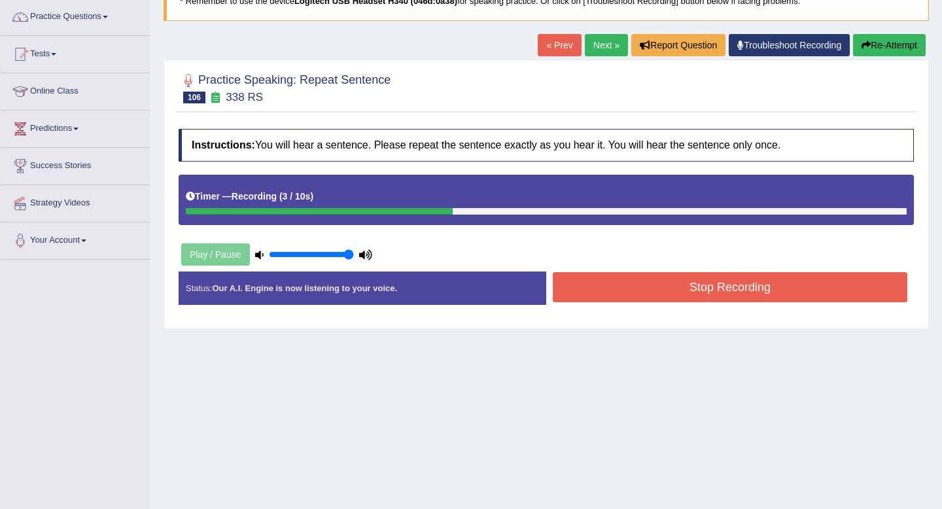
click at [661, 290] on button "Stop Recording" at bounding box center [730, 287] width 354 height 30
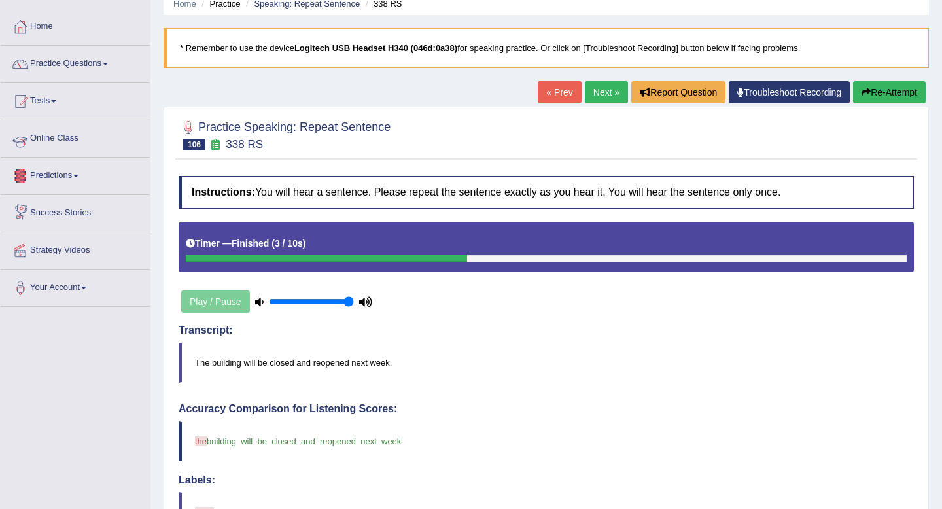
scroll to position [54, 0]
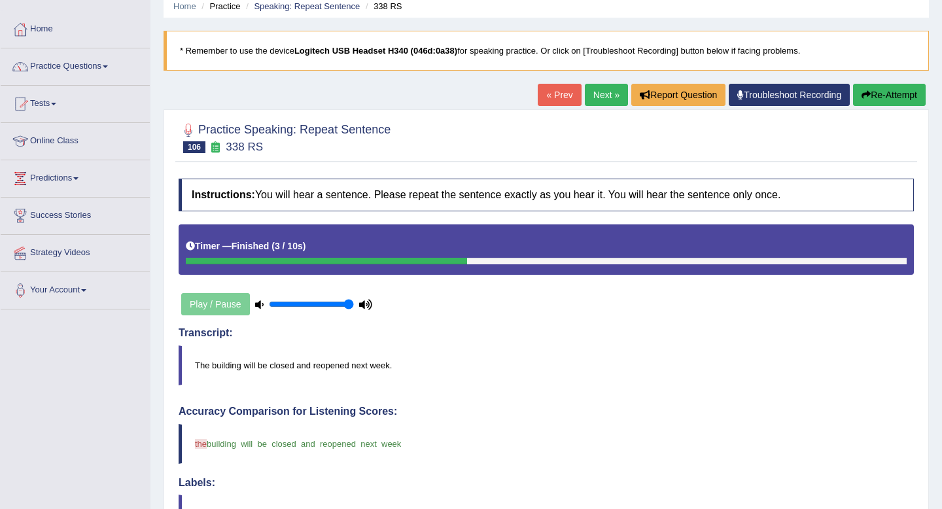
click at [113, 68] on link "Practice Questions" at bounding box center [75, 64] width 149 height 33
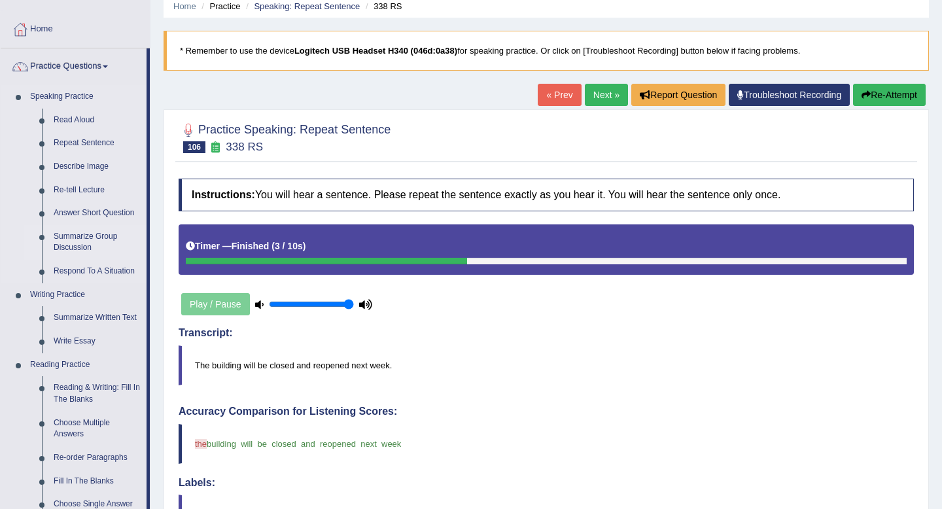
click at [88, 237] on link "Summarize Group Discussion" at bounding box center [97, 242] width 99 height 35
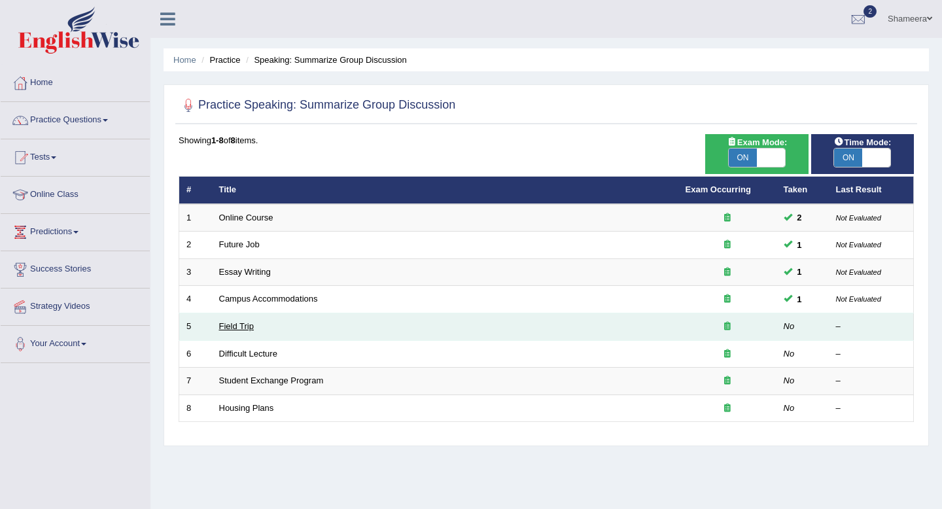
click at [232, 326] on link "Field Trip" at bounding box center [236, 326] width 35 height 10
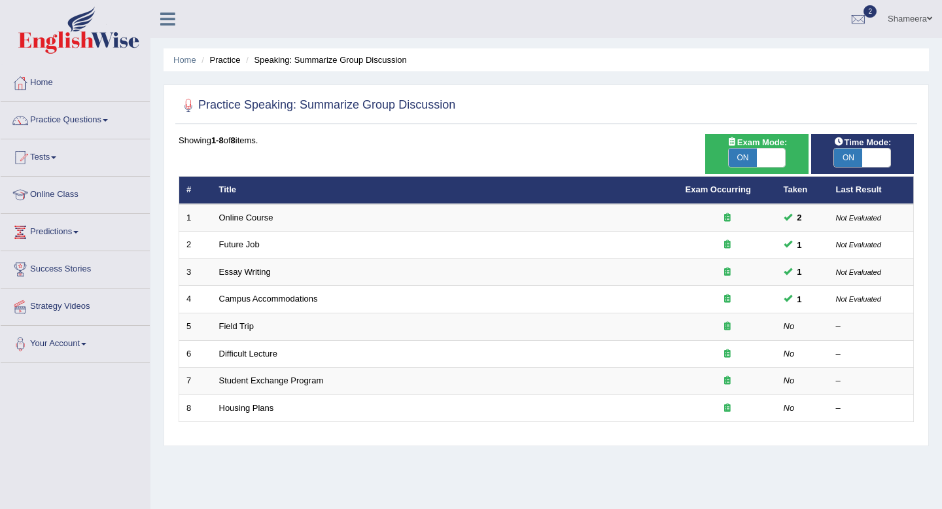
click at [102, 120] on link "Practice Questions" at bounding box center [75, 118] width 149 height 33
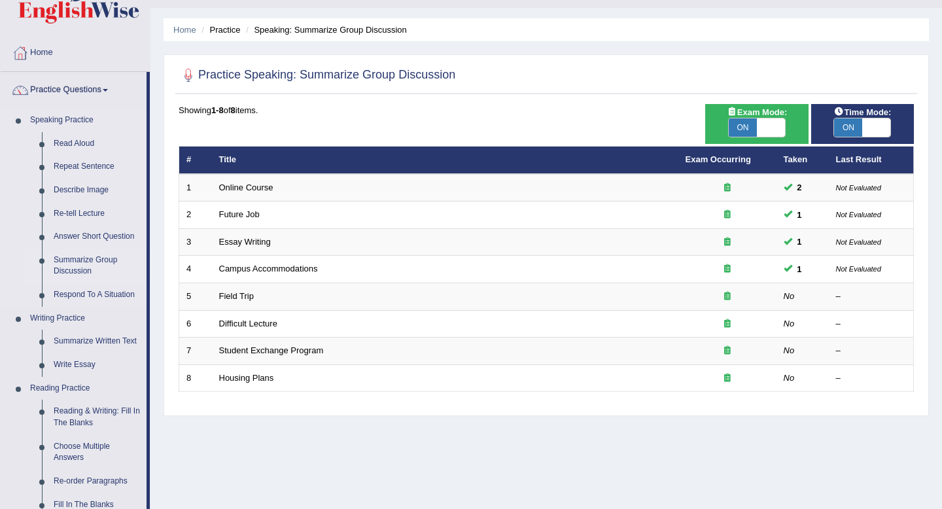
scroll to position [34, 0]
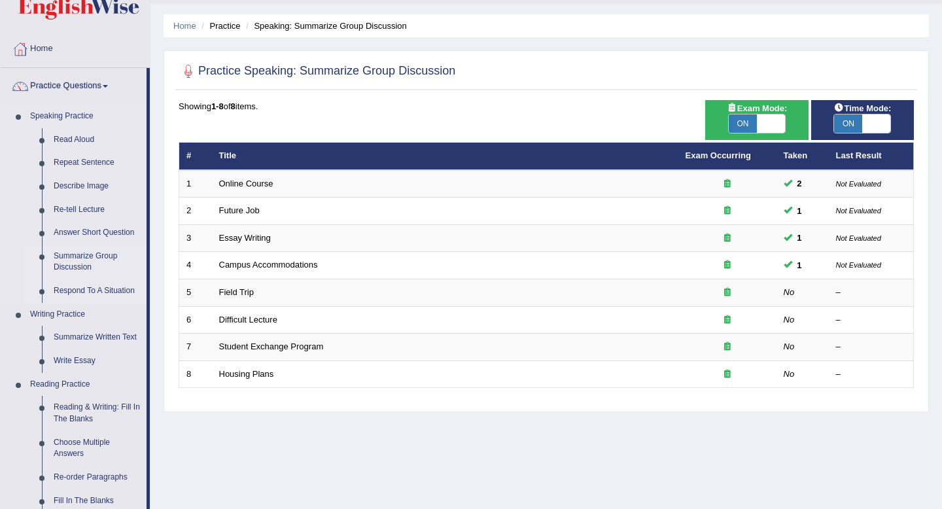
click at [118, 290] on link "Respond To A Situation" at bounding box center [97, 291] width 99 height 24
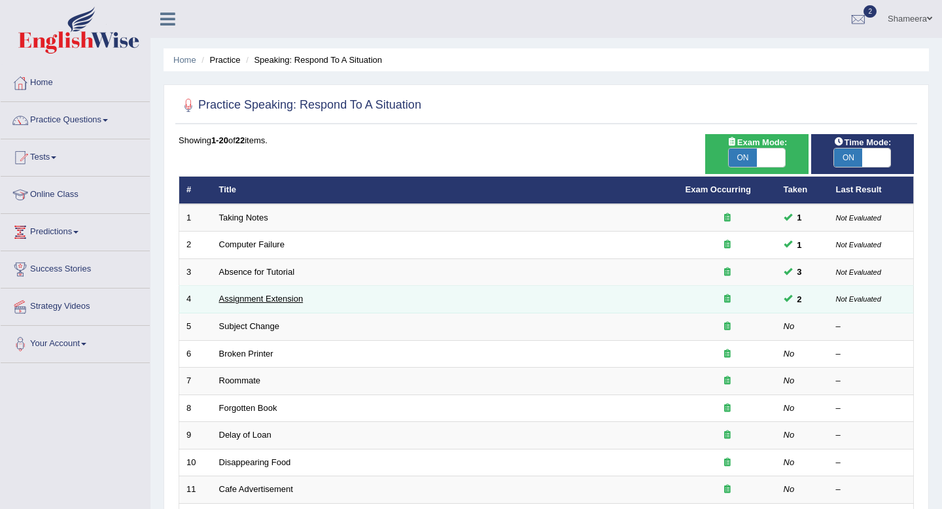
click at [245, 302] on link "Assignment Extension" at bounding box center [261, 299] width 84 height 10
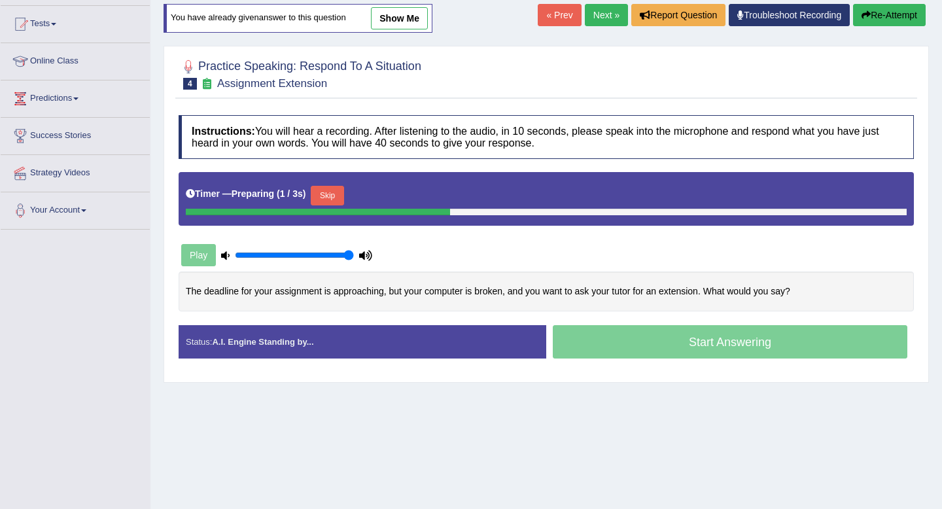
scroll to position [133, 0]
click at [398, 16] on link "show me" at bounding box center [399, 18] width 57 height 22
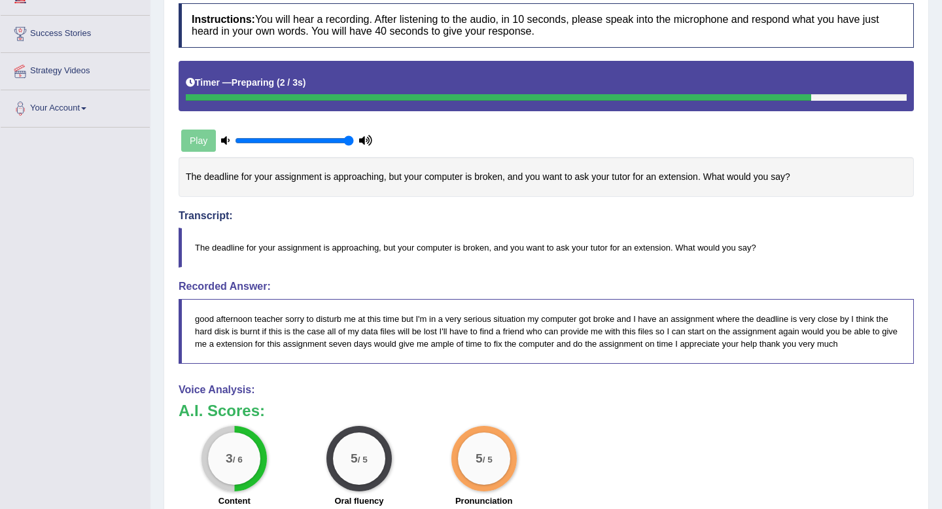
scroll to position [229, 0]
